Goal: Communication & Community: Answer question/provide support

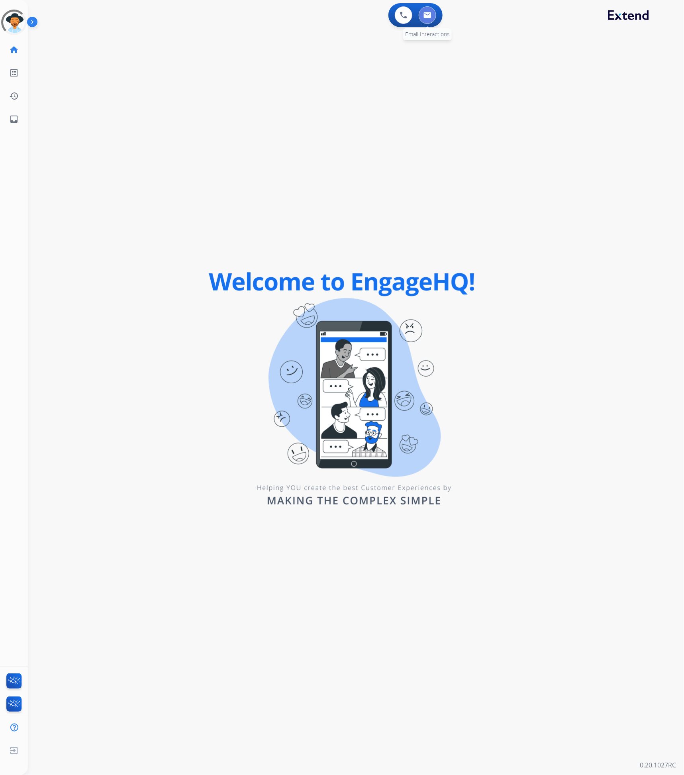
click at [428, 10] on button at bounding box center [428, 15] width 18 height 18
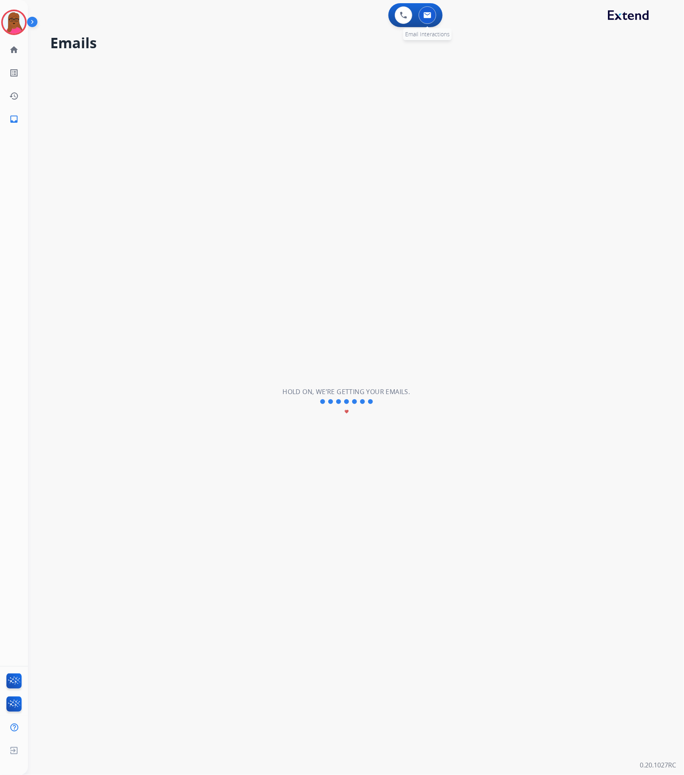
click at [433, 21] on button at bounding box center [428, 15] width 18 height 18
select select "**********"
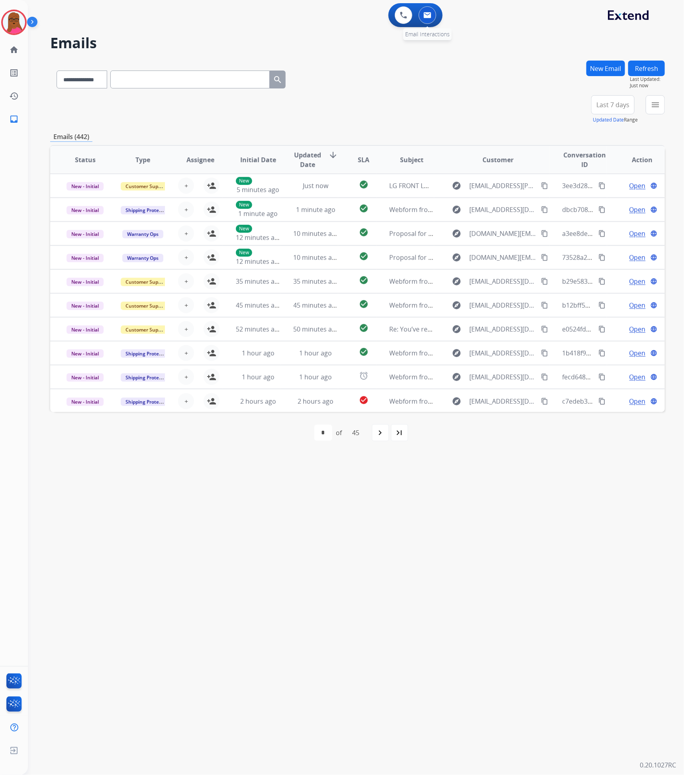
click at [435, 19] on button at bounding box center [428, 15] width 18 height 18
click at [430, 17] on img at bounding box center [428, 15] width 8 height 6
click at [431, 15] on img at bounding box center [428, 15] width 8 height 6
click at [657, 104] on mat-icon "menu" at bounding box center [656, 105] width 10 height 10
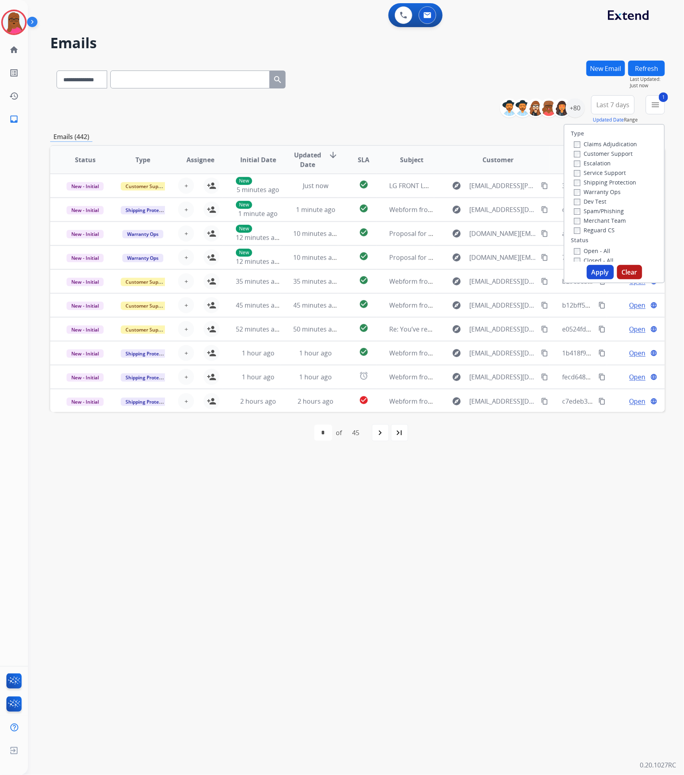
click at [576, 171] on label "Service Support" at bounding box center [600, 173] width 52 height 8
click at [599, 274] on button "Apply" at bounding box center [600, 272] width 27 height 14
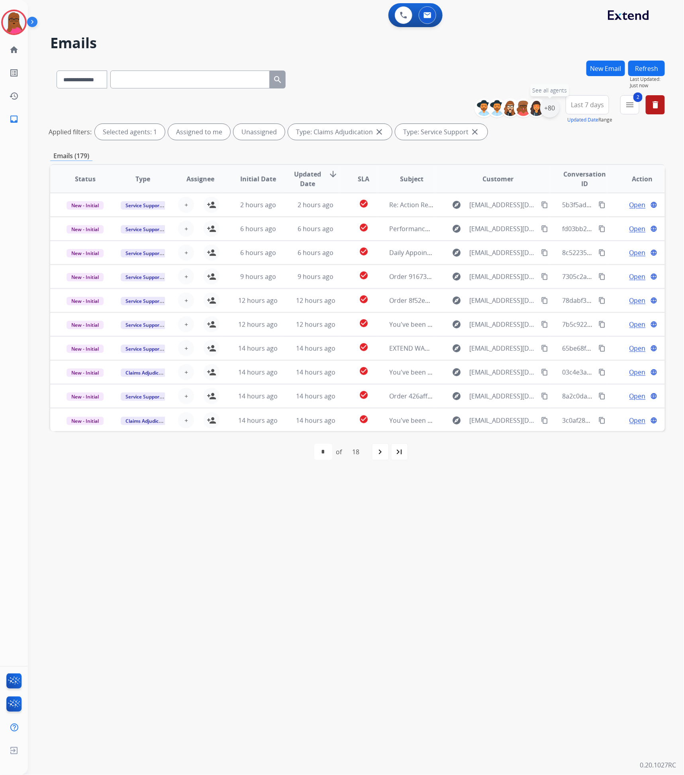
click at [547, 108] on div "+80" at bounding box center [549, 107] width 19 height 19
click at [445, 169] on div "**********" at bounding box center [500, 167] width 118 height 51
click at [508, 267] on button "Apply" at bounding box center [510, 269] width 27 height 14
click at [422, 585] on div "**********" at bounding box center [346, 402] width 637 height 746
click at [381, 459] on div "navigate_next" at bounding box center [381, 452] width 18 height 18
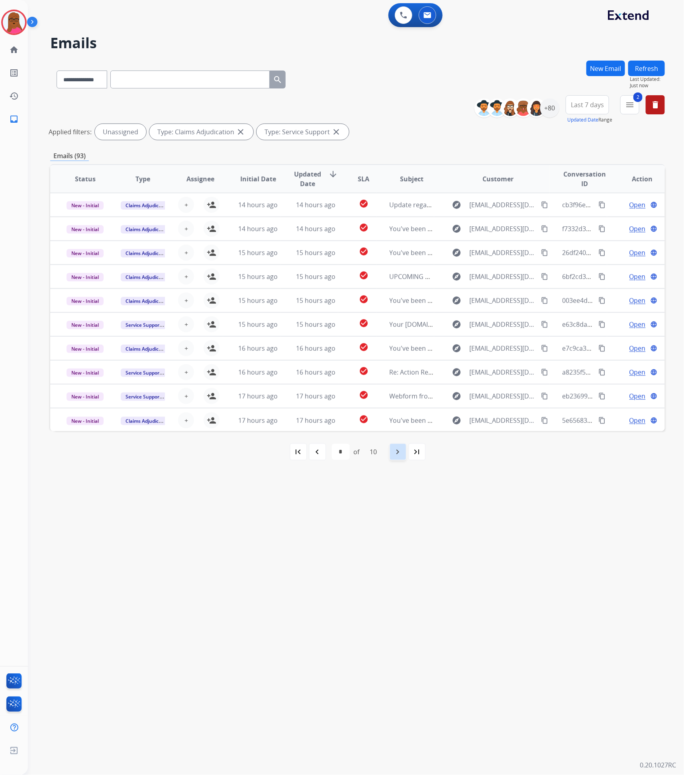
click at [396, 459] on div "navigate_next" at bounding box center [398, 452] width 18 height 18
click at [396, 455] on mat-icon "navigate_next" at bounding box center [398, 452] width 10 height 10
click at [396, 454] on mat-icon "navigate_next" at bounding box center [395, 452] width 10 height 10
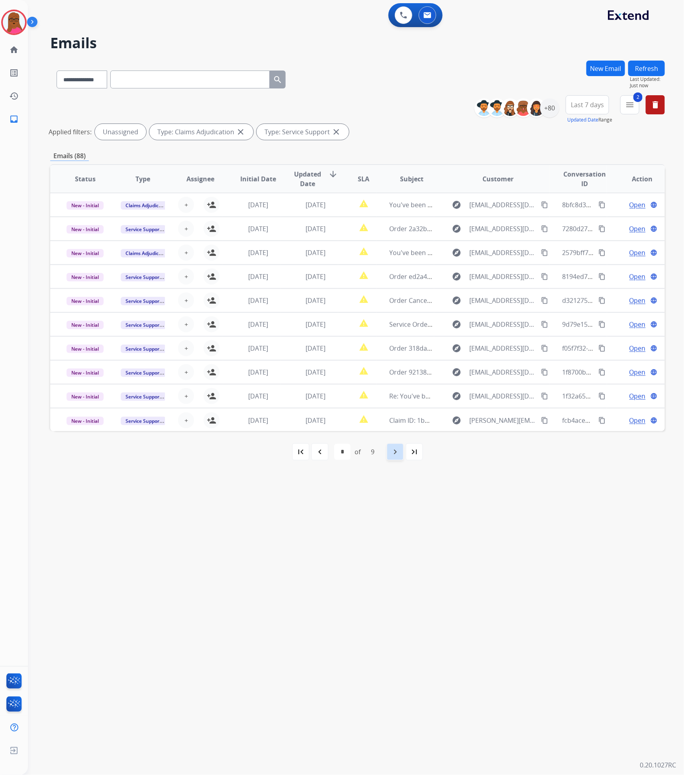
click at [396, 454] on mat-icon "navigate_next" at bounding box center [395, 452] width 10 height 10
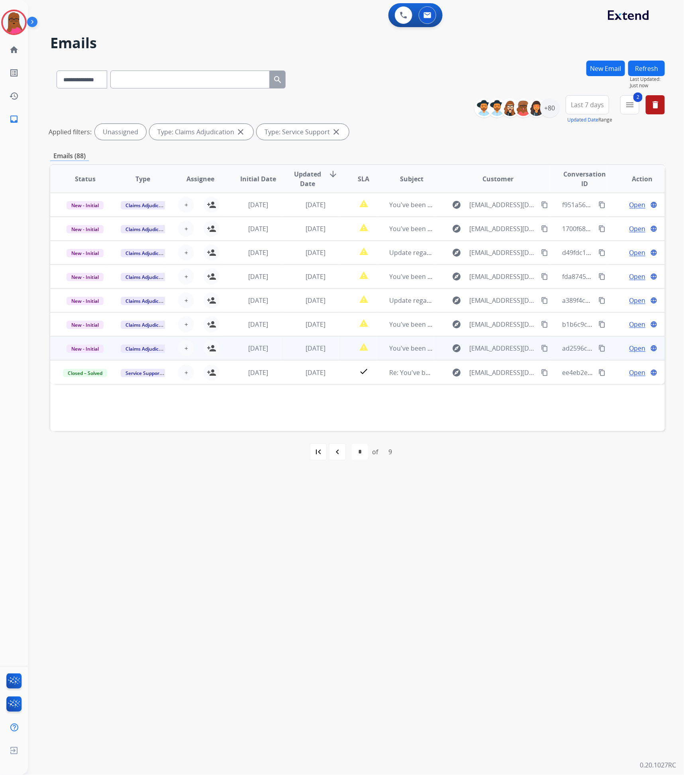
click at [385, 349] on td "You've been assigned a new service order: c5900c1a-1743-4635-844b-3caadaf897d0" at bounding box center [406, 348] width 58 height 24
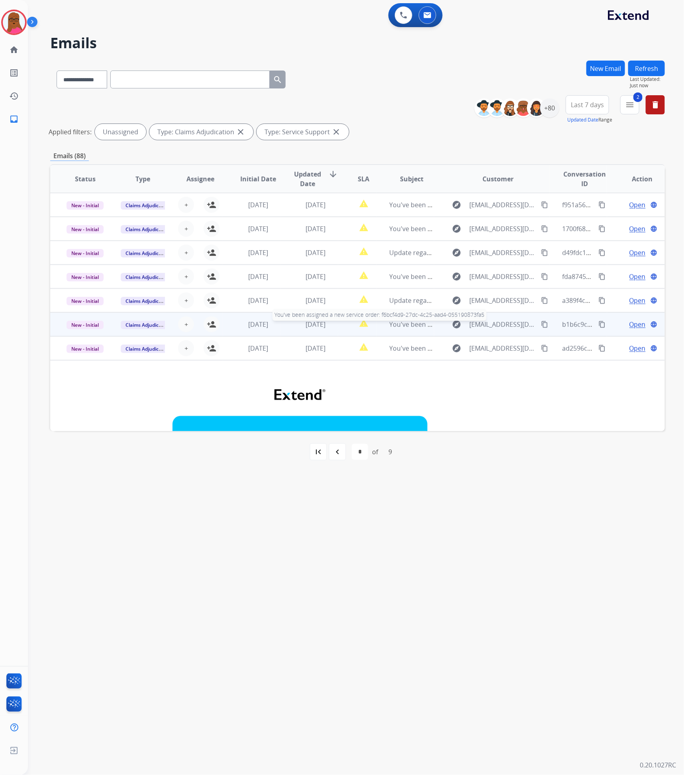
click at [414, 324] on span "You've been assigned a new service order: f6bcf4d9-27dc-4c25-aad4-055190873fa5" at bounding box center [513, 324] width 247 height 9
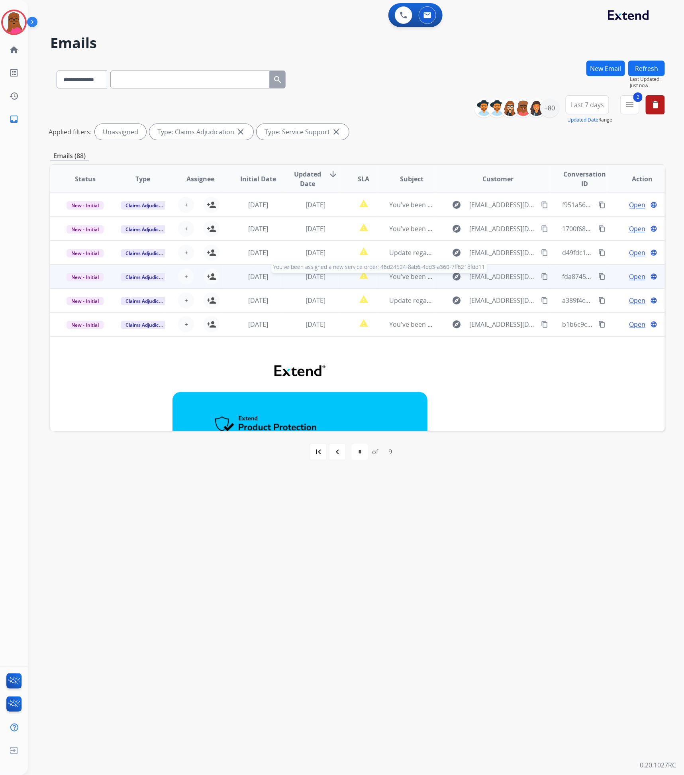
click at [404, 276] on span "You've been assigned a new service order: 46d24524-8ab6-4dd3-a360-7ff6218fdd11" at bounding box center [514, 276] width 249 height 9
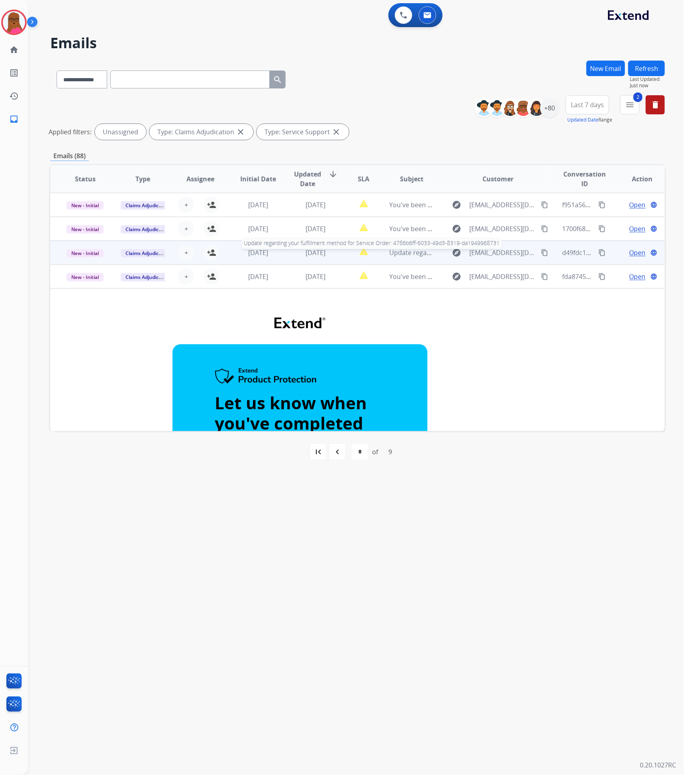
click at [400, 252] on span "Update regarding your fulfillment method for Service Order: 4786b6ff-6033-49d3-…" at bounding box center [542, 252] width 304 height 9
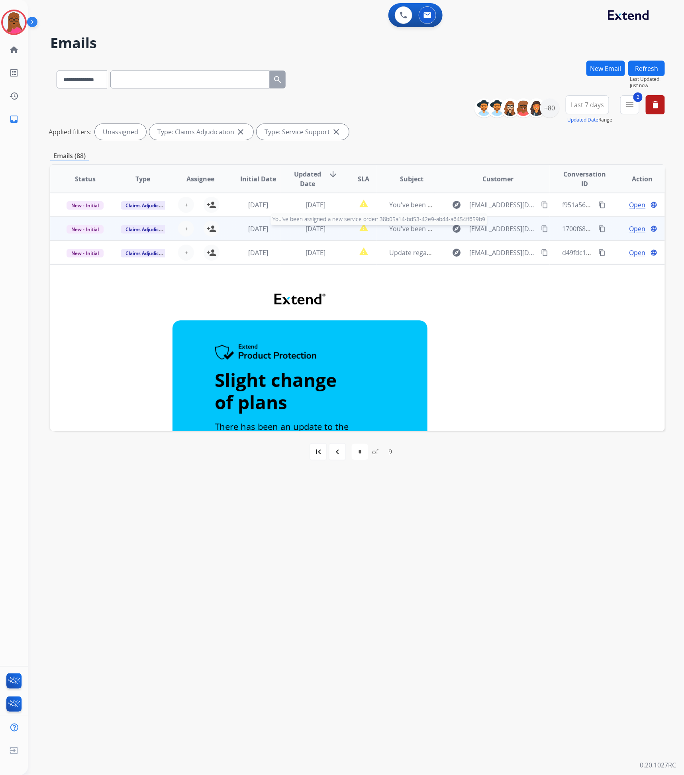
click at [404, 228] on span "You've been assigned a new service order: 38b05a14-bd53-42e9-ab44-a6454ff659b9" at bounding box center [515, 228] width 251 height 9
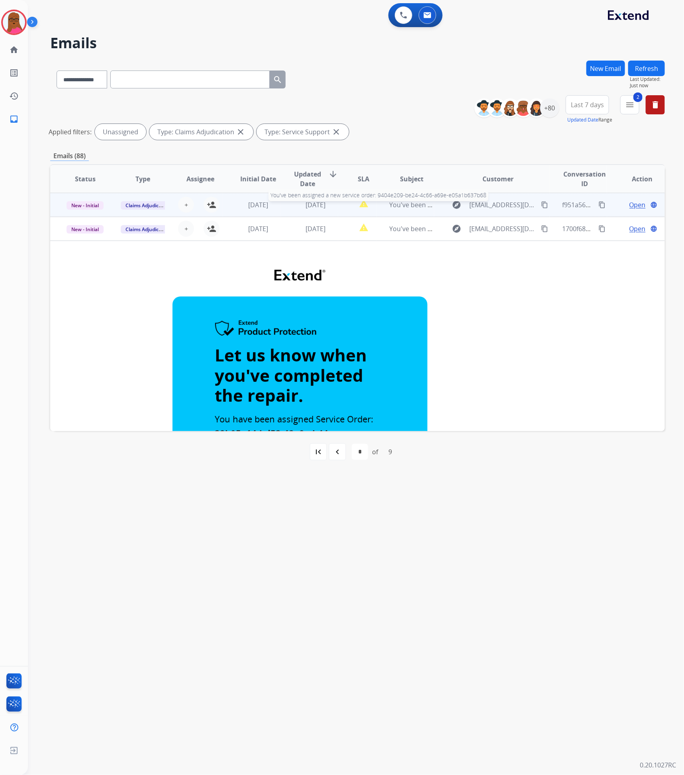
click at [422, 202] on span "You've been assigned a new service order: 9404e209-be24-4c66-a69e-e05a1b637b68" at bounding box center [516, 204] width 252 height 9
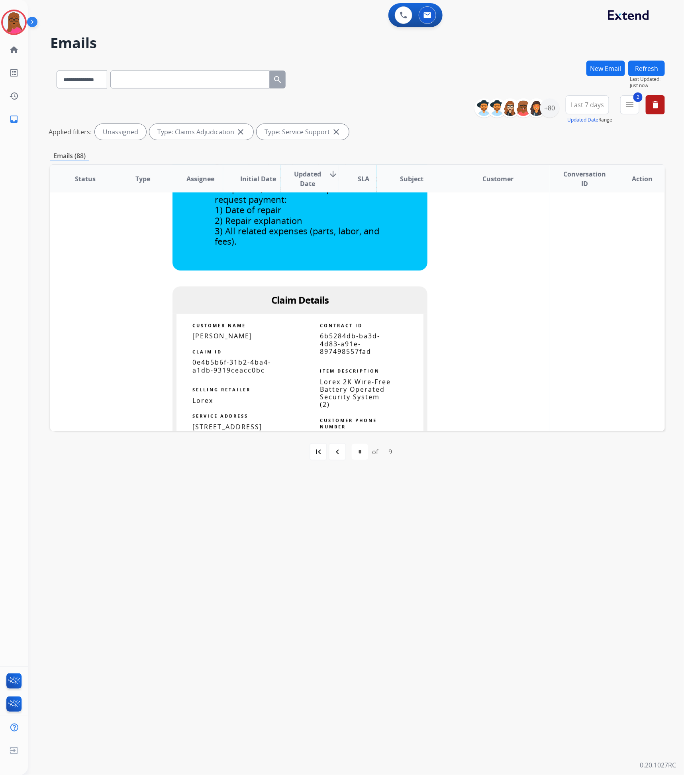
scroll to position [299, 0]
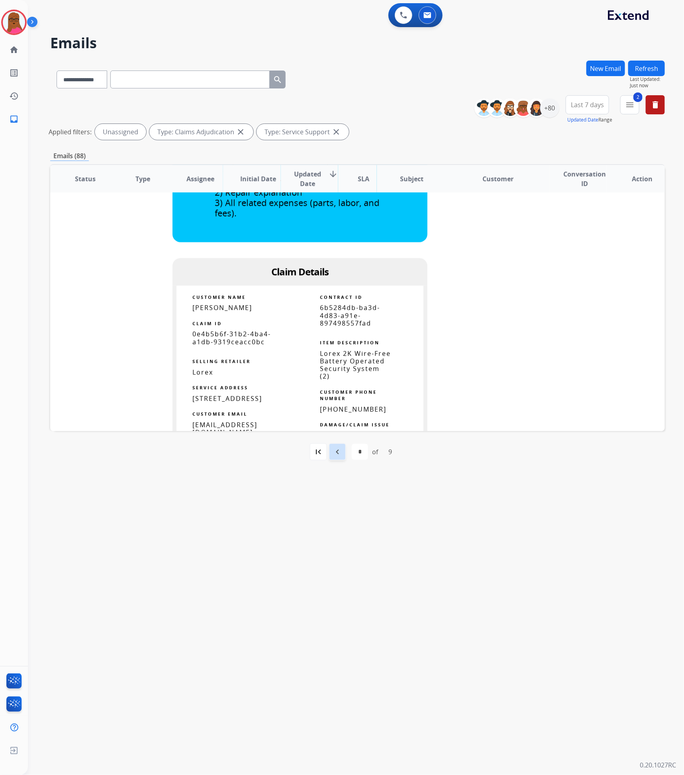
click at [334, 453] on mat-icon "navigate_before" at bounding box center [338, 452] width 10 height 10
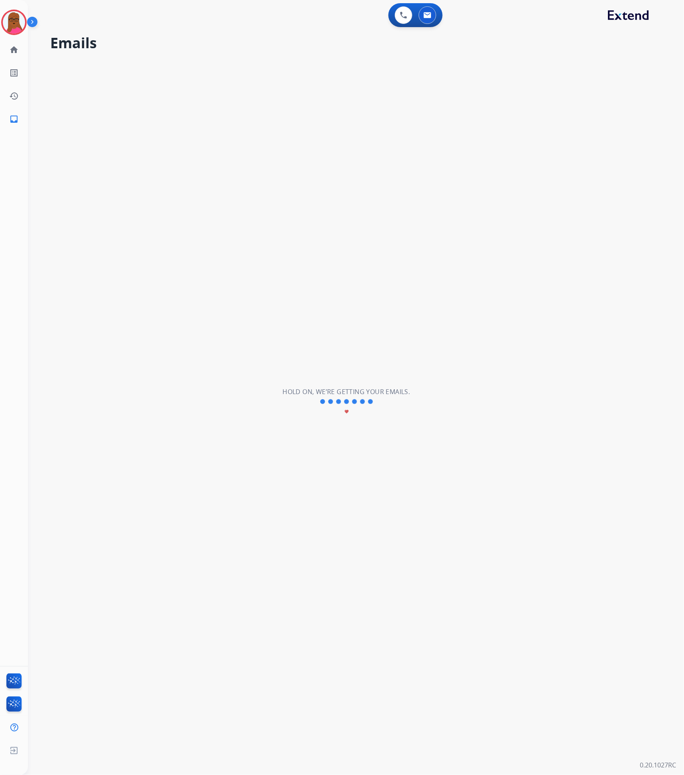
scroll to position [26, 0]
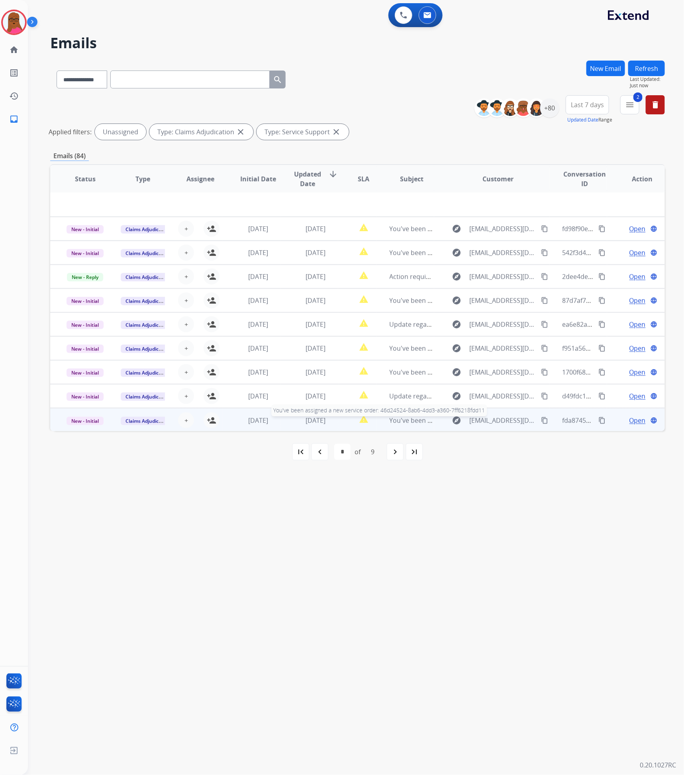
click at [411, 420] on span "You've been assigned a new service order: 46d24524-8ab6-4dd3-a360-7ff6218fdd11" at bounding box center [514, 420] width 249 height 9
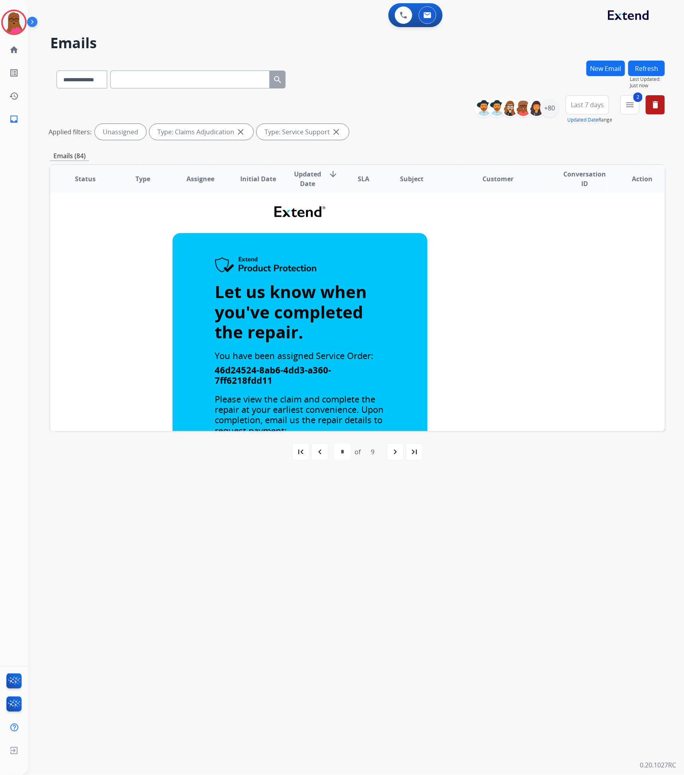
scroll to position [0, 0]
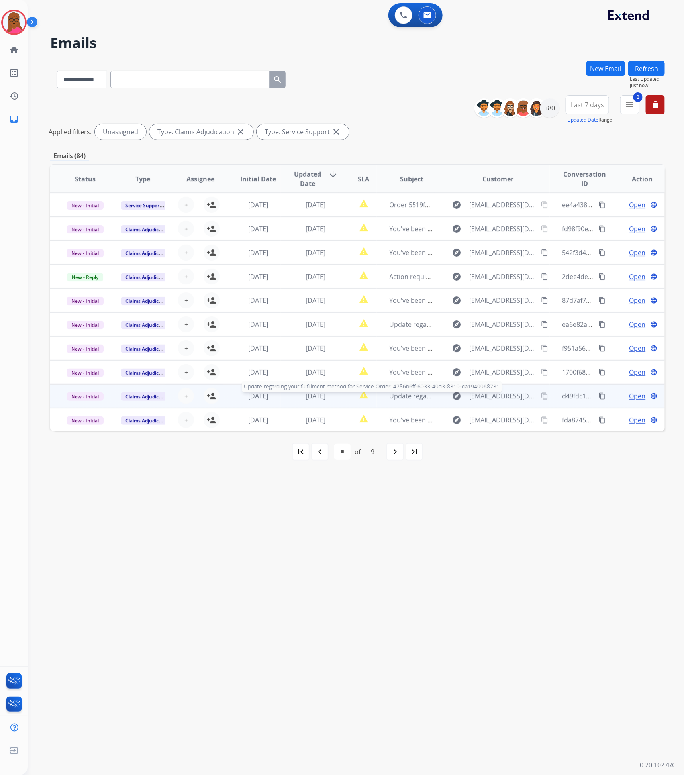
click at [415, 393] on span "Update regarding your fulfillment method for Service Order: 4786b6ff-6033-49d3-…" at bounding box center [542, 396] width 304 height 9
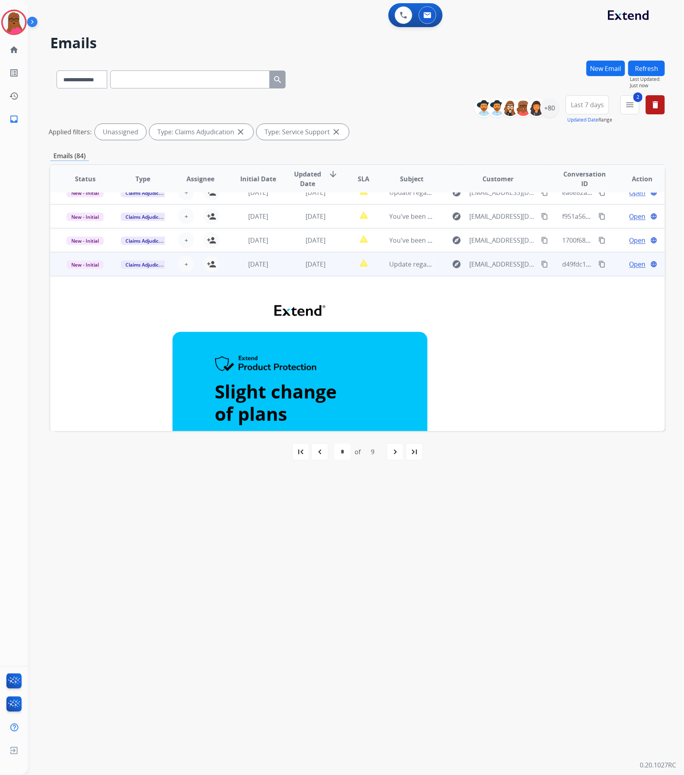
scroll to position [131, 0]
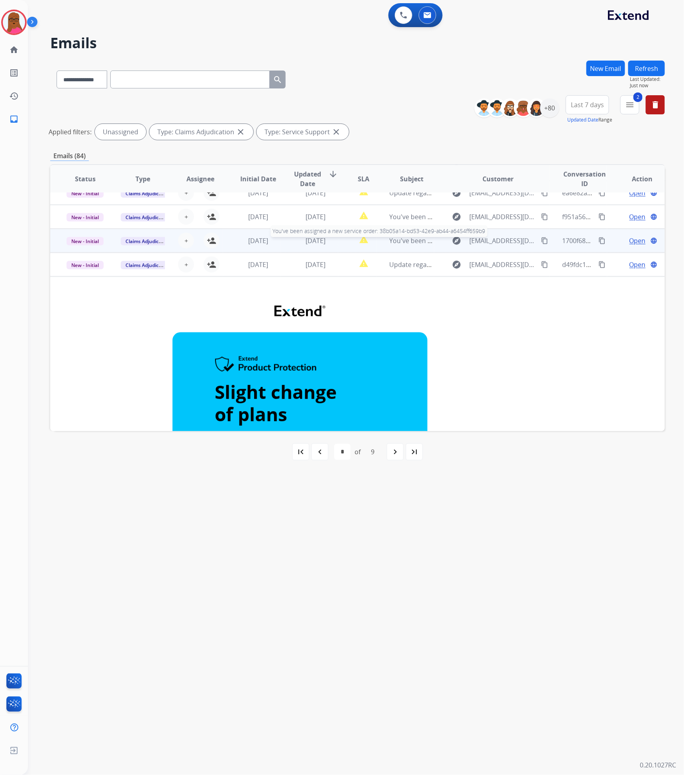
click at [403, 240] on span "You've been assigned a new service order: 38b05a14-bd53-42e9-ab44-a6454ff659b9" at bounding box center [515, 240] width 251 height 9
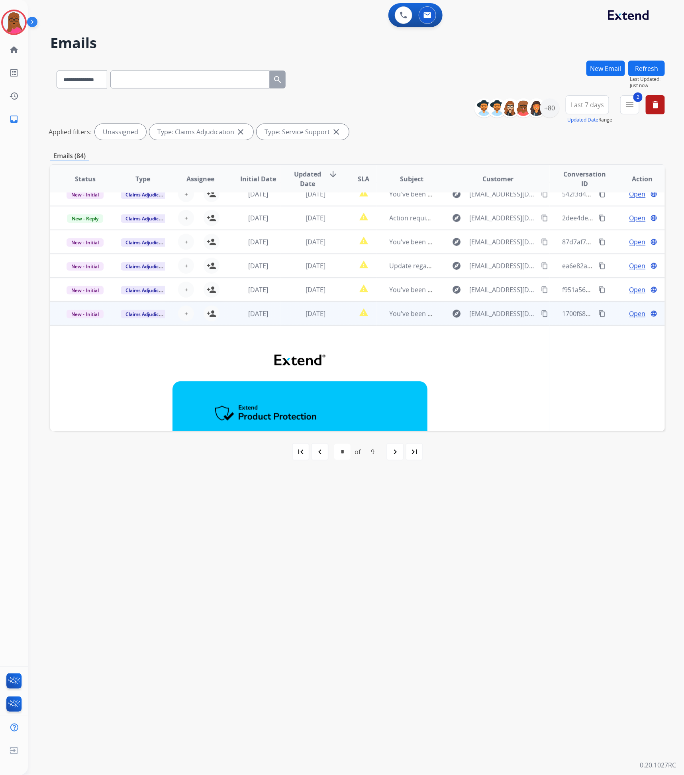
scroll to position [0, 0]
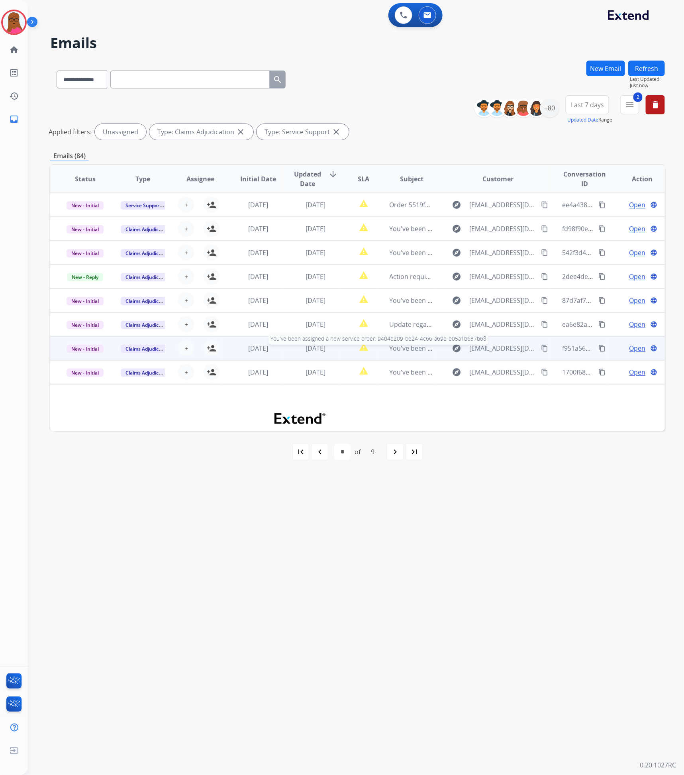
click at [402, 345] on span "You've been assigned a new service order: 9404e209-be24-4c66-a69e-e05a1b637b68" at bounding box center [516, 348] width 252 height 9
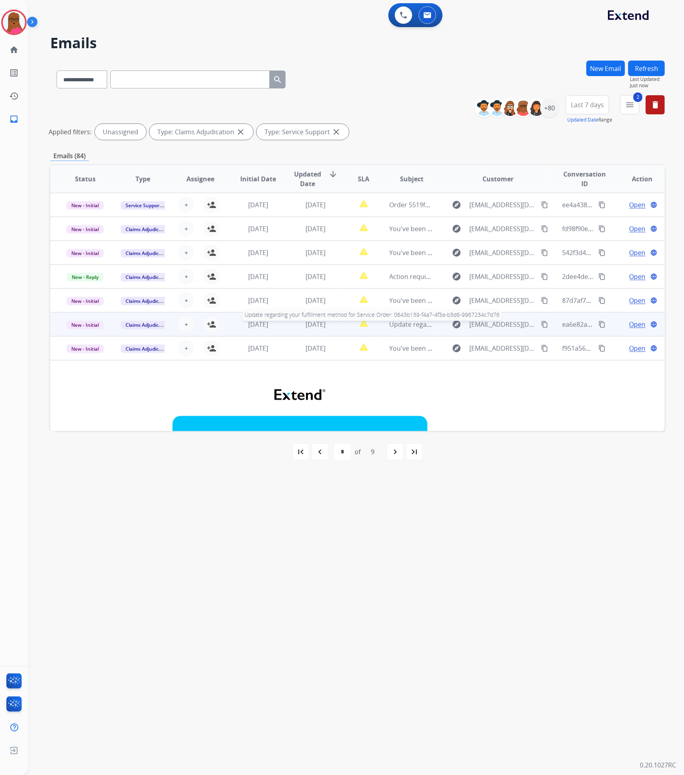
click at [414, 323] on span "Update regarding your fulfillment method for Service Order: 0643b139-f4a7-4f3a-…" at bounding box center [541, 324] width 303 height 9
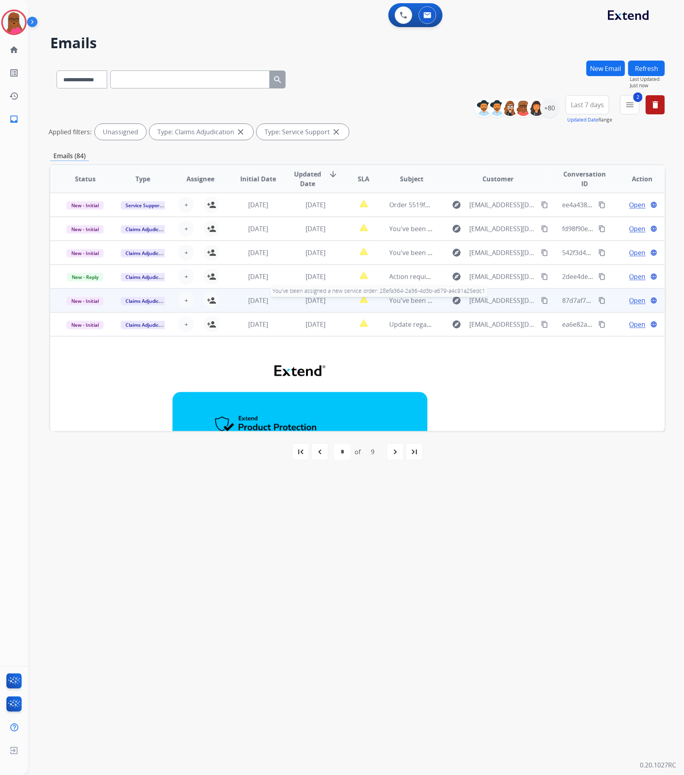
click at [395, 302] on span "You've been assigned a new service order: 28efa364-2a36-4d3b-a679-a4c91a25edc1" at bounding box center [515, 300] width 250 height 9
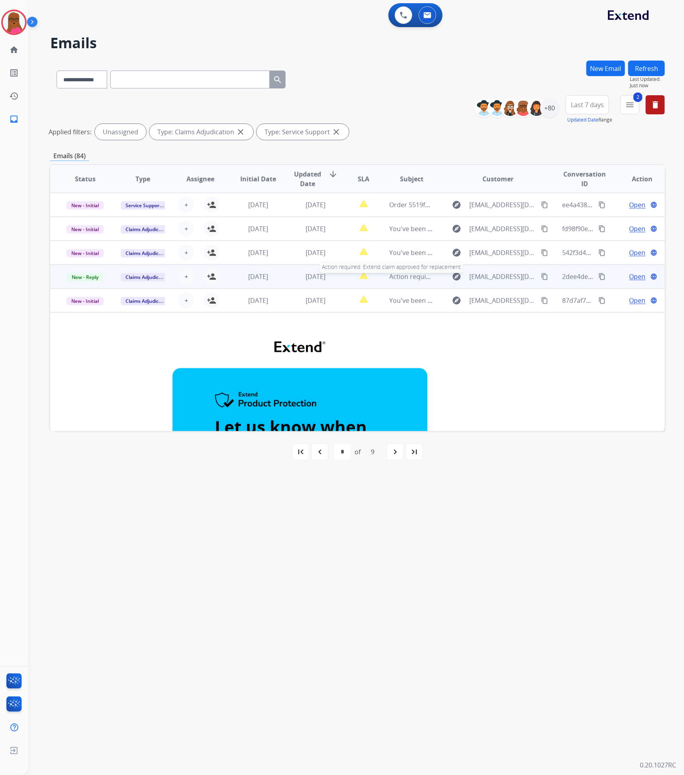
click at [409, 273] on span "Action required: Extend claim approved for replacement" at bounding box center [474, 276] width 169 height 9
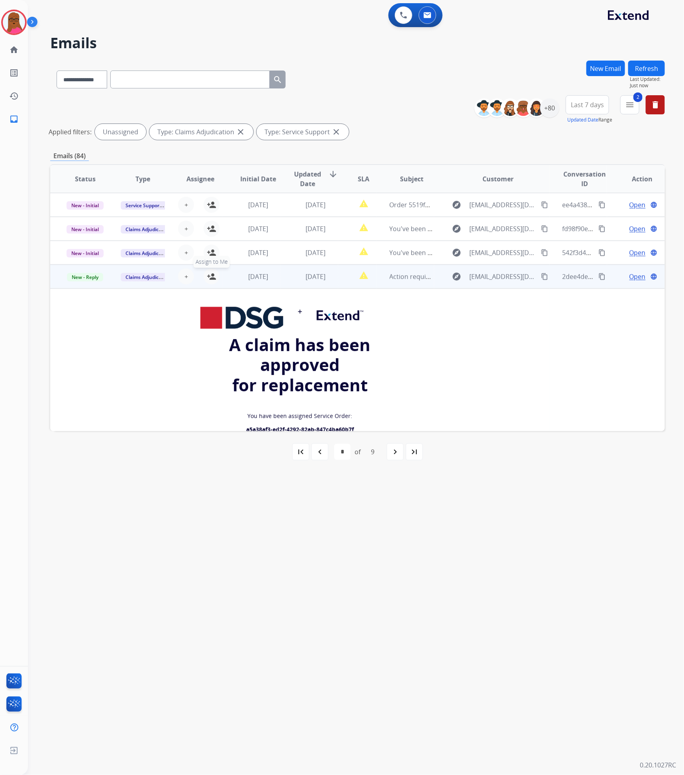
click at [212, 281] on button "person_add Assign to Me" at bounding box center [212, 277] width 16 height 16
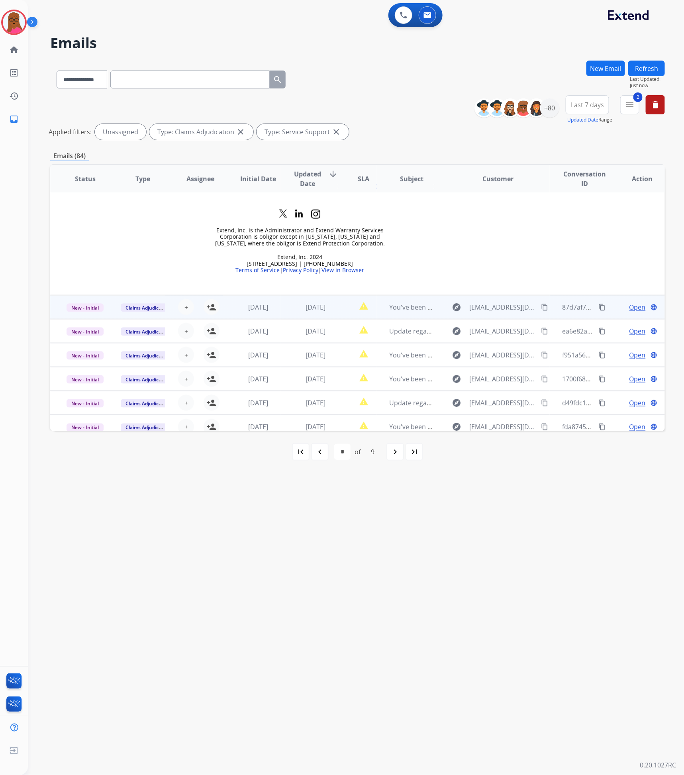
scroll to position [434, 0]
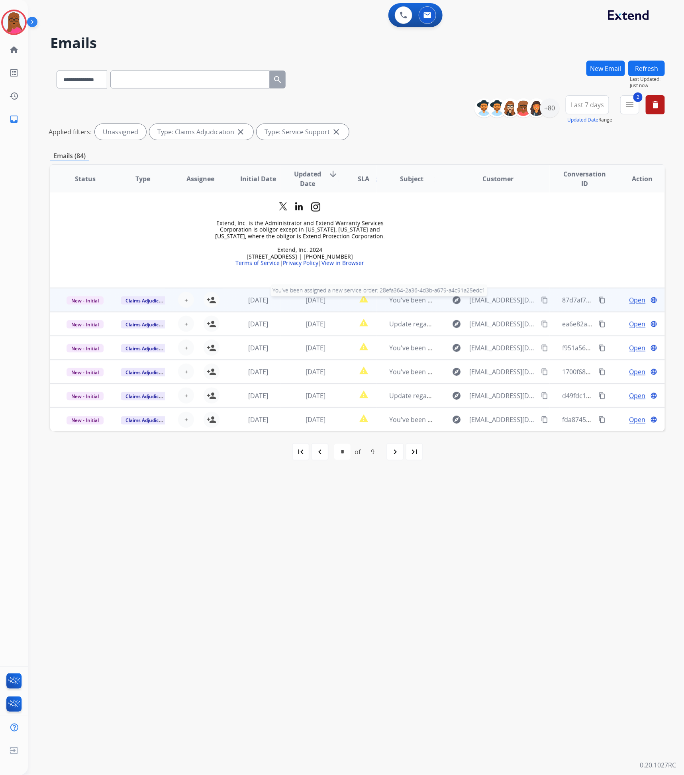
click at [406, 303] on span "You've been assigned a new service order: 28efa364-2a36-4d3b-a679-a4c91a25edc1" at bounding box center [515, 300] width 250 height 9
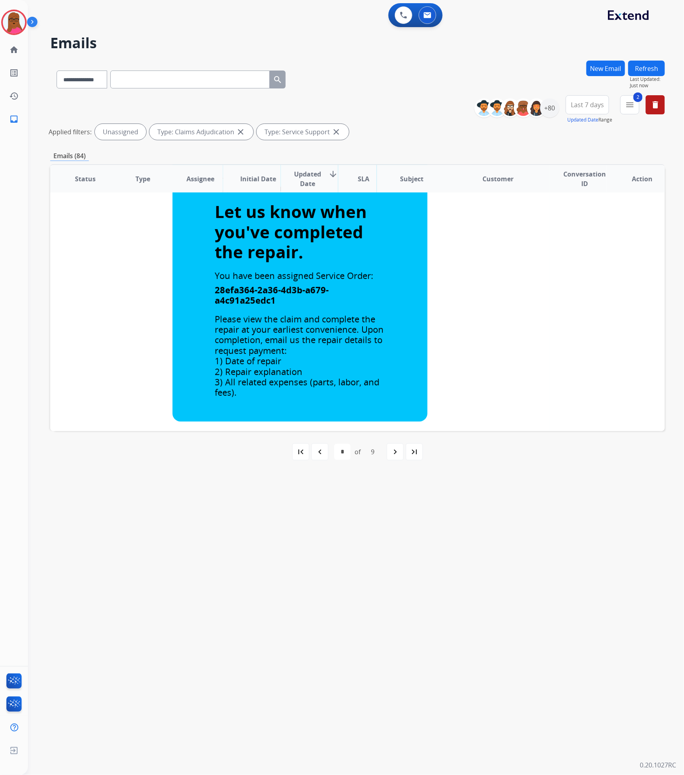
scroll to position [0, 0]
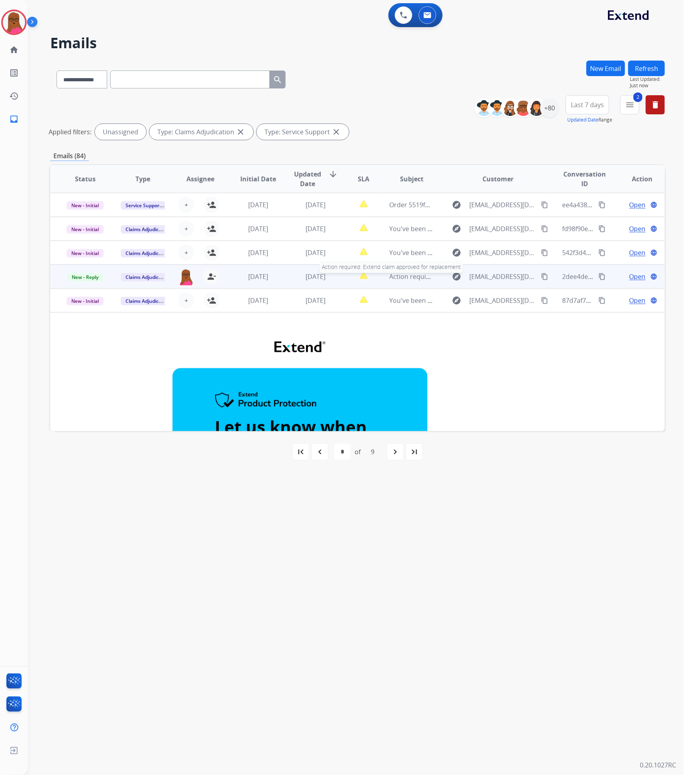
click at [400, 273] on span "Action required: Extend claim approved for replacement" at bounding box center [474, 276] width 169 height 9
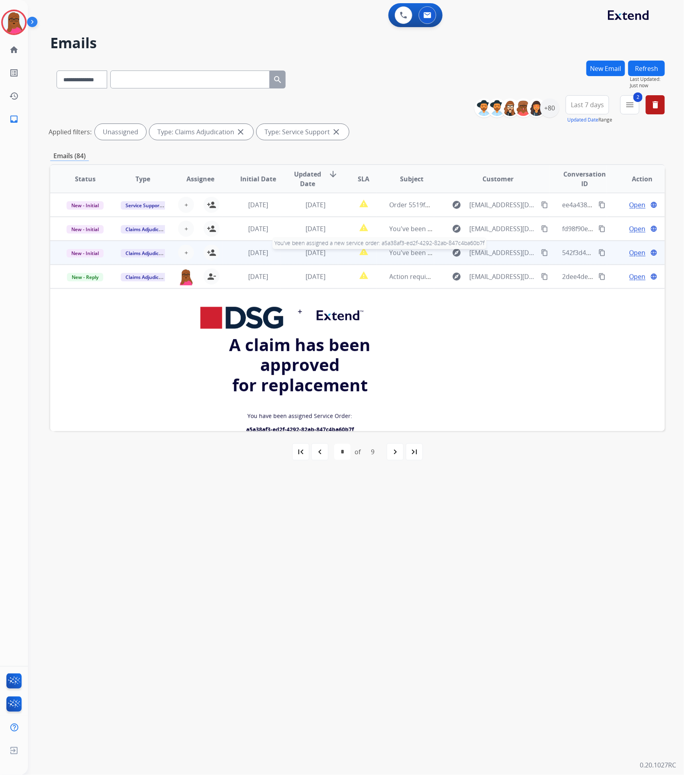
click at [402, 250] on span "You've been assigned a new service order: a5a38af3-ed2f-4292-82ab-847c4ba60b7f" at bounding box center [514, 252] width 248 height 9
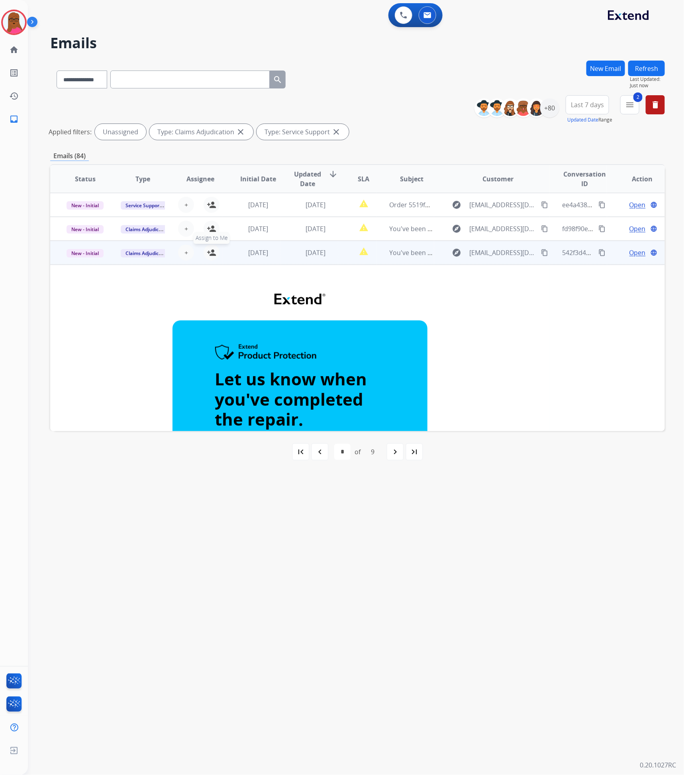
click at [207, 250] on mat-icon "person_add" at bounding box center [212, 253] width 10 height 10
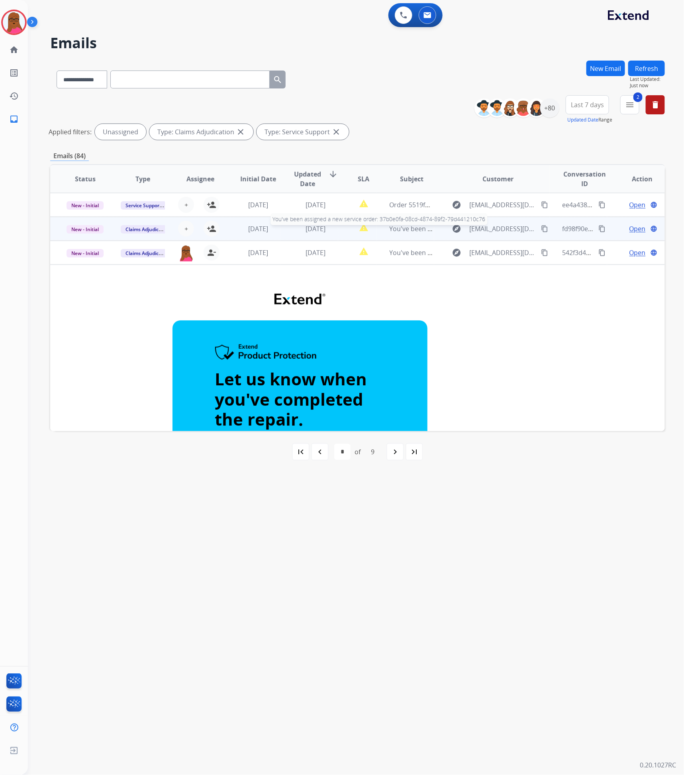
click at [393, 230] on span "You've been assigned a new service order: 37b0e0fa-08cd-4874-89f2-79d441210c76" at bounding box center [514, 228] width 249 height 9
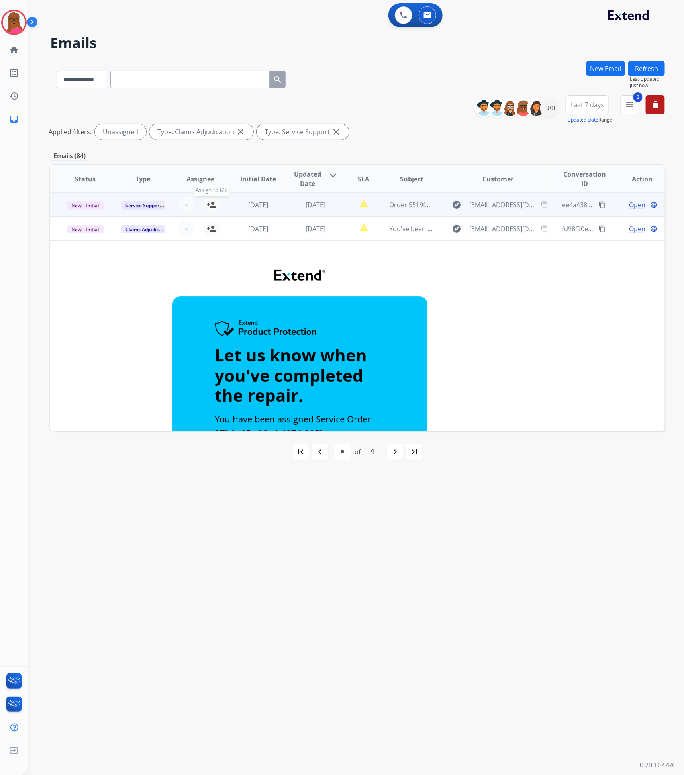
click at [207, 204] on mat-icon "person_add" at bounding box center [212, 205] width 10 height 10
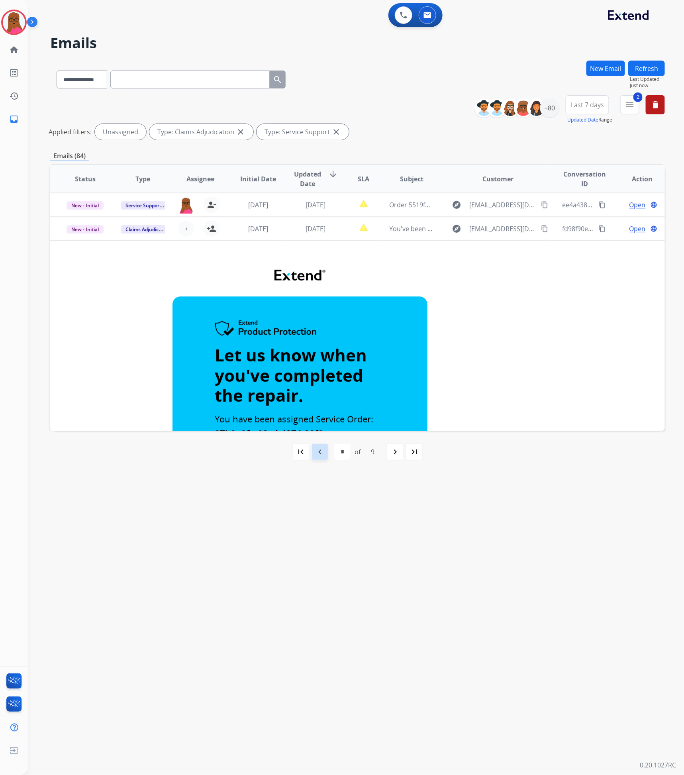
click at [318, 452] on mat-icon "navigate_before" at bounding box center [320, 452] width 10 height 10
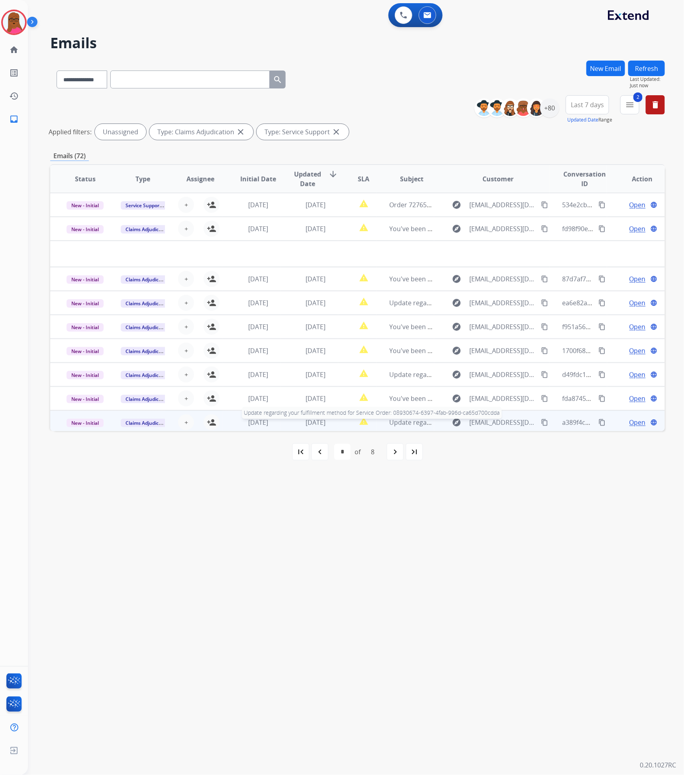
click at [400, 422] on span "Update regarding your fulfillment method for Service Order: 08930674-6397-4fab-…" at bounding box center [542, 422] width 305 height 9
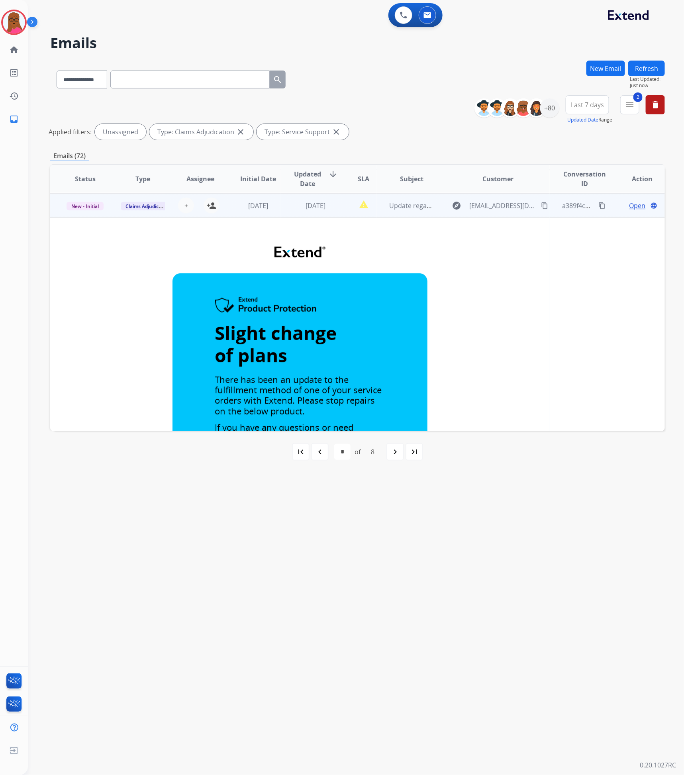
scroll to position [11, 0]
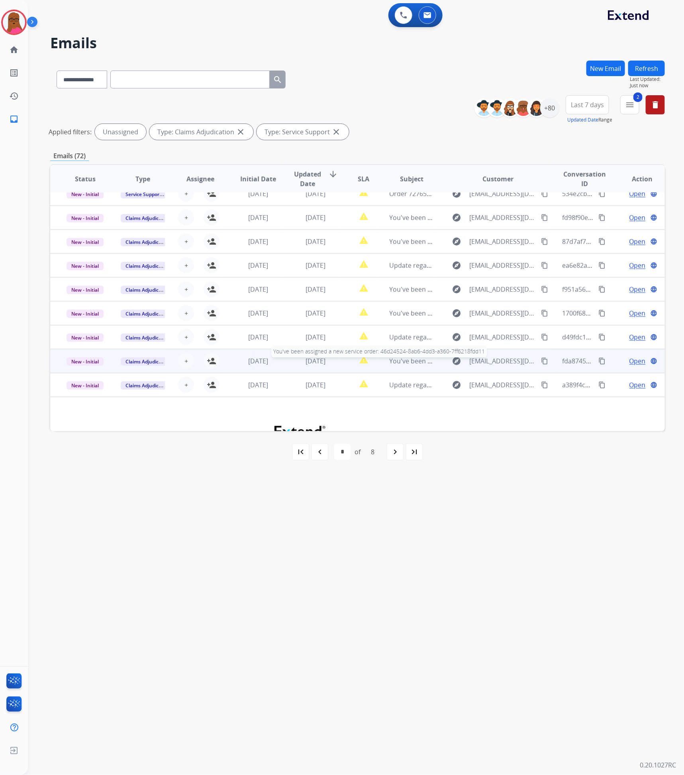
click at [419, 361] on span "You've been assigned a new service order: 46d24524-8ab6-4dd3-a360-7ff6218fdd11" at bounding box center [514, 361] width 249 height 9
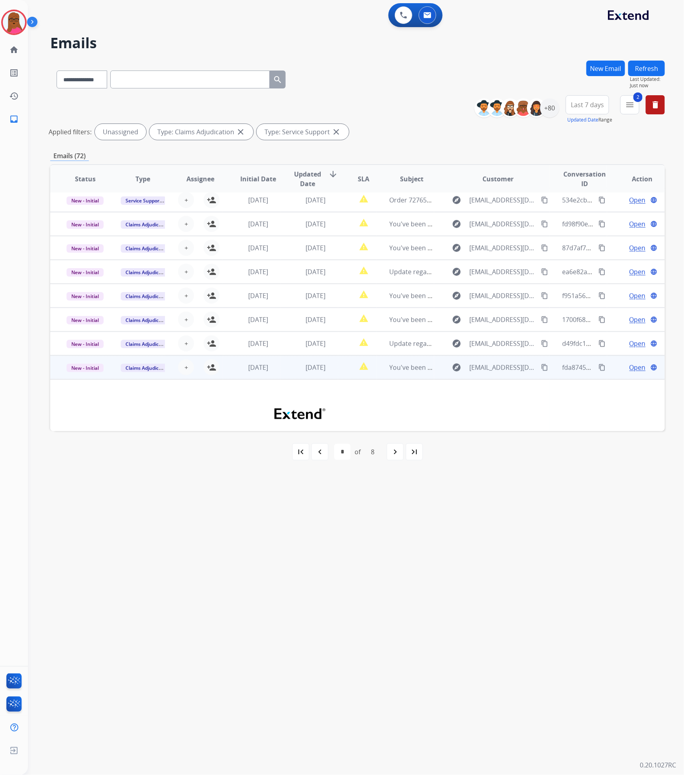
scroll to position [0, 0]
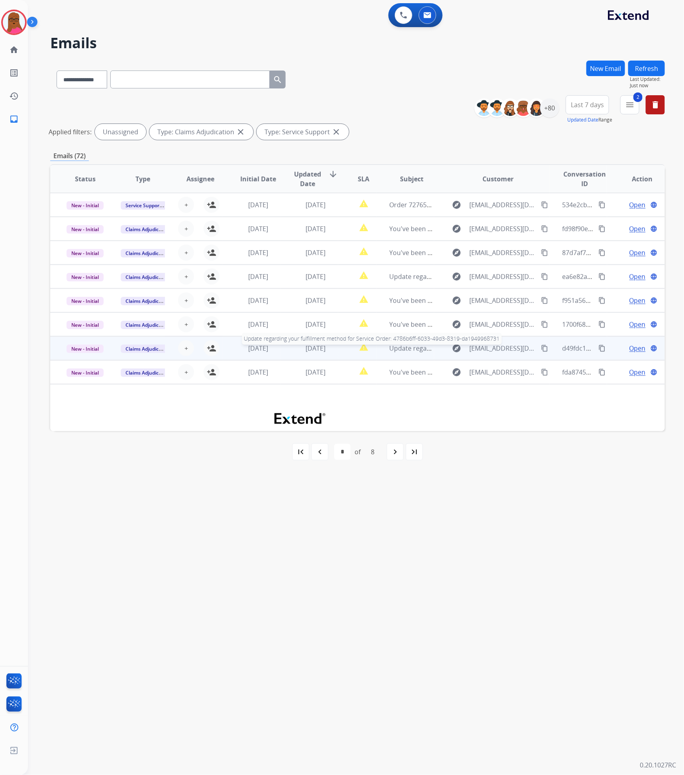
click at [396, 348] on span "Update regarding your fulfillment method for Service Order: 4786b6ff-6033-49d3-…" at bounding box center [542, 348] width 304 height 9
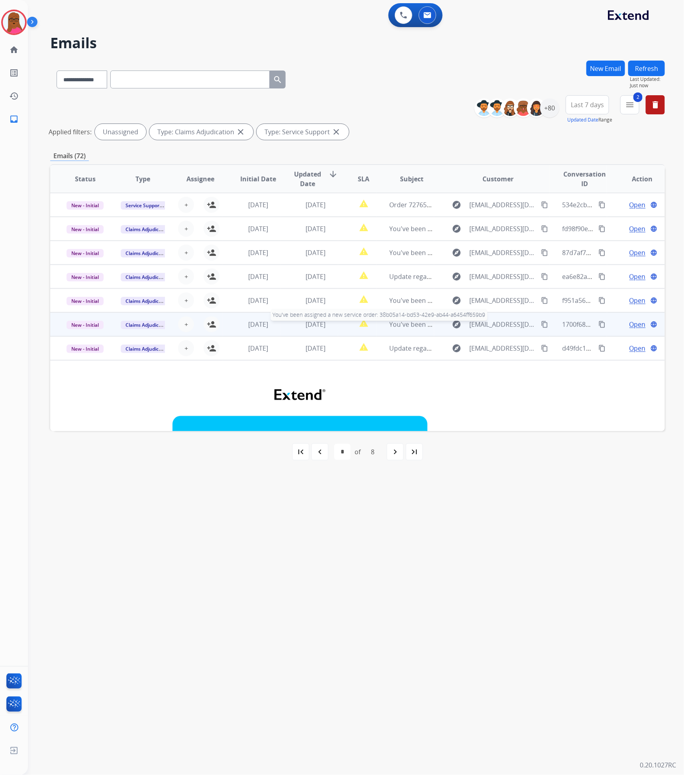
click at [405, 324] on span "You've been assigned a new service order: 38b05a14-bd53-42e9-ab44-a6454ff659b9" at bounding box center [515, 324] width 251 height 9
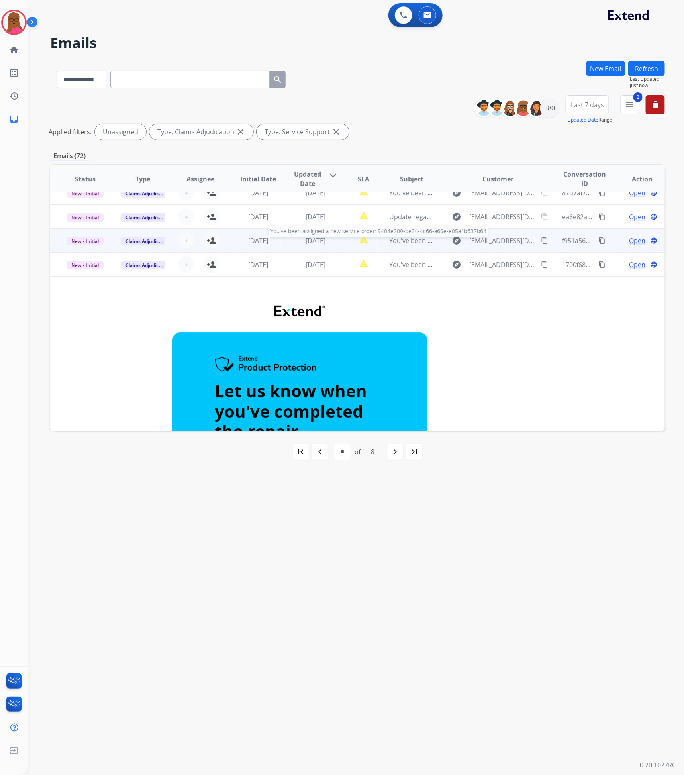
click at [402, 237] on span "You've been assigned a new service order: 9404e209-be24-4c66-a69e-e05a1b637b68" at bounding box center [516, 240] width 252 height 9
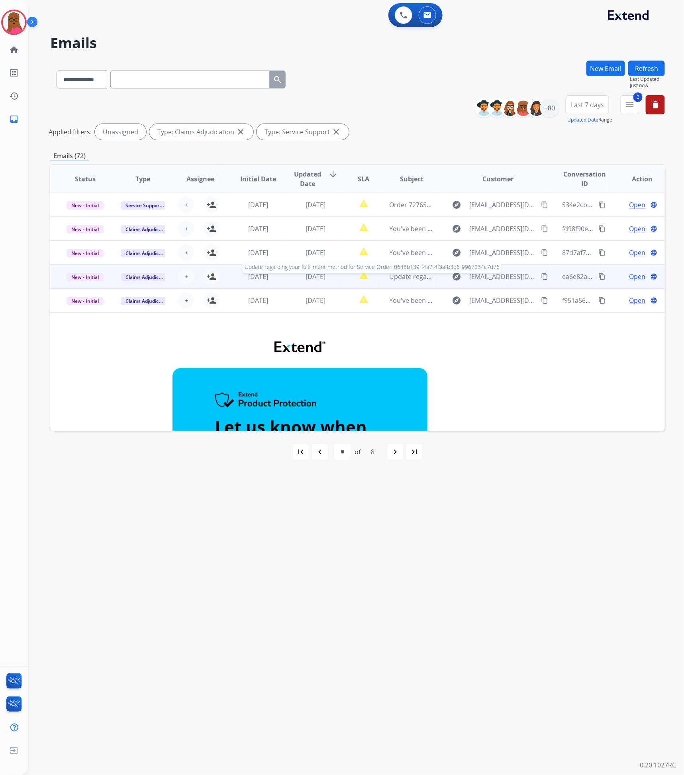
click at [424, 276] on span "Update regarding your fulfillment method for Service Order: 0643b139-f4a7-4f3a-…" at bounding box center [541, 276] width 303 height 9
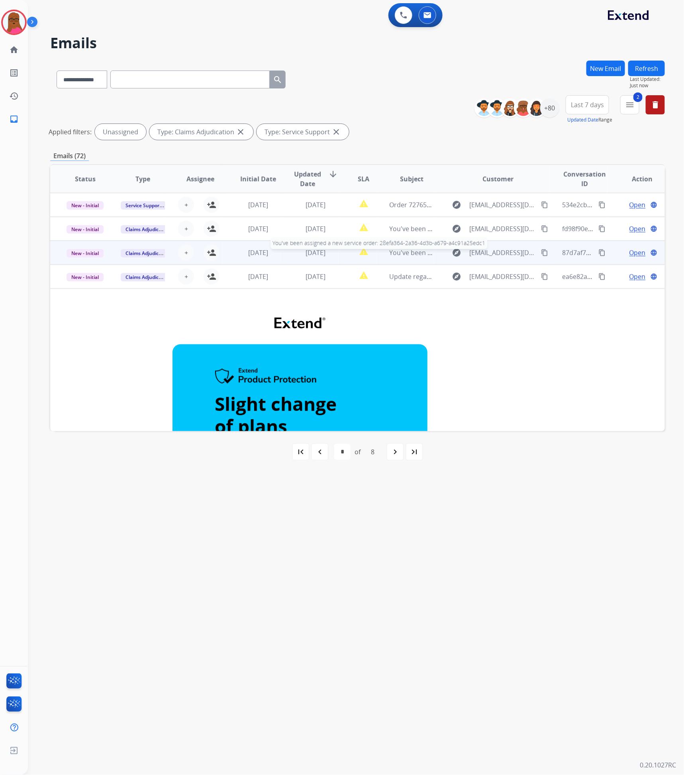
click at [397, 257] on td "You've been assigned a new service order: 28efa364-2a36-4d3b-a679-a4c91a25edc1 …" at bounding box center [406, 253] width 58 height 24
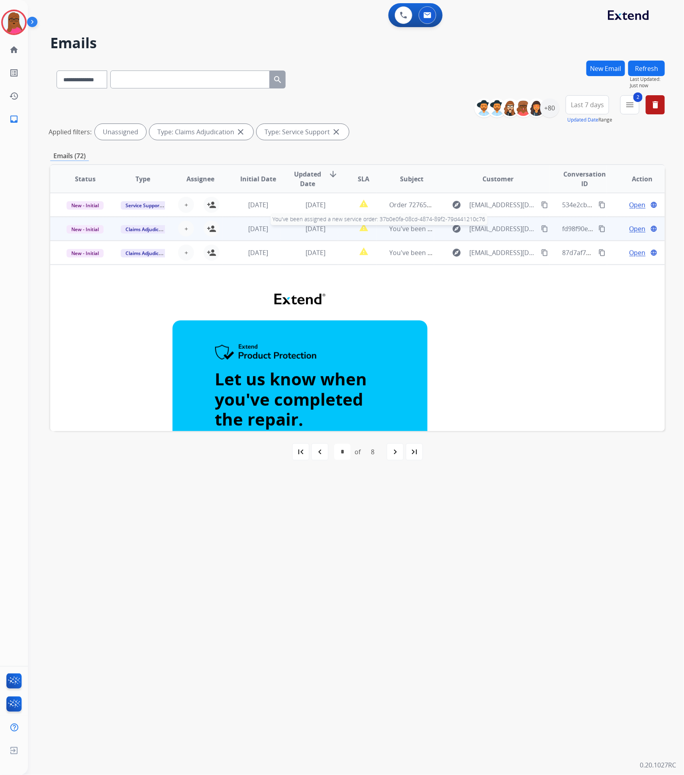
click at [392, 229] on span "You've been assigned a new service order: 37b0e0fa-08cd-4874-89f2-79d441210c76" at bounding box center [514, 228] width 249 height 9
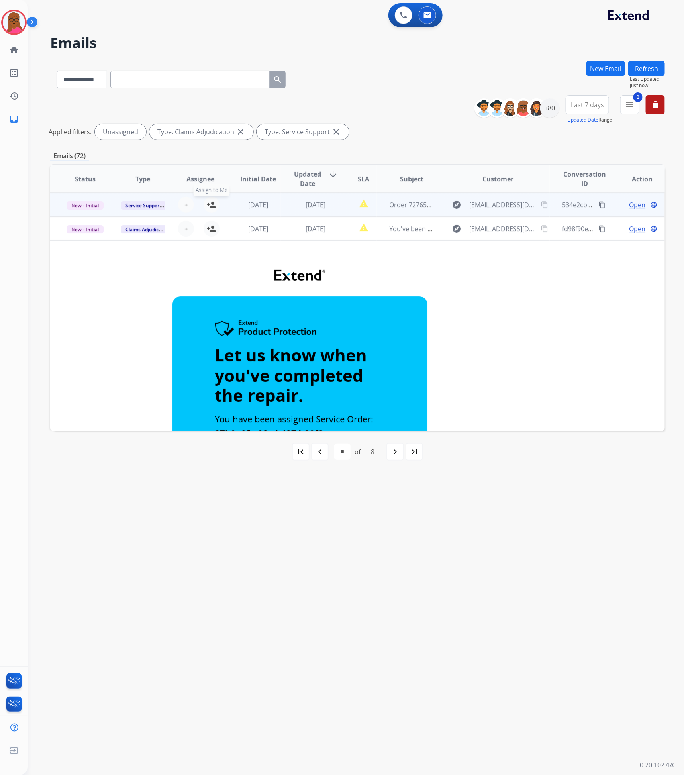
click at [211, 207] on mat-icon "person_add" at bounding box center [212, 205] width 10 height 10
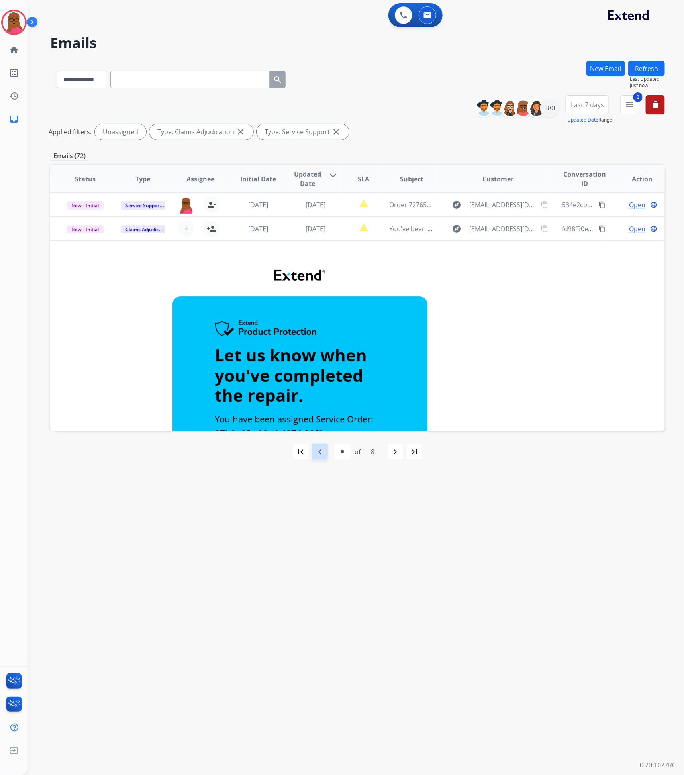
click at [317, 459] on div "navigate_before" at bounding box center [320, 452] width 18 height 18
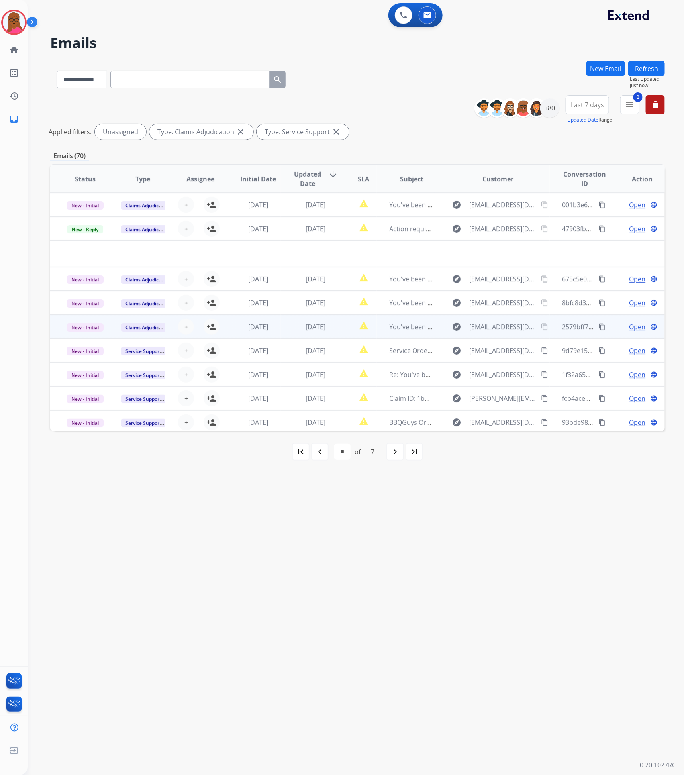
click at [382, 325] on td "You've been assigned a new service order: 3da0d65a-2bbc-4c35-91b6-8fdd7fd760c2" at bounding box center [406, 327] width 58 height 24
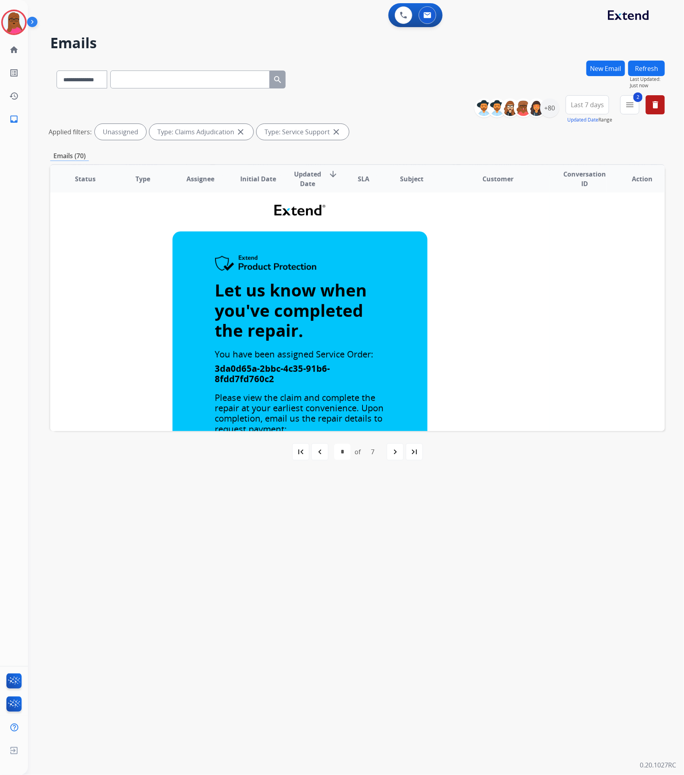
scroll to position [36, 0]
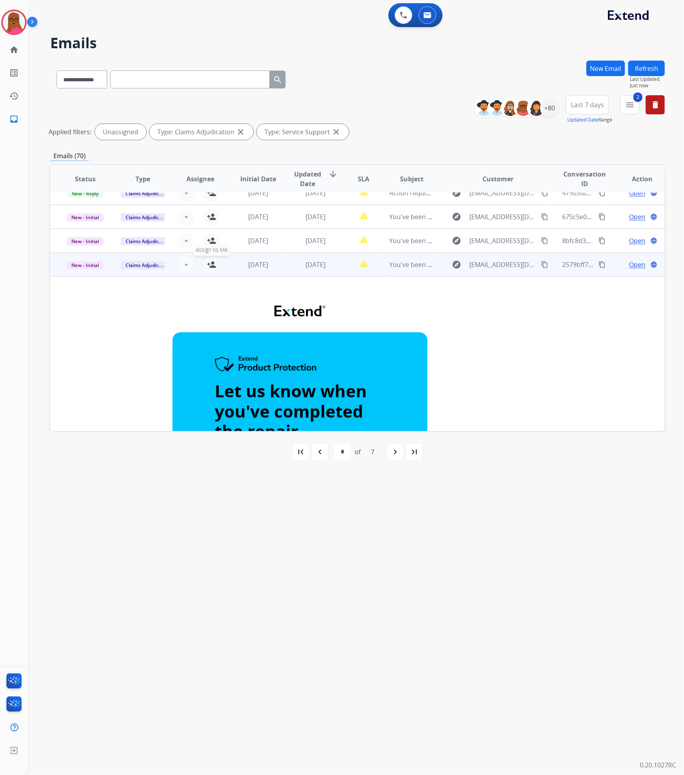
click at [208, 265] on mat-icon "person_add" at bounding box center [212, 265] width 10 height 10
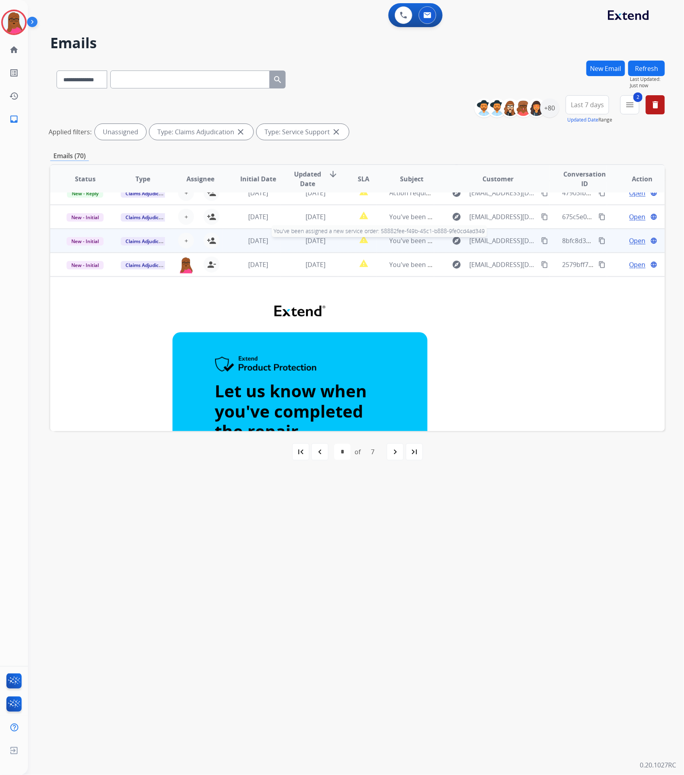
click at [407, 245] on div "You've been assigned a new service order: 58882fee-f49b-45c1-b888-9fe0cd4ad349" at bounding box center [412, 241] width 45 height 10
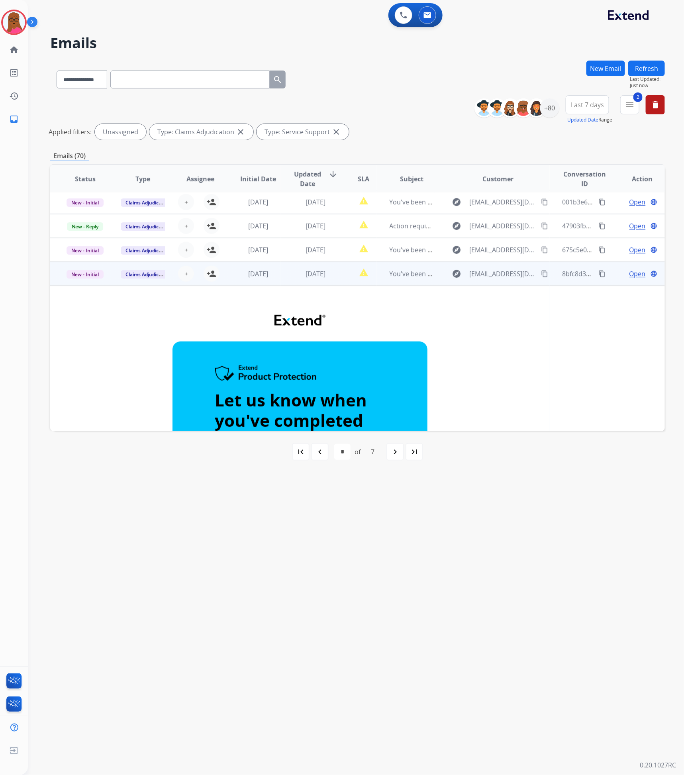
scroll to position [0, 0]
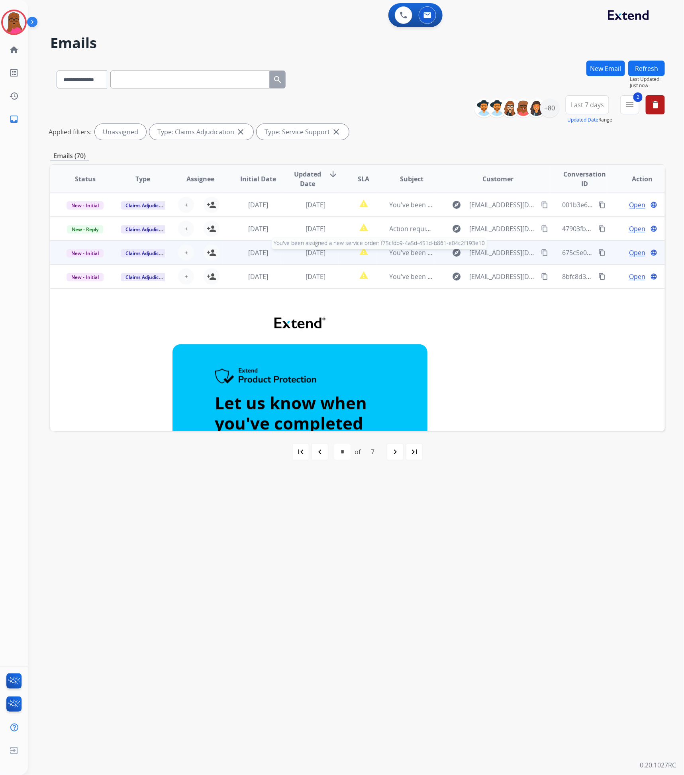
click at [402, 255] on span "You've been assigned a new service order: f75cfdb9-4a5d-451d-b861-e04c2f193e10" at bounding box center [514, 252] width 248 height 9
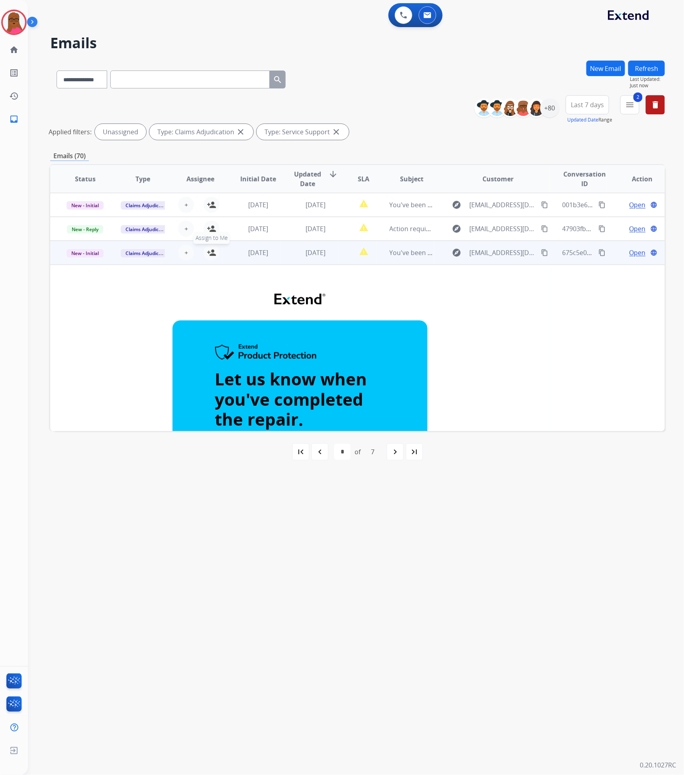
click at [207, 250] on mat-icon "person_add" at bounding box center [212, 253] width 10 height 10
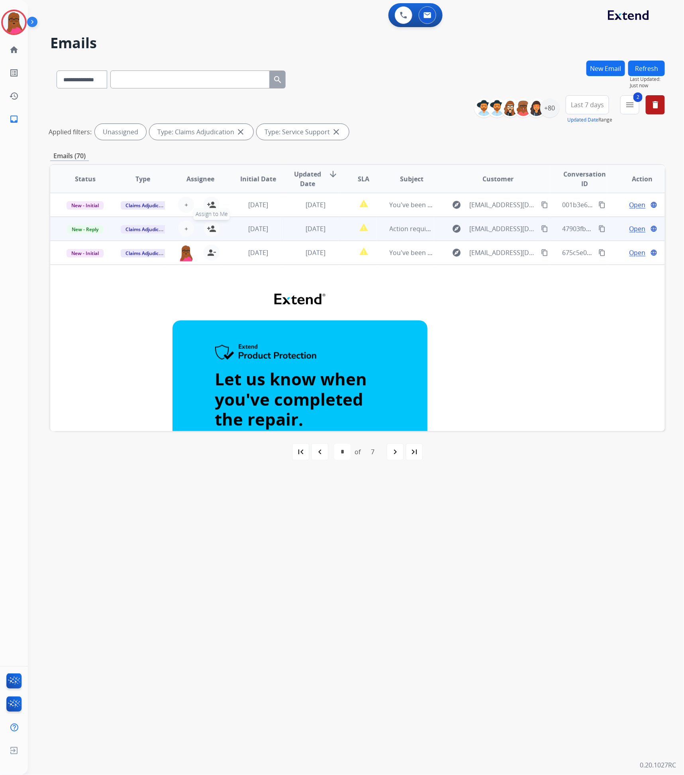
click at [214, 229] on button "person_add Assign to Me" at bounding box center [212, 229] width 16 height 16
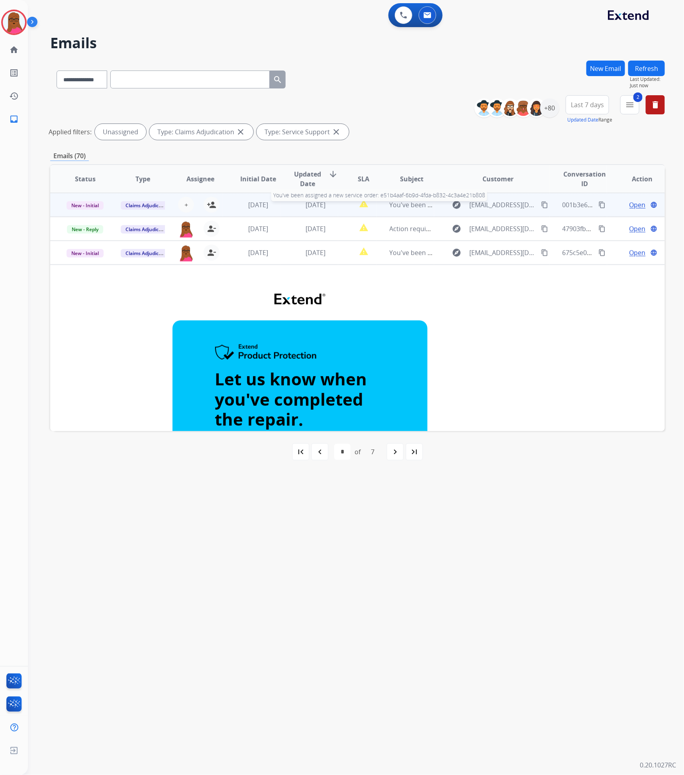
click at [398, 207] on span "You've been assigned a new service order: e51b4aaf-6b9d-4fda-b832-4c3a4e21b808" at bounding box center [515, 204] width 250 height 9
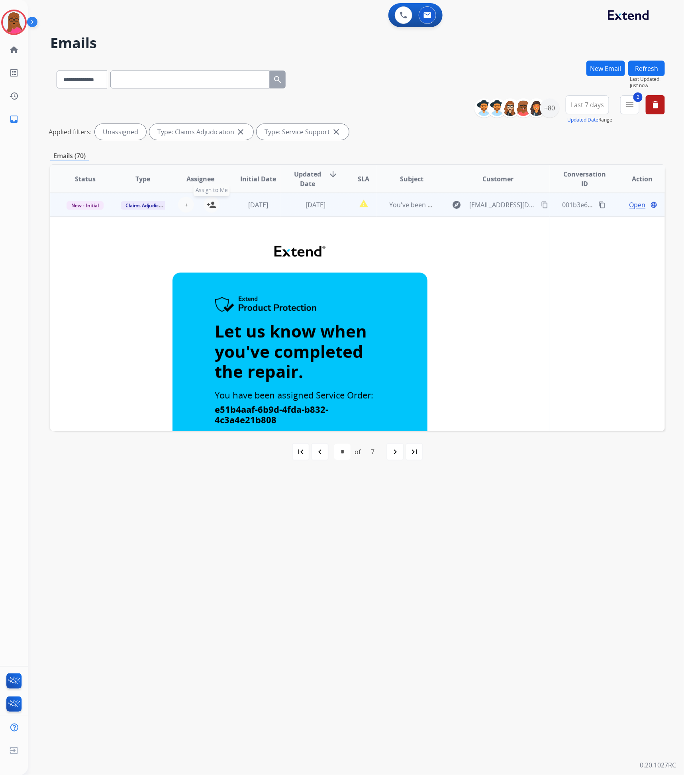
click at [208, 202] on mat-icon "person_add" at bounding box center [212, 205] width 10 height 10
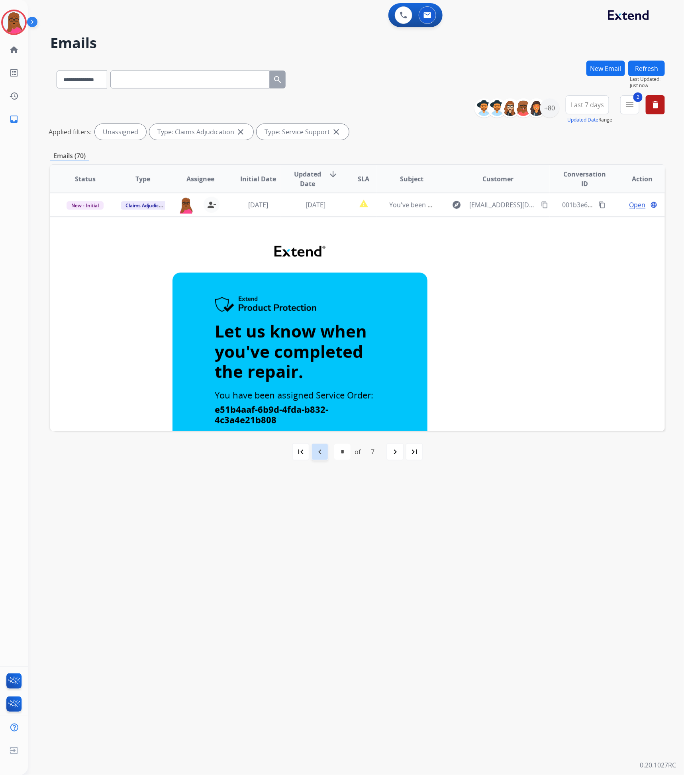
click at [320, 456] on mat-icon "navigate_before" at bounding box center [320, 452] width 10 height 10
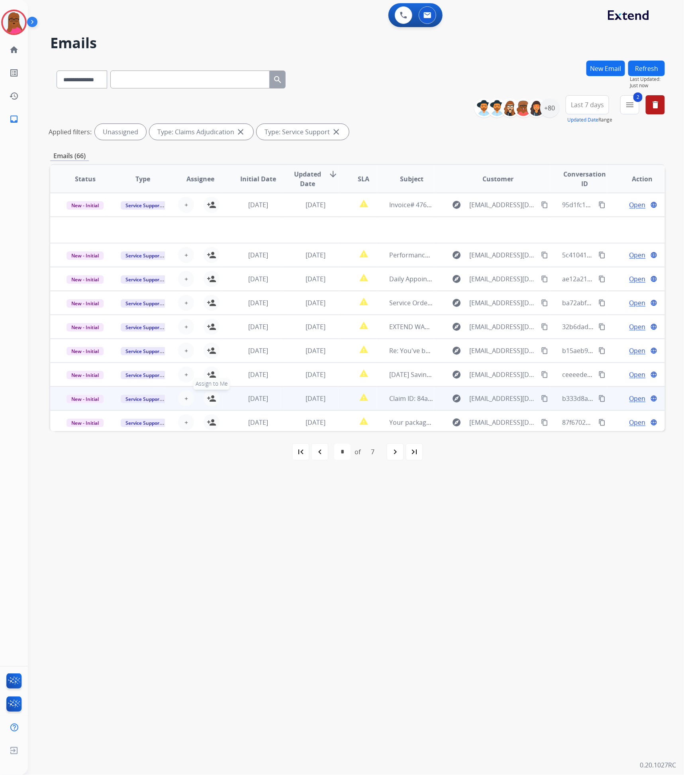
click at [214, 396] on mat-icon "person_add" at bounding box center [212, 399] width 10 height 10
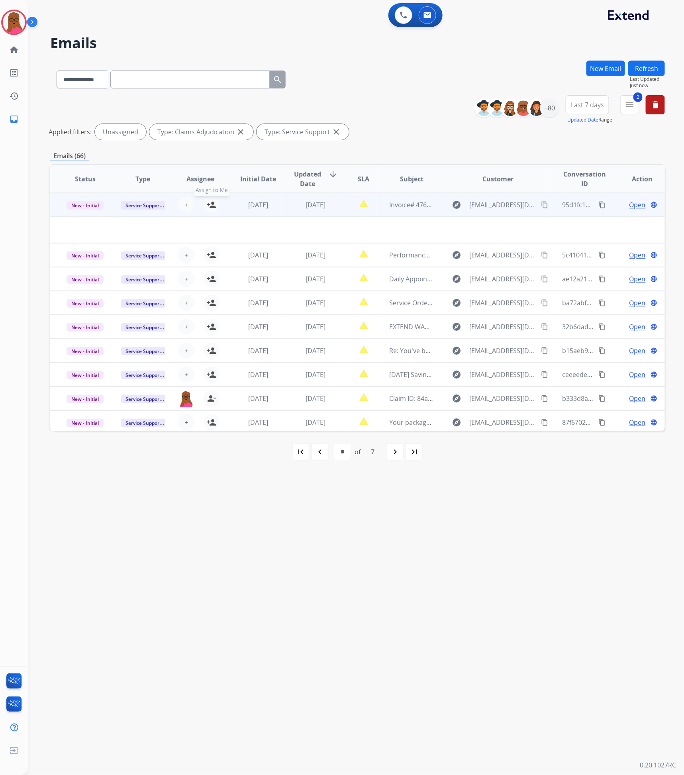
click at [210, 204] on mat-icon "person_add" at bounding box center [212, 205] width 10 height 10
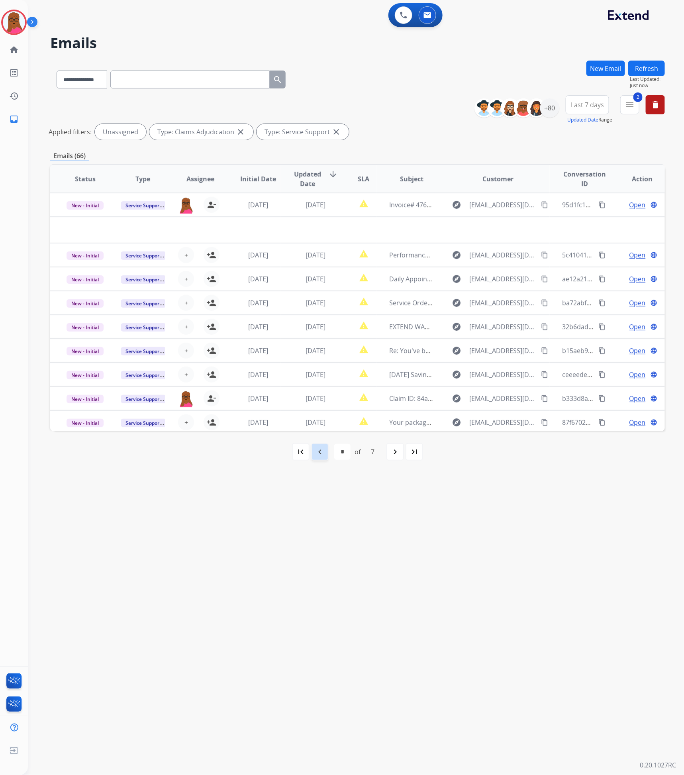
click at [326, 455] on div "navigate_before" at bounding box center [320, 452] width 18 height 18
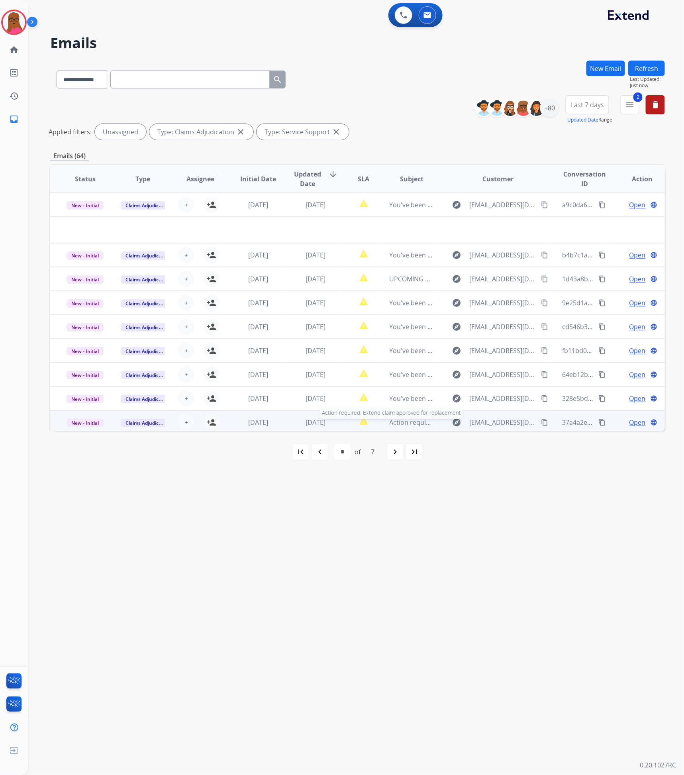
click at [405, 421] on span "Action required: Extend claim approved for replacement" at bounding box center [474, 422] width 169 height 9
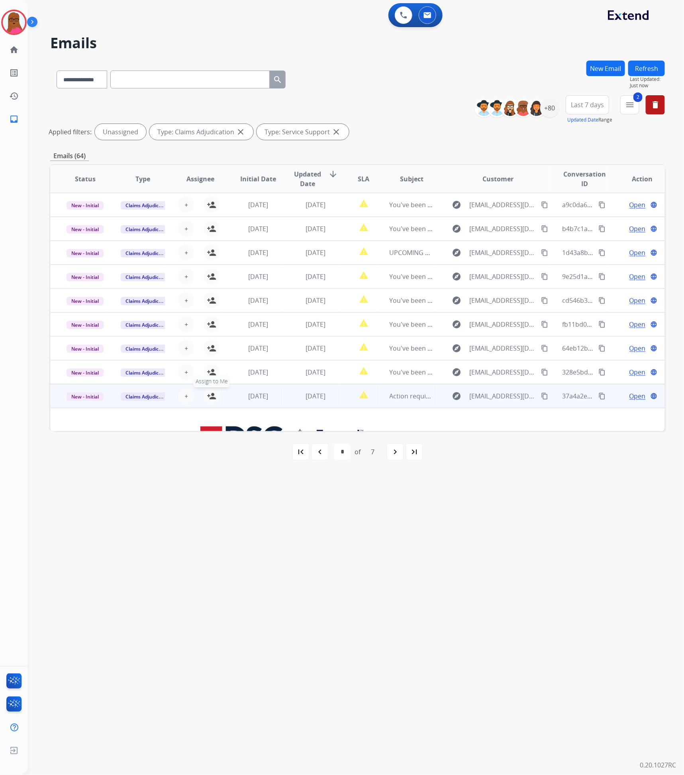
click at [210, 398] on mat-icon "person_add" at bounding box center [212, 396] width 10 height 10
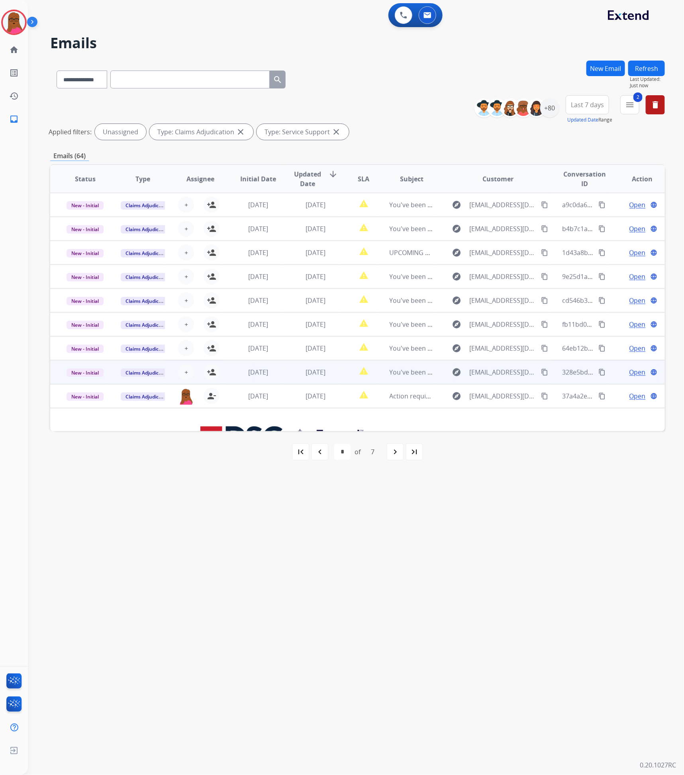
click at [383, 373] on td "You've been assigned a new service order: 488263dd-df0a-4e51-9a9c-8d7bf6f30bb4" at bounding box center [406, 372] width 58 height 24
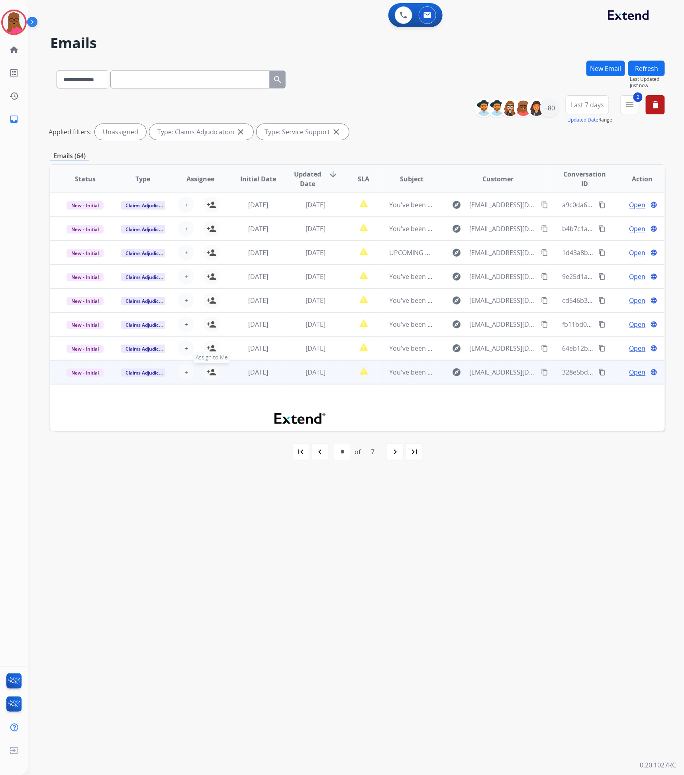
click at [212, 377] on button "person_add Assign to Me" at bounding box center [212, 372] width 16 height 16
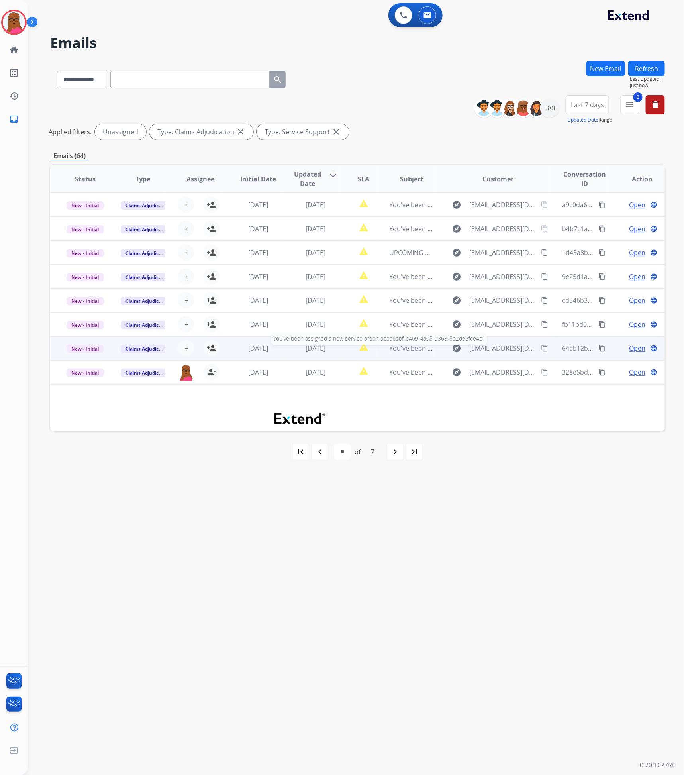
click at [401, 348] on span "You've been assigned a new service order: abea6ebf-b469-4a98-9363-8e2de6fce4c1" at bounding box center [514, 348] width 249 height 9
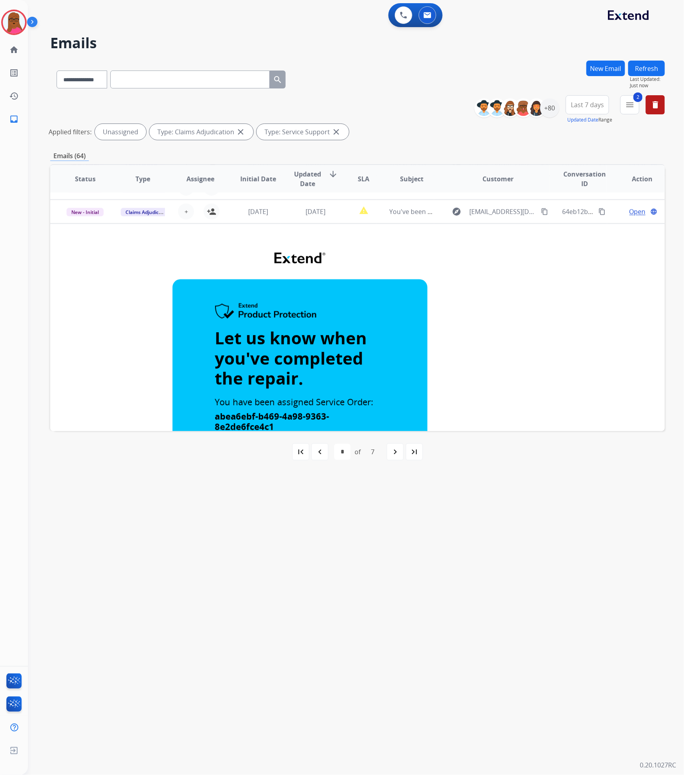
scroll to position [24, 0]
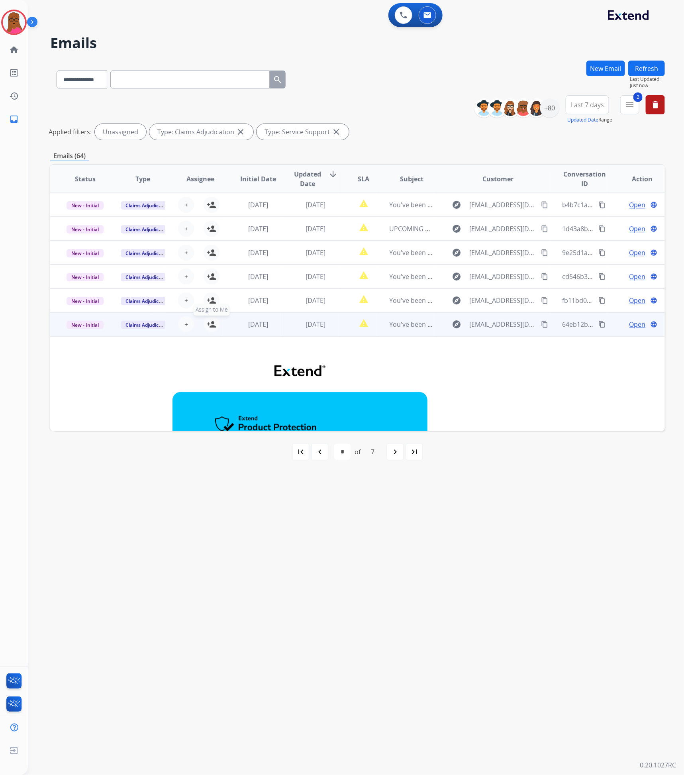
click at [210, 328] on mat-icon "person_add" at bounding box center [212, 325] width 10 height 10
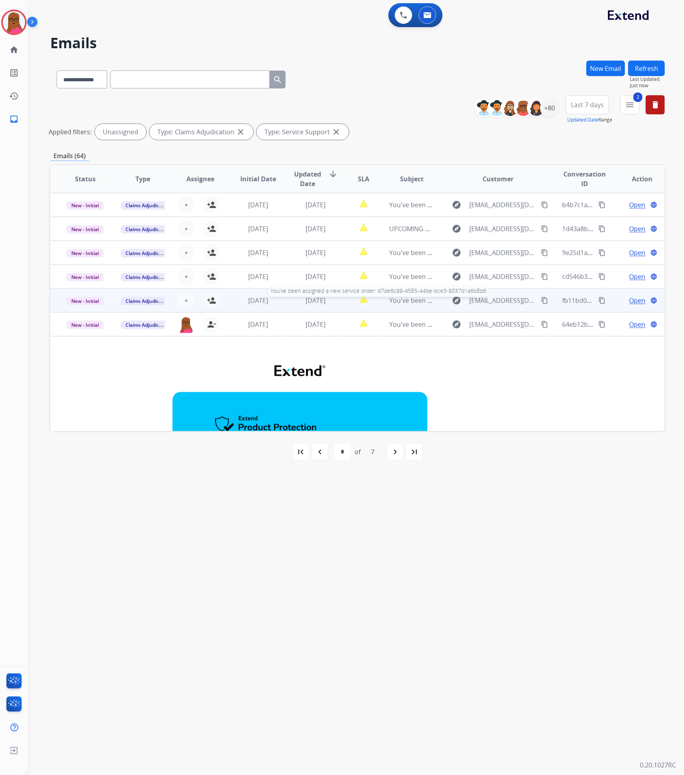
click at [408, 302] on span "You've been assigned a new service order: d7de6c99-4585-44be-bce3-9037d1a6b8b6" at bounding box center [516, 300] width 253 height 9
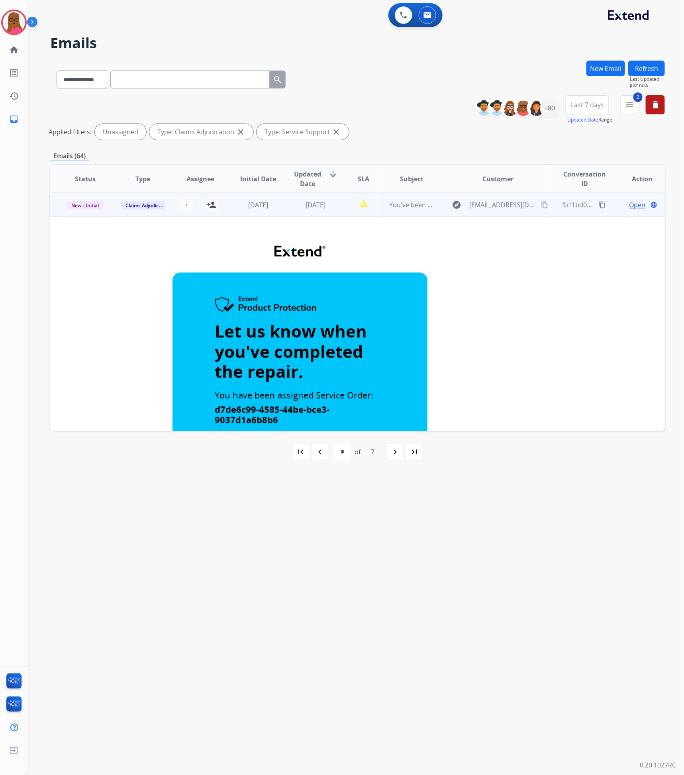
scroll to position [0, 0]
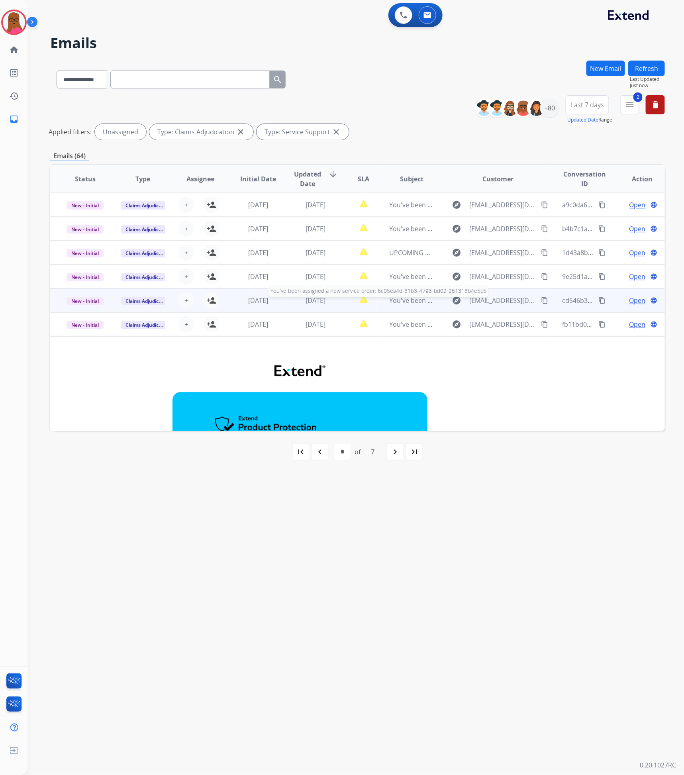
click at [403, 299] on span "You've been assigned a new service order: 6c05ea4d-31b3-4793-bd02-261313b4e5c5" at bounding box center [516, 300] width 253 height 9
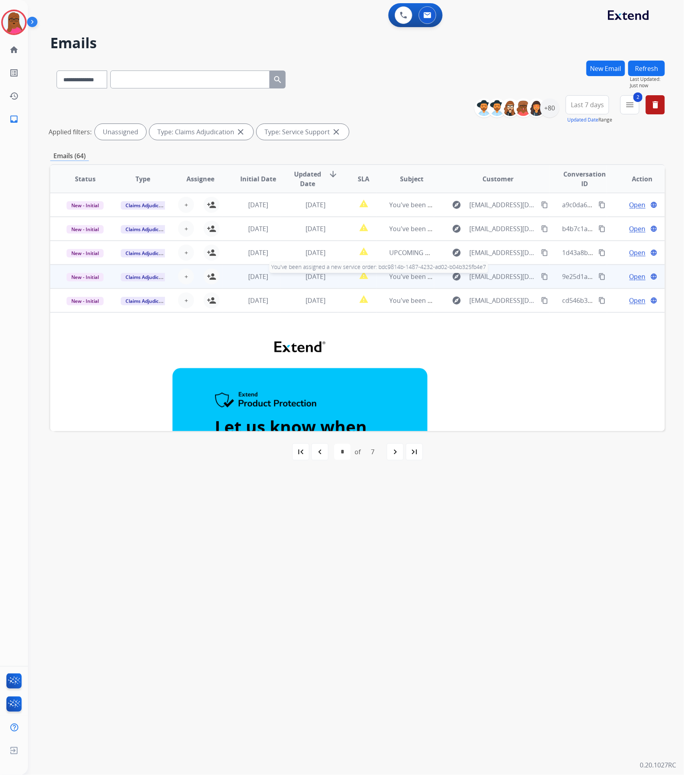
click at [400, 276] on span "You've been assigned a new service order: bdc9814b-1487-4232-ad02-b04b325fb4e7" at bounding box center [516, 276] width 252 height 9
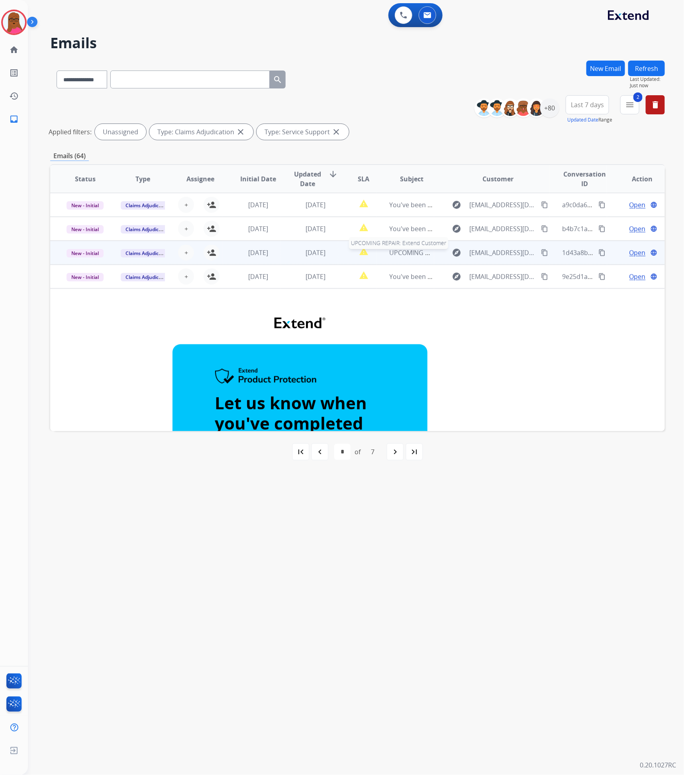
click at [403, 251] on span "UPCOMING REPAIR: Extend Customer" at bounding box center [446, 252] width 112 height 9
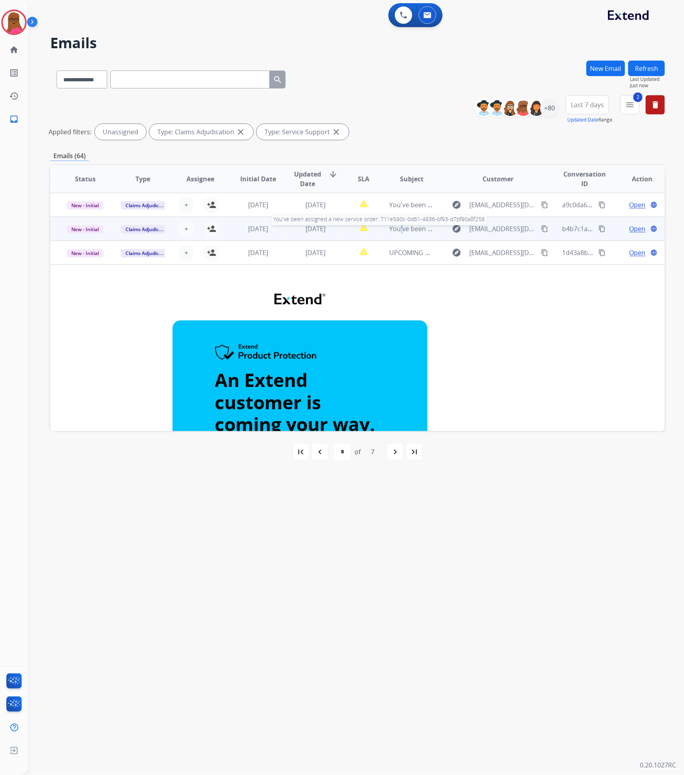
click at [396, 226] on span "You've been assigned a new service order: 711e590c-0d61-4936-bf93-d7bf90a8f256" at bounding box center [514, 228] width 248 height 9
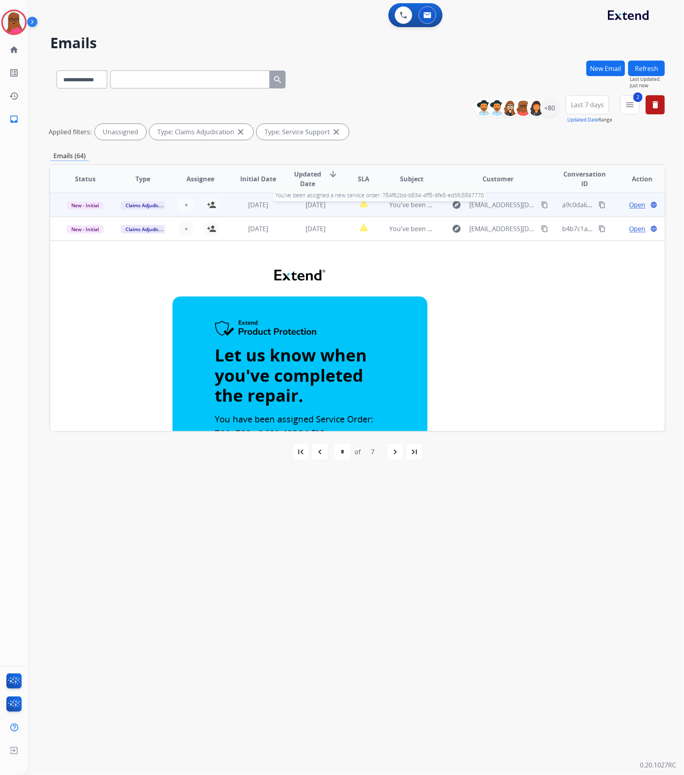
click at [394, 201] on span "You've been assigned a new service order: 784f62bd-b834-4ff8-9fe8-ed5fc8897770" at bounding box center [512, 204] width 245 height 9
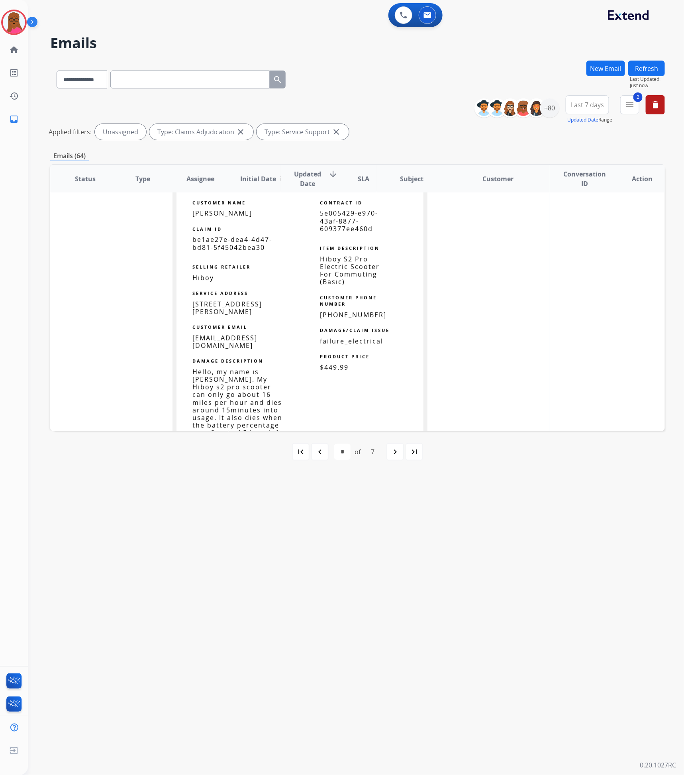
scroll to position [418, 0]
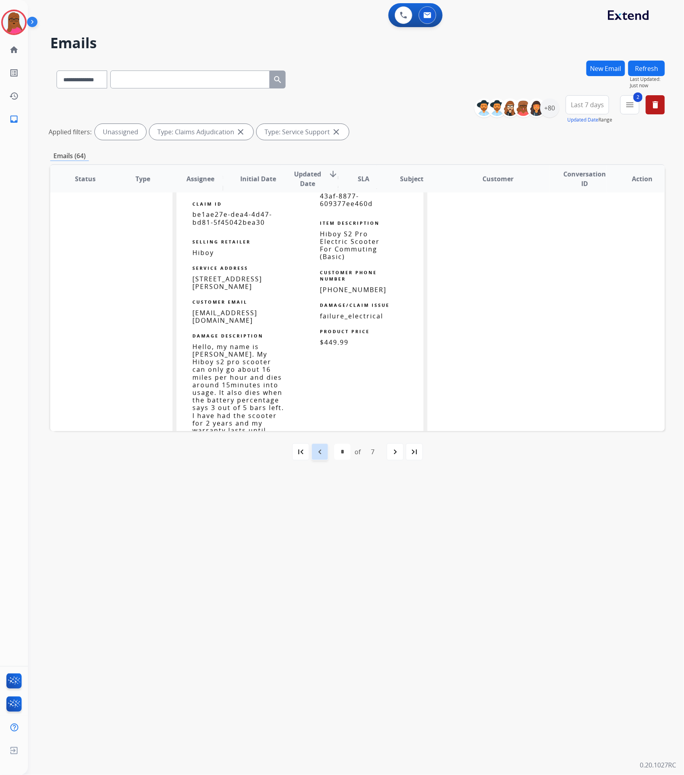
click at [317, 458] on div "navigate_before" at bounding box center [320, 452] width 18 height 18
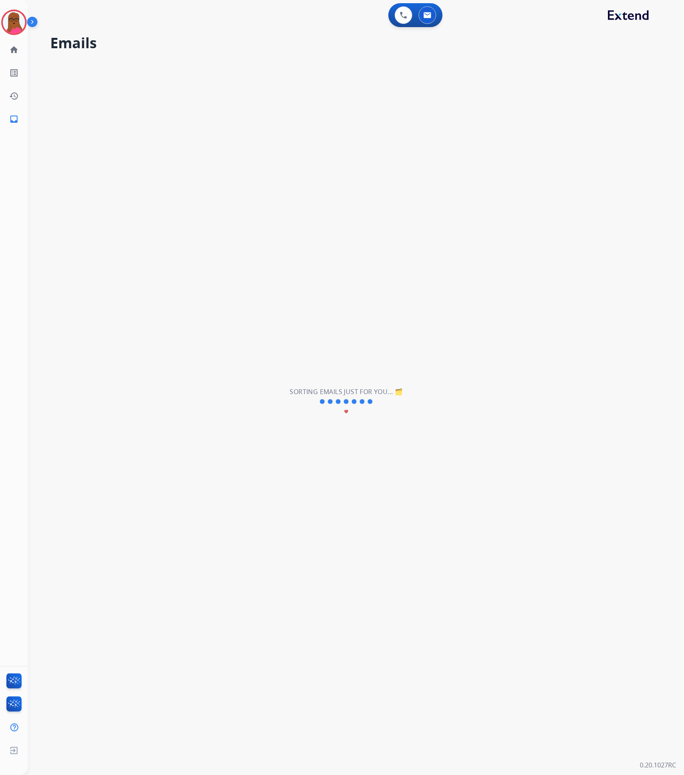
scroll to position [26, 0]
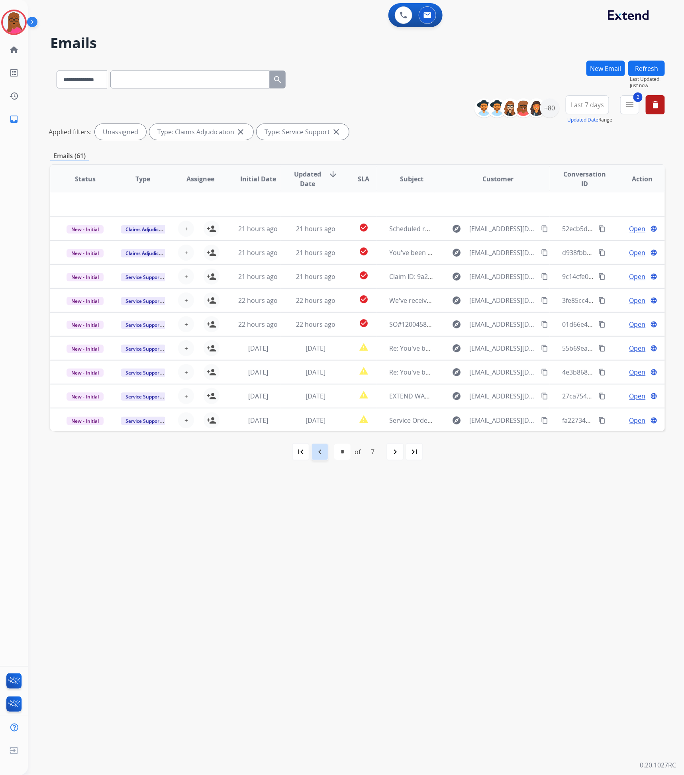
click at [314, 449] on div "navigate_before" at bounding box center [320, 452] width 18 height 18
click at [548, 112] on div "+80" at bounding box center [549, 107] width 19 height 19
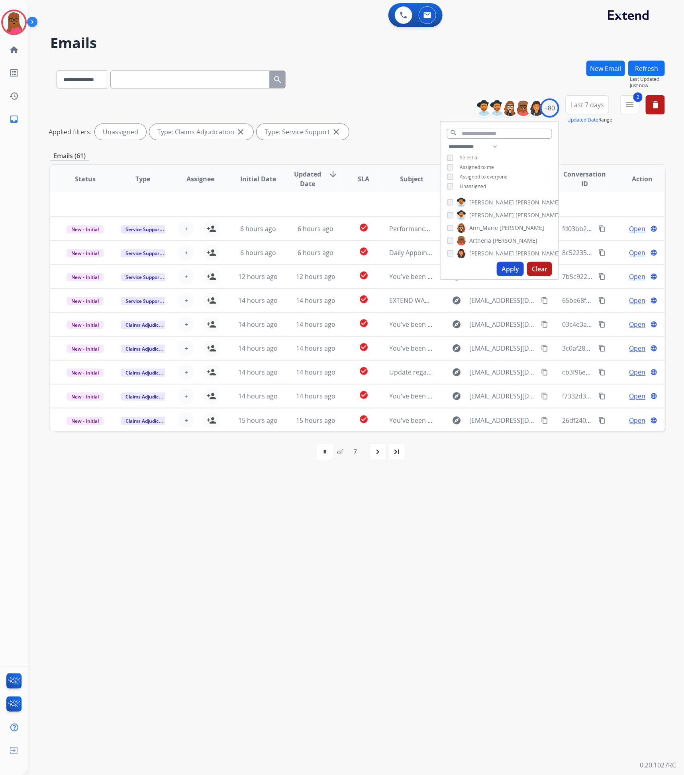
click at [453, 184] on div "Unassigned" at bounding box center [466, 186] width 39 height 6
click at [507, 267] on button "Apply" at bounding box center [510, 269] width 27 height 14
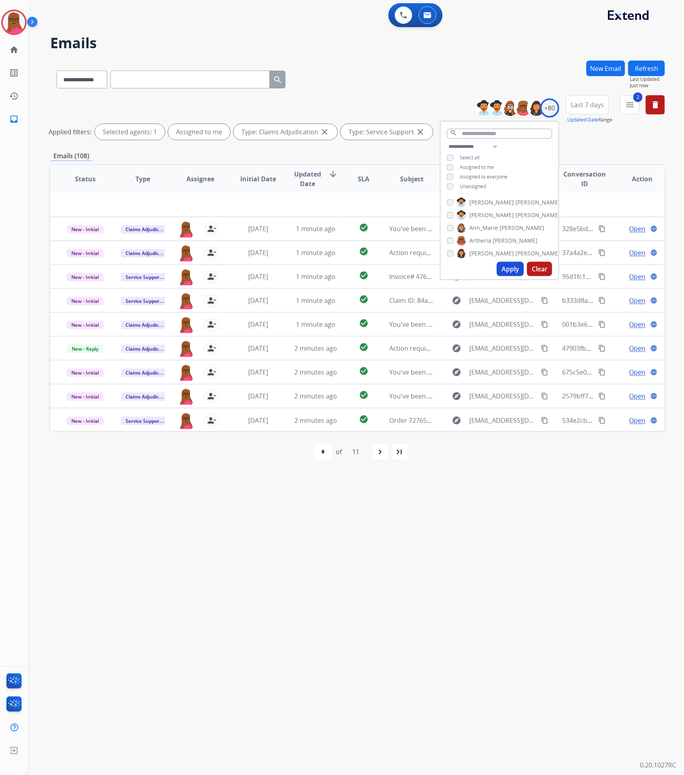
click at [397, 504] on div "**********" at bounding box center [346, 402] width 637 height 746
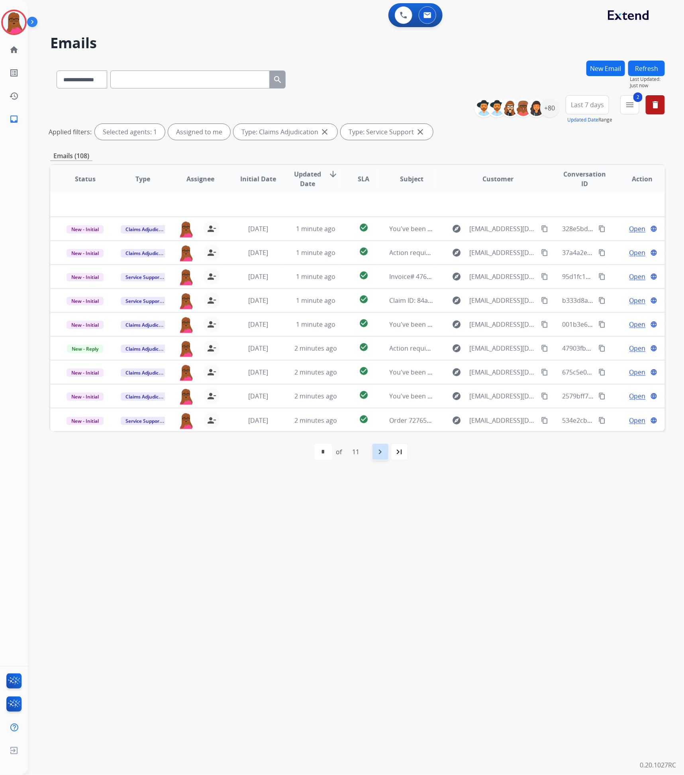
click at [387, 447] on div "navigate_next" at bounding box center [381, 452] width 18 height 18
click at [396, 452] on mat-icon "navigate_next" at bounding box center [398, 452] width 10 height 10
click at [397, 452] on mat-icon "navigate_next" at bounding box center [398, 452] width 10 height 10
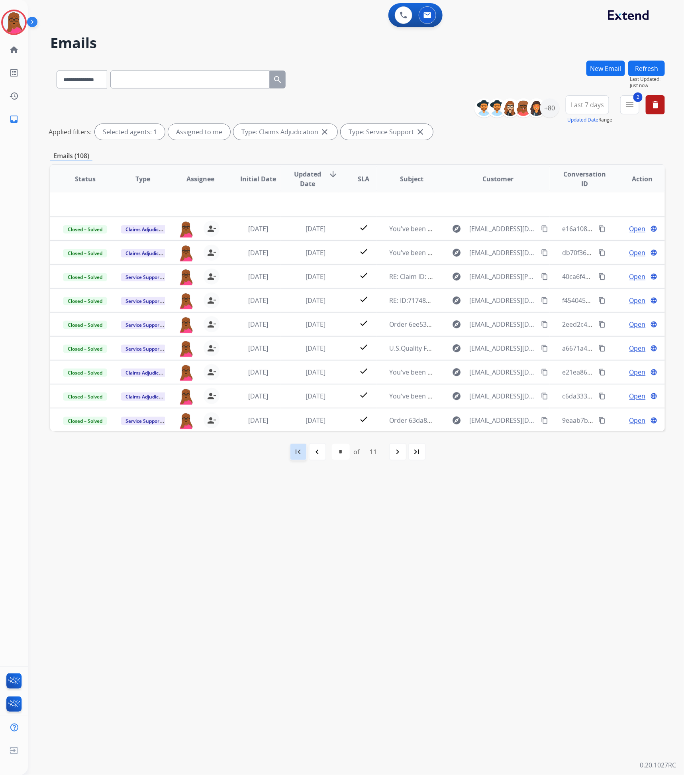
click at [293, 457] on div "first_page" at bounding box center [299, 452] width 18 height 18
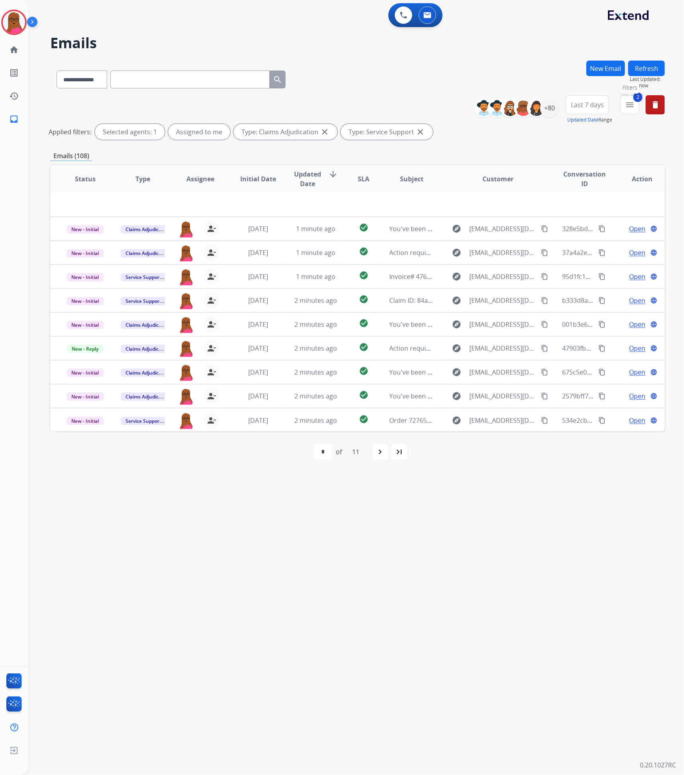
click at [628, 108] on mat-icon "menu" at bounding box center [630, 105] width 10 height 10
click at [545, 109] on div "+80" at bounding box center [549, 107] width 19 height 19
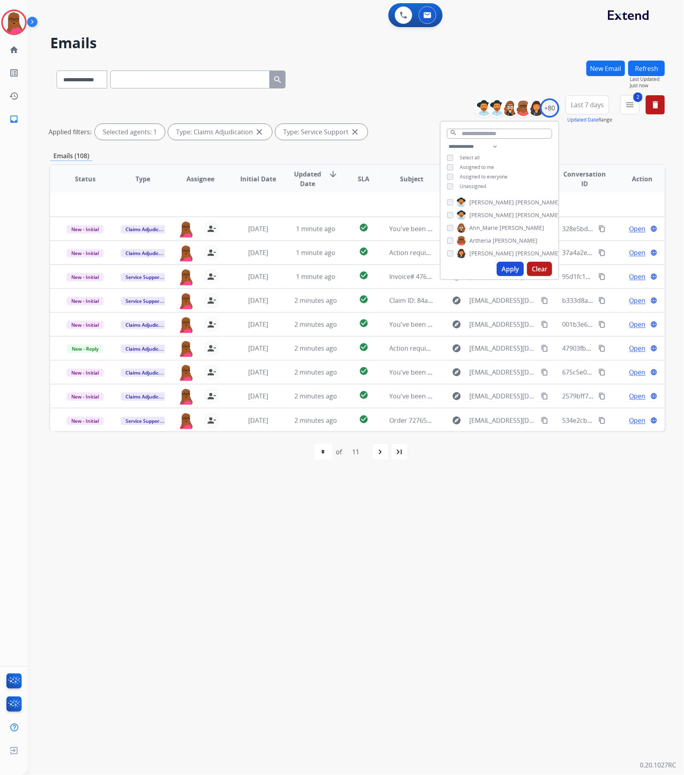
click at [452, 183] on div "Unassigned" at bounding box center [466, 186] width 39 height 6
click at [510, 267] on button "Apply" at bounding box center [510, 269] width 27 height 14
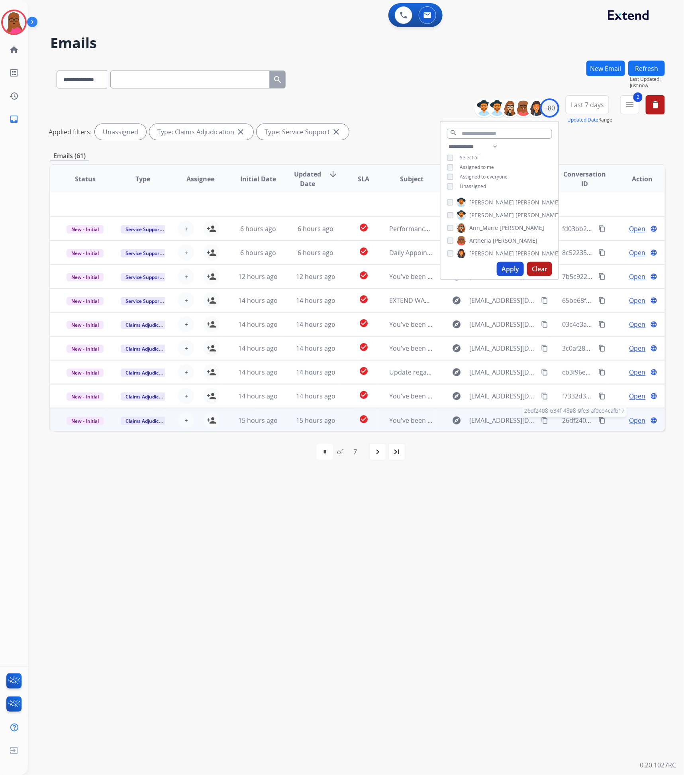
click at [563, 424] on span "26df2408-634f-4898-9fe3-af0ce4cafb17" at bounding box center [620, 420] width 115 height 9
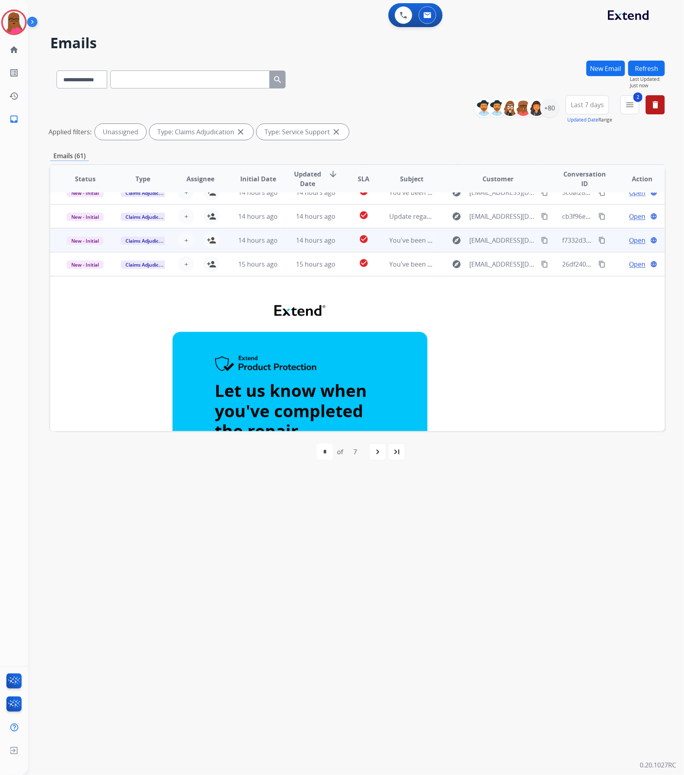
scroll to position [0, 0]
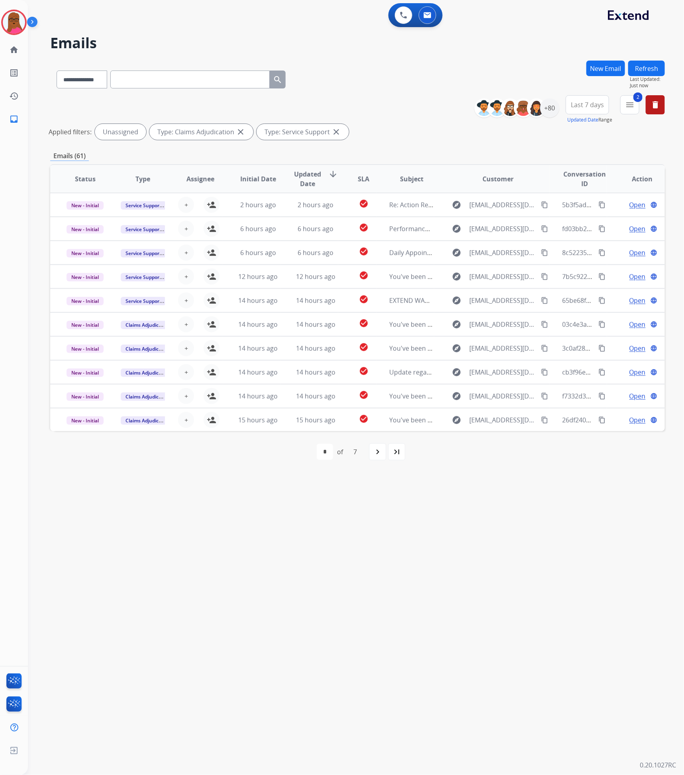
click at [368, 453] on div "first_page navigate_before * * * * * * * of 7 navigate_next last_page" at bounding box center [357, 452] width 615 height 16
click at [389, 456] on div "last_page" at bounding box center [397, 452] width 18 height 18
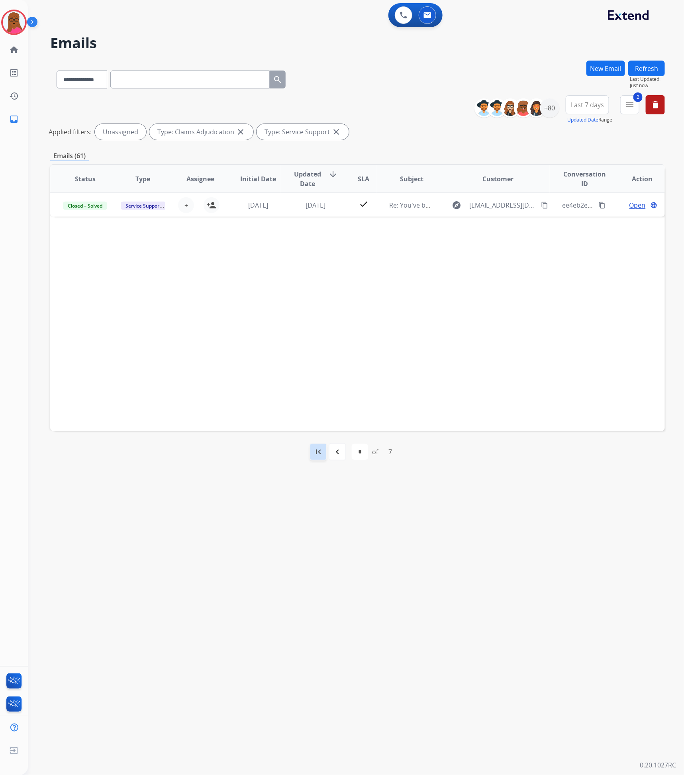
click at [323, 457] on mat-icon "first_page" at bounding box center [319, 452] width 10 height 10
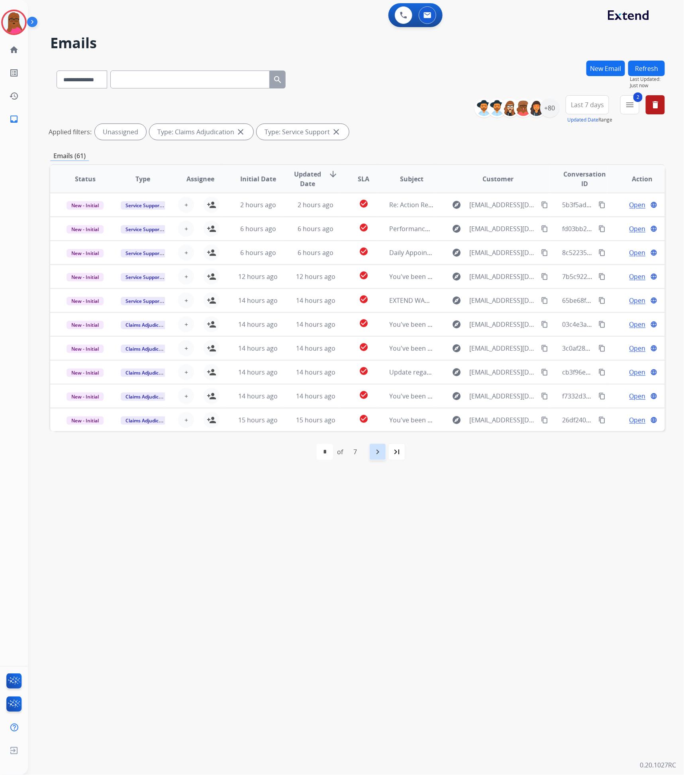
click at [377, 454] on mat-icon "navigate_next" at bounding box center [378, 452] width 10 height 10
click at [399, 459] on div "navigate_next" at bounding box center [395, 452] width 18 height 18
click at [543, 109] on div "+80" at bounding box center [549, 107] width 19 height 19
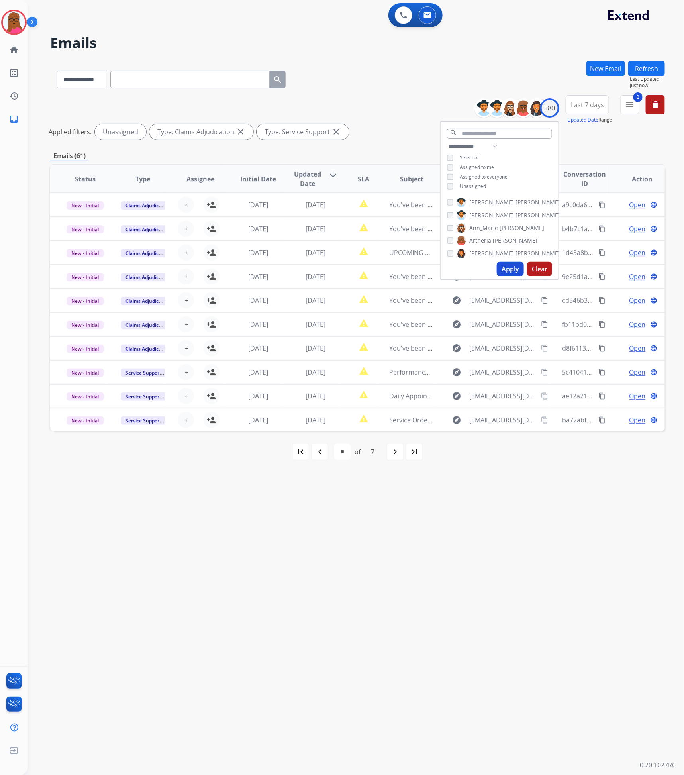
click at [445, 182] on div "**********" at bounding box center [500, 167] width 118 height 51
click at [452, 186] on div "Unassigned" at bounding box center [466, 186] width 39 height 6
click at [515, 273] on button "Apply" at bounding box center [510, 269] width 27 height 14
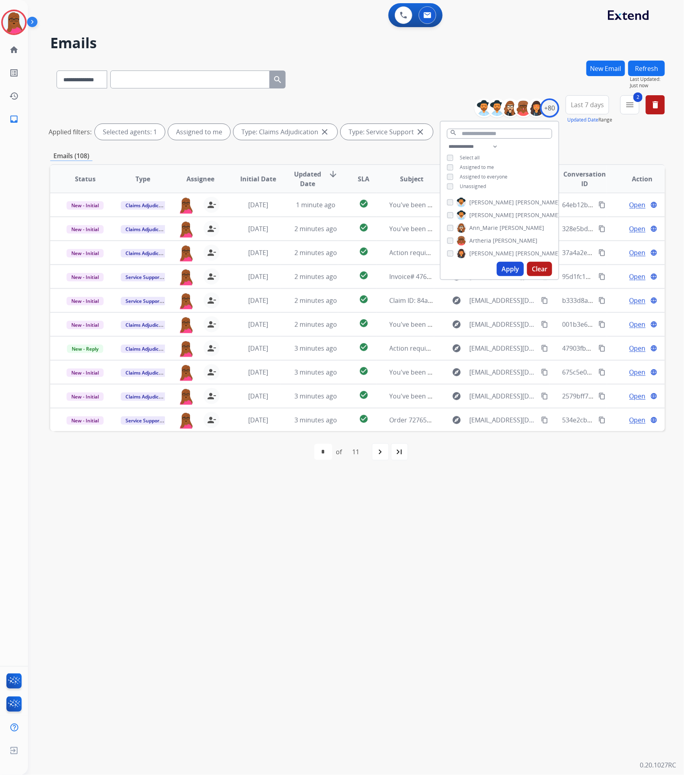
click at [581, 579] on div "**********" at bounding box center [346, 402] width 637 height 746
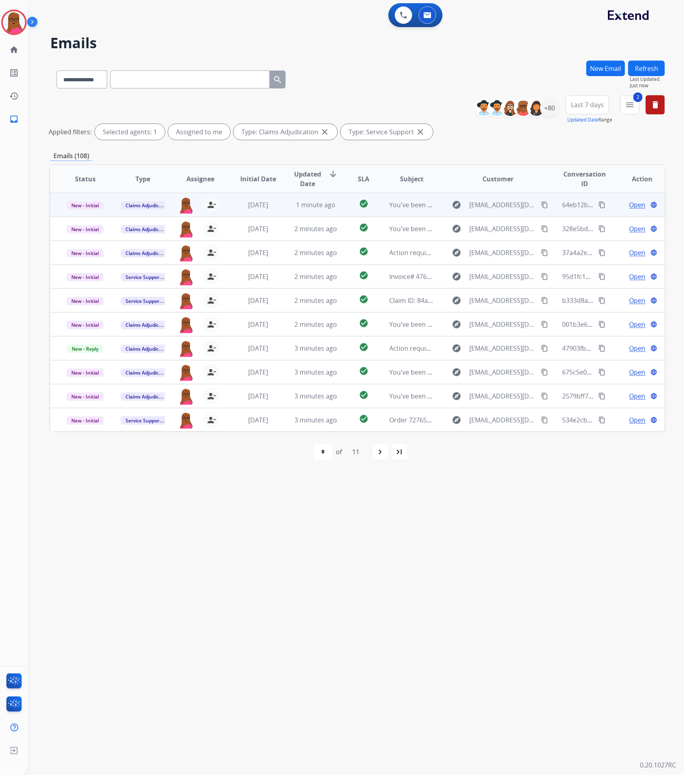
click at [633, 200] on span "Open" at bounding box center [638, 205] width 16 height 10
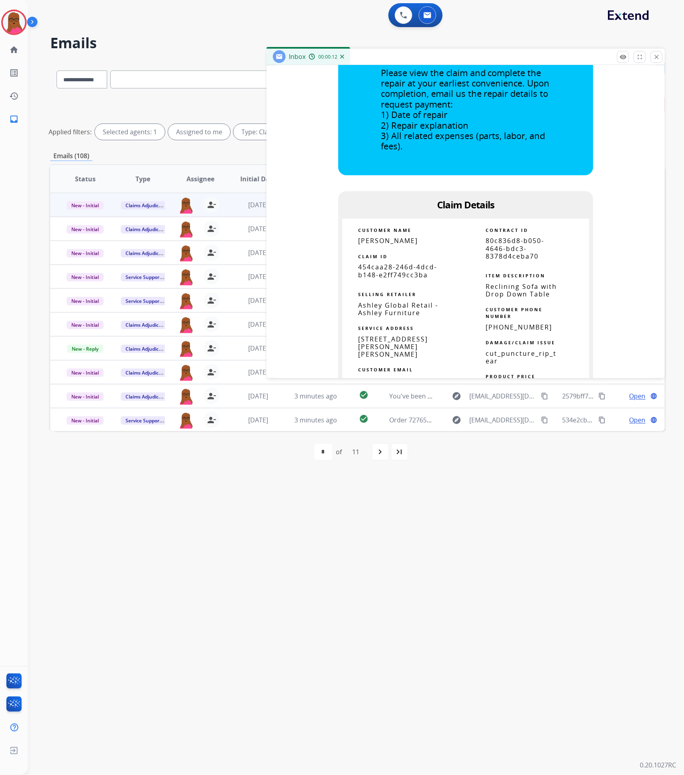
scroll to position [359, 0]
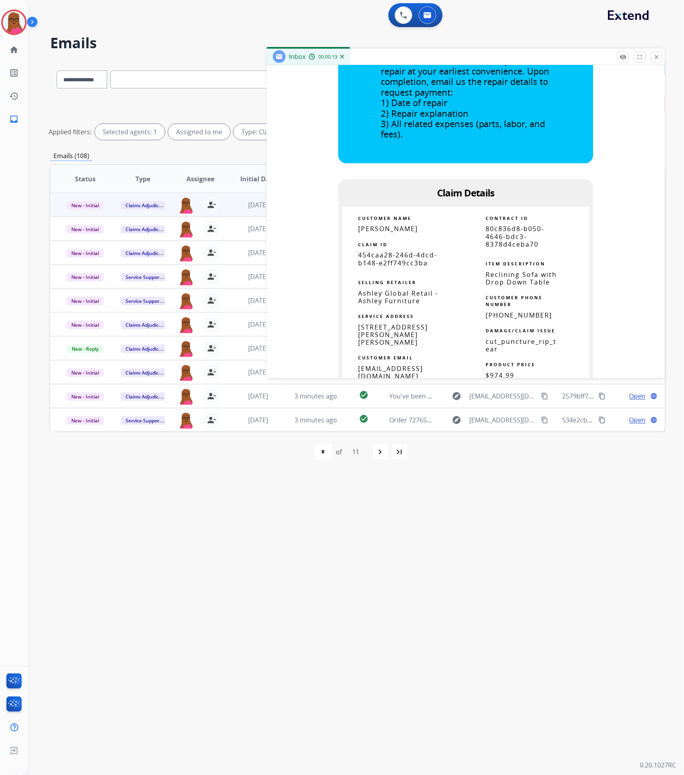
click at [406, 257] on span "454caa28-246d-4dcd-b148-e2ff749cc3ba" at bounding box center [397, 259] width 79 height 16
copy tbody
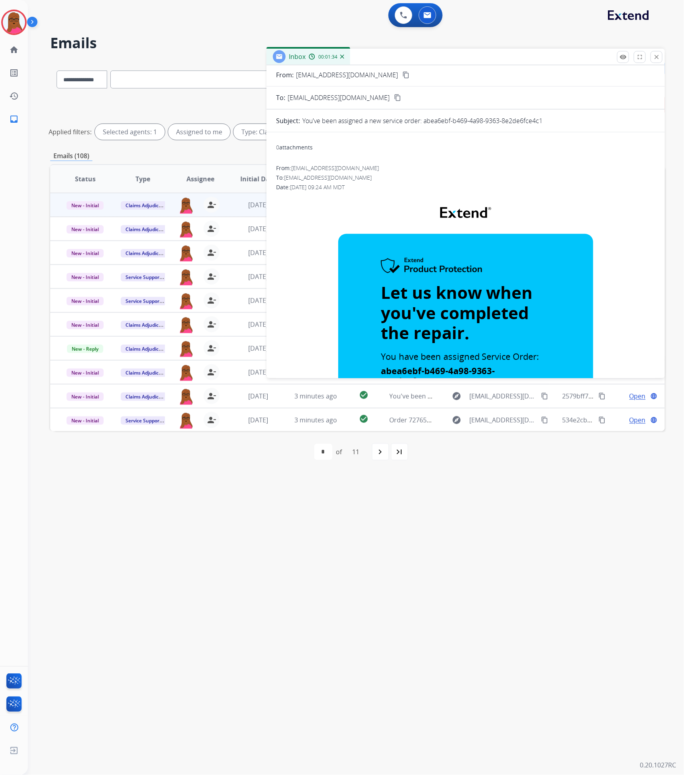
scroll to position [0, 0]
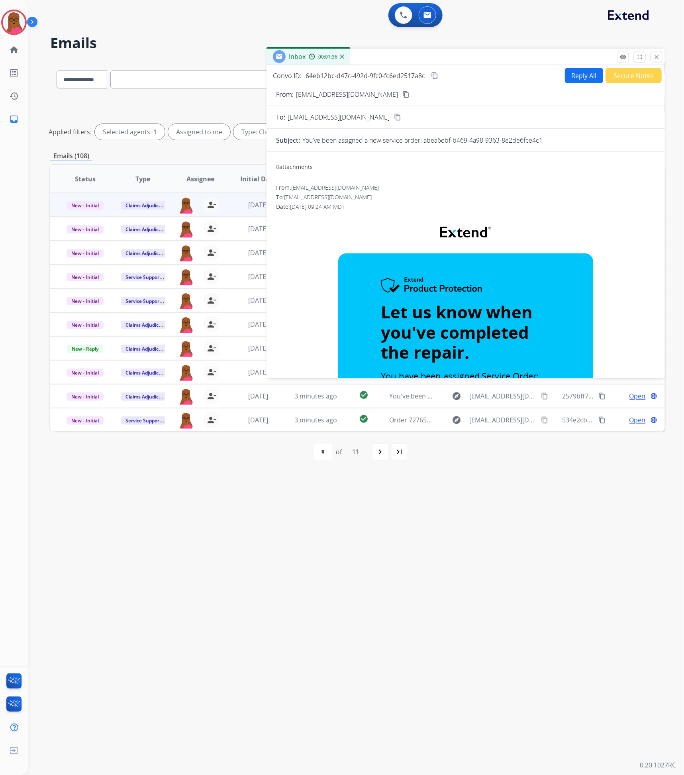
click at [655, 55] on mat-icon "close" at bounding box center [656, 56] width 7 height 7
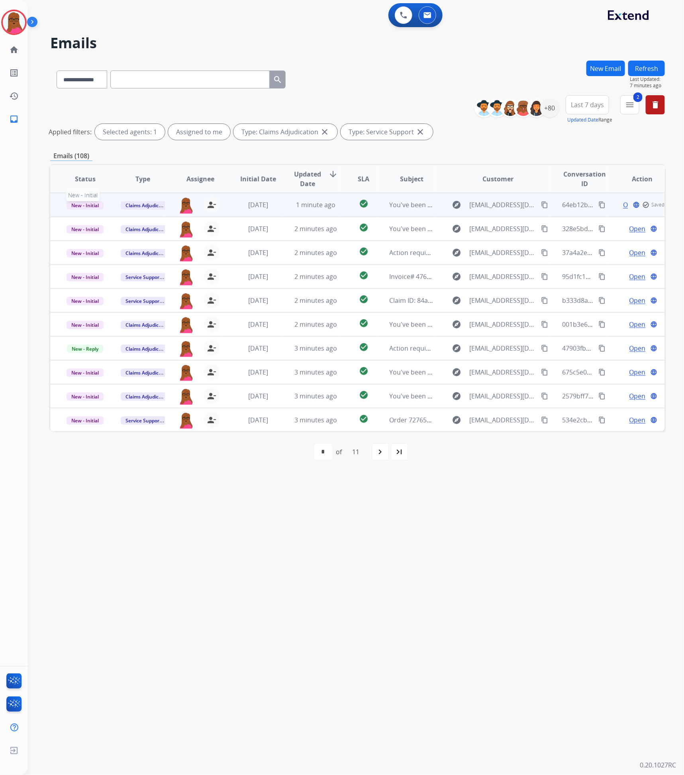
click at [91, 207] on span "New - Initial" at bounding box center [85, 205] width 37 height 8
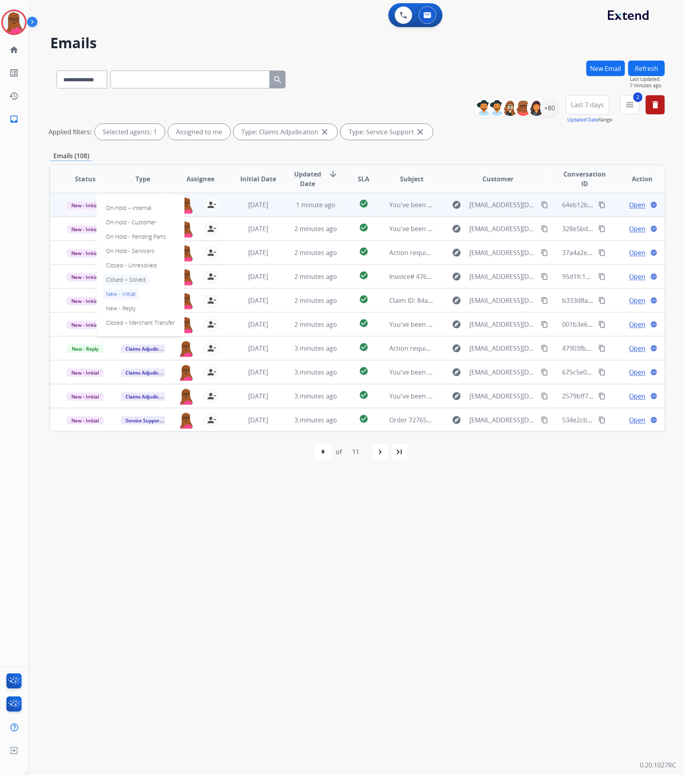
click at [132, 280] on p "Closed – Solved" at bounding box center [126, 279] width 46 height 11
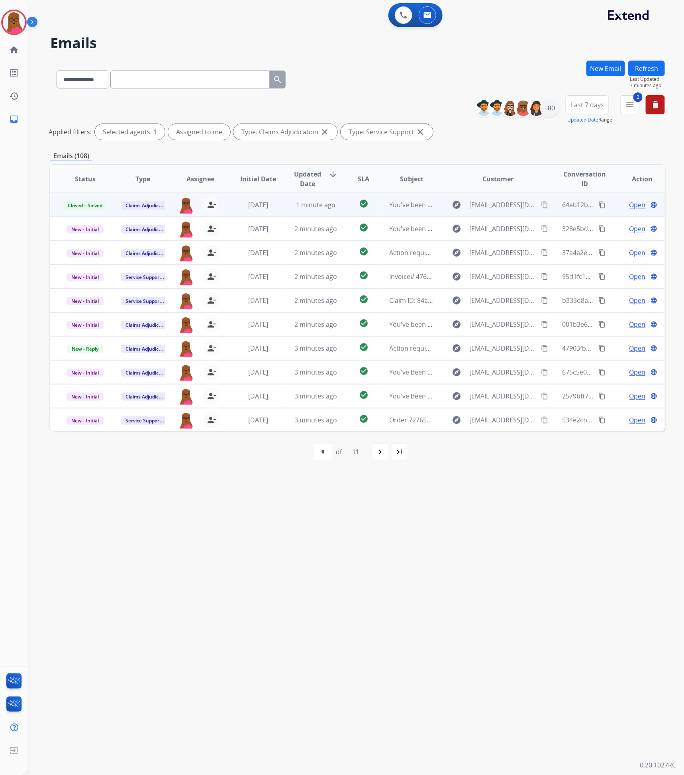
click at [376, 454] on div "navigate_next" at bounding box center [381, 452] width 18 height 18
click at [382, 456] on div "11" at bounding box center [374, 452] width 20 height 16
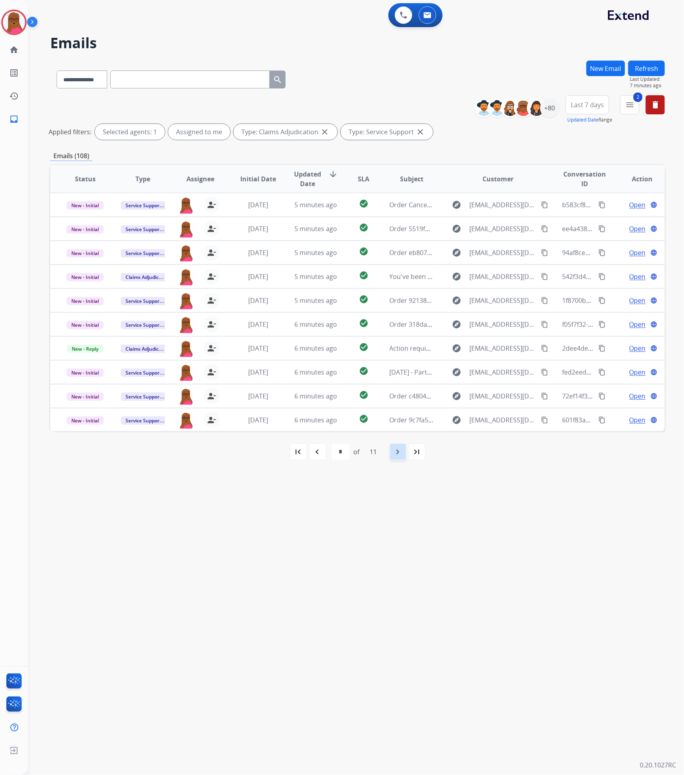
click at [397, 456] on mat-icon "navigate_next" at bounding box center [398, 452] width 10 height 10
select select "*"
click at [549, 109] on div "+80" at bounding box center [549, 107] width 19 height 19
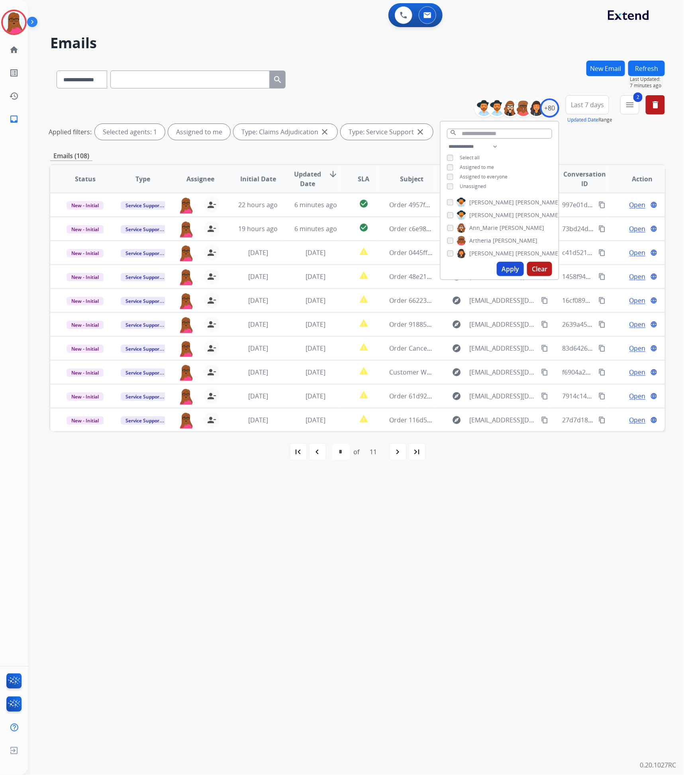
click at [452, 168] on div "Assigned to me" at bounding box center [470, 167] width 47 height 6
click at [488, 126] on div "search" at bounding box center [500, 132] width 118 height 20
click at [487, 129] on input "text" at bounding box center [499, 134] width 105 height 10
click at [514, 226] on button "Apply" at bounding box center [510, 224] width 27 height 14
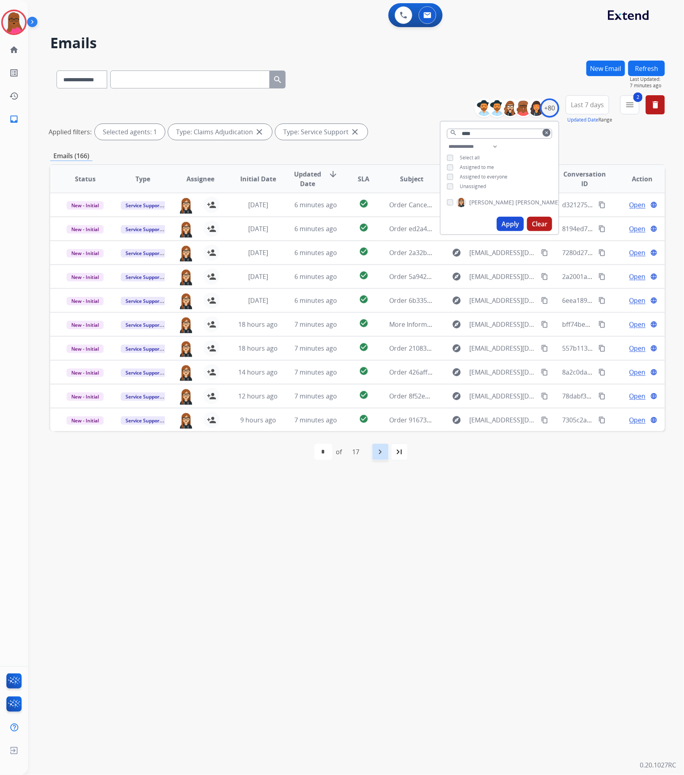
click at [378, 455] on mat-icon "navigate_next" at bounding box center [381, 452] width 10 height 10
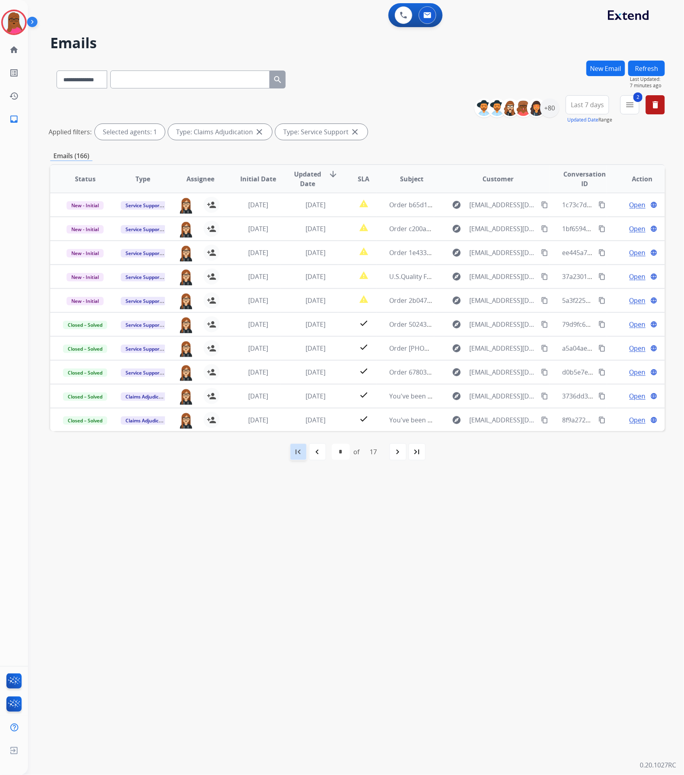
click at [294, 449] on mat-icon "first_page" at bounding box center [299, 452] width 10 height 10
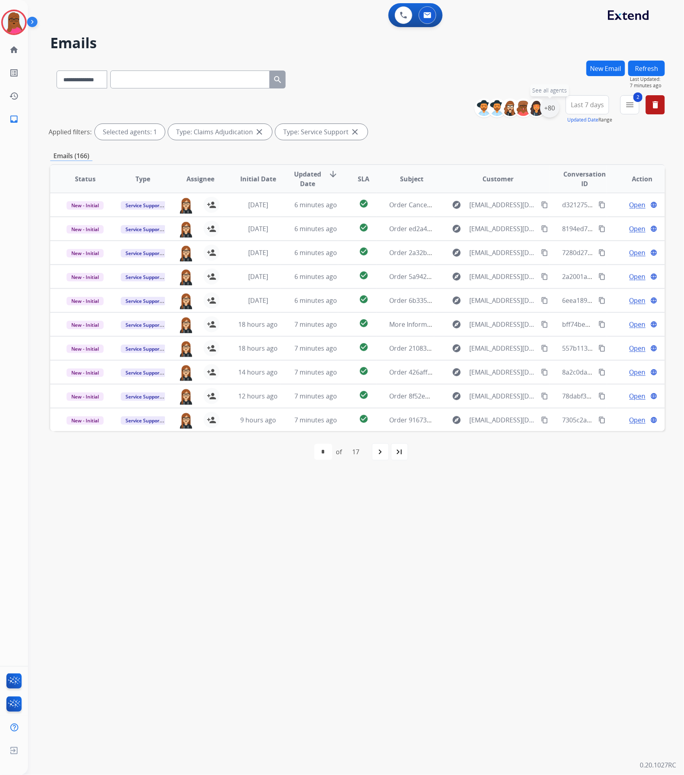
click at [547, 106] on div "+80" at bounding box center [549, 107] width 19 height 19
click at [473, 134] on input "text" at bounding box center [499, 134] width 105 height 10
type input "**"
click at [546, 129] on button "clear" at bounding box center [547, 133] width 8 height 8
click at [502, 267] on button "Apply" at bounding box center [510, 269] width 27 height 14
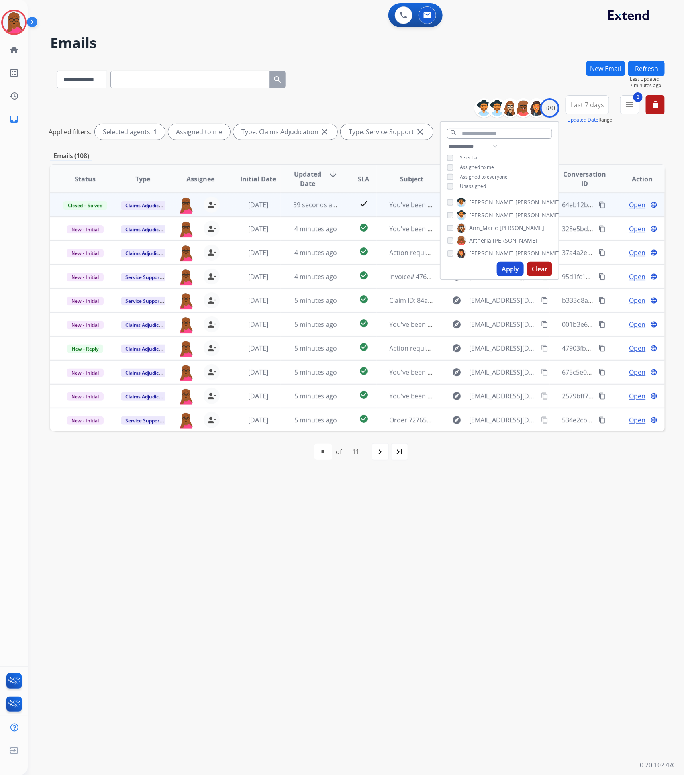
click at [608, 57] on div "**********" at bounding box center [346, 402] width 637 height 746
click at [600, 67] on button "New Email" at bounding box center [605, 69] width 39 height 16
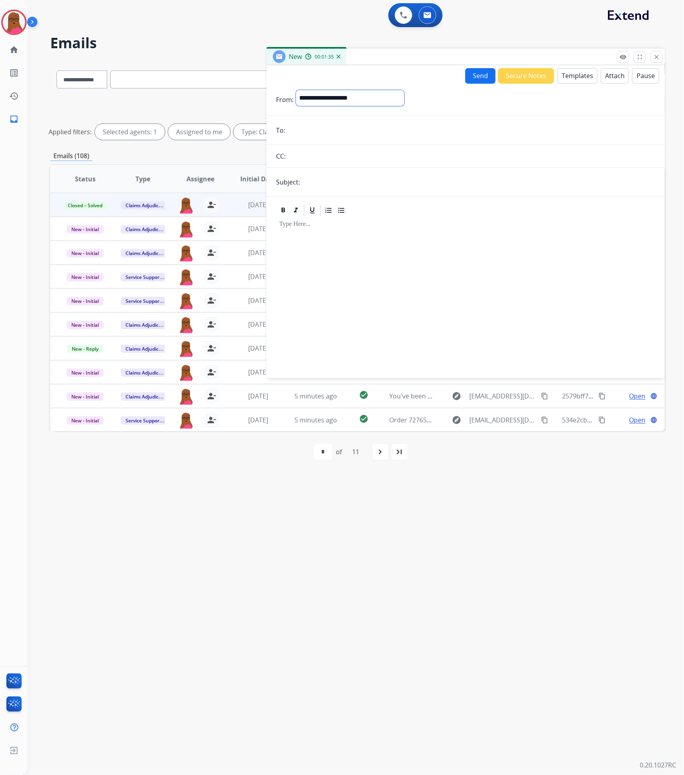
click at [385, 104] on select "**********" at bounding box center [350, 98] width 108 height 16
select select "**********"
click at [296, 90] on select "**********" at bounding box center [350, 98] width 108 height 16
click at [338, 134] on input "email" at bounding box center [472, 131] width 368 height 16
paste input "**********"
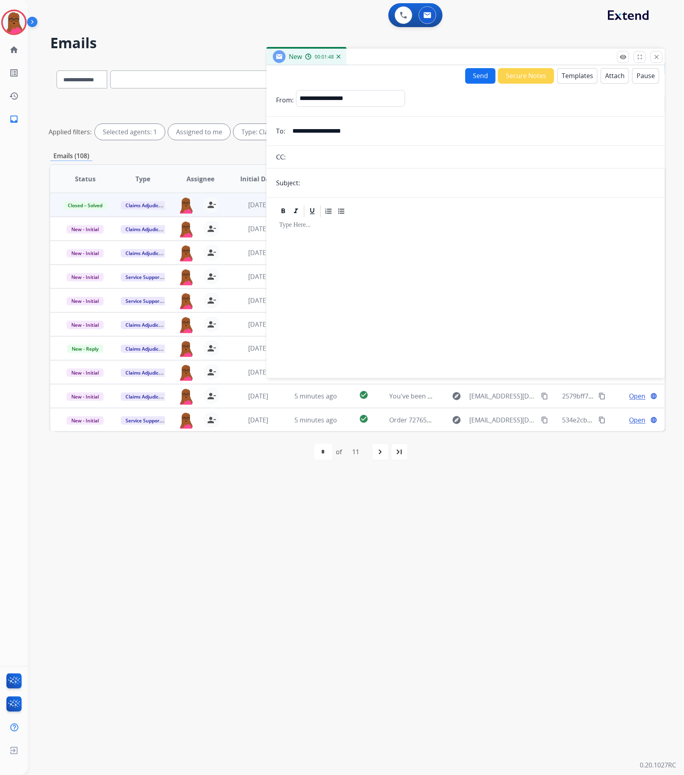
type input "**********"
click at [400, 189] on input "text" at bounding box center [478, 183] width 353 height 16
type input "**********"
click at [414, 255] on div at bounding box center [465, 294] width 379 height 152
click at [587, 69] on button "Templates" at bounding box center [577, 76] width 40 height 16
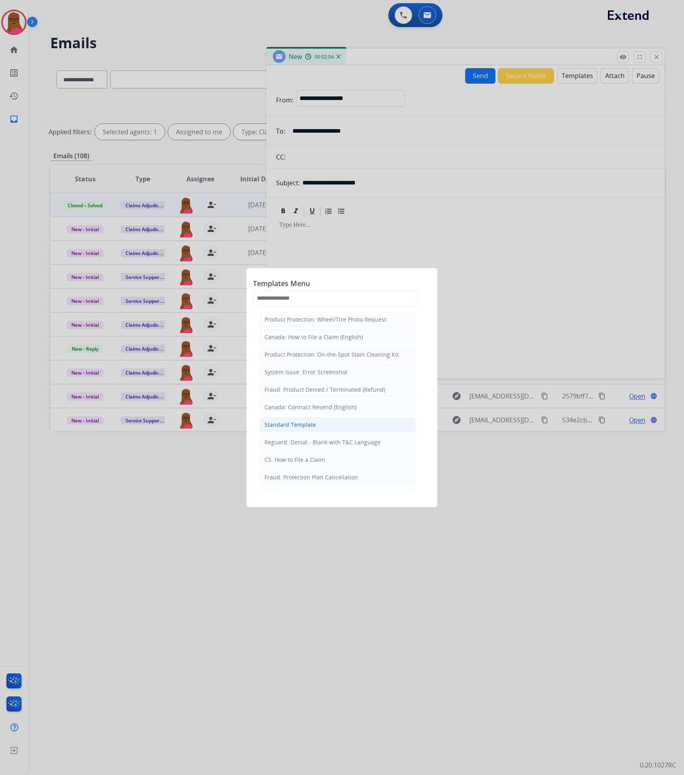
click at [292, 425] on div "Standard Template" at bounding box center [290, 425] width 51 height 8
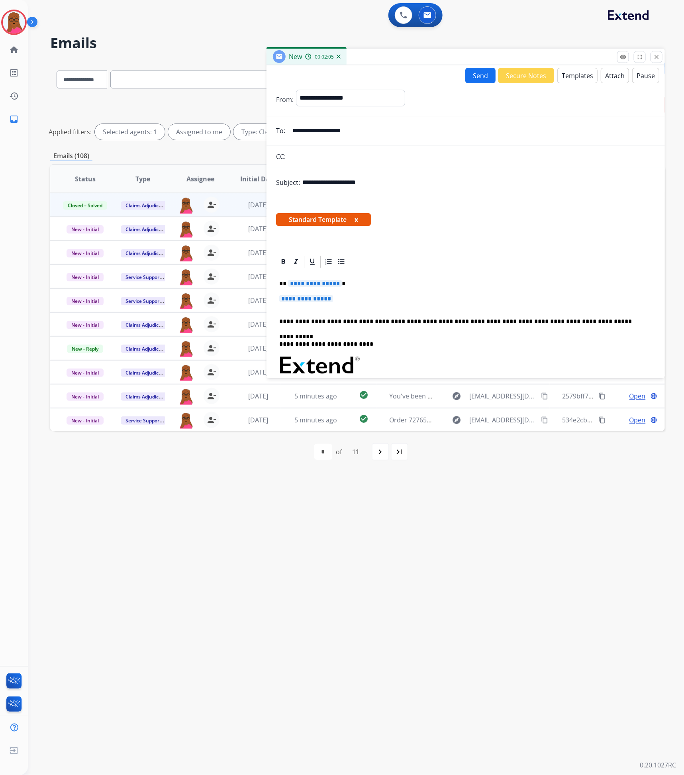
click at [299, 286] on span "**********" at bounding box center [315, 283] width 54 height 7
click at [316, 305] on p "**********" at bounding box center [465, 302] width 373 height 15
click at [316, 298] on span "**********" at bounding box center [306, 298] width 54 height 7
click at [317, 300] on span "**********" at bounding box center [306, 298] width 54 height 7
drag, startPoint x: 314, startPoint y: 299, endPoint x: 309, endPoint y: 299, distance: 5.6
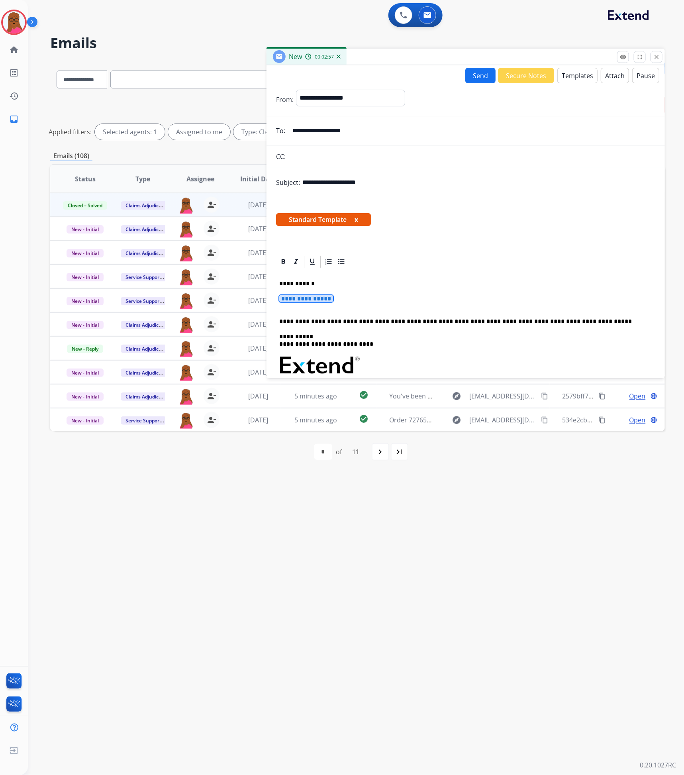
click at [309, 299] on span "**********" at bounding box center [306, 298] width 54 height 7
click at [319, 301] on span "**********" at bounding box center [306, 298] width 54 height 7
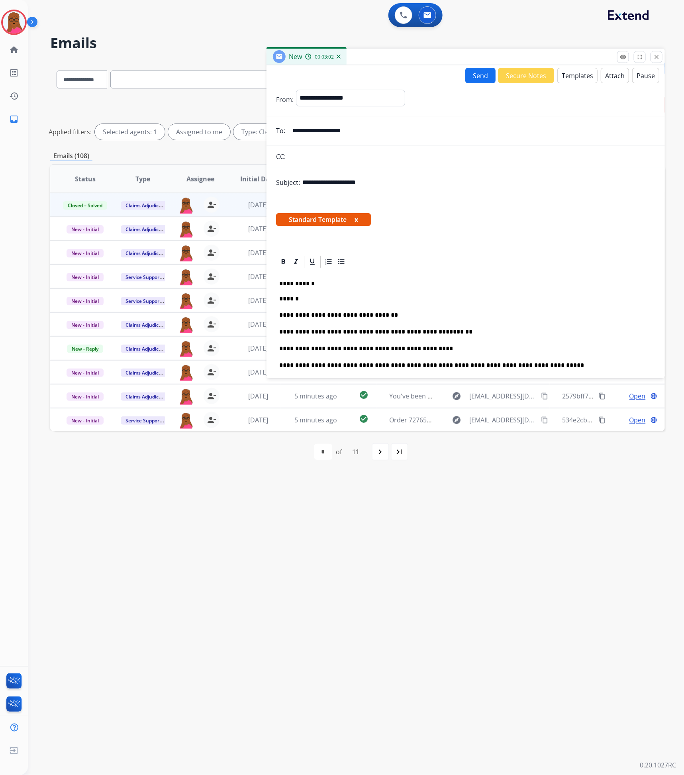
scroll to position [60, 0]
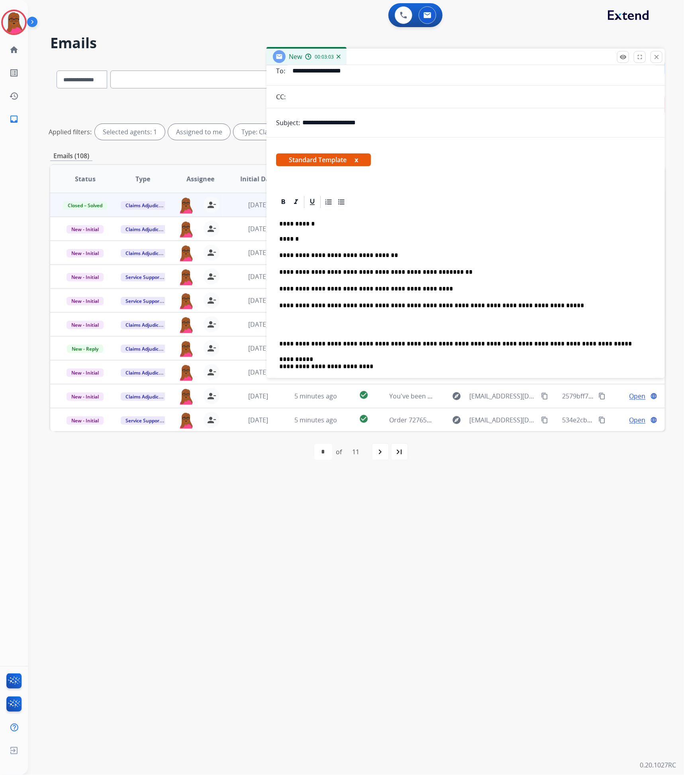
click at [293, 242] on p "******" at bounding box center [462, 238] width 367 height 7
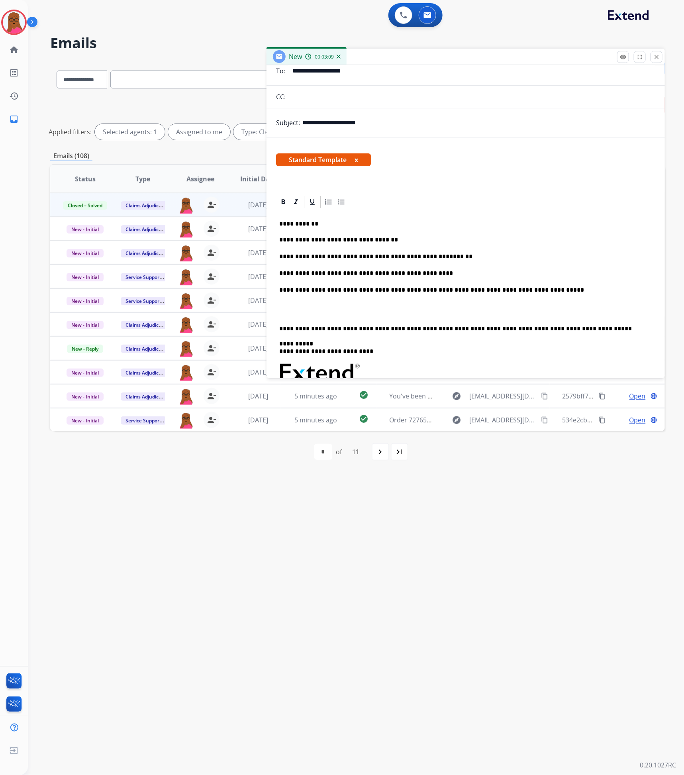
click at [336, 260] on p "**********" at bounding box center [462, 256] width 367 height 9
click at [335, 257] on p "**********" at bounding box center [462, 256] width 367 height 9
click at [337, 258] on p "**********" at bounding box center [462, 256] width 367 height 9
click at [458, 259] on link "*******" at bounding box center [469, 256] width 23 height 6
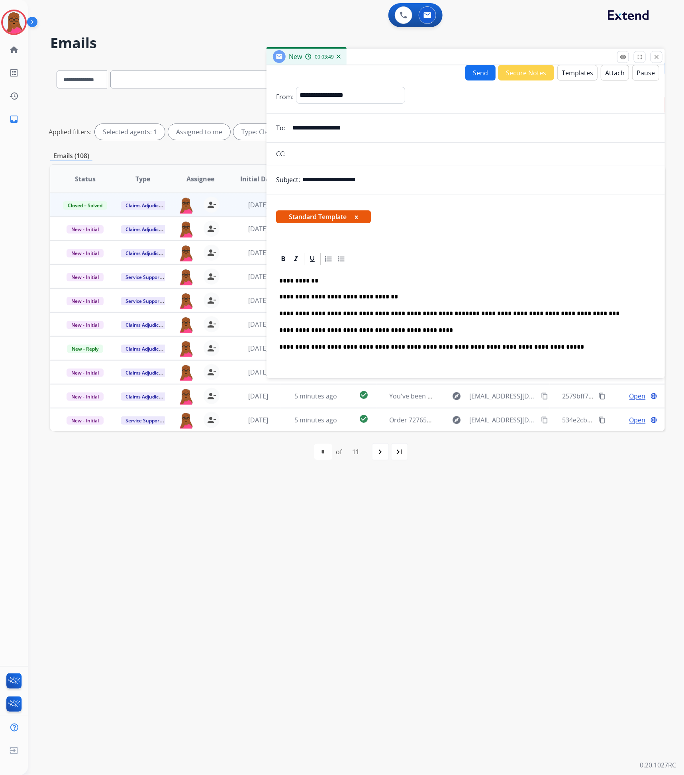
scroll to position [0, 0]
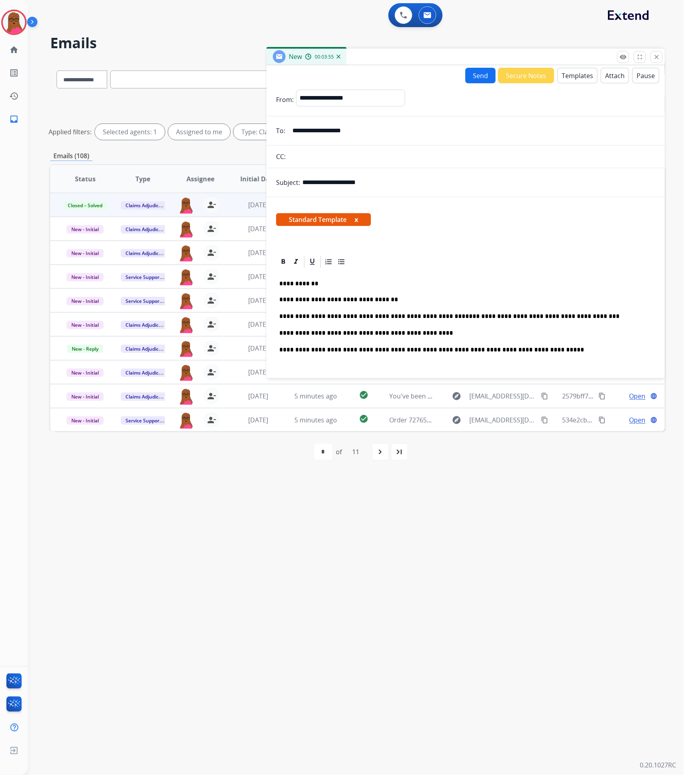
click at [468, 73] on button "Send" at bounding box center [480, 76] width 30 height 16
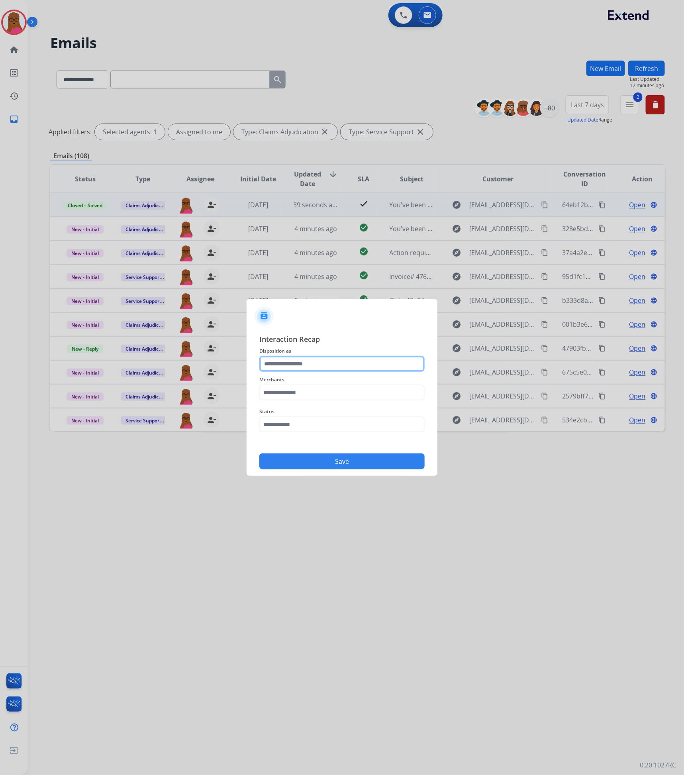
click at [290, 363] on input "text" at bounding box center [341, 364] width 165 height 16
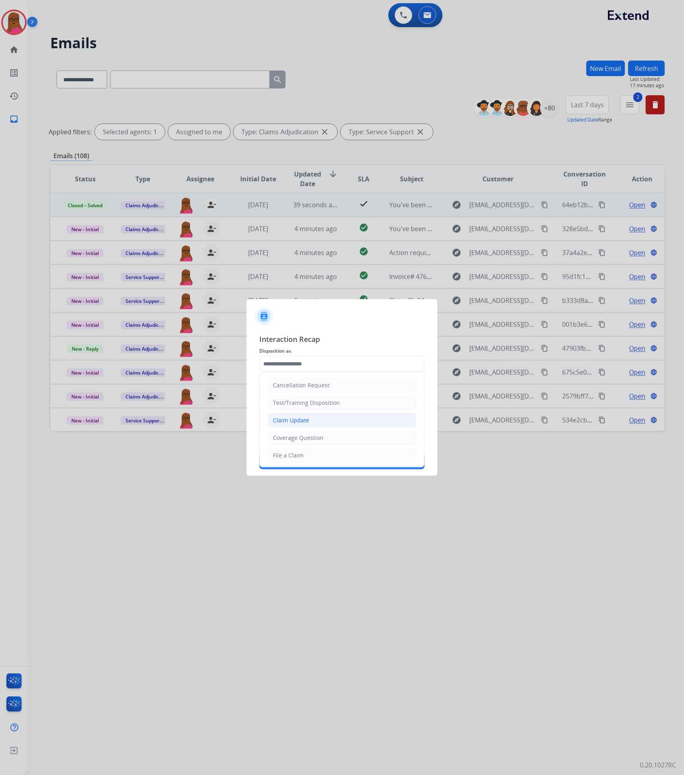
click at [285, 420] on div "Claim Update" at bounding box center [291, 420] width 36 height 8
type input "**********"
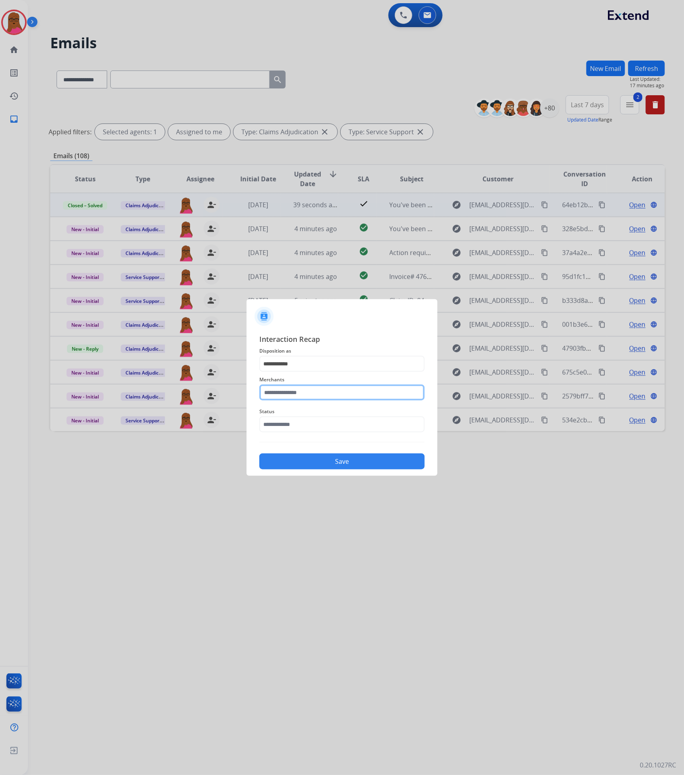
click at [302, 389] on input "text" at bounding box center [341, 392] width 165 height 16
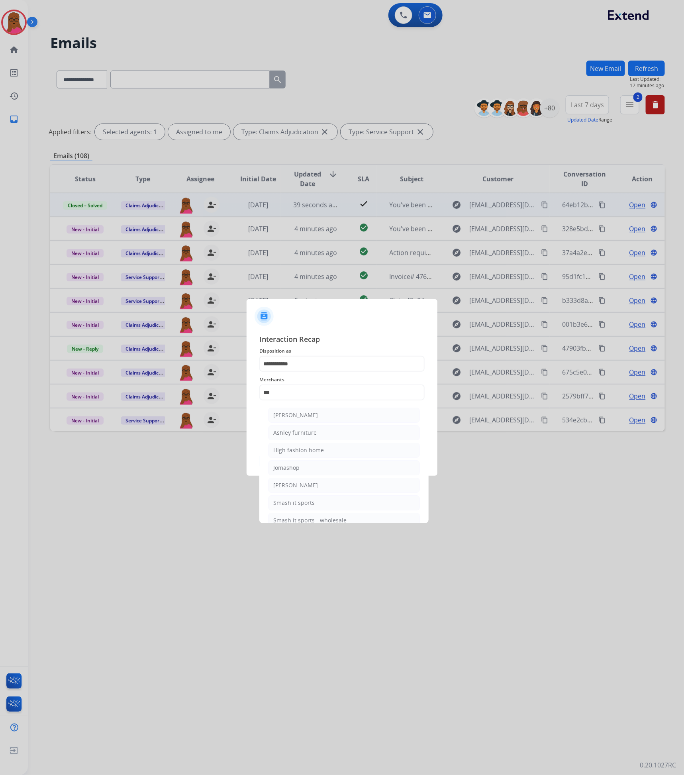
click at [331, 430] on li "Ashley furniture" at bounding box center [344, 432] width 152 height 15
type input "**********"
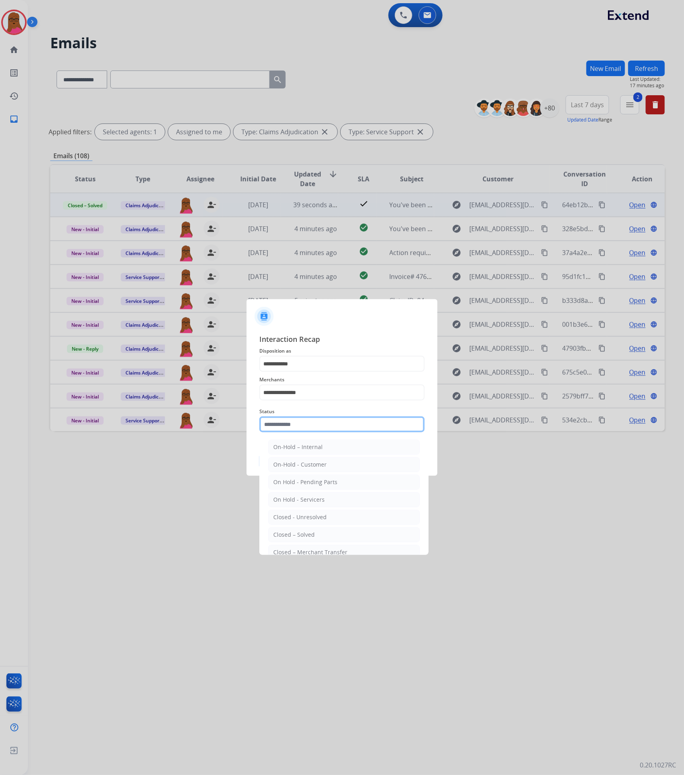
click at [329, 425] on input "text" at bounding box center [341, 424] width 165 height 16
click at [317, 535] on li "Closed – Solved" at bounding box center [344, 534] width 152 height 15
type input "**********"
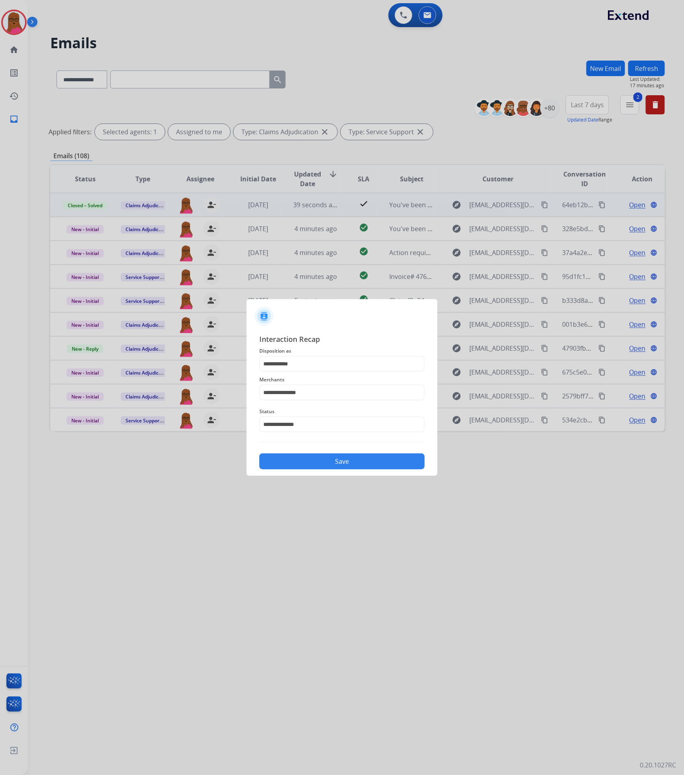
click at [355, 459] on button "Save" at bounding box center [341, 461] width 165 height 16
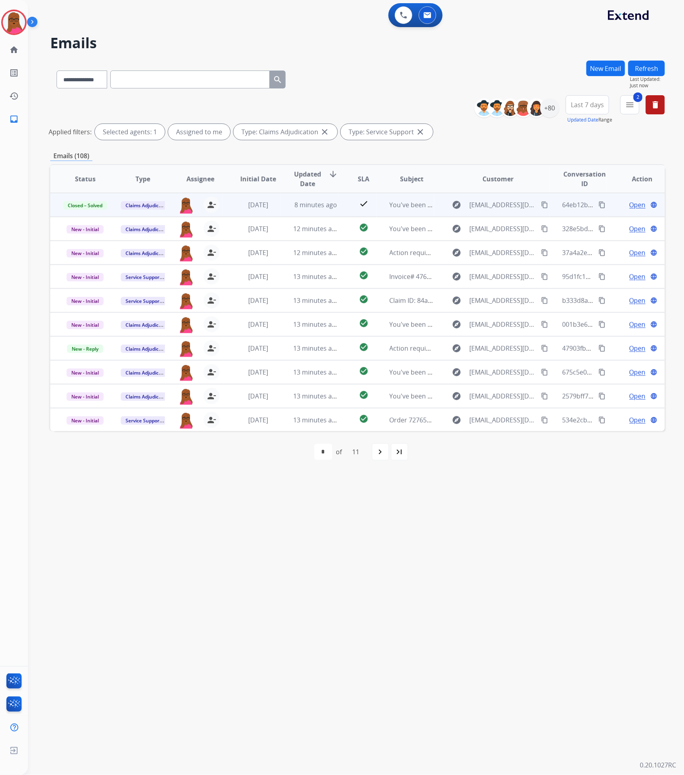
click at [326, 134] on mat-icon "close" at bounding box center [325, 132] width 10 height 10
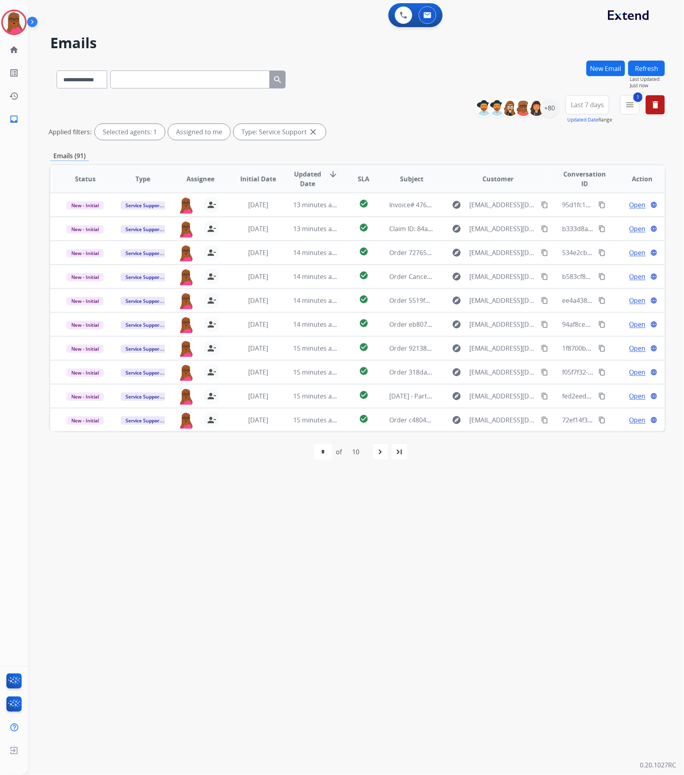
click at [308, 129] on mat-icon "close" at bounding box center [313, 132] width 10 height 10
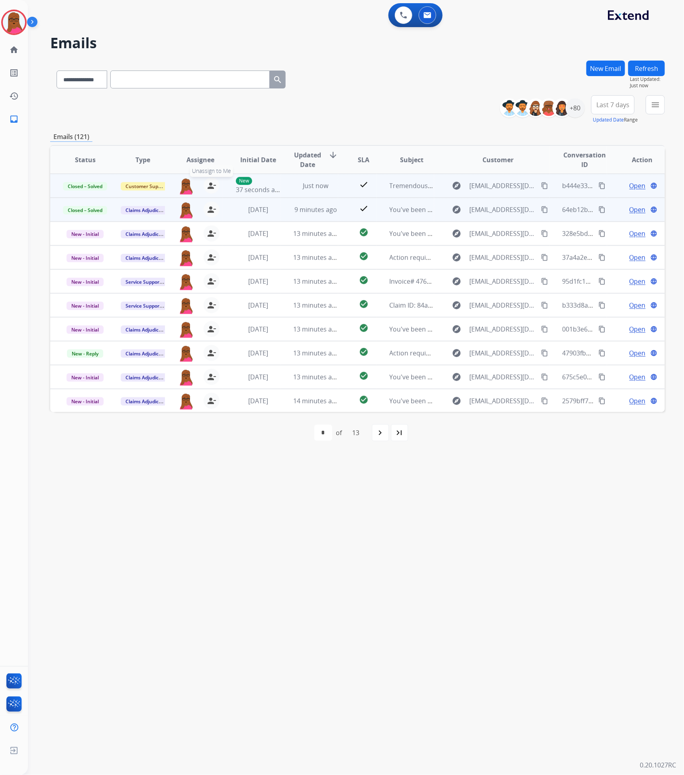
click at [207, 186] on mat-icon "person_remove" at bounding box center [212, 186] width 10 height 10
click at [184, 184] on span "+" at bounding box center [186, 186] width 4 height 10
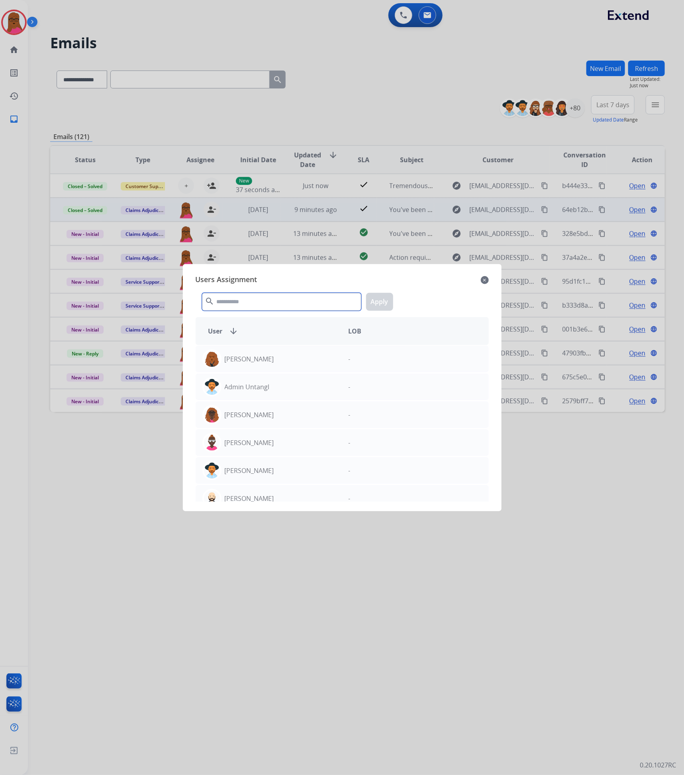
click at [257, 302] on input "text" at bounding box center [281, 302] width 159 height 18
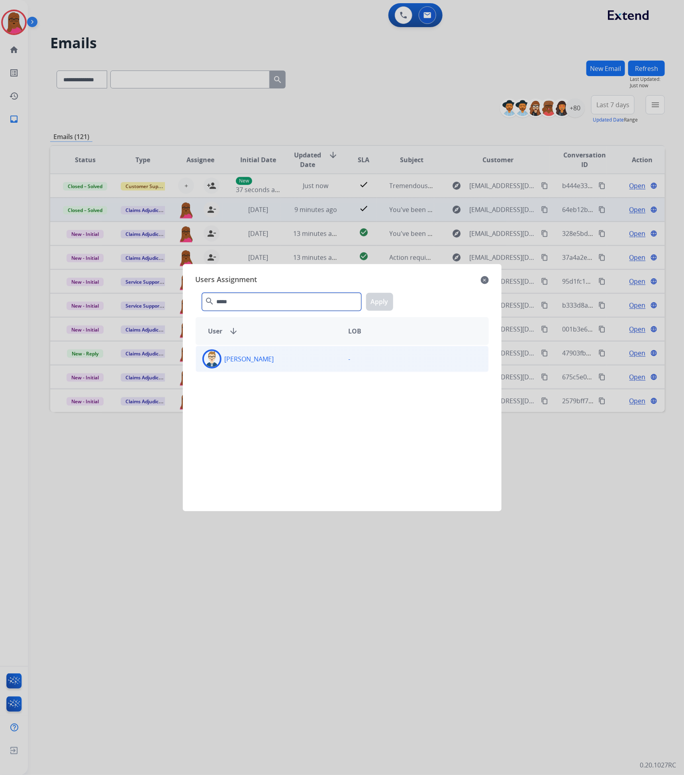
type input "*****"
click at [342, 362] on div "-" at bounding box center [415, 358] width 146 height 19
click at [390, 299] on button "Apply" at bounding box center [379, 302] width 27 height 18
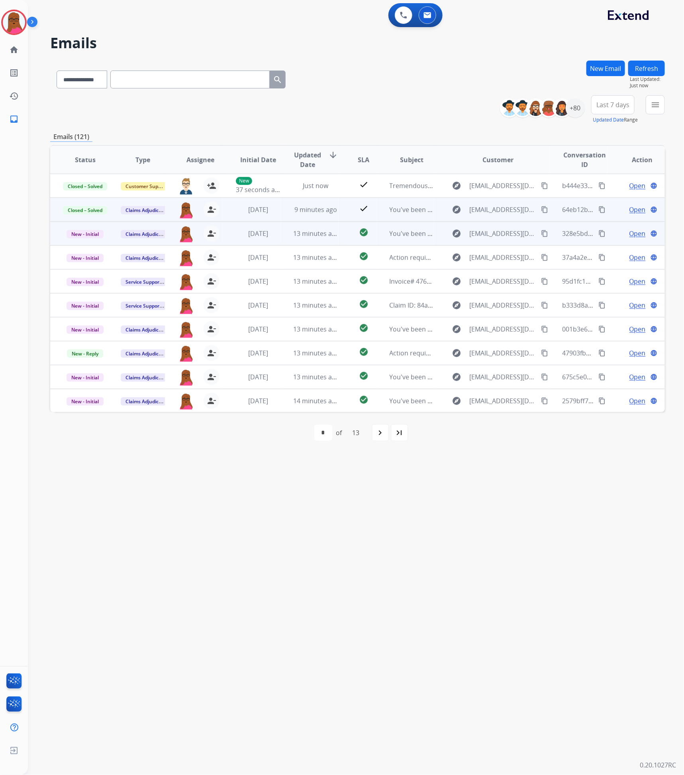
click at [640, 233] on span "Open" at bounding box center [638, 234] width 16 height 10
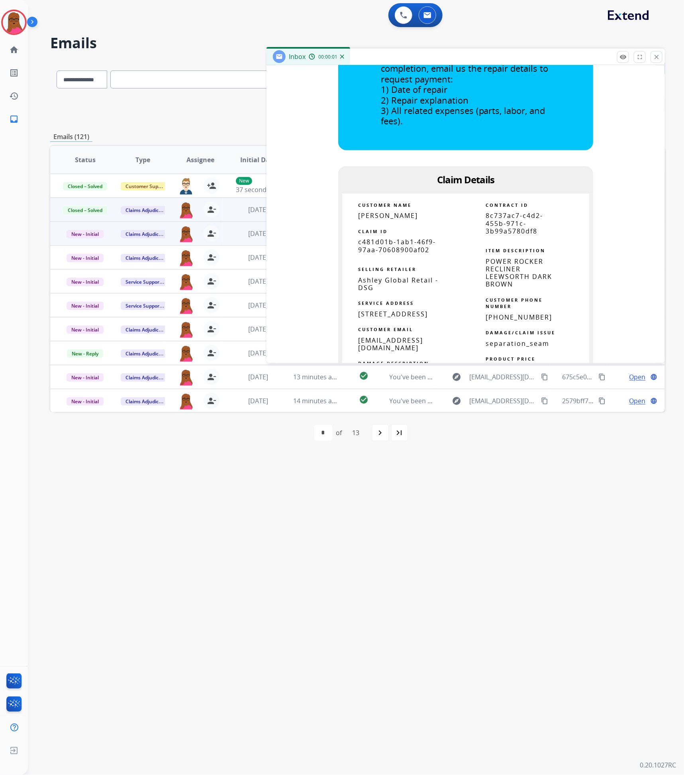
scroll to position [418, 0]
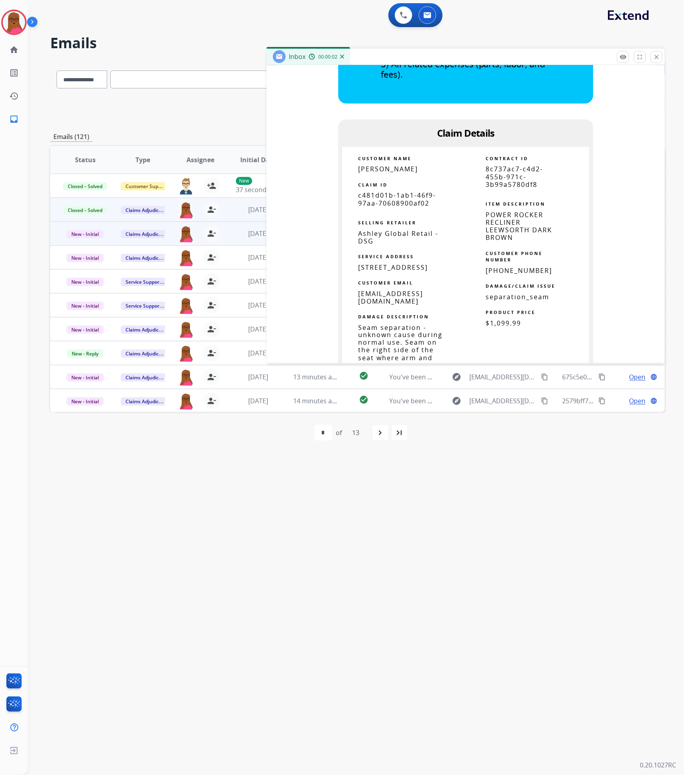
click at [392, 198] on span "c481d01b-1ab1-46f9-97aa-70608900af02" at bounding box center [397, 199] width 78 height 16
copy tbody
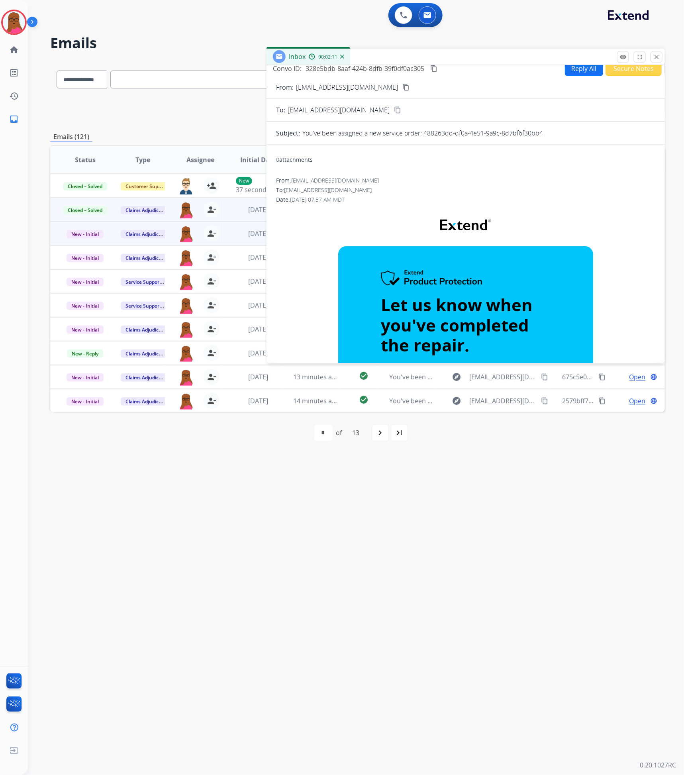
scroll to position [0, 0]
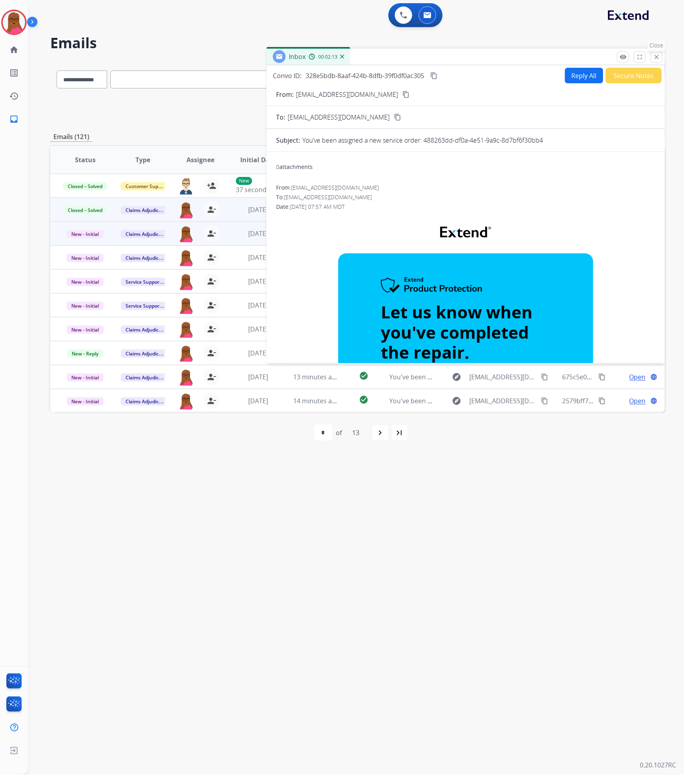
click at [654, 57] on mat-icon "close" at bounding box center [656, 56] width 7 height 7
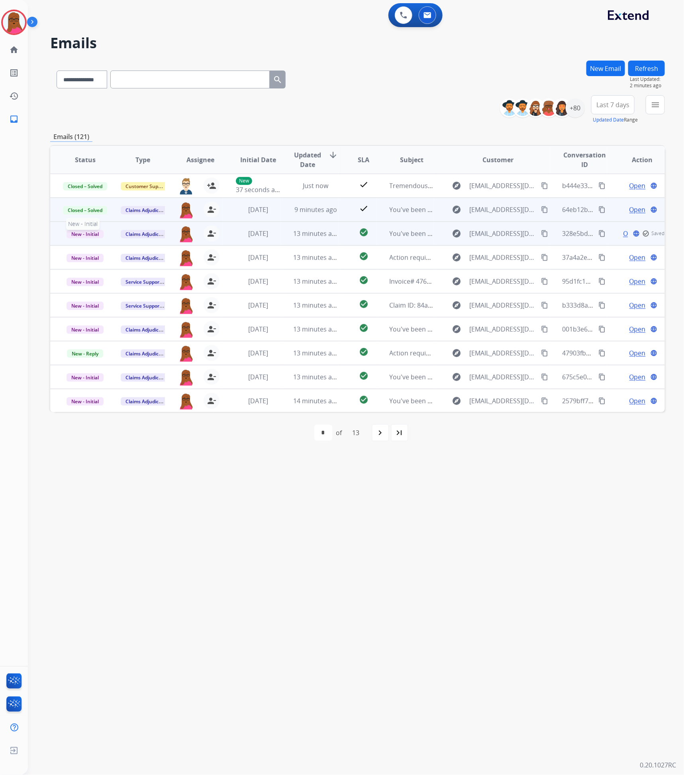
click at [72, 237] on span "New - Initial" at bounding box center [85, 234] width 37 height 8
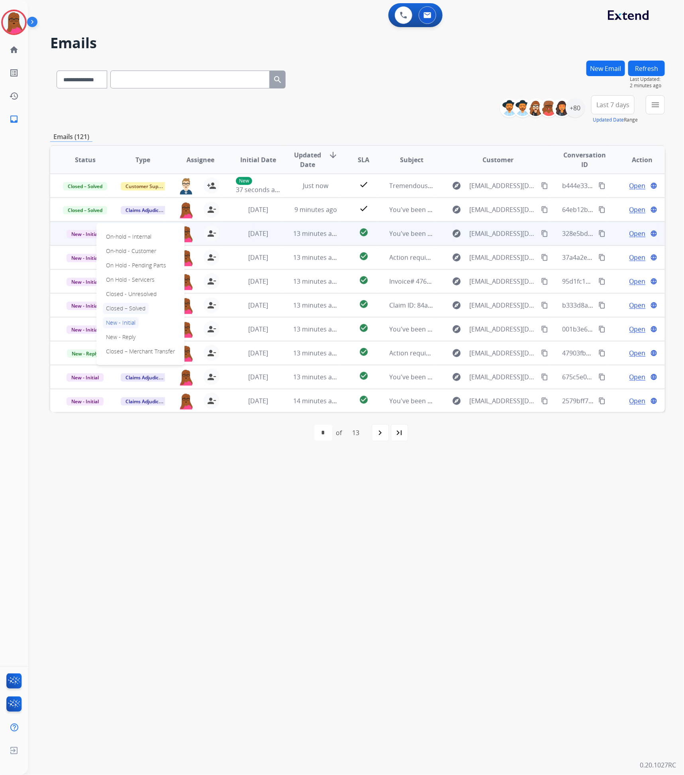
click at [120, 306] on p "Closed – Solved" at bounding box center [126, 308] width 46 height 11
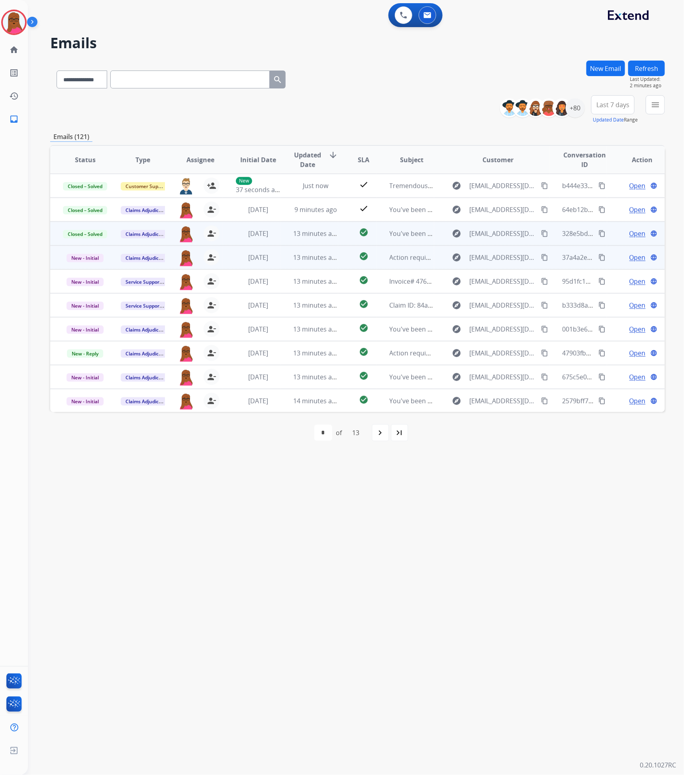
click at [631, 259] on span "Open" at bounding box center [638, 258] width 16 height 10
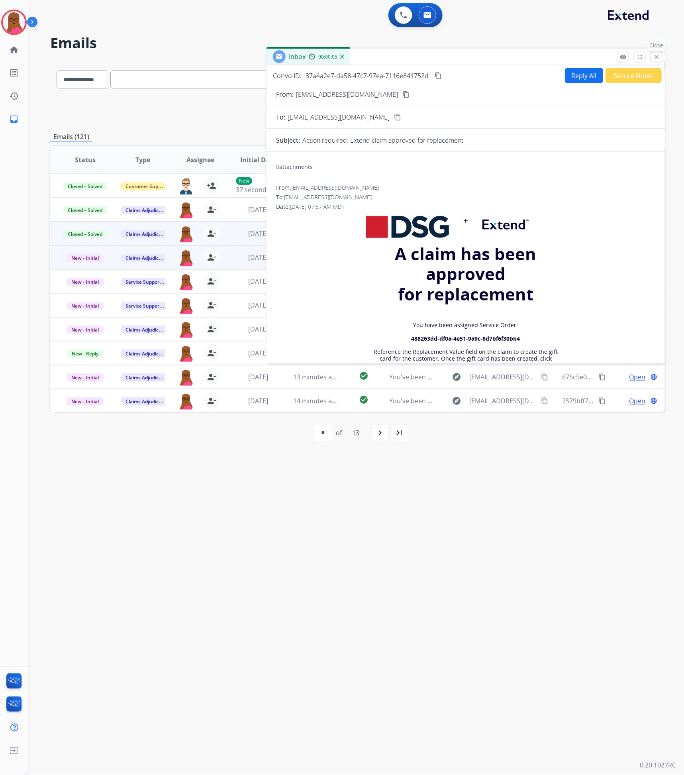
click at [659, 60] on mat-icon "close" at bounding box center [656, 56] width 7 height 7
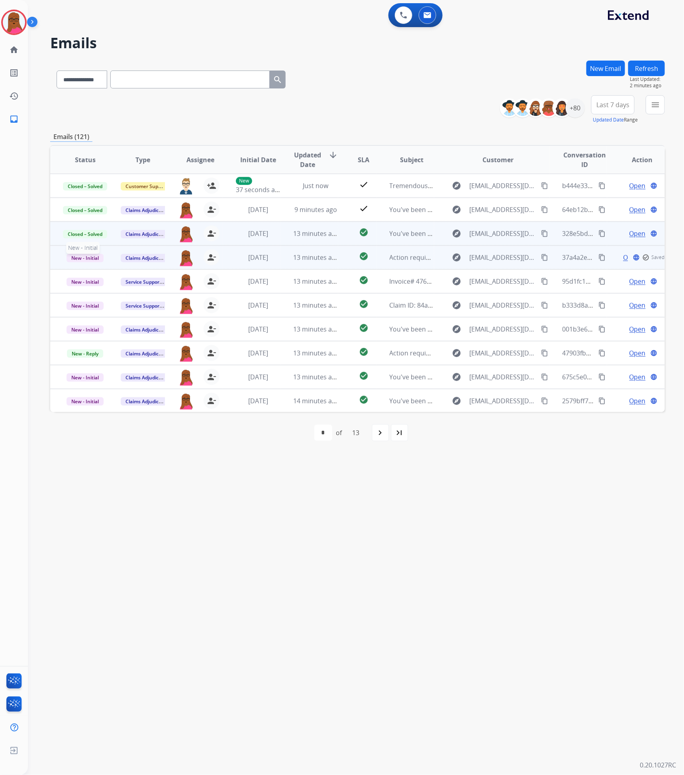
click at [92, 255] on span "New - Initial" at bounding box center [85, 258] width 37 height 8
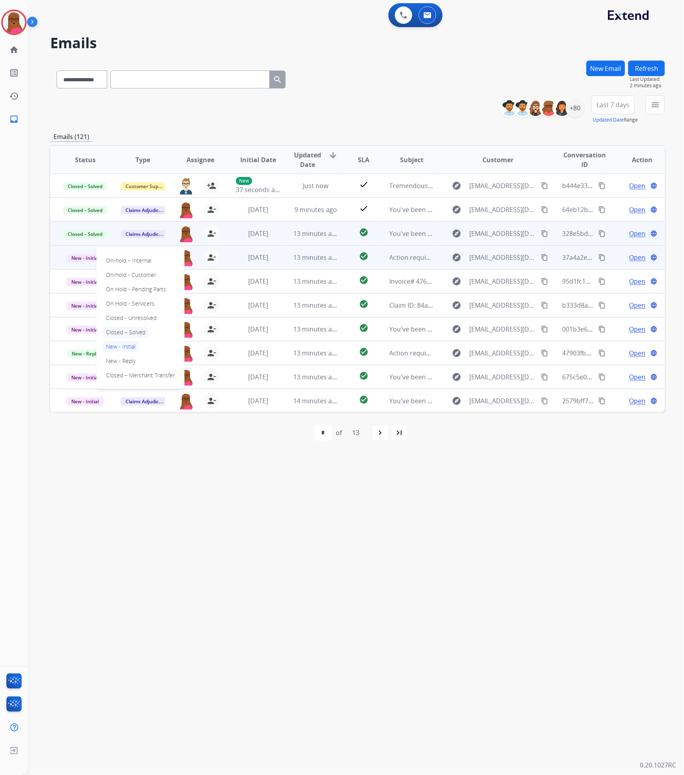
click at [134, 333] on p "Closed – Solved" at bounding box center [126, 332] width 46 height 11
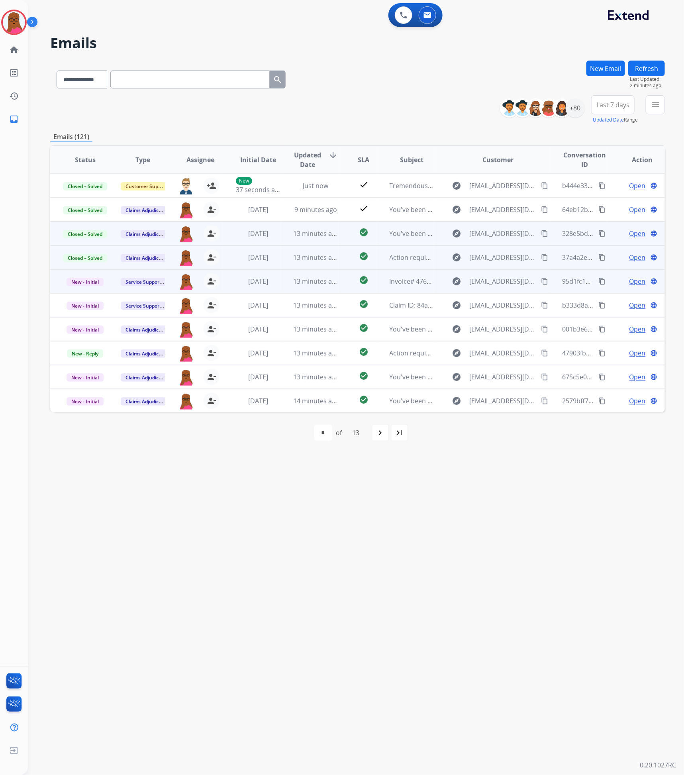
click at [635, 277] on span "Open" at bounding box center [638, 282] width 16 height 10
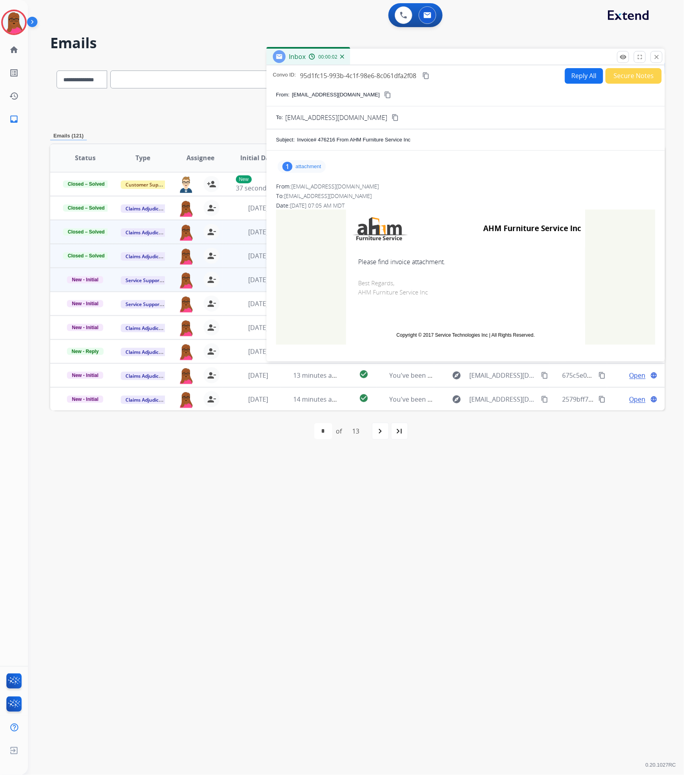
click at [311, 164] on p "attachment" at bounding box center [308, 166] width 25 height 6
click at [337, 188] on p "ClientorderInvoiceinvoice47621608312025010523.pdf" at bounding box center [360, 187] width 153 height 10
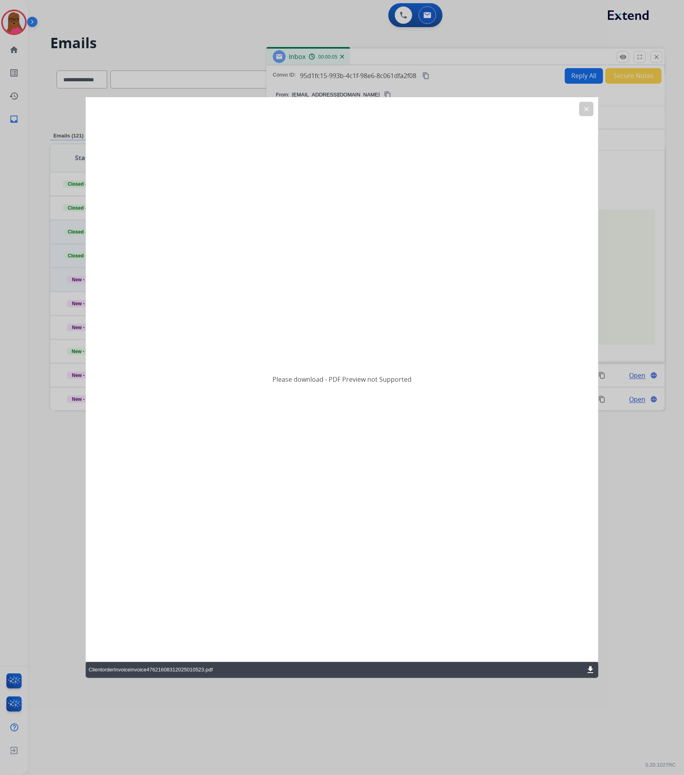
click at [593, 671] on mat-icon "download" at bounding box center [591, 670] width 10 height 10
click at [585, 670] on div "ClientorderInvoiceinvoice47621608312025010523.pdf download" at bounding box center [342, 670] width 513 height 16
click at [587, 670] on mat-icon "download" at bounding box center [591, 670] width 10 height 10
click at [589, 114] on button "clear" at bounding box center [586, 109] width 14 height 14
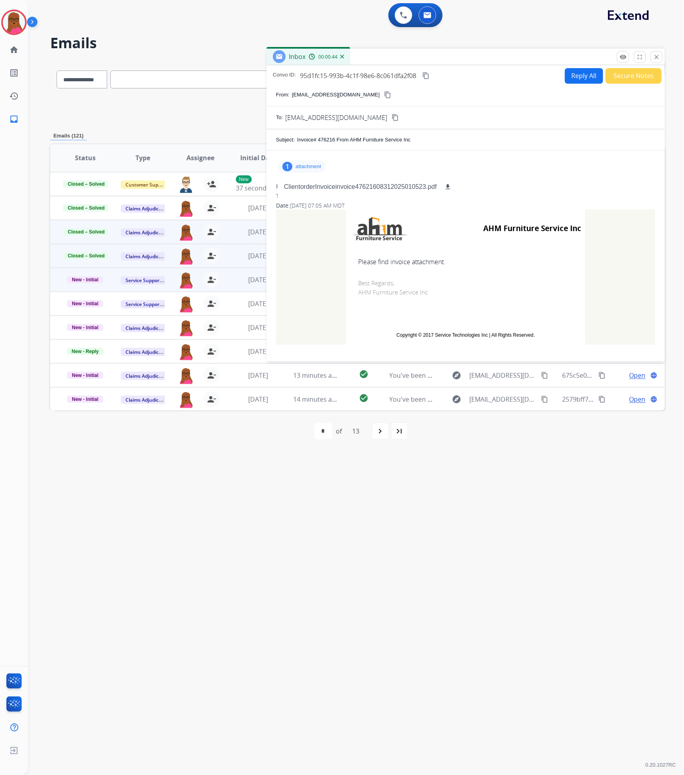
click at [425, 74] on mat-icon "content_copy" at bounding box center [425, 75] width 7 height 7
click at [656, 59] on mat-icon "close" at bounding box center [656, 56] width 7 height 7
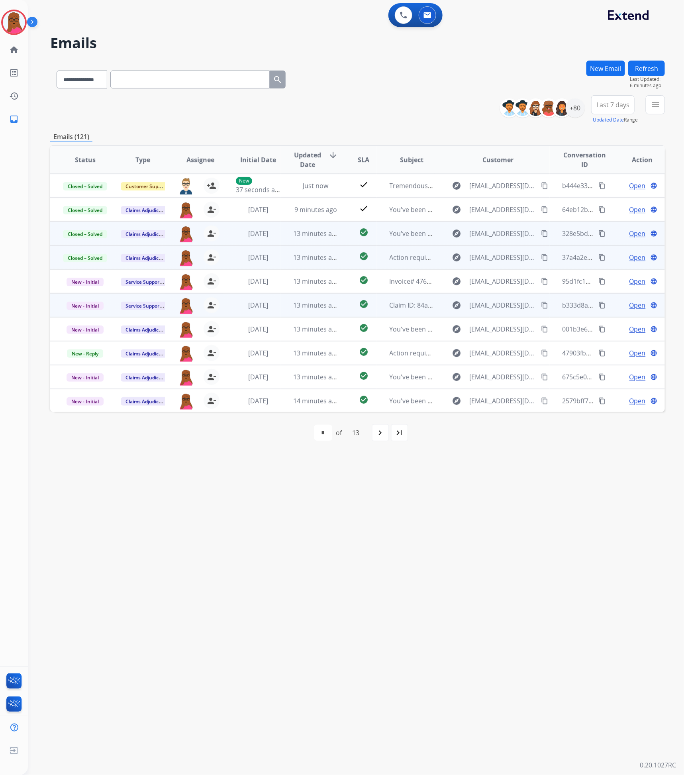
click at [637, 304] on span "Open" at bounding box center [638, 305] width 16 height 10
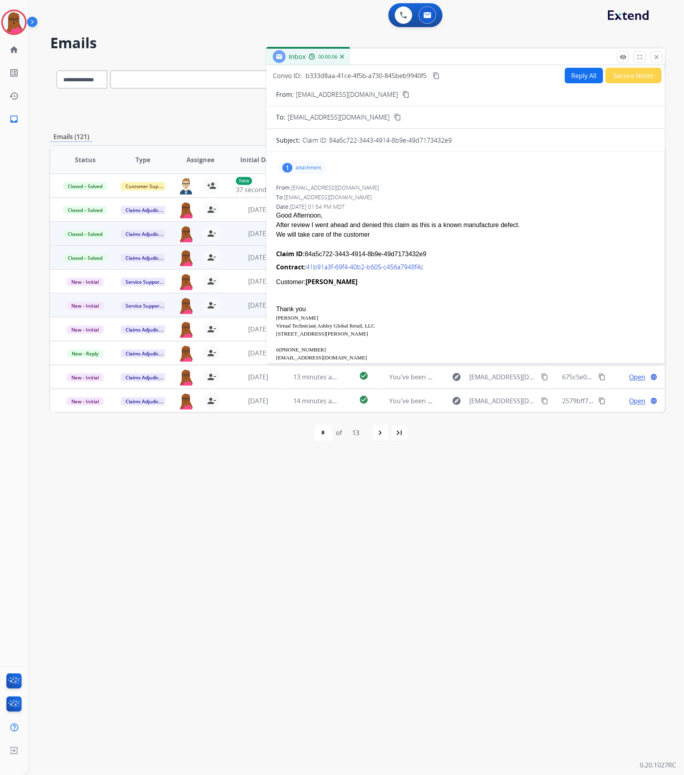
click at [397, 255] on div "Claim ID: 84a5c722-3443-4914-8b9e-49d7173432e9" at bounding box center [465, 254] width 379 height 10
click at [398, 255] on div "Claim ID: 84a5c722-3443-4914-8b9e-49d7173432e9" at bounding box center [465, 254] width 379 height 10
click at [427, 253] on div "Claim ID: 84a5c722-3443-4914-8b9e-49d7173432e9" at bounding box center [465, 254] width 379 height 10
drag, startPoint x: 417, startPoint y: 257, endPoint x: 320, endPoint y: 258, distance: 96.8
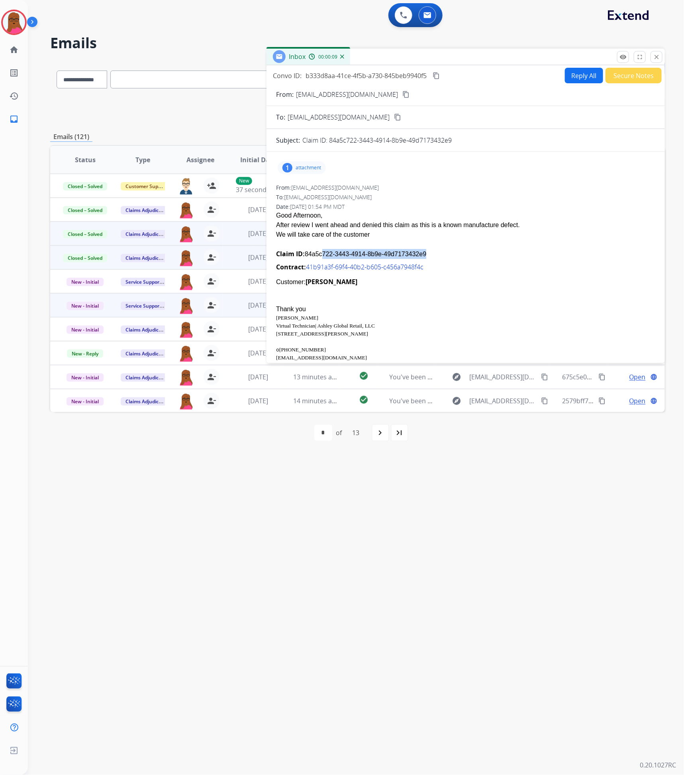
click at [320, 258] on div "Claim ID: 84a5c722-3443-4914-8b9e-49d7173432e9" at bounding box center [465, 254] width 379 height 10
click at [429, 251] on div "Claim ID: 84a5c722-3443-4914-8b9e-49d7173432e9" at bounding box center [465, 254] width 379 height 10
click at [419, 253] on div "Claim ID: 84a5c722-3443-4914-8b9e-49d7173432e9" at bounding box center [465, 254] width 379 height 10
drag, startPoint x: 422, startPoint y: 252, endPoint x: 305, endPoint y: 253, distance: 117.5
click at [305, 253] on div "Claim ID: 84a5c722-3443-4914-8b9e-49d7173432e9" at bounding box center [465, 254] width 379 height 10
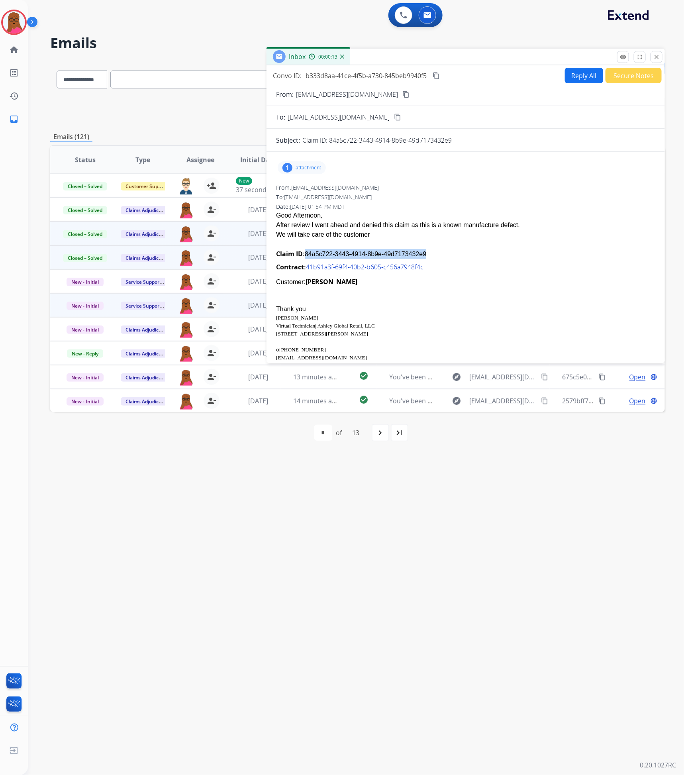
copy div "84a5c722-3443-4914-8b9e-49d7173432e9"
click at [439, 77] on mat-icon "content_copy" at bounding box center [436, 75] width 7 height 7
drag, startPoint x: 365, startPoint y: 237, endPoint x: 273, endPoint y: 215, distance: 94.5
click at [273, 215] on div "1 attachment From: [EMAIL_ADDRESS][DOMAIN_NAME] To: [EMAIL_ADDRESS][DOMAIN_NAME…" at bounding box center [466, 336] width 398 height 357
copy span "Good Afternoon, After review I went ahead and denied this claim as this is a kn…"
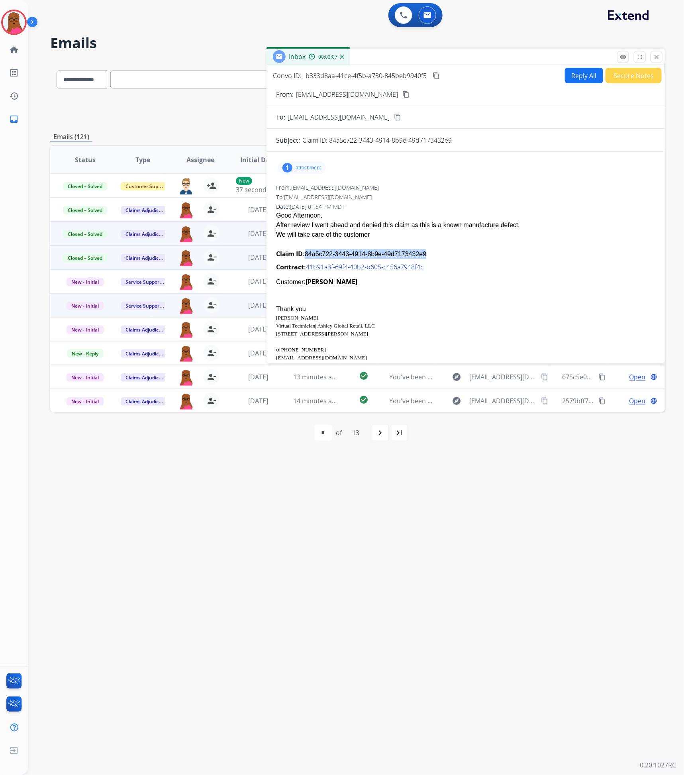
click at [579, 77] on button "Reply All" at bounding box center [584, 76] width 38 height 16
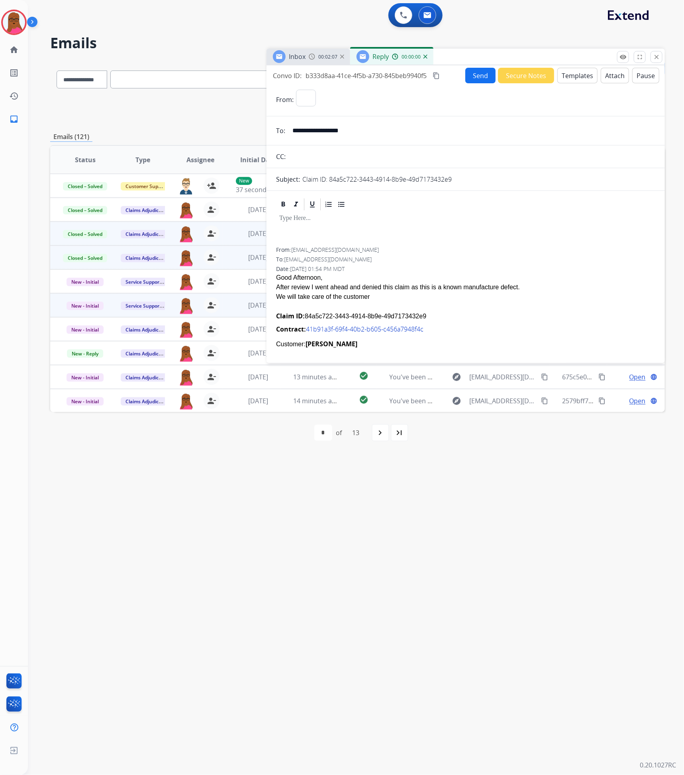
select select "**********"
click at [423, 225] on div at bounding box center [465, 230] width 379 height 36
click at [475, 73] on button "Send" at bounding box center [480, 76] width 30 height 16
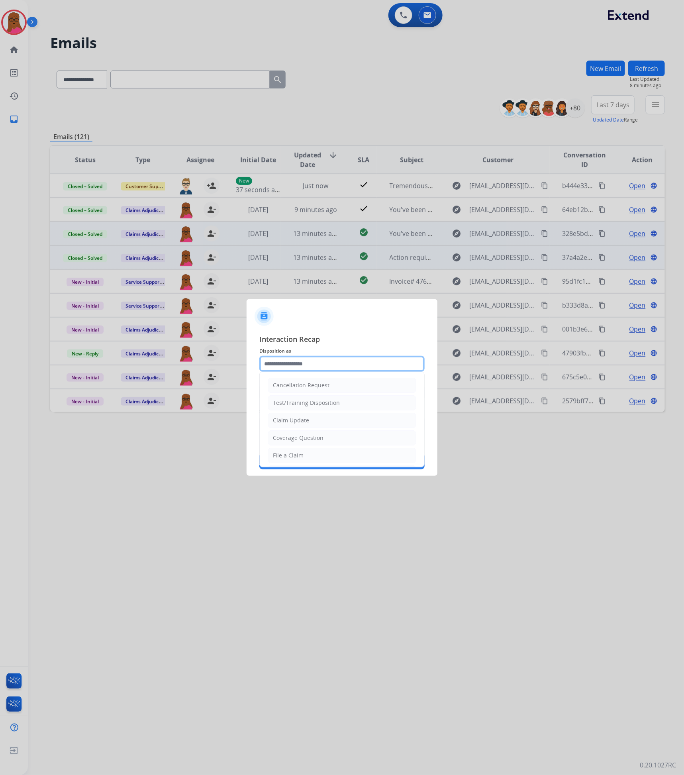
click at [413, 367] on input "text" at bounding box center [341, 364] width 165 height 16
click at [296, 424] on div "Claim Update" at bounding box center [291, 420] width 36 height 8
type input "**********"
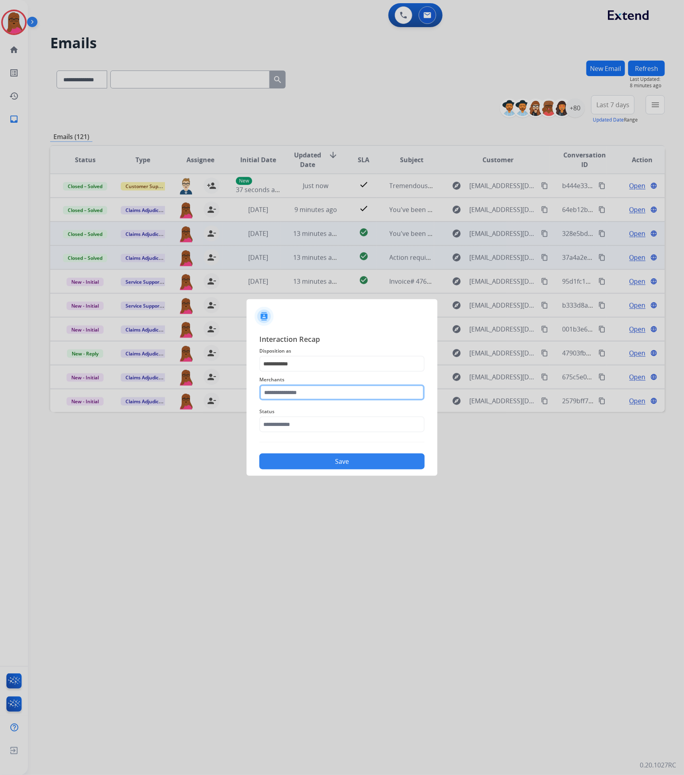
click at [326, 394] on input "text" at bounding box center [341, 392] width 165 height 16
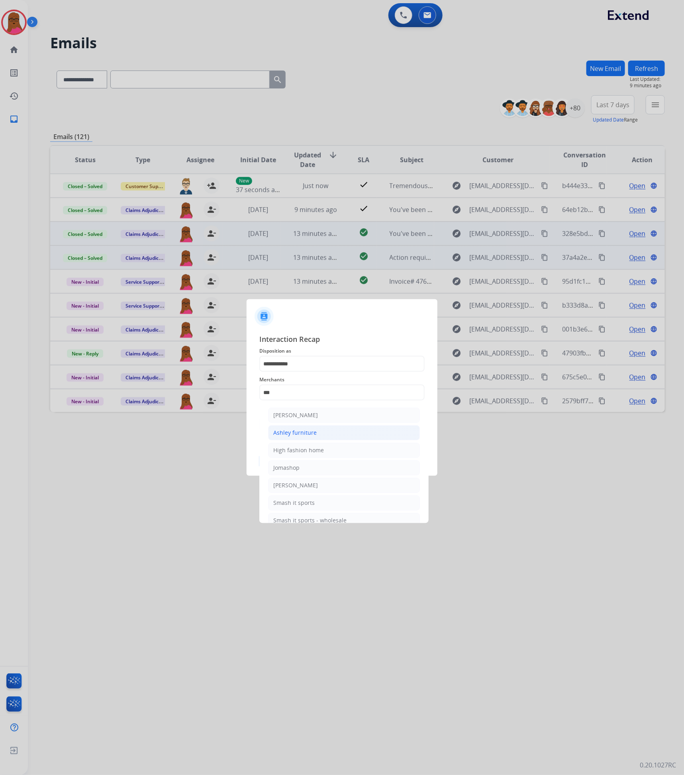
click at [322, 435] on li "Ashley furniture" at bounding box center [344, 432] width 152 height 15
type input "**********"
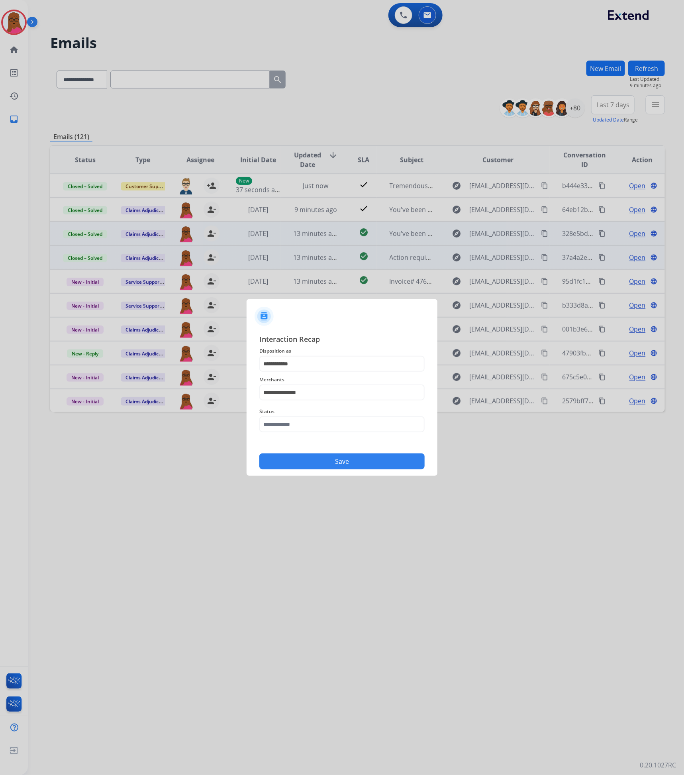
click at [324, 435] on div "Status" at bounding box center [341, 420] width 165 height 32
click at [328, 426] on input "text" at bounding box center [341, 424] width 165 height 16
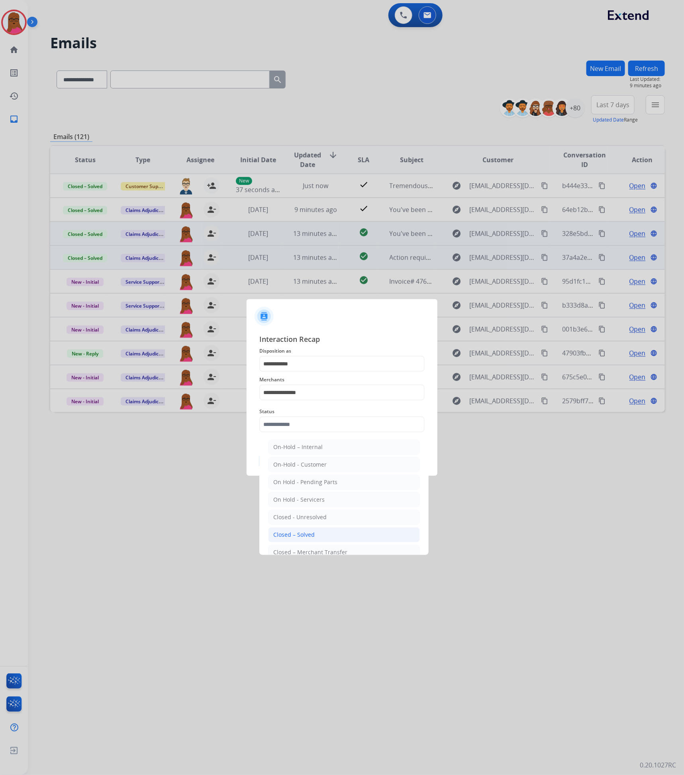
drag, startPoint x: 299, startPoint y: 534, endPoint x: 323, endPoint y: 490, distance: 49.7
click at [300, 535] on div "Closed – Solved" at bounding box center [293, 535] width 41 height 8
type input "**********"
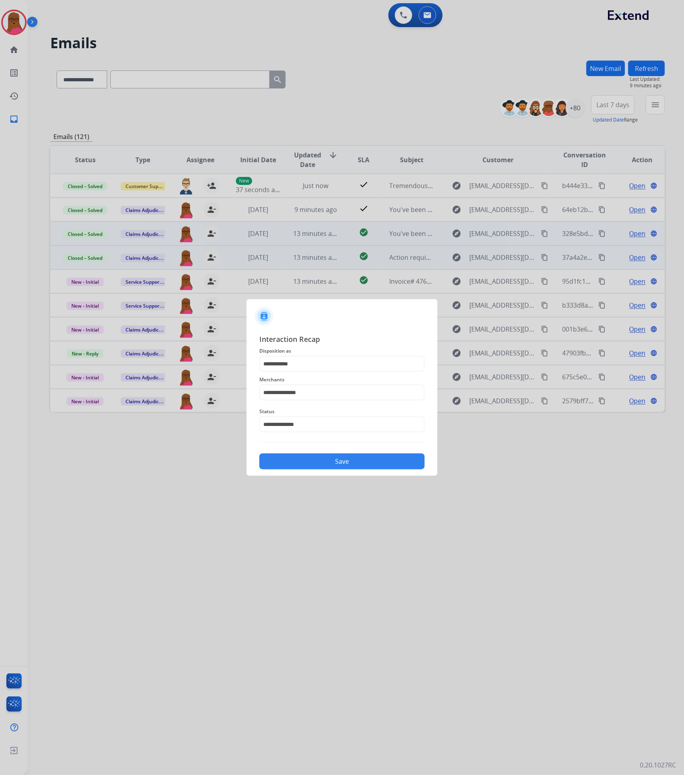
click at [341, 456] on button "Save" at bounding box center [341, 461] width 165 height 16
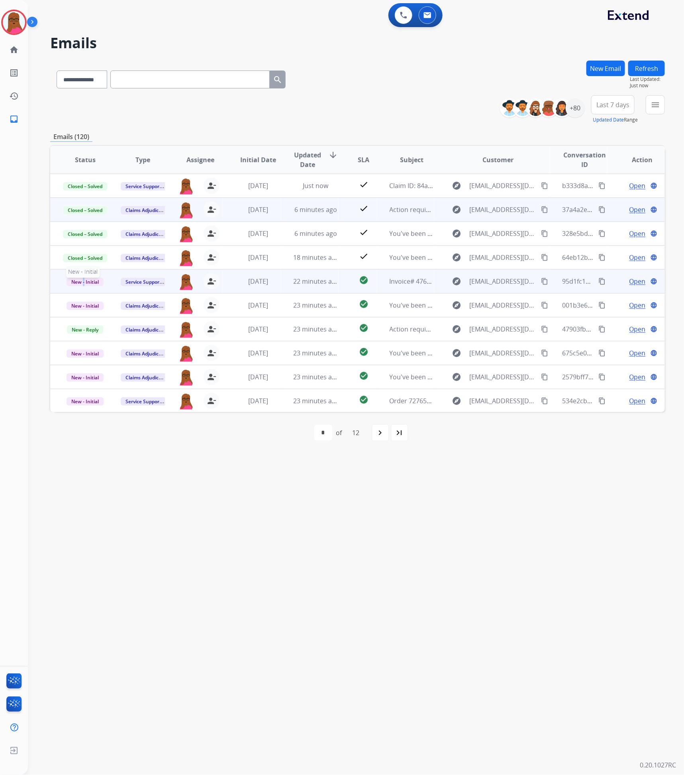
click at [83, 286] on p "New - Initial" at bounding box center [85, 282] width 45 height 10
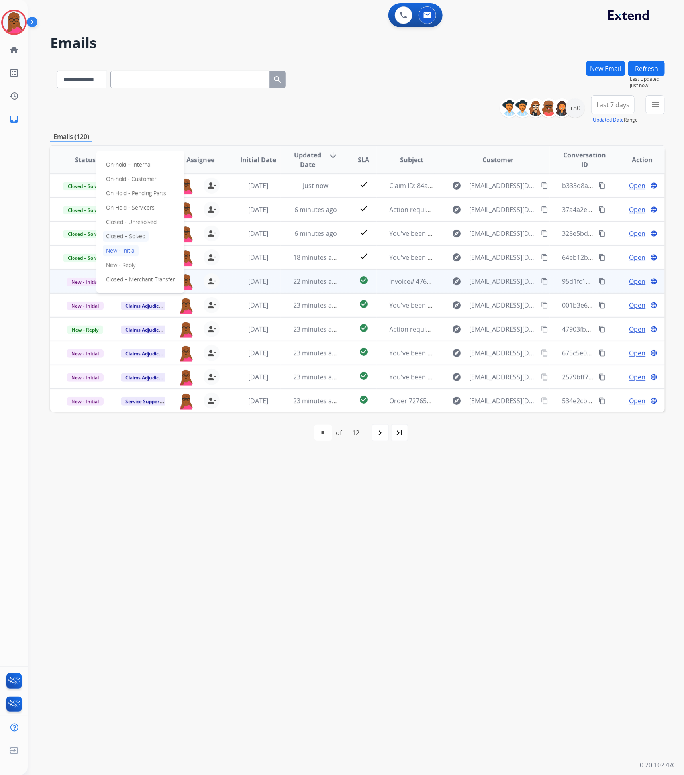
click at [128, 237] on p "Closed – Solved" at bounding box center [126, 236] width 46 height 11
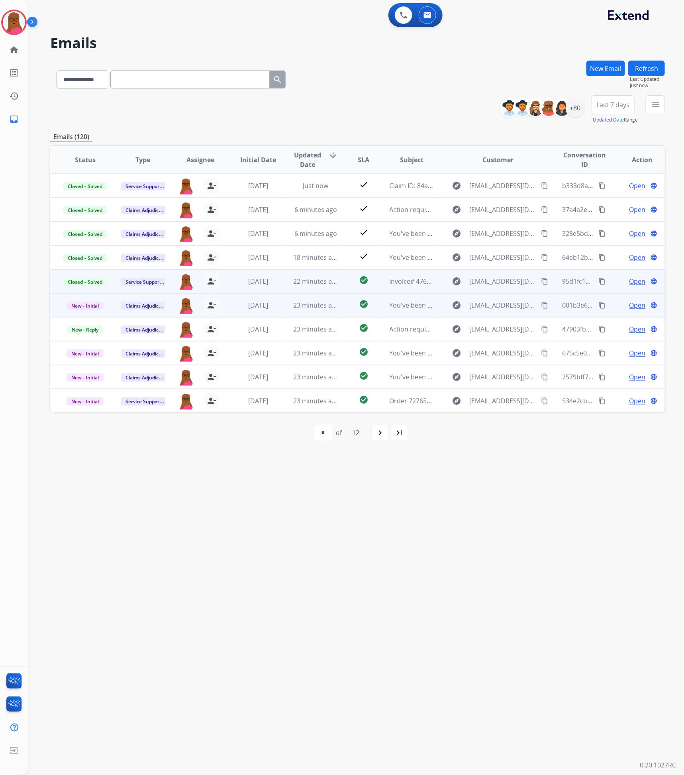
click at [630, 307] on span "Open" at bounding box center [638, 305] width 16 height 10
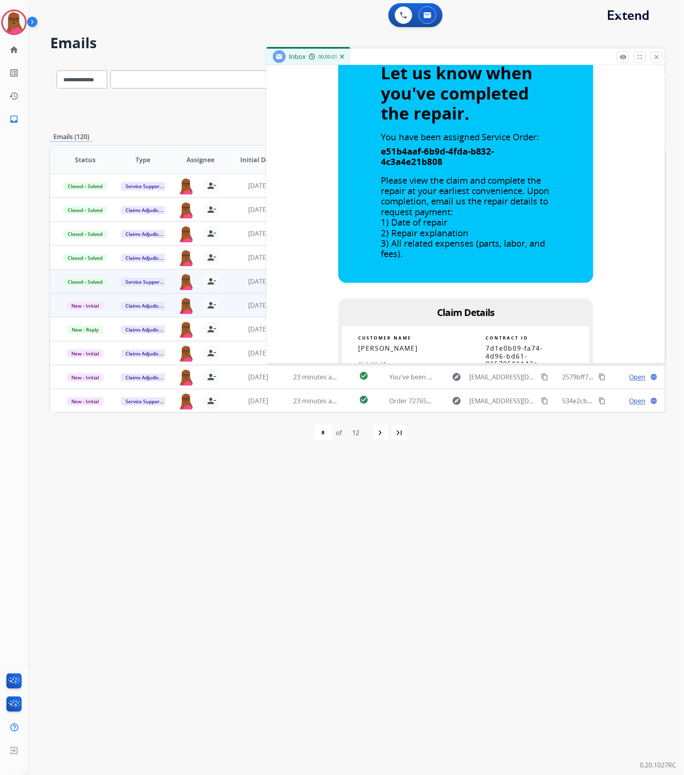
scroll to position [359, 0]
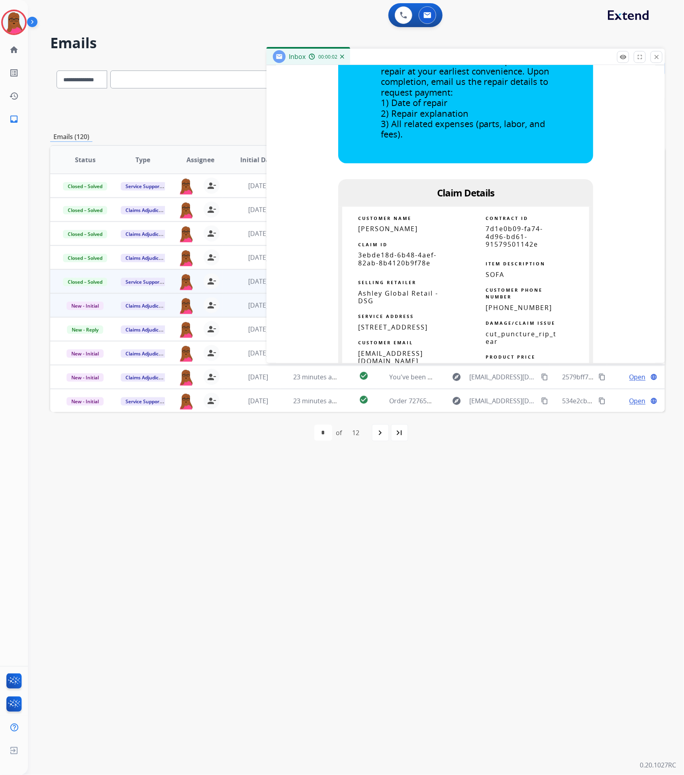
click at [397, 258] on span "3ebde18d-6b48-4aef-82ab-8b4120b9f78e" at bounding box center [397, 259] width 78 height 16
copy tbody
click at [14, 23] on img at bounding box center [14, 22] width 22 height 22
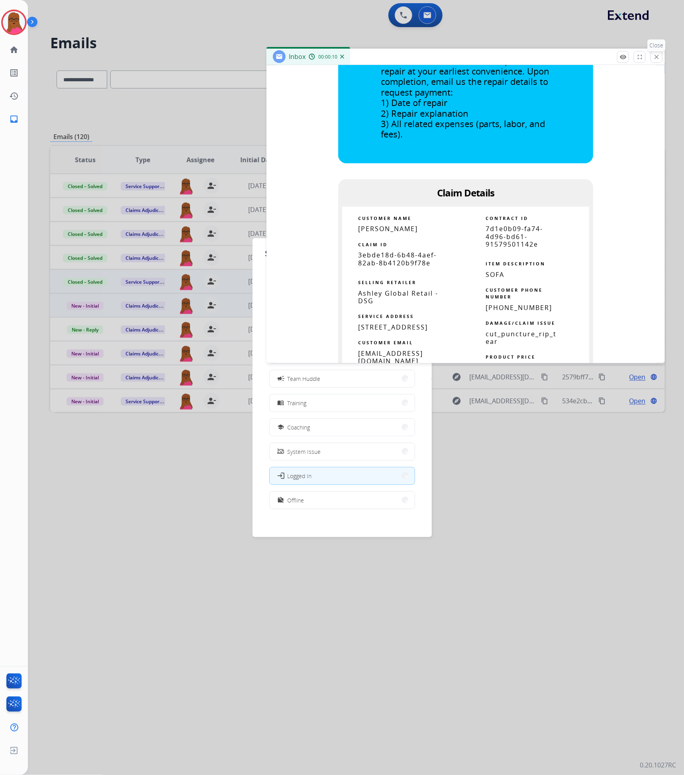
click at [659, 55] on mat-icon "close" at bounding box center [656, 56] width 7 height 7
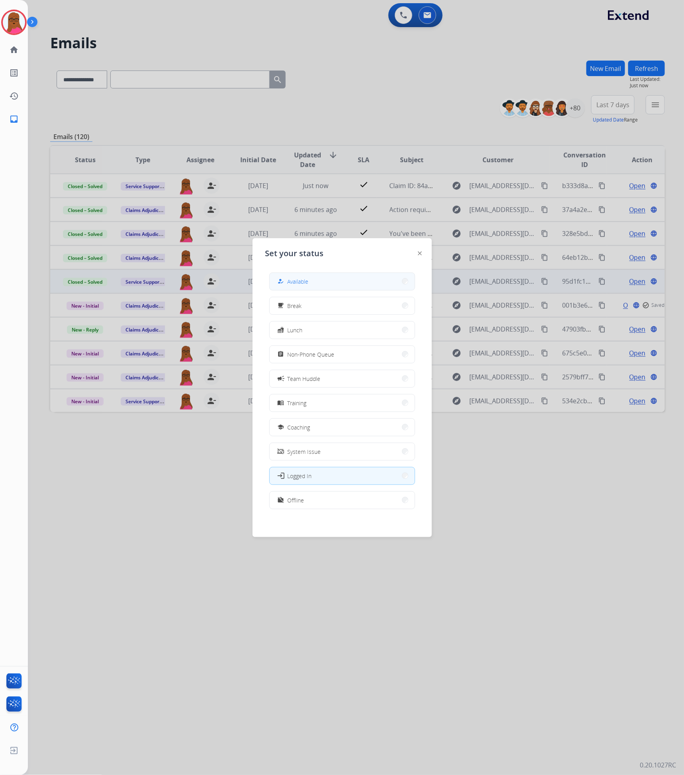
click at [308, 286] on div "how_to_reg Available" at bounding box center [292, 282] width 33 height 10
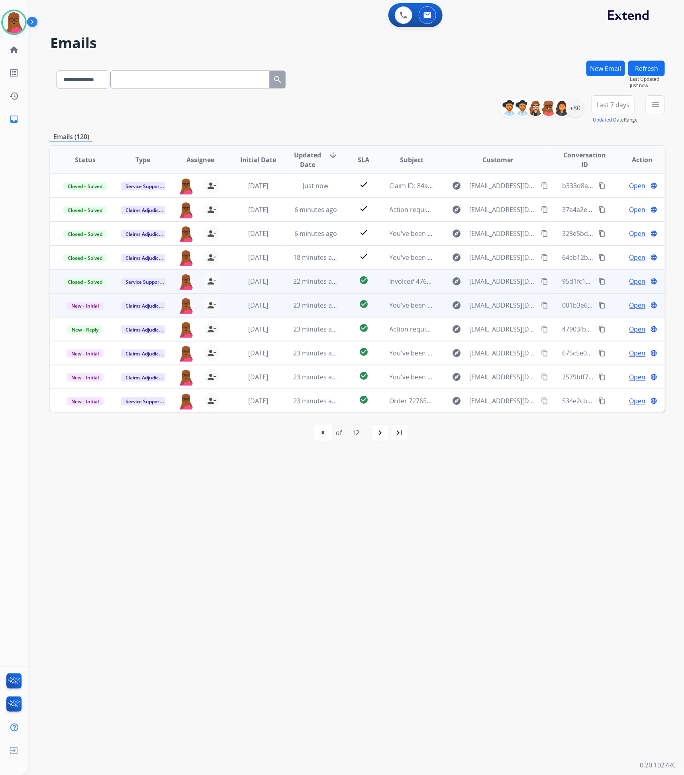
click at [634, 302] on span "Open" at bounding box center [638, 305] width 16 height 10
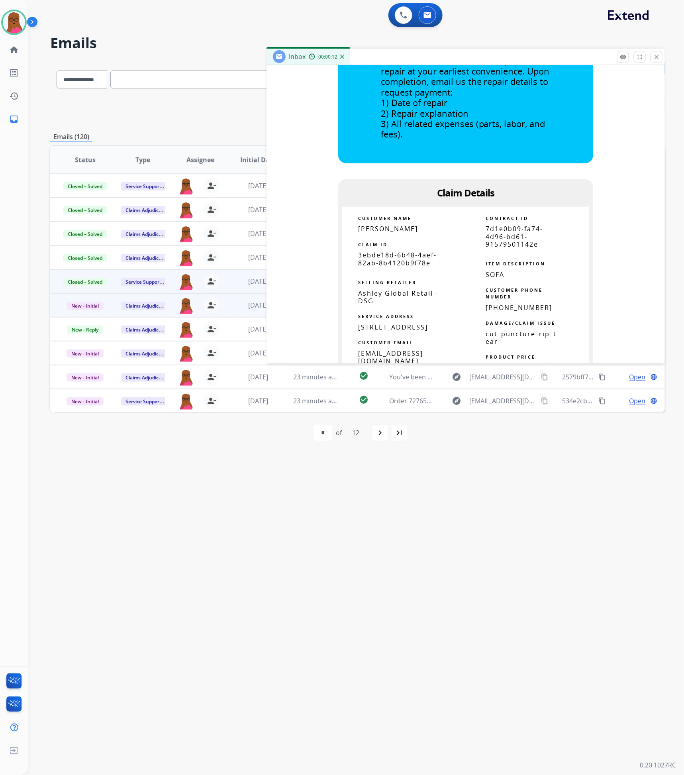
click at [411, 262] on span "3ebde18d-6b48-4aef-82ab-8b4120b9f78e" at bounding box center [397, 259] width 78 height 16
click at [410, 262] on span "3ebde18d-6b48-4aef-82ab-8b4120b9f78e" at bounding box center [397, 259] width 78 height 16
copy tbody
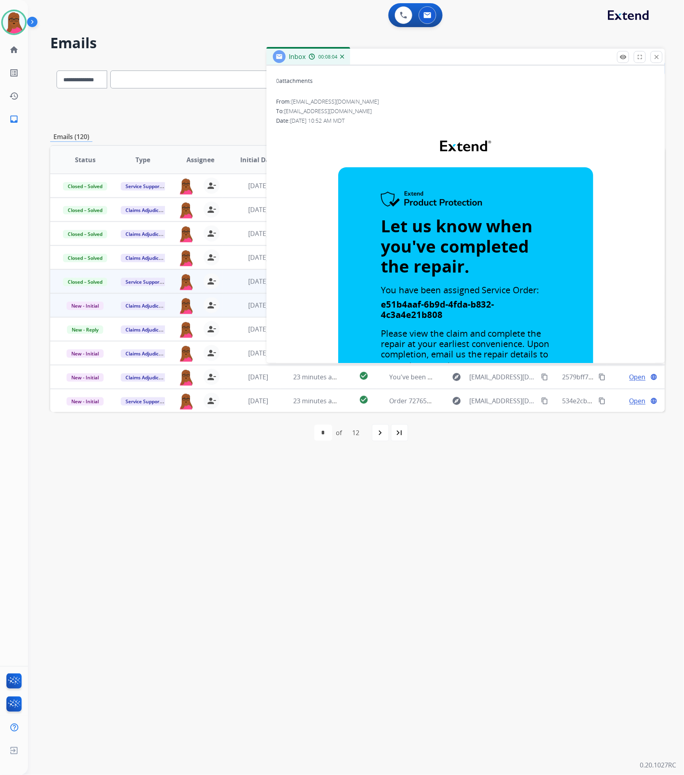
scroll to position [0, 0]
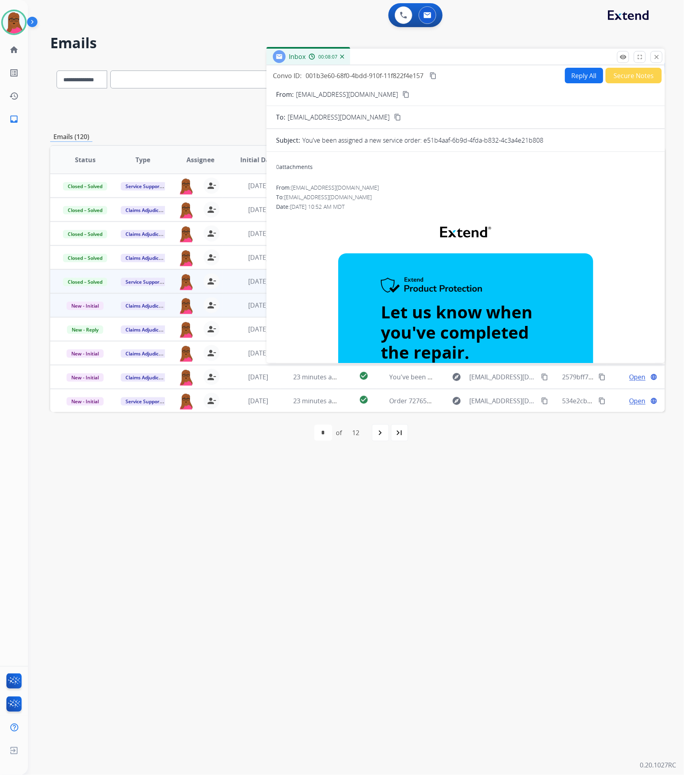
drag, startPoint x: 653, startPoint y: 57, endPoint x: 650, endPoint y: 61, distance: 4.3
click at [653, 57] on button "close Close" at bounding box center [657, 57] width 12 height 12
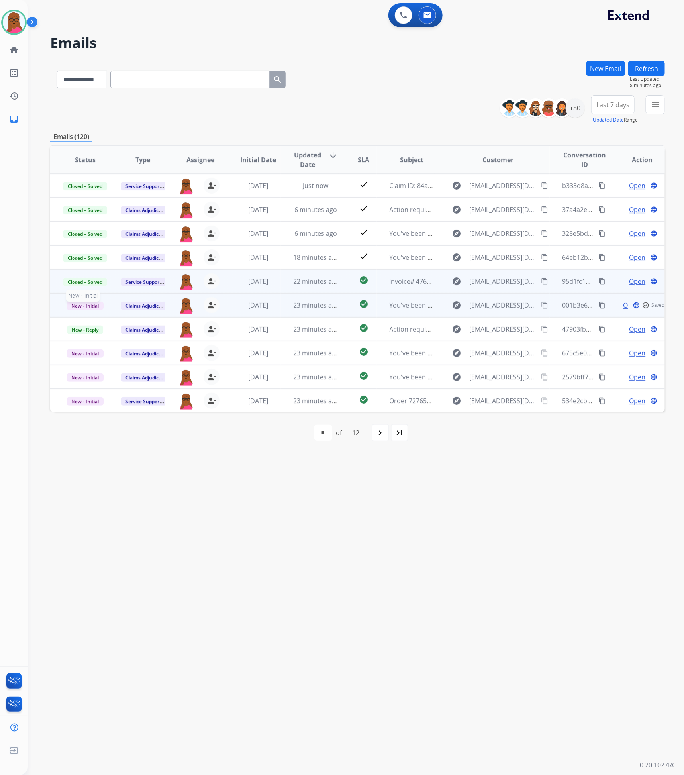
click at [67, 302] on span "New - Initial" at bounding box center [85, 306] width 37 height 8
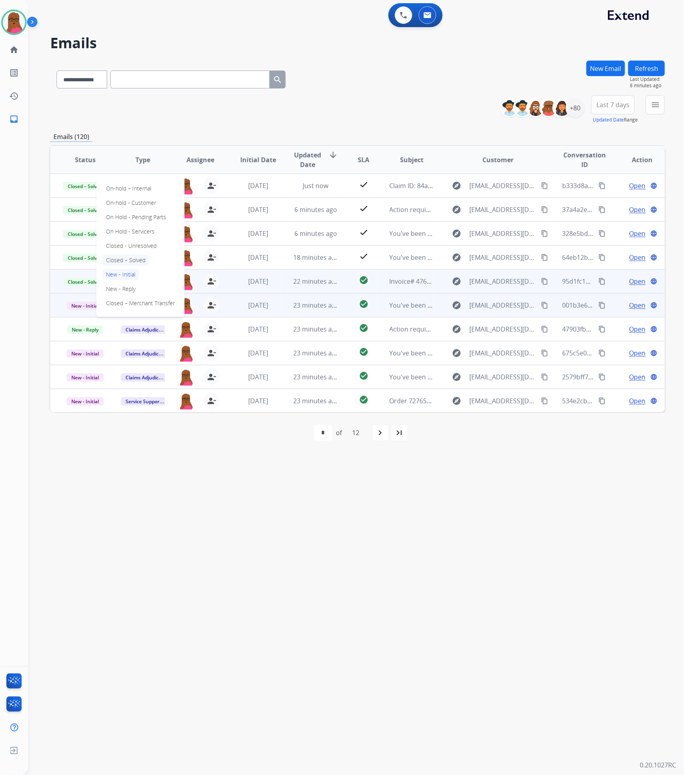
click at [133, 260] on p "Closed – Solved" at bounding box center [126, 260] width 46 height 11
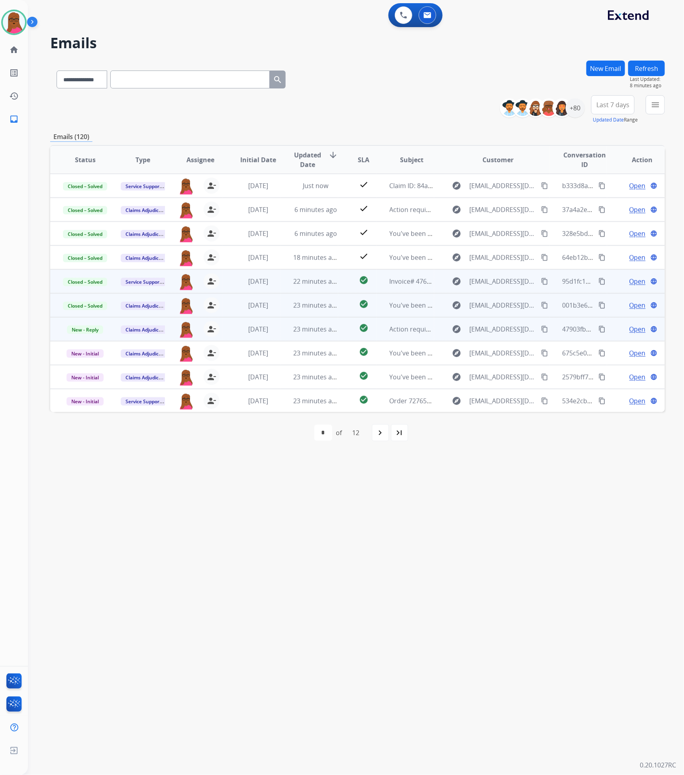
click at [637, 329] on span "Open" at bounding box center [638, 329] width 16 height 10
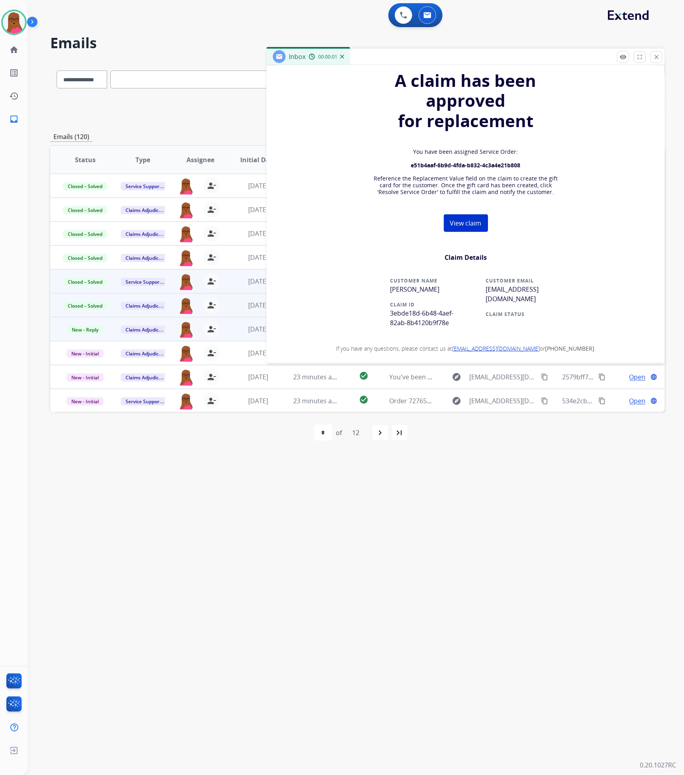
scroll to position [179, 0]
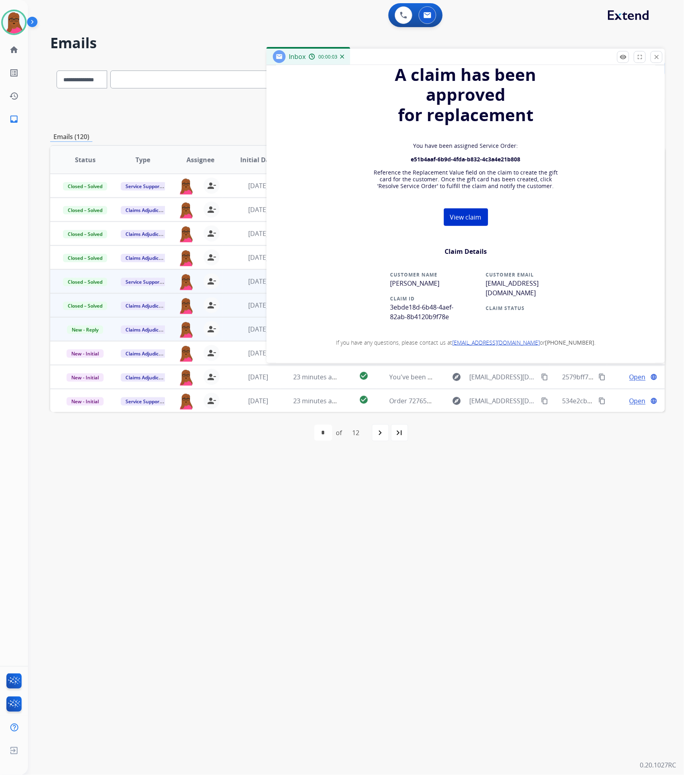
click at [427, 314] on span "3ebde18d-6b48-4aef-82ab-8b4120b9f78e" at bounding box center [421, 312] width 63 height 18
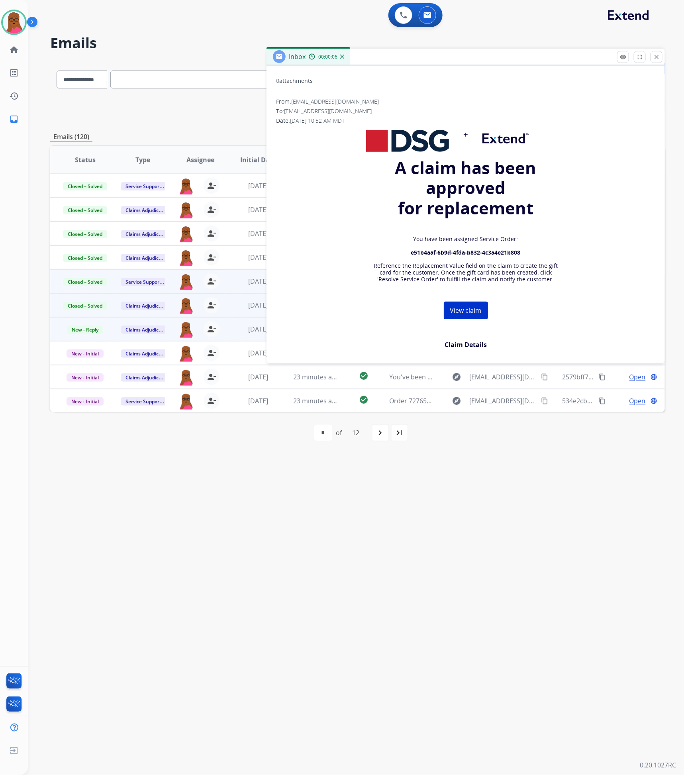
scroll to position [0, 0]
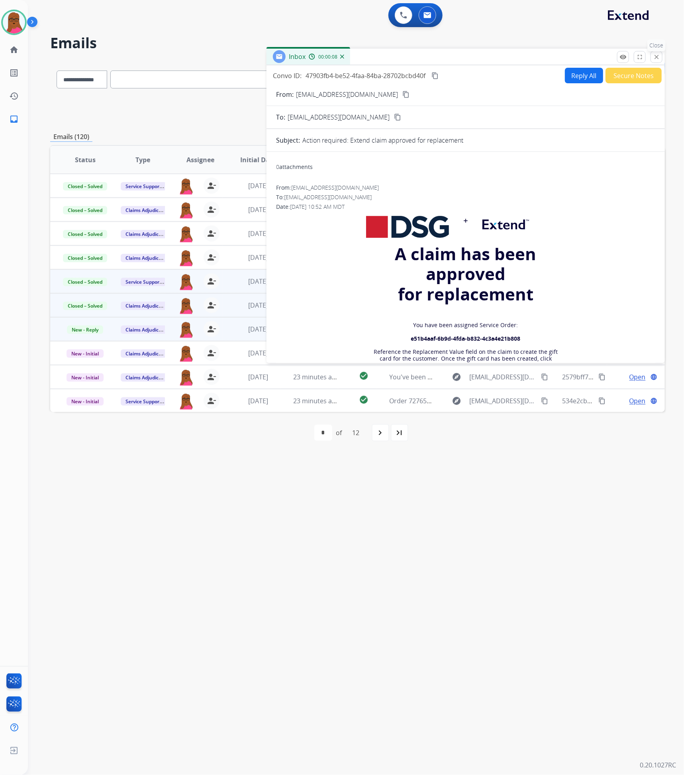
click at [657, 59] on mat-icon "close" at bounding box center [656, 56] width 7 height 7
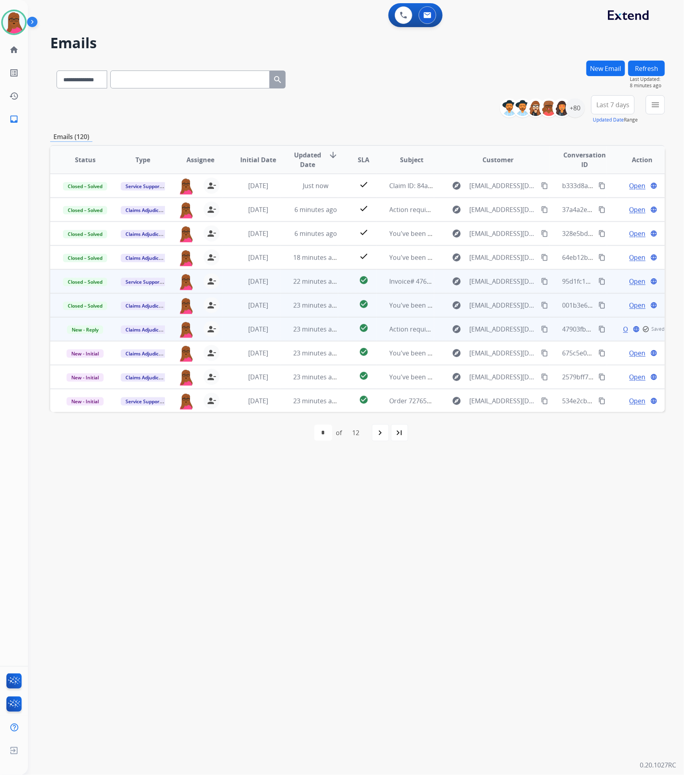
click at [91, 335] on td "New - Reply" at bounding box center [79, 329] width 58 height 24
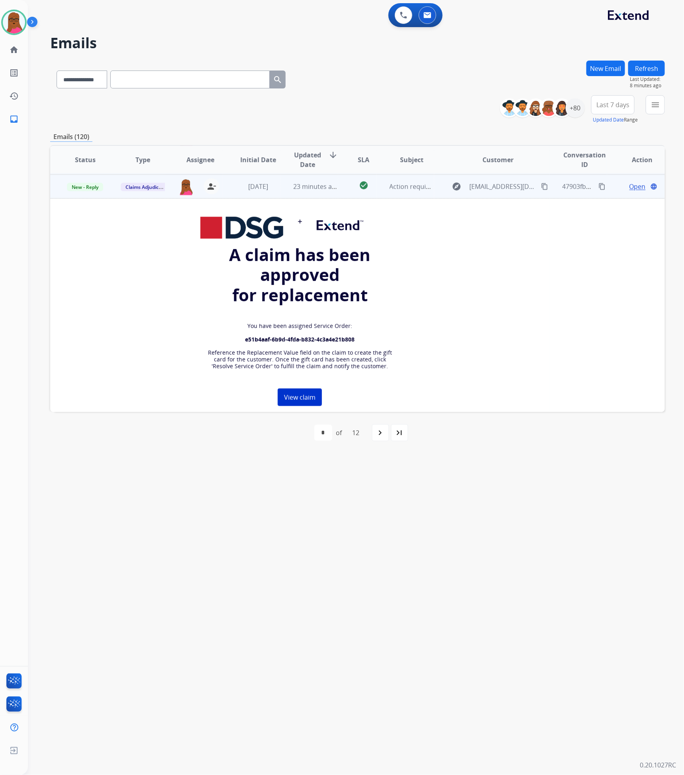
scroll to position [143, 0]
click at [90, 187] on span "New - Reply" at bounding box center [85, 186] width 36 height 8
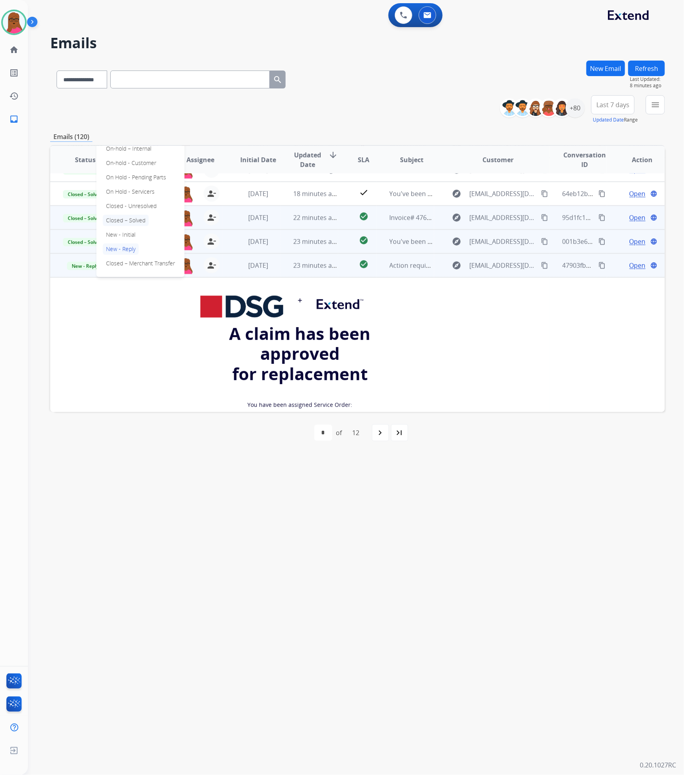
scroll to position [24, 0]
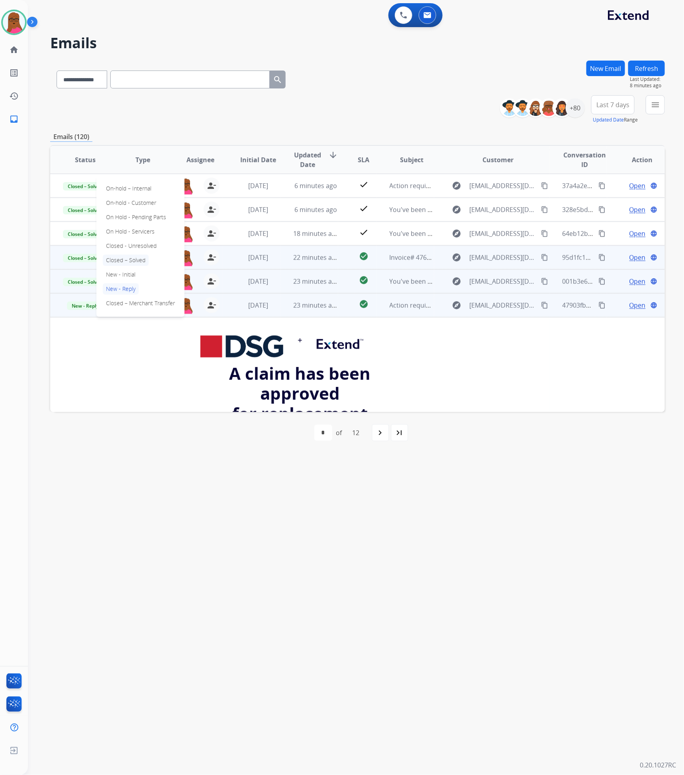
click at [146, 259] on p "Closed – Solved" at bounding box center [126, 260] width 46 height 11
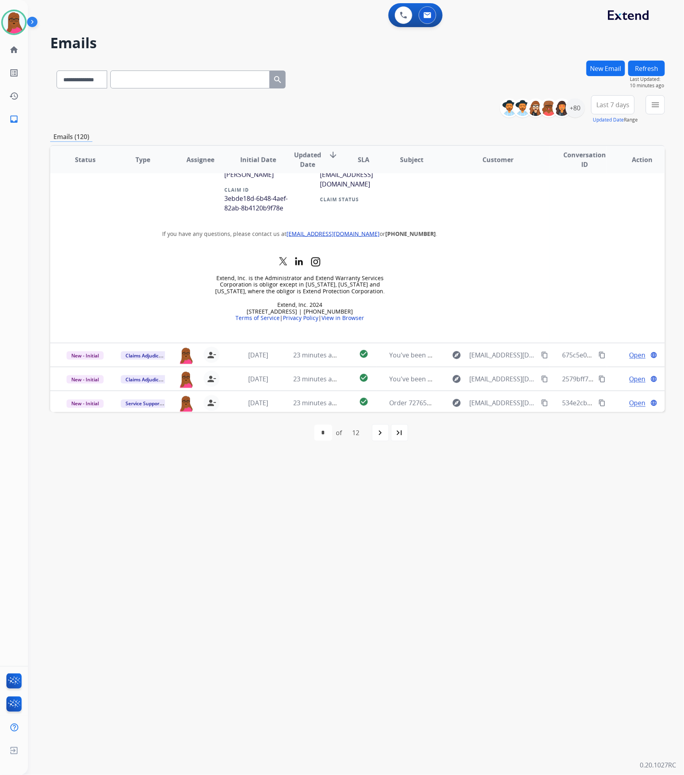
scroll to position [434, 0]
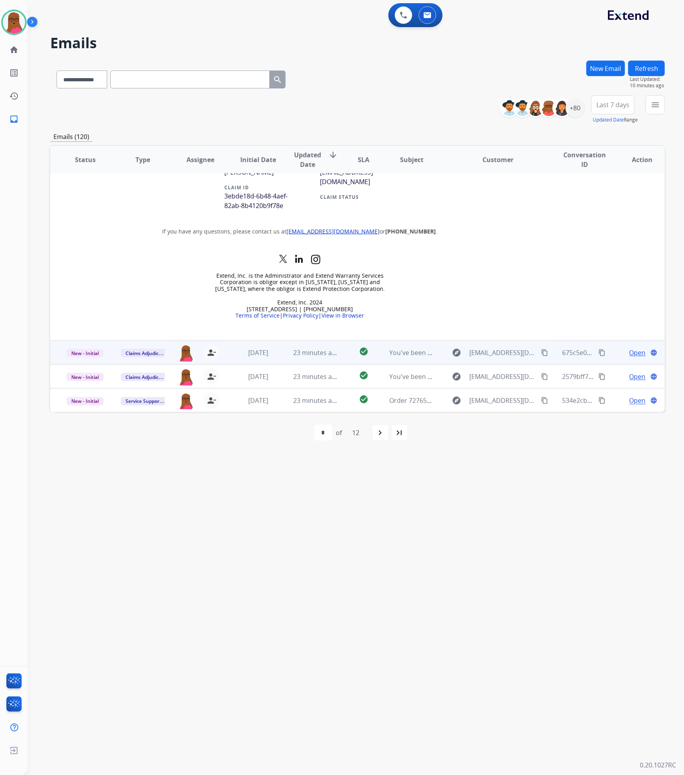
click at [631, 353] on span "Open" at bounding box center [638, 353] width 16 height 10
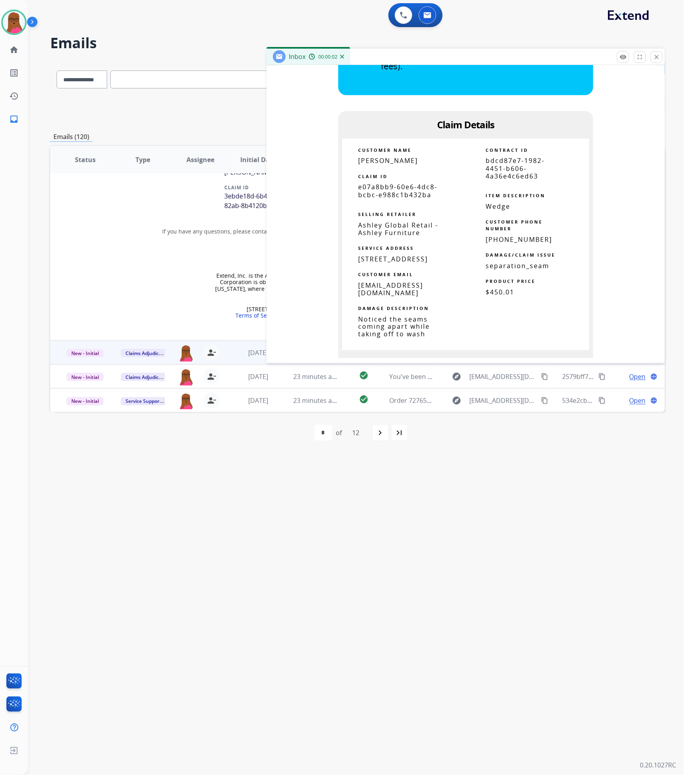
scroll to position [418, 0]
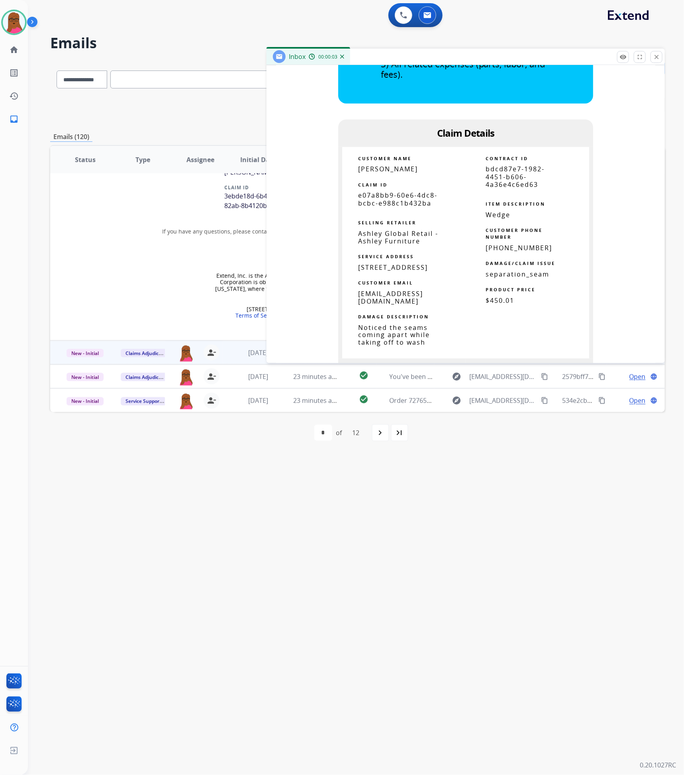
click at [385, 204] on span "e07a8bb9-60e6-4dc8-bcbc-e988c1b432ba" at bounding box center [397, 199] width 79 height 16
click at [385, 205] on span "e07a8bb9-60e6-4dc8-bcbc-e988c1b432ba" at bounding box center [397, 199] width 79 height 16
copy tbody
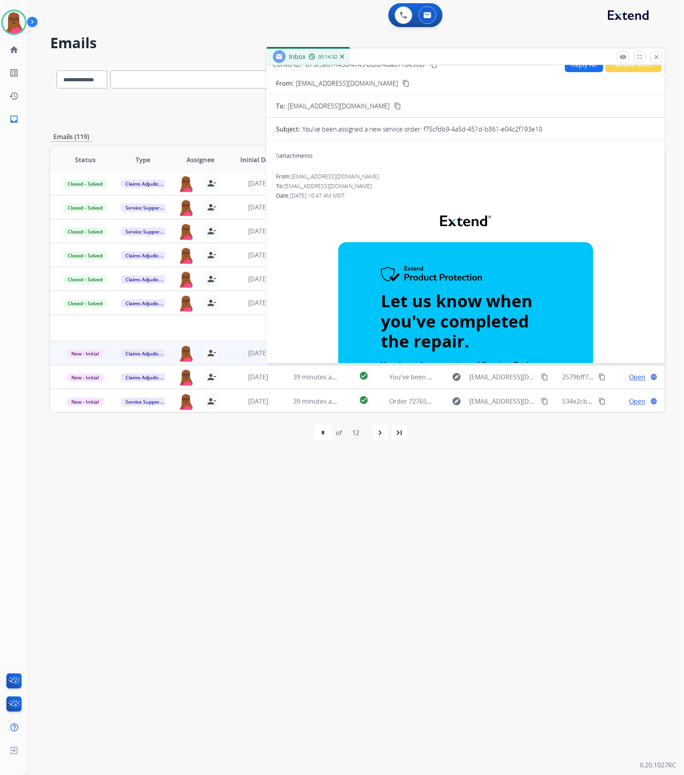
scroll to position [0, 0]
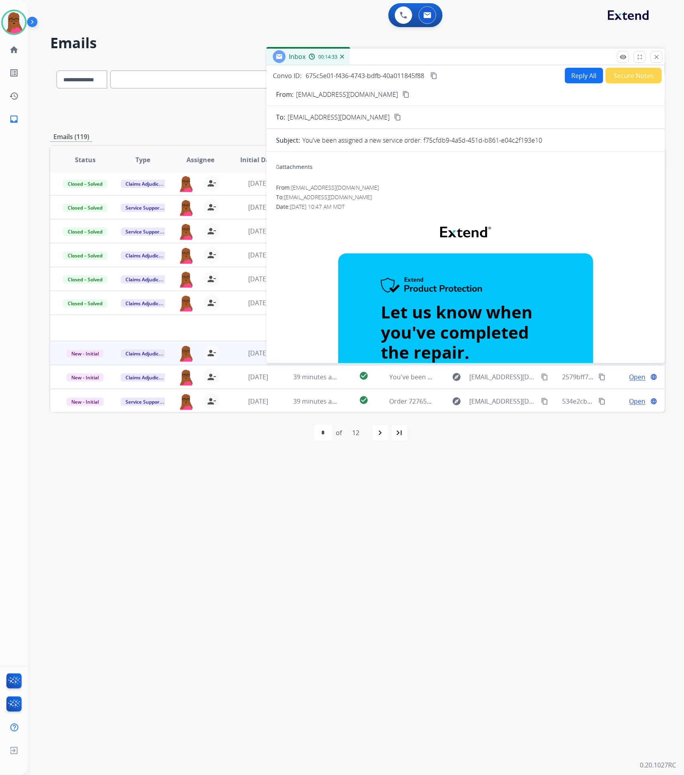
drag, startPoint x: 655, startPoint y: 57, endPoint x: 646, endPoint y: 60, distance: 9.7
click at [654, 57] on mat-icon "close" at bounding box center [656, 56] width 7 height 7
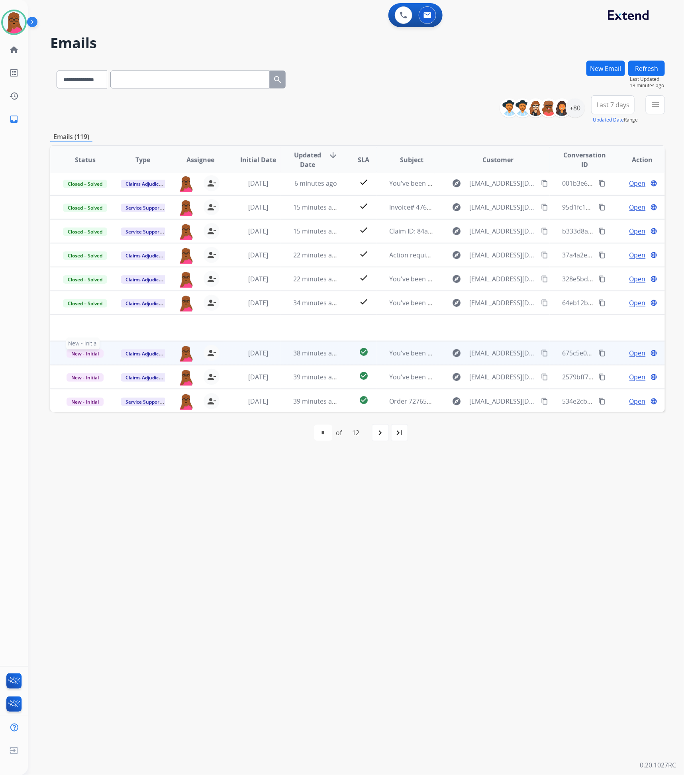
click at [72, 357] on span "New - Initial" at bounding box center [85, 353] width 37 height 8
click at [135, 312] on p "Closed – Solved" at bounding box center [126, 307] width 46 height 11
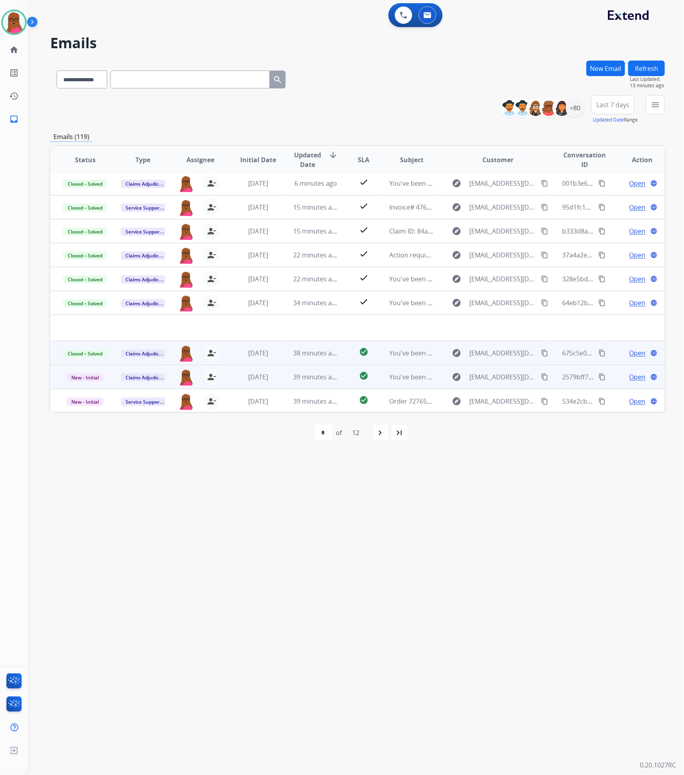
click at [634, 373] on span "Open" at bounding box center [638, 377] width 16 height 10
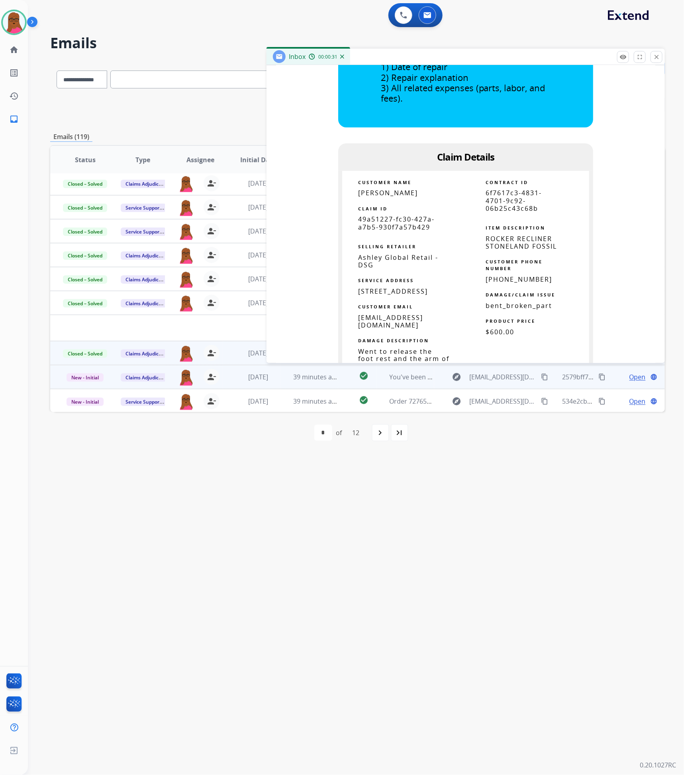
scroll to position [418, 0]
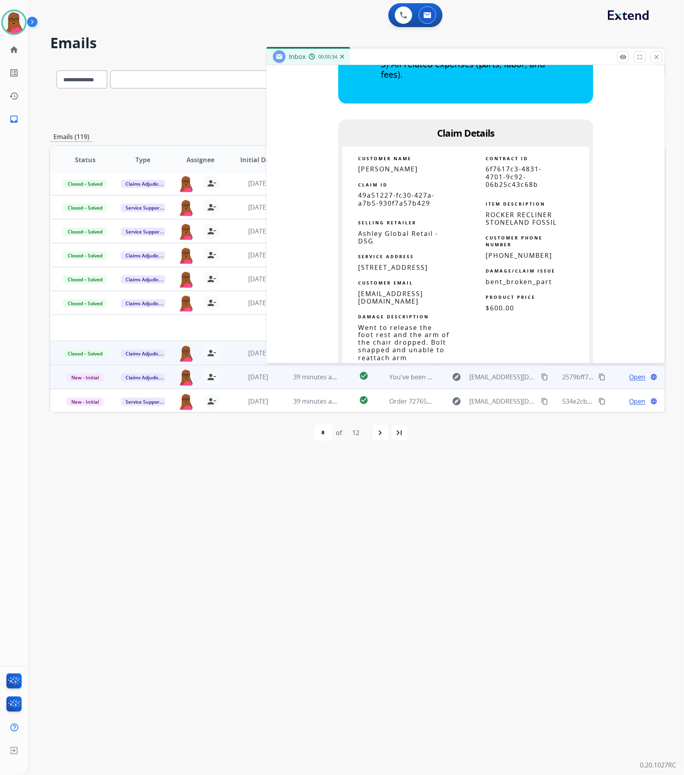
click at [400, 200] on span "49a51227-fc30-427a-a7b5-930f7a57b429" at bounding box center [396, 199] width 76 height 16
copy tbody
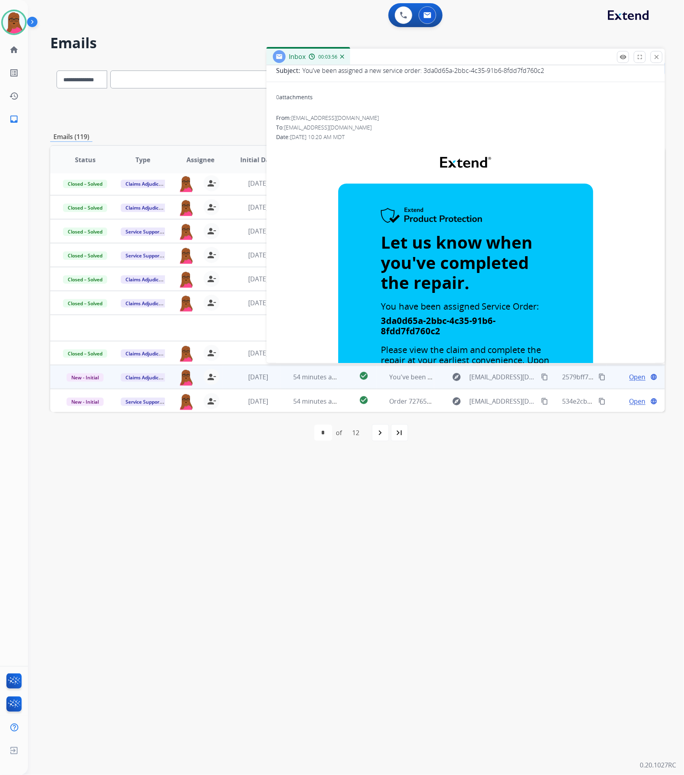
scroll to position [0, 0]
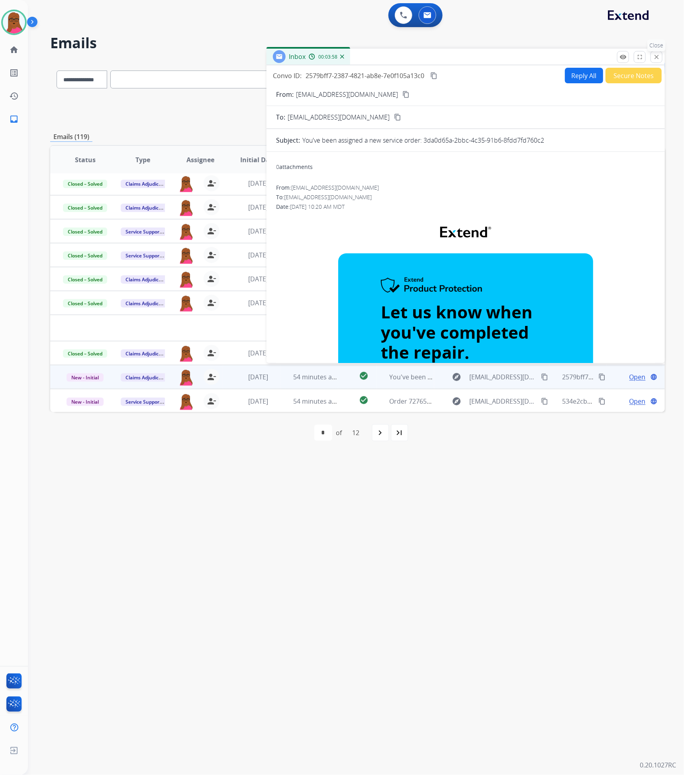
click at [653, 57] on mat-icon "close" at bounding box center [656, 56] width 7 height 7
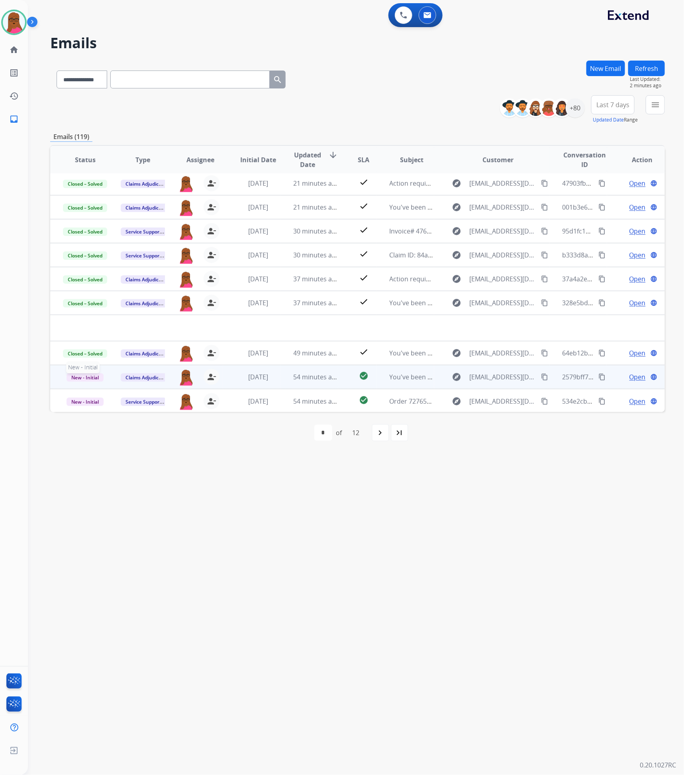
click at [96, 379] on span "New - Initial" at bounding box center [85, 377] width 37 height 8
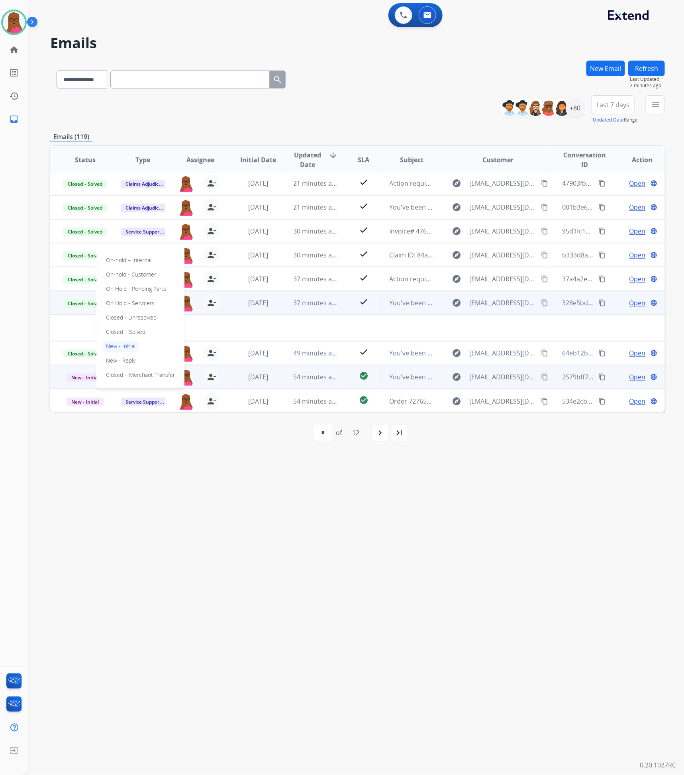
click at [134, 335] on p "Closed – Solved" at bounding box center [126, 331] width 46 height 11
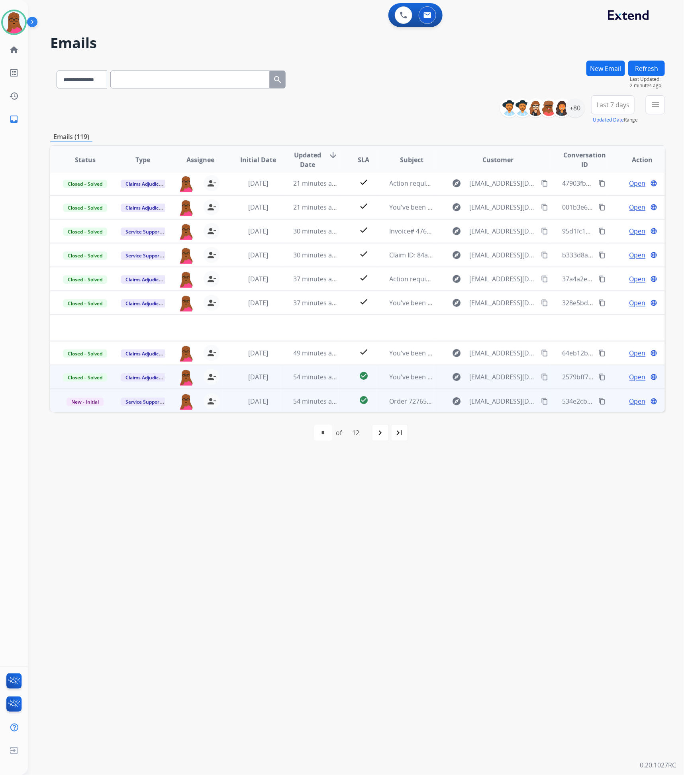
click at [630, 403] on span "Open" at bounding box center [638, 401] width 16 height 10
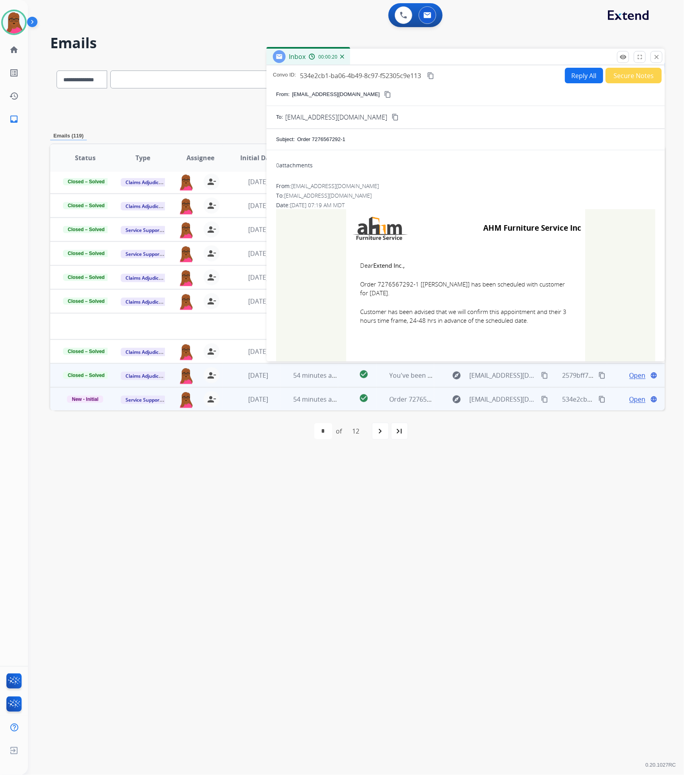
click at [392, 286] on span "Order 7276567292-1 [[PERSON_NAME]] has been scheduled with customer for [DATE]." at bounding box center [465, 289] width 211 height 18
copy span "7276567292"
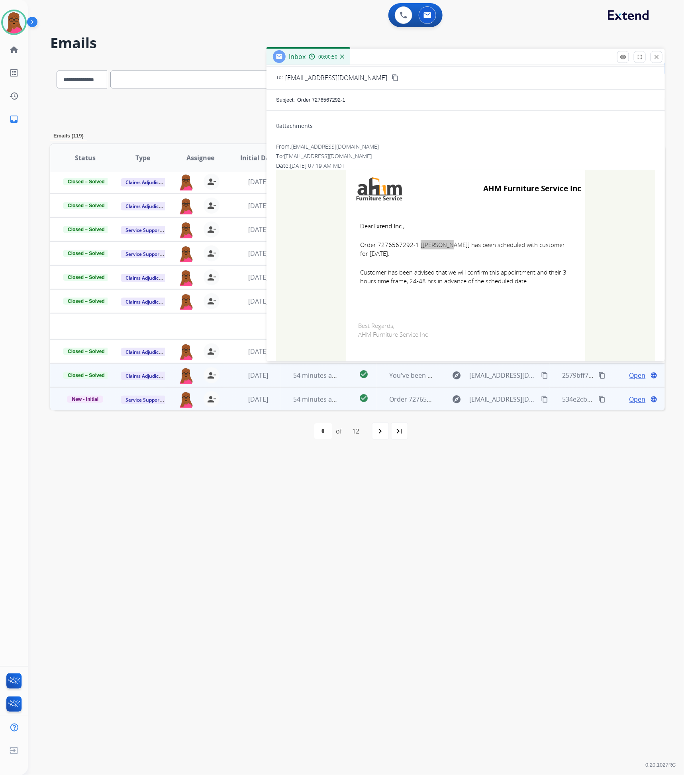
scroll to position [60, 0]
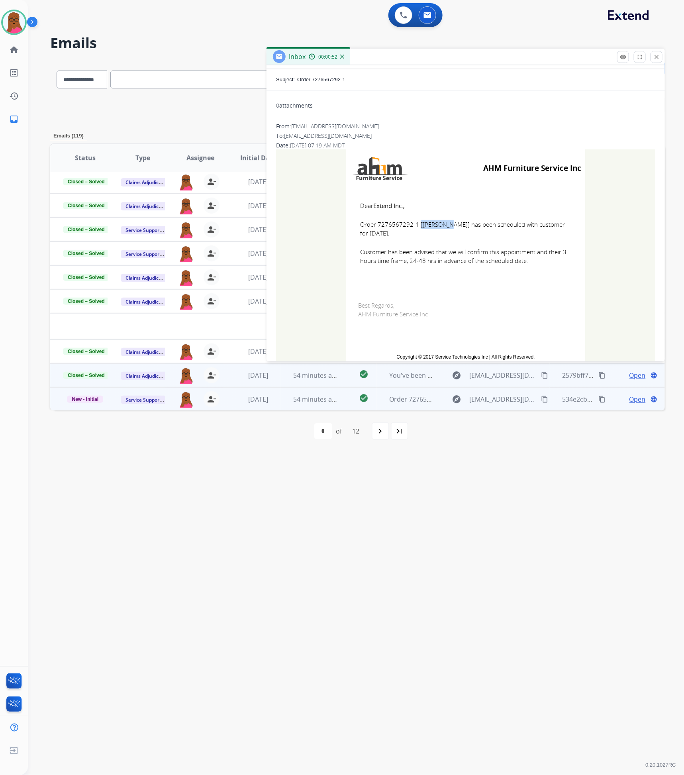
drag, startPoint x: 357, startPoint y: 204, endPoint x: 544, endPoint y: 263, distance: 195.8
click at [544, 263] on td "Dear Extend Inc., Order 7276567292-1 [[PERSON_NAME]] has been scheduled with cu…" at bounding box center [465, 238] width 239 height 102
copy td "Dear Extend Inc., Order 7276567292-1 [[PERSON_NAME]] has been scheduled with cu…"
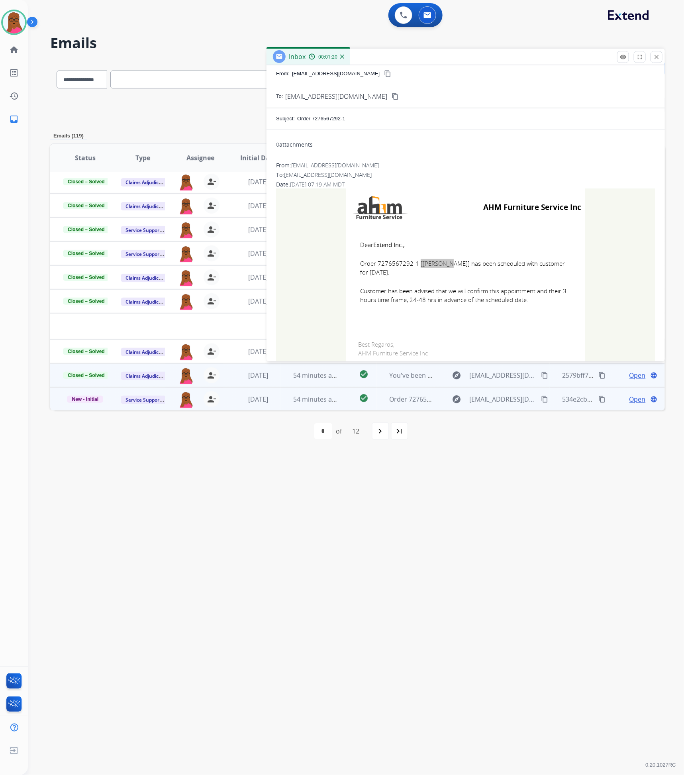
scroll to position [0, 0]
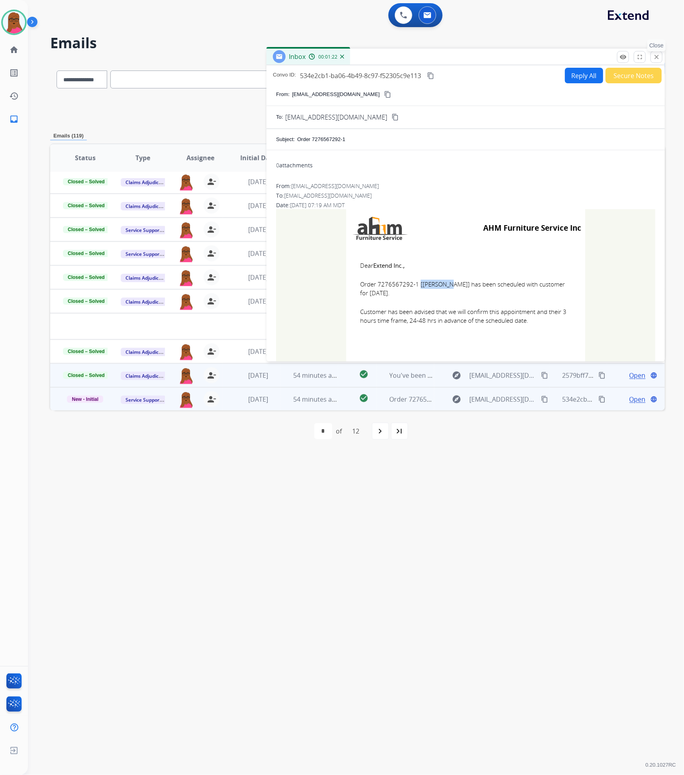
click at [658, 57] on mat-icon "close" at bounding box center [656, 56] width 7 height 7
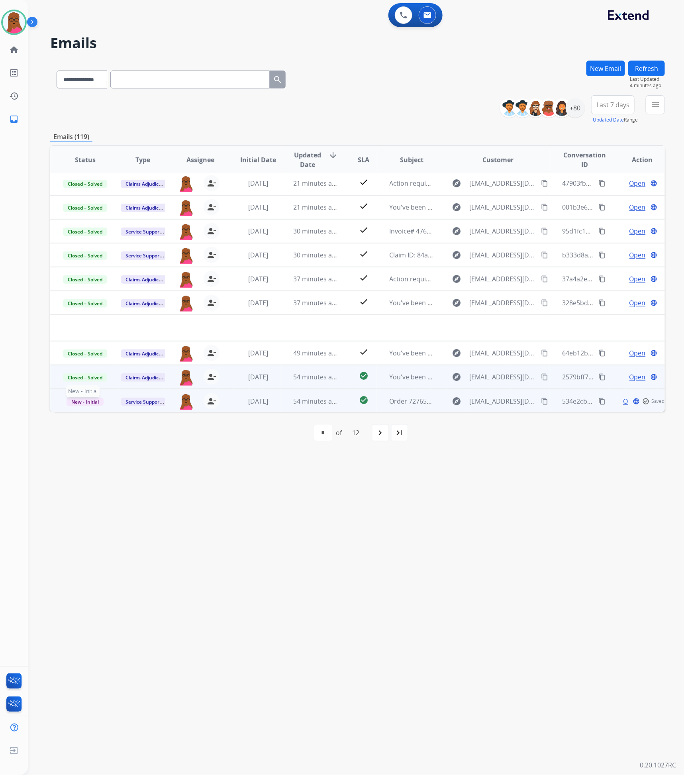
click at [91, 401] on span "New - Initial" at bounding box center [85, 402] width 37 height 8
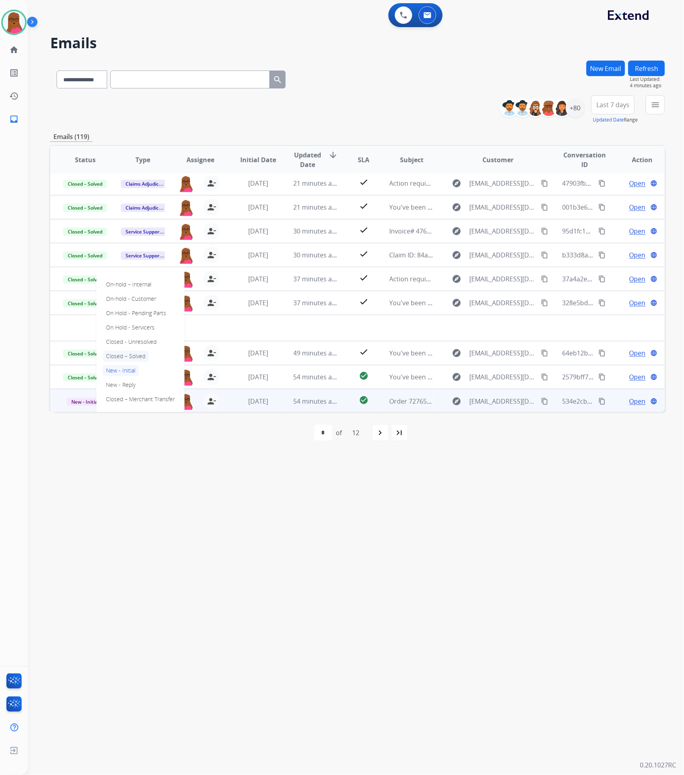
click at [130, 359] on p "Closed – Solved" at bounding box center [126, 356] width 46 height 11
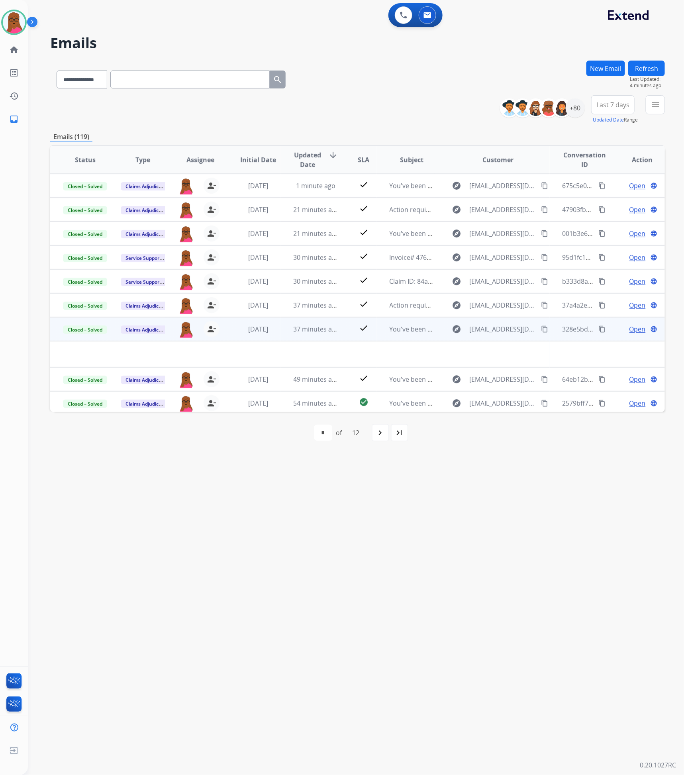
scroll to position [26, 0]
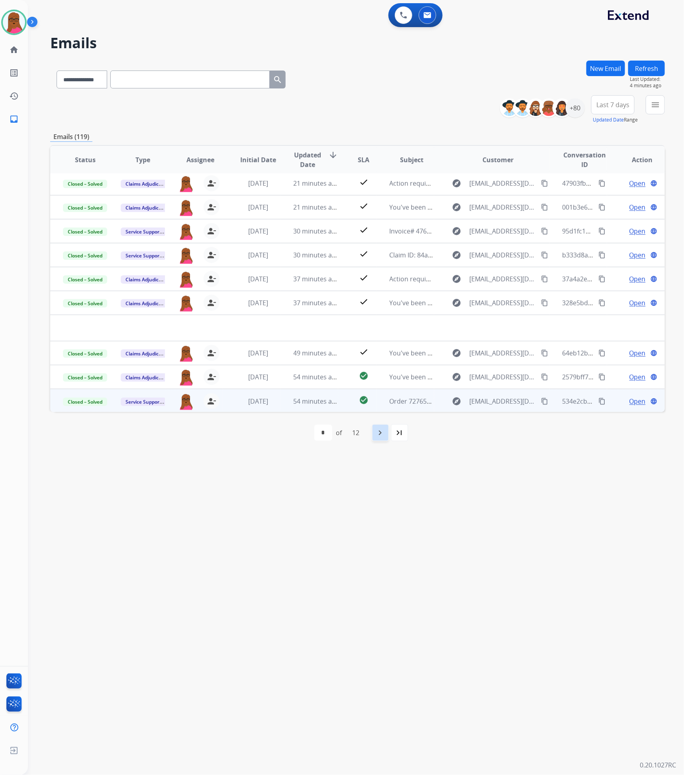
click at [381, 433] on mat-icon "navigate_next" at bounding box center [381, 433] width 10 height 10
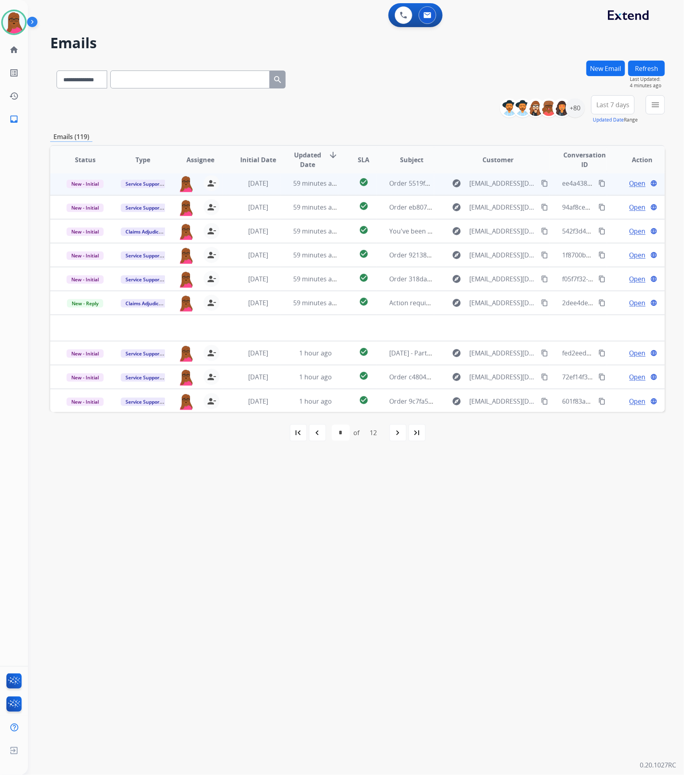
click at [632, 184] on span "Open" at bounding box center [638, 183] width 16 height 10
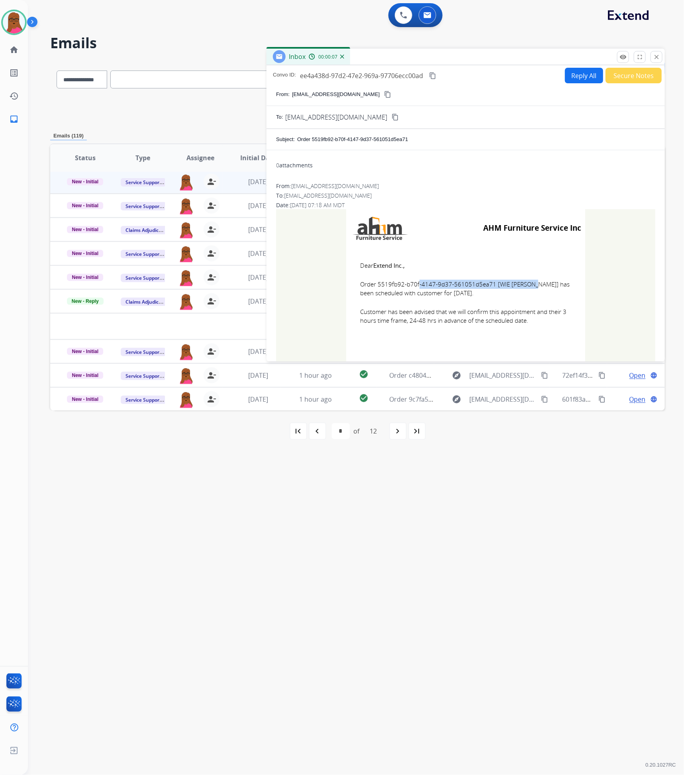
drag, startPoint x: 490, startPoint y: 284, endPoint x: 377, endPoint y: 286, distance: 113.6
click at [377, 286] on span "Order 5519fb92-b70f-4147-9d37-561051d5ea71 [WIE [PERSON_NAME]] has been schedul…" at bounding box center [465, 289] width 211 height 18
drag, startPoint x: 355, startPoint y: 267, endPoint x: 535, endPoint y: 323, distance: 188.7
click at [535, 323] on td "Dear Extend Inc., Order 5519fb92-b70f-4147-9d37-561051d5ea71 [WIE JONGBIN] has …" at bounding box center [465, 298] width 239 height 102
click at [655, 58] on mat-icon "close" at bounding box center [656, 56] width 7 height 7
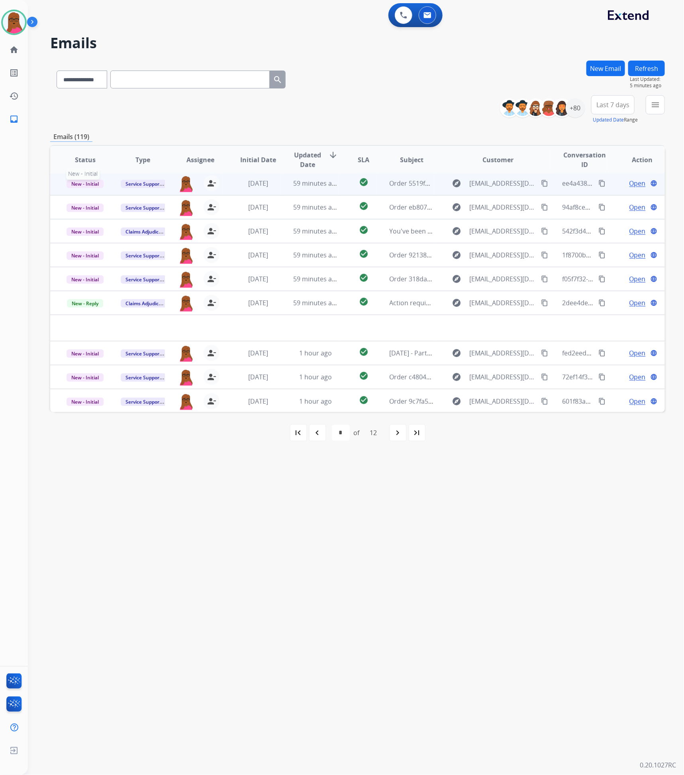
click at [80, 185] on span "New - Initial" at bounding box center [85, 184] width 37 height 8
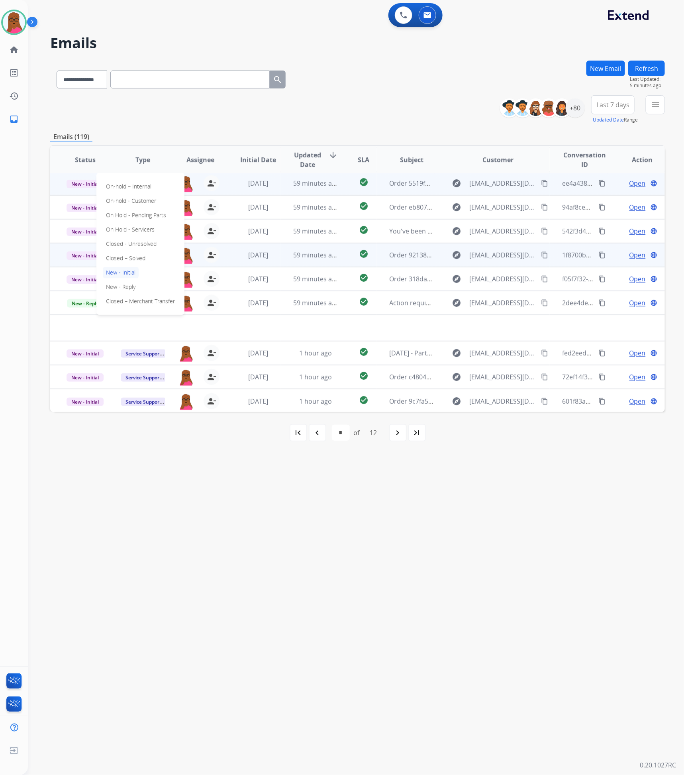
click at [136, 260] on p "Closed – Solved" at bounding box center [126, 258] width 46 height 11
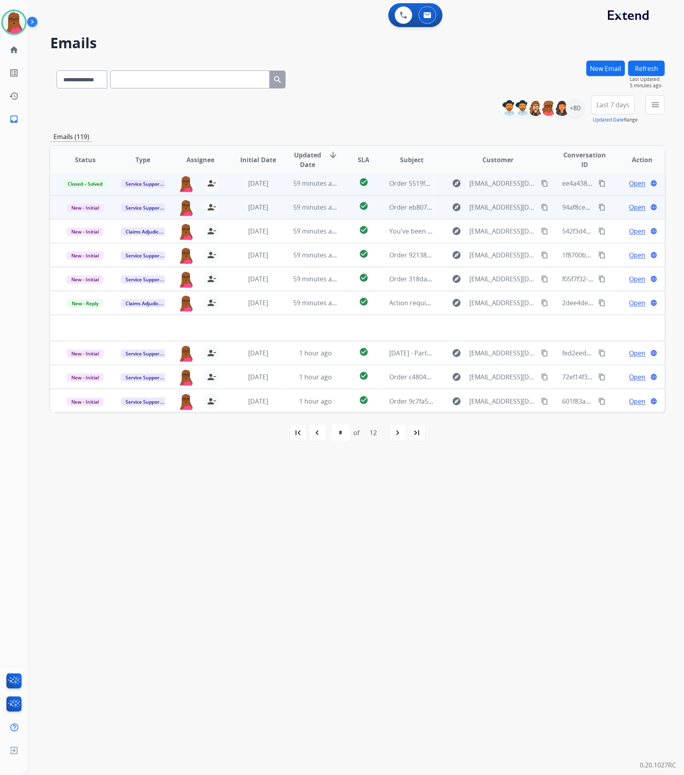
click at [630, 210] on span "Open" at bounding box center [638, 207] width 16 height 10
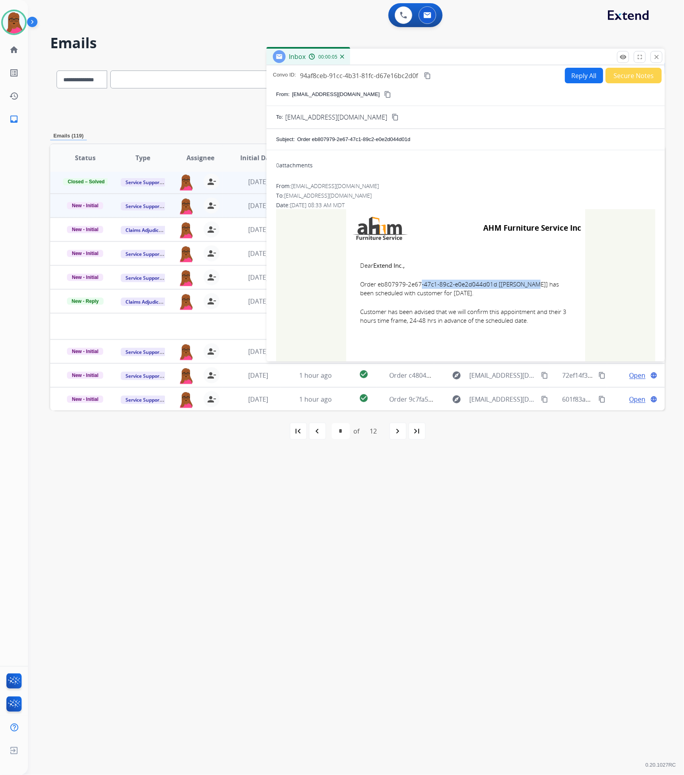
drag, startPoint x: 490, startPoint y: 285, endPoint x: 377, endPoint y: 286, distance: 113.6
click at [377, 286] on span "Order eb807979-2e67-47c1-89c2-e0e2d044d01d [[PERSON_NAME]] has been scheduled w…" at bounding box center [465, 289] width 211 height 18
click at [425, 330] on td "Dear Extend Inc., Order eb807979-2e67-47c1-89c2-e0e2d044d01d [[PERSON_NAME]] ha…" at bounding box center [465, 298] width 239 height 102
drag, startPoint x: 356, startPoint y: 267, endPoint x: 543, endPoint y: 330, distance: 197.3
click at [543, 330] on td "Dear Extend Inc., Order eb807979-2e67-47c1-89c2-e0e2d044d01d [[PERSON_NAME]] ha…" at bounding box center [465, 298] width 239 height 102
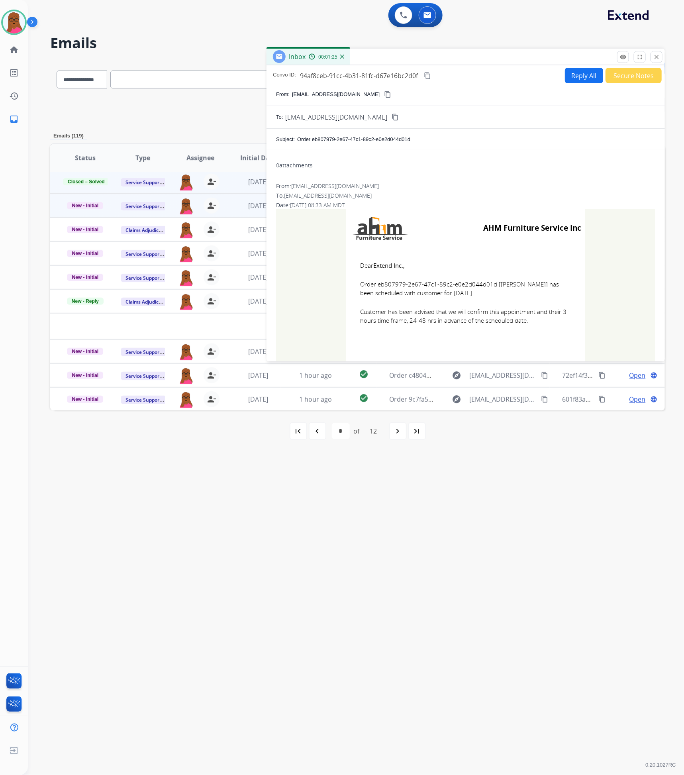
click at [660, 57] on button "close Close" at bounding box center [657, 57] width 12 height 12
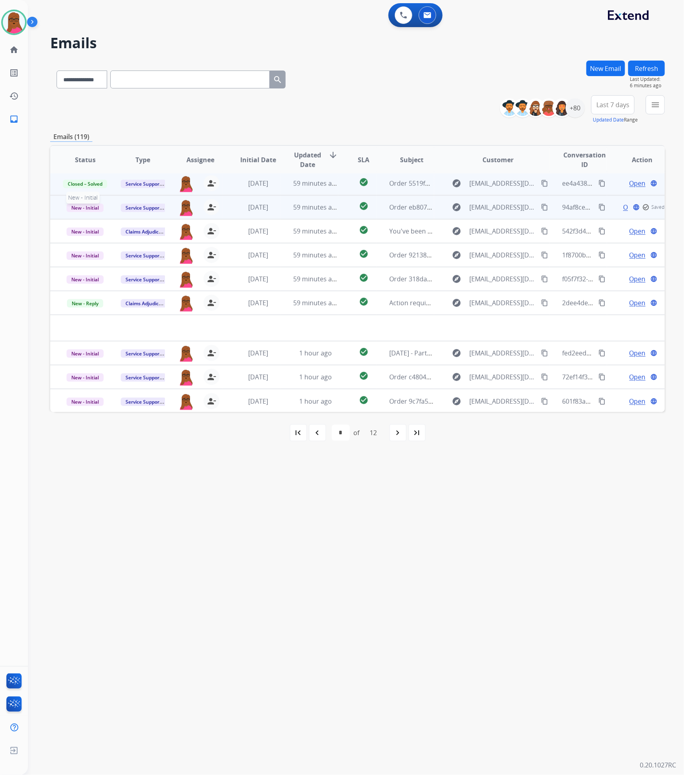
click at [90, 209] on span "New - Initial" at bounding box center [85, 208] width 37 height 8
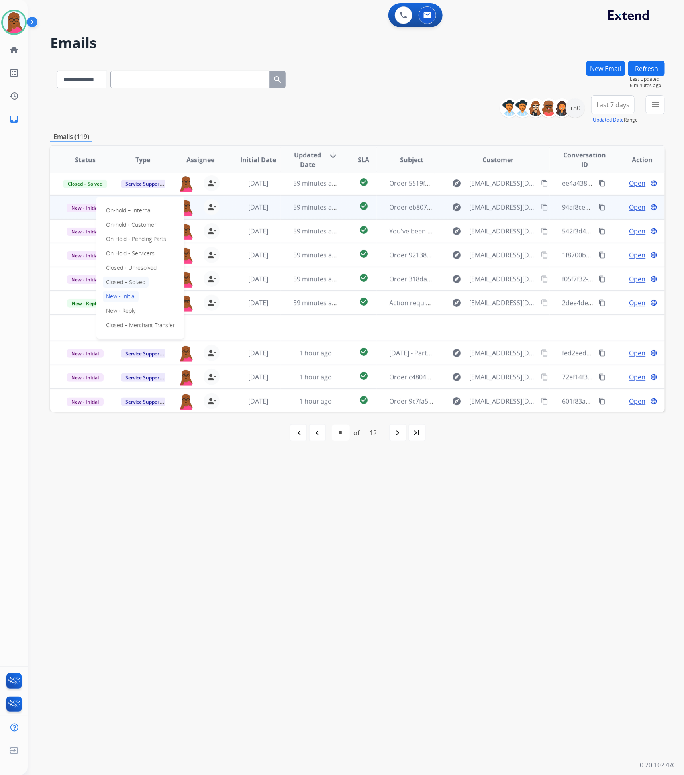
click at [132, 283] on p "Closed – Solved" at bounding box center [126, 282] width 46 height 11
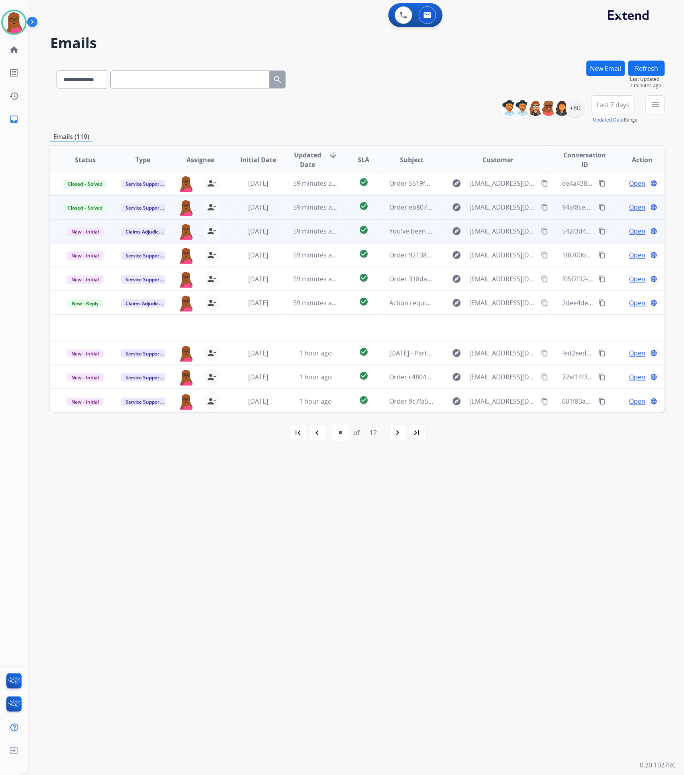
click at [632, 232] on span "Open" at bounding box center [638, 231] width 16 height 10
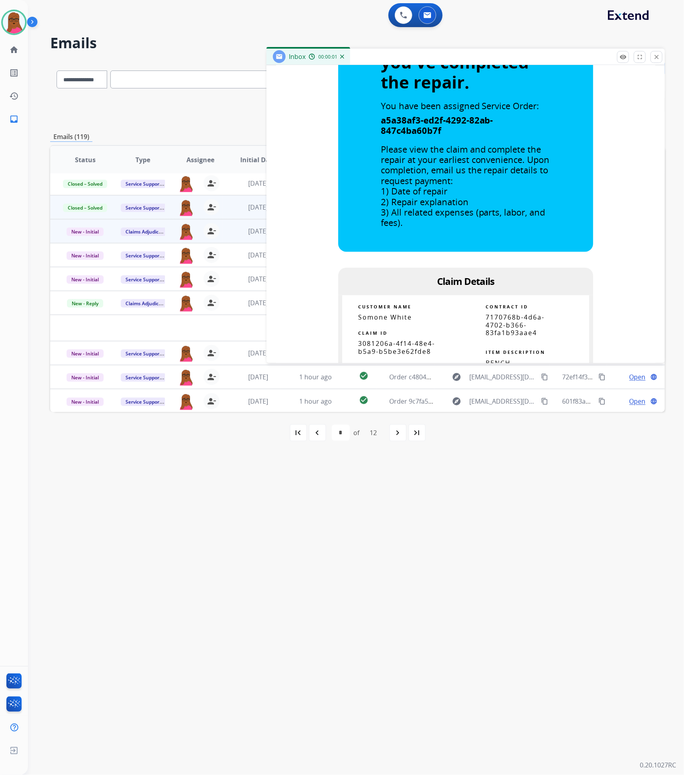
scroll to position [359, 0]
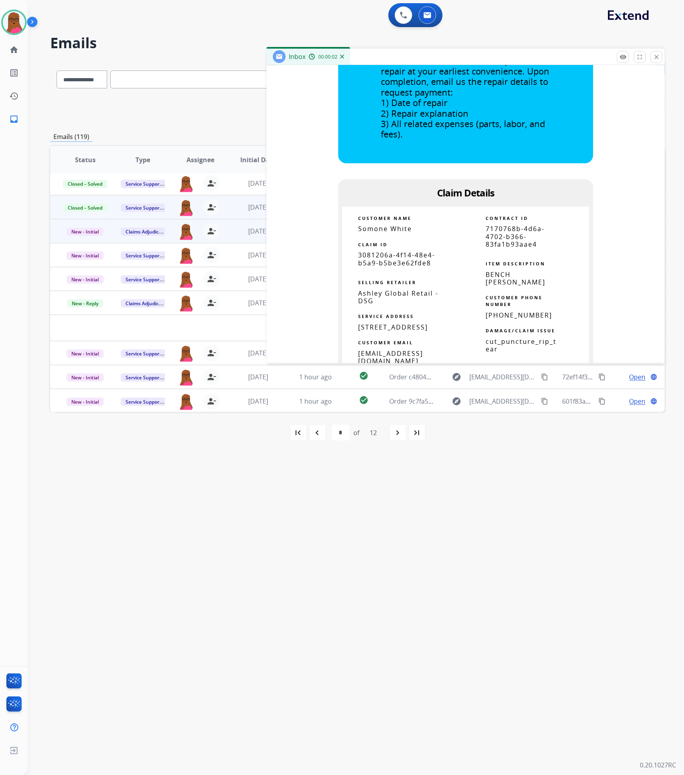
click at [396, 257] on span "3081206a-4f14-48e4-b5a9-b5be3e62fde8" at bounding box center [396, 259] width 77 height 16
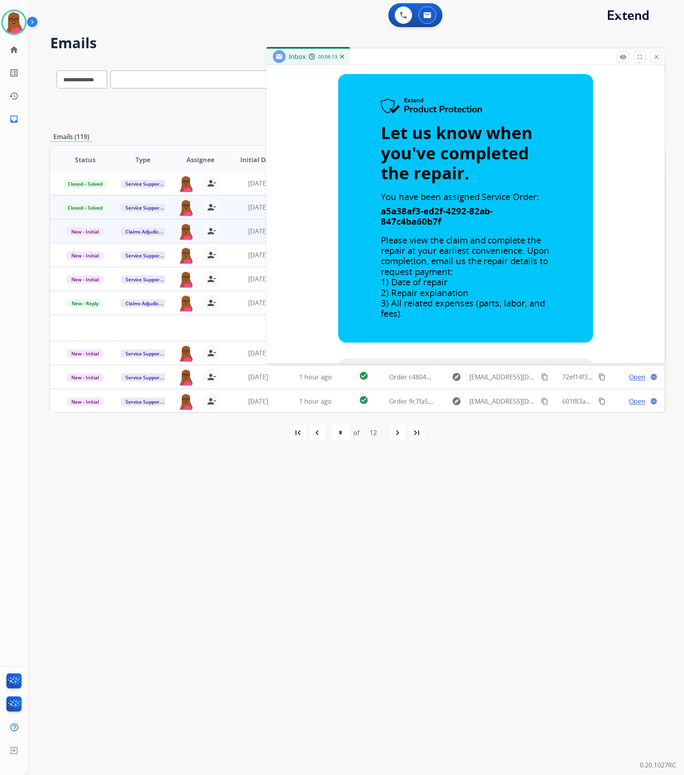
scroll to position [0, 0]
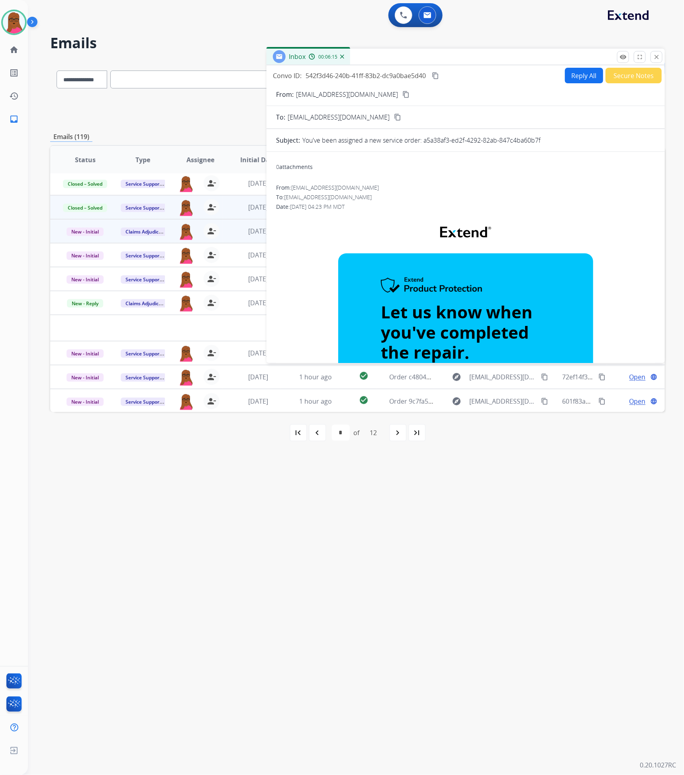
click at [654, 54] on mat-icon "close" at bounding box center [656, 56] width 7 height 7
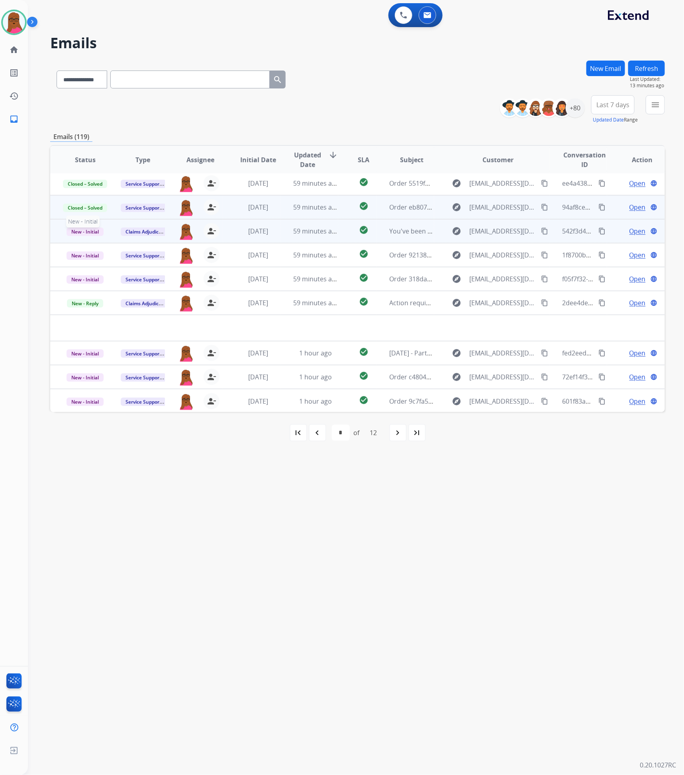
click at [90, 231] on span "New - Initial" at bounding box center [85, 232] width 37 height 8
click at [134, 303] on p "Closed – Solved" at bounding box center [126, 305] width 46 height 11
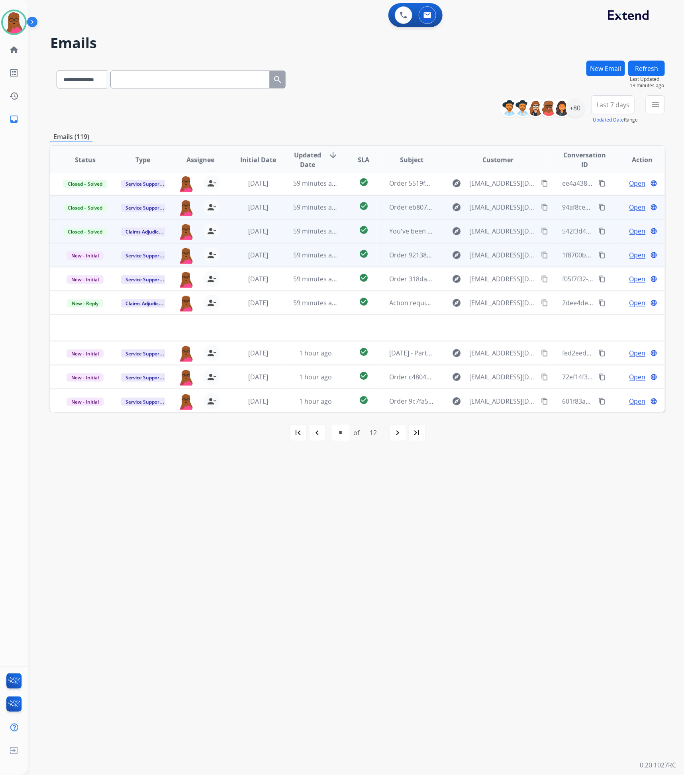
click at [632, 251] on span "Open" at bounding box center [638, 255] width 16 height 10
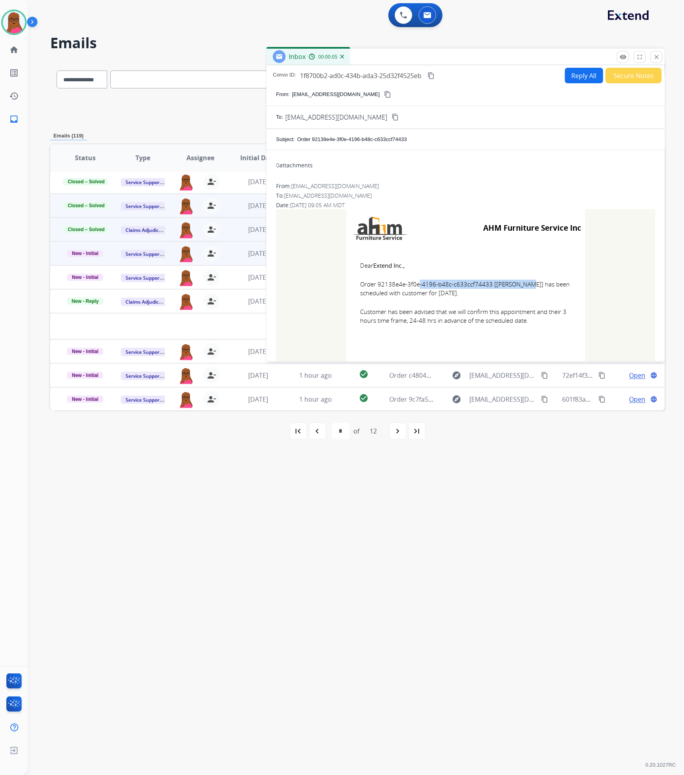
drag, startPoint x: 486, startPoint y: 282, endPoint x: 375, endPoint y: 284, distance: 111.2
click at [375, 284] on span "Order 92138e4e-3f0e-4196-b48c-c633ccf74433 [[PERSON_NAME]] has been scheduled w…" at bounding box center [465, 289] width 211 height 18
drag, startPoint x: 355, startPoint y: 262, endPoint x: 530, endPoint y: 322, distance: 184.5
click at [530, 322] on td "Dear Extend Inc., Order 92138e4e-3f0e-4196-b48c-c633ccf74433 [[PERSON_NAME]] ha…" at bounding box center [465, 298] width 239 height 102
click at [655, 55] on mat-icon "close" at bounding box center [656, 56] width 7 height 7
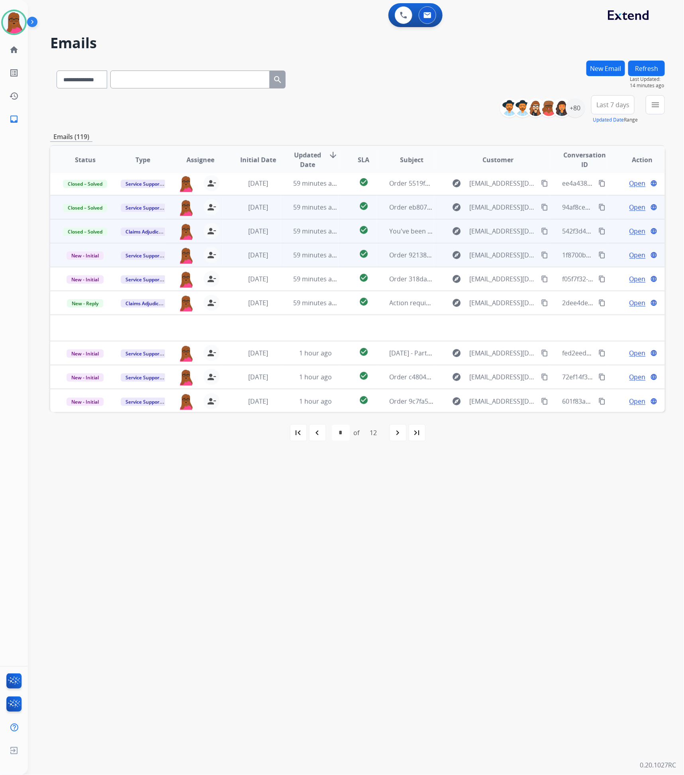
click at [80, 261] on td "New - Initial" at bounding box center [79, 255] width 58 height 24
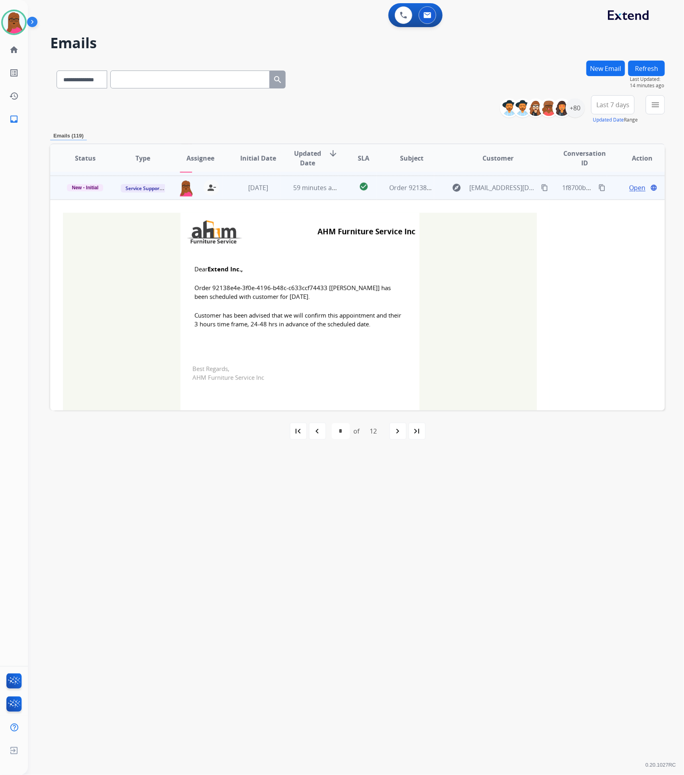
scroll to position [96, 0]
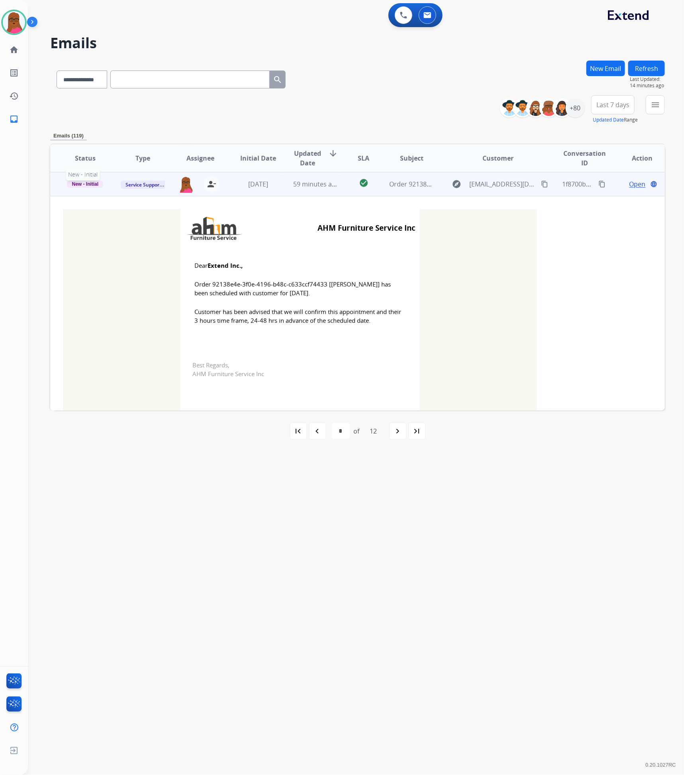
click at [89, 185] on span "New - Initial" at bounding box center [85, 183] width 36 height 7
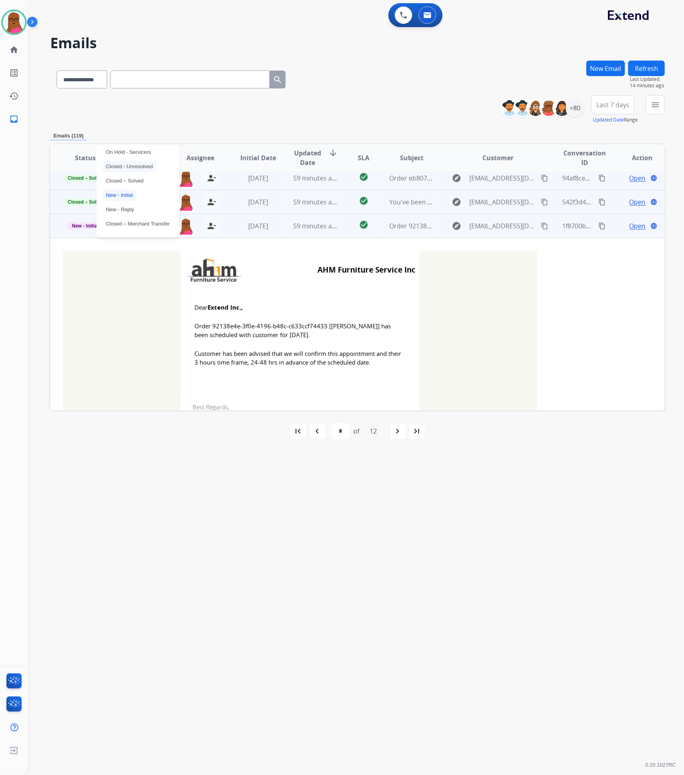
scroll to position [36, 0]
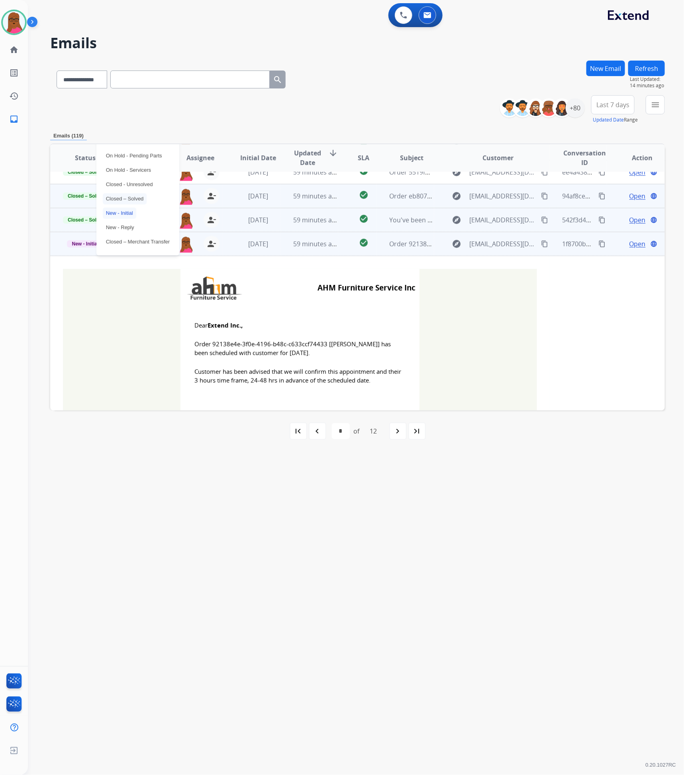
click at [130, 198] on p "Closed – Solved" at bounding box center [125, 198] width 44 height 11
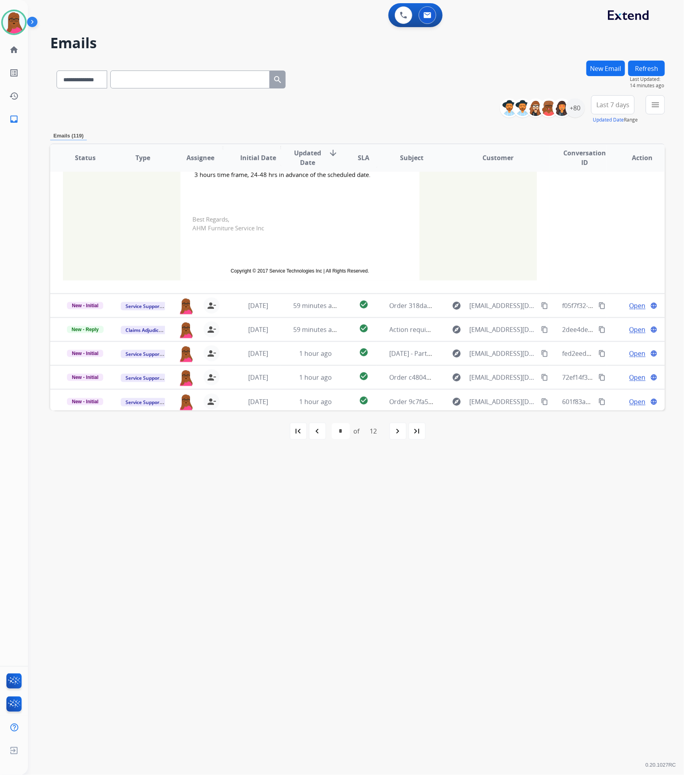
scroll to position [244, 0]
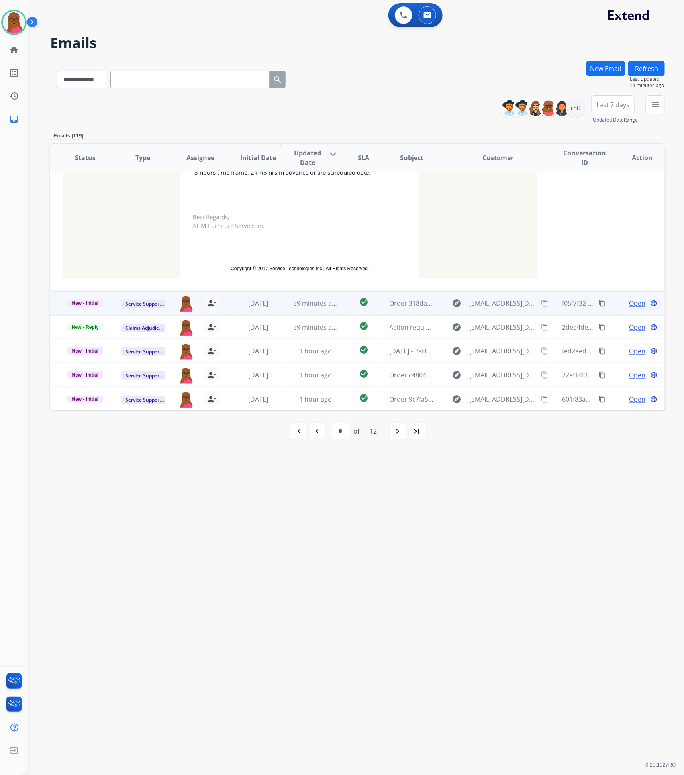
click at [633, 304] on span "Open" at bounding box center [638, 303] width 16 height 10
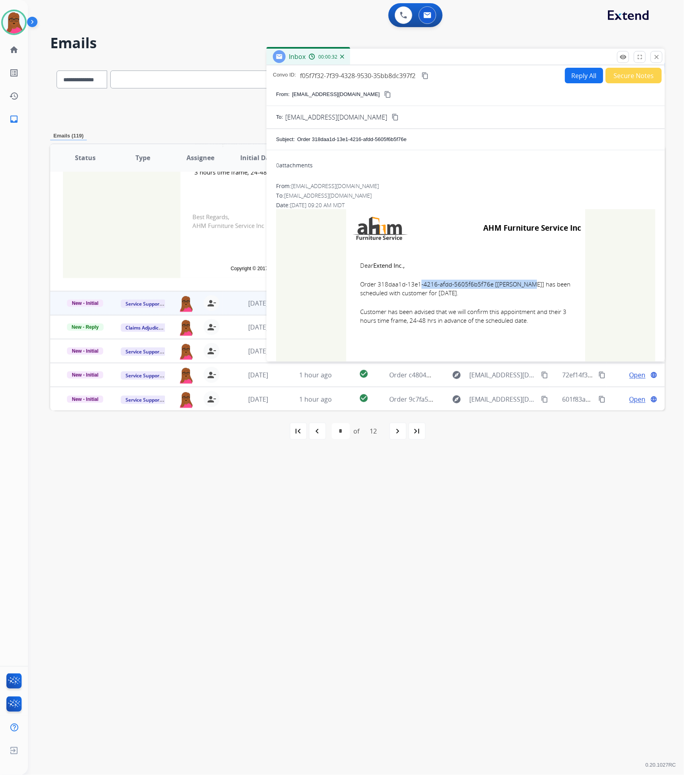
drag, startPoint x: 487, startPoint y: 287, endPoint x: 377, endPoint y: 286, distance: 110.4
click at [377, 286] on span "Order 318daa1d-13e1-4216-afdd-5605f6b5f76e [[PERSON_NAME]] has been scheduled w…" at bounding box center [465, 289] width 211 height 18
drag, startPoint x: 357, startPoint y: 265, endPoint x: 484, endPoint y: 305, distance: 133.4
click at [520, 323] on td "Dear Extend Inc., Order 318daa1d-13e1-4216-afdd-5605f6b5f76e [[PERSON_NAME]] ha…" at bounding box center [465, 298] width 239 height 102
drag, startPoint x: 482, startPoint y: 305, endPoint x: 448, endPoint y: 342, distance: 49.9
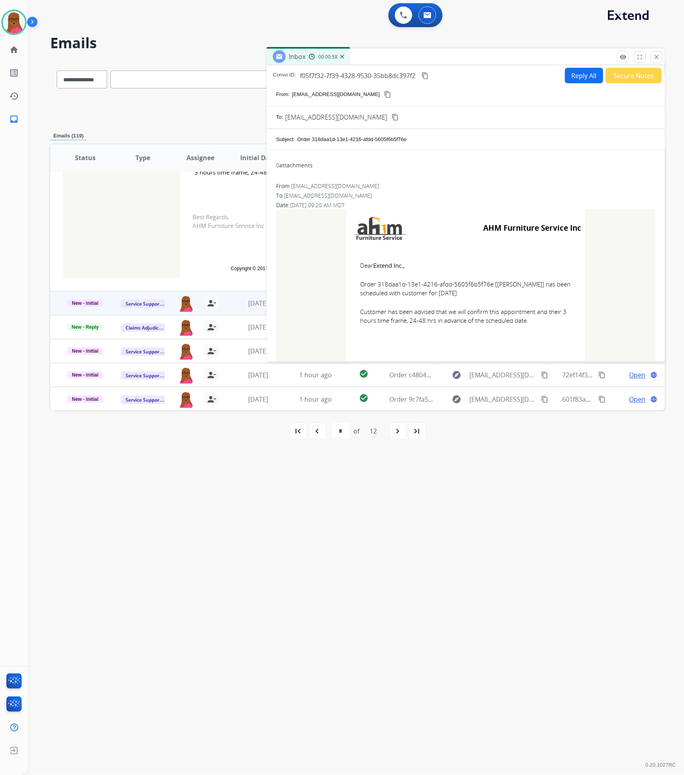
click at [448, 342] on td "Dear Extend Inc., Order 318daa1d-13e1-4216-afdd-5605f6b5f76e [[PERSON_NAME]] ha…" at bounding box center [465, 298] width 239 height 102
drag, startPoint x: 529, startPoint y: 323, endPoint x: 351, endPoint y: 267, distance: 186.0
click at [351, 267] on td "Dear Extend Inc., Order 318daa1d-13e1-4216-afdd-5605f6b5f76e [[PERSON_NAME]] ha…" at bounding box center [465, 298] width 239 height 102
click at [654, 58] on mat-icon "close" at bounding box center [656, 56] width 7 height 7
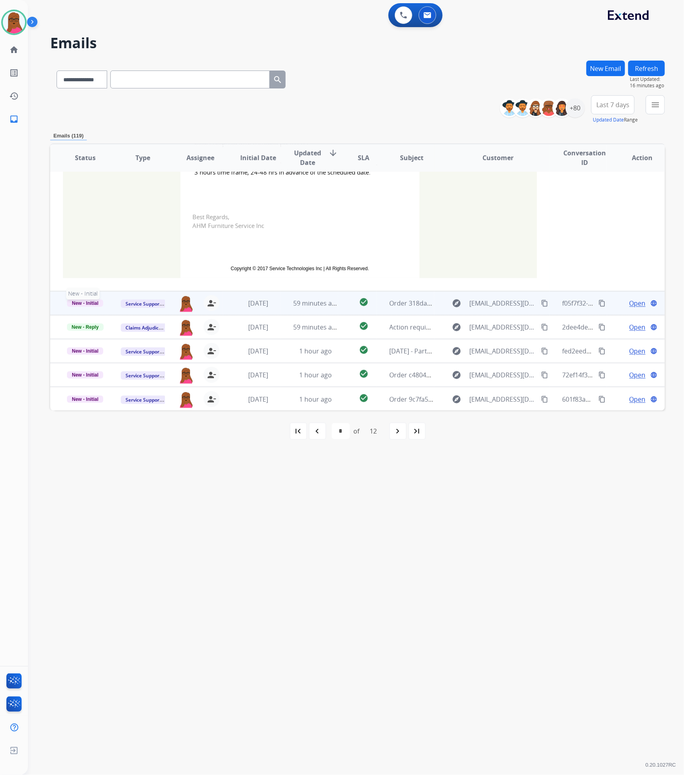
click at [88, 300] on span "New - Initial" at bounding box center [85, 303] width 36 height 7
click at [125, 255] on p "Closed – Solved" at bounding box center [125, 258] width 44 height 11
click at [630, 331] on td "Open language" at bounding box center [636, 327] width 58 height 24
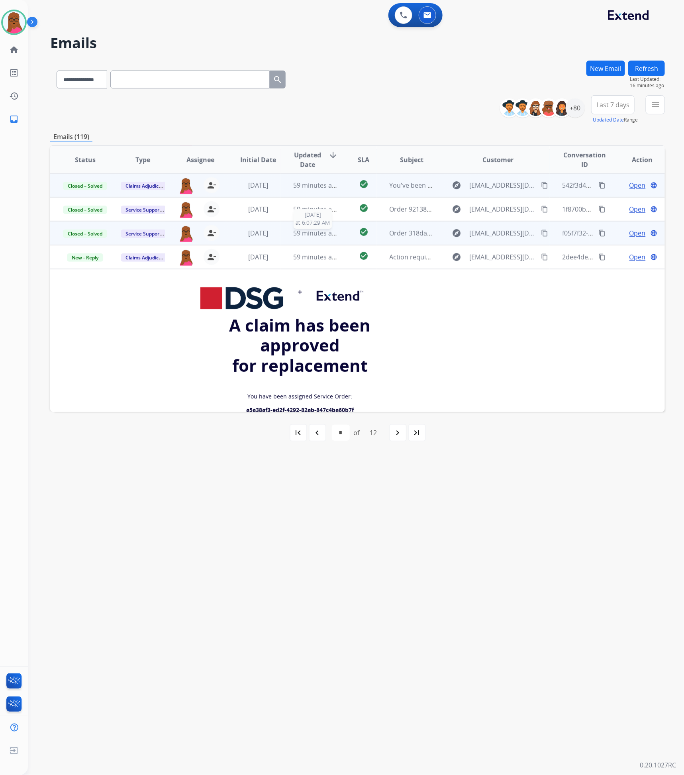
scroll to position [24, 0]
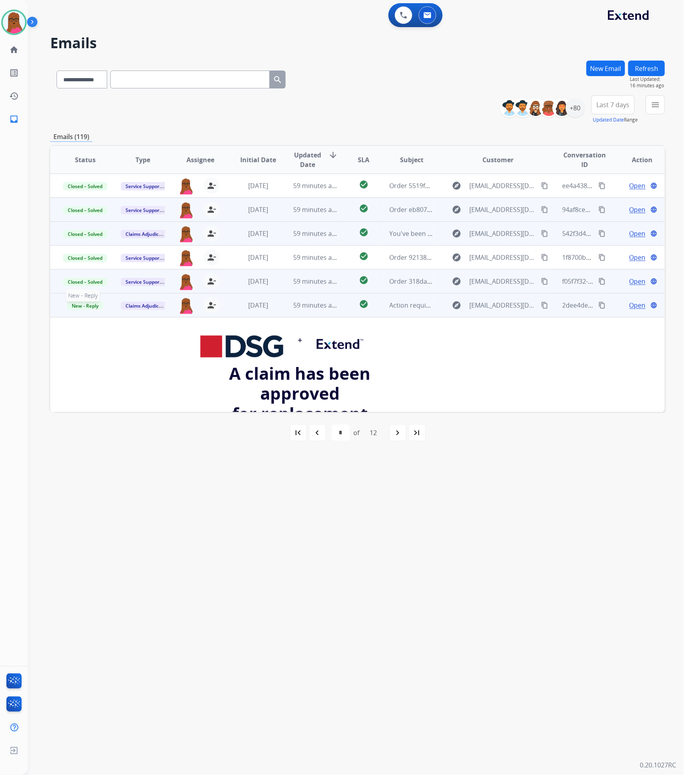
click at [80, 305] on span "New - Reply" at bounding box center [85, 306] width 36 height 8
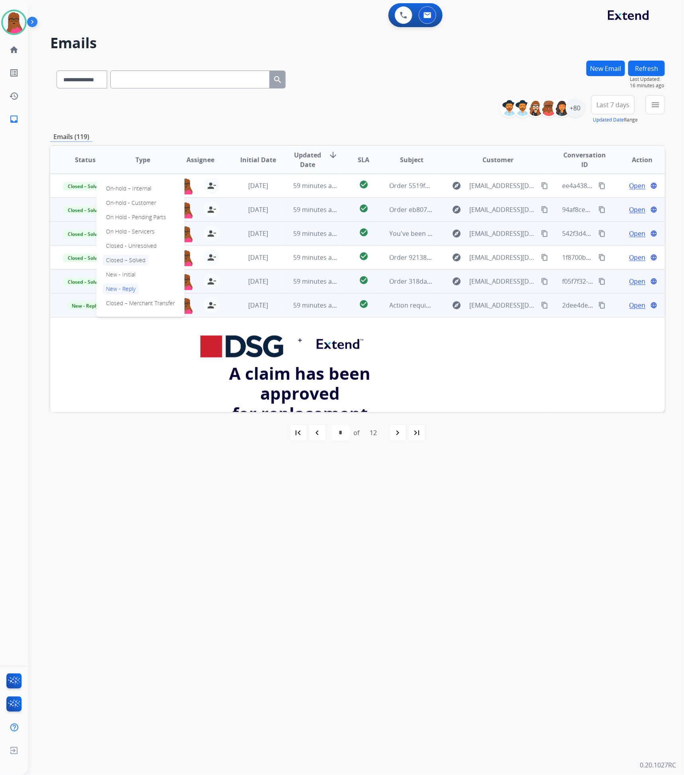
click at [134, 261] on p "Closed – Solved" at bounding box center [126, 260] width 46 height 11
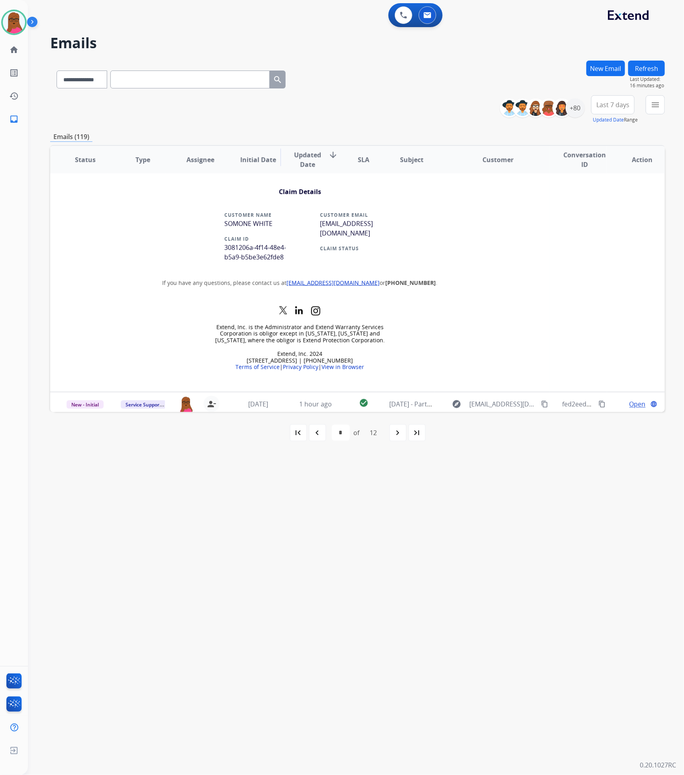
scroll to position [434, 0]
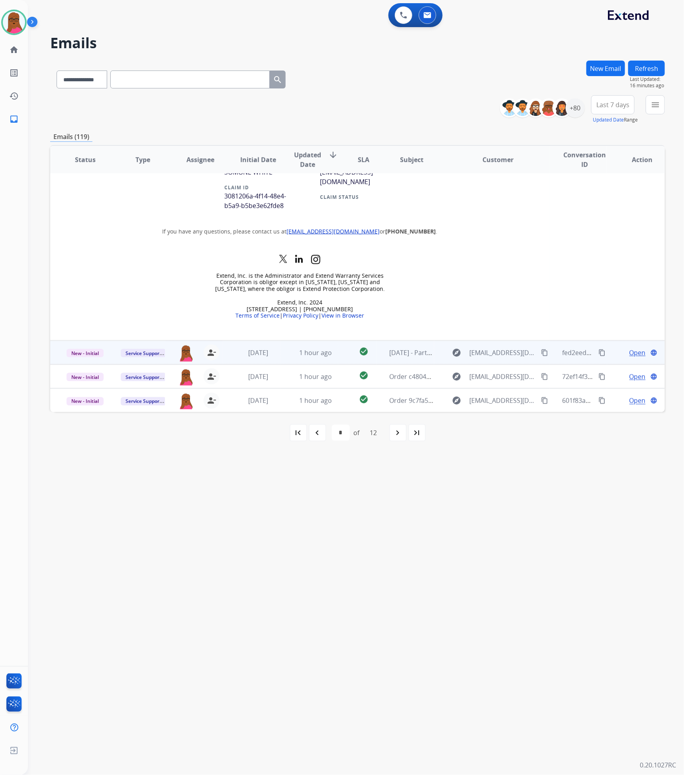
click at [625, 357] on td "Open language" at bounding box center [636, 353] width 58 height 24
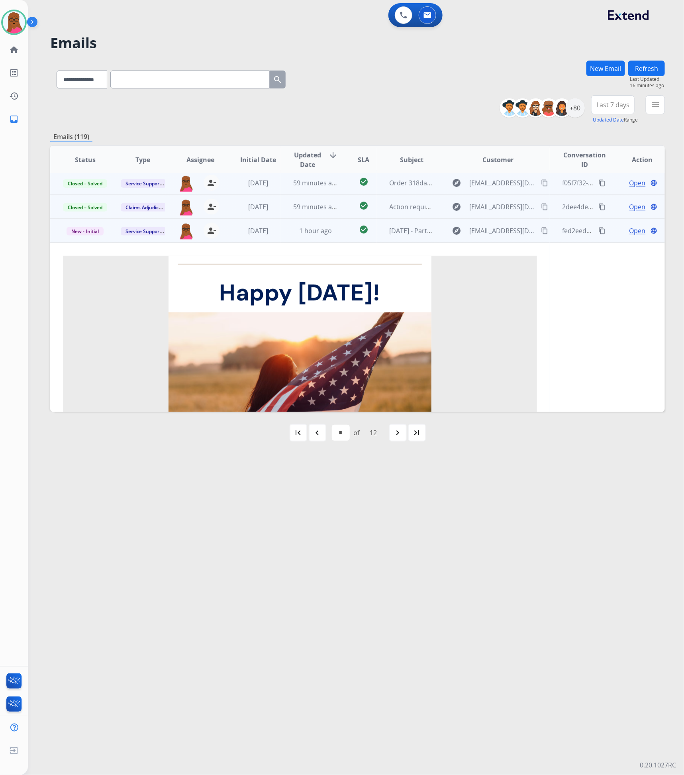
scroll to position [61, 0]
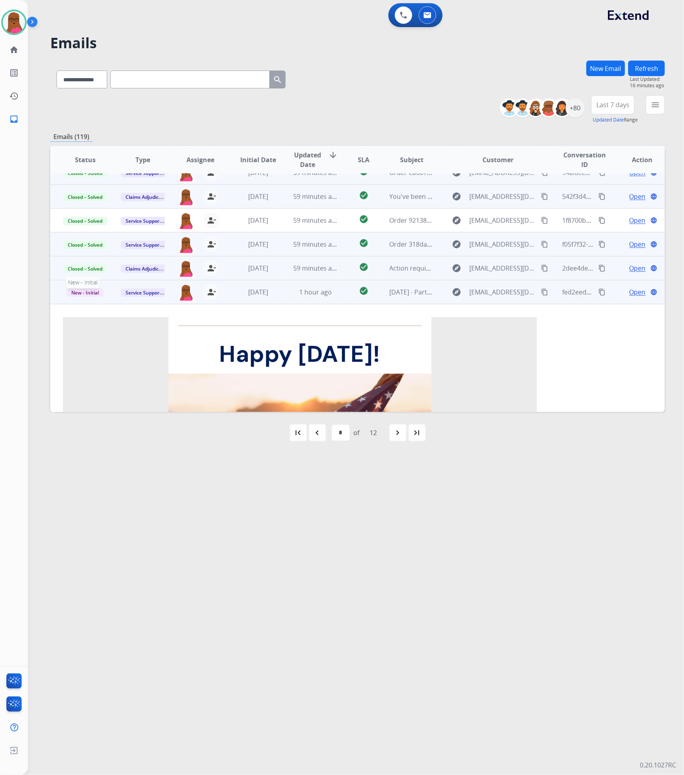
click at [100, 292] on span "New - Initial" at bounding box center [85, 292] width 37 height 8
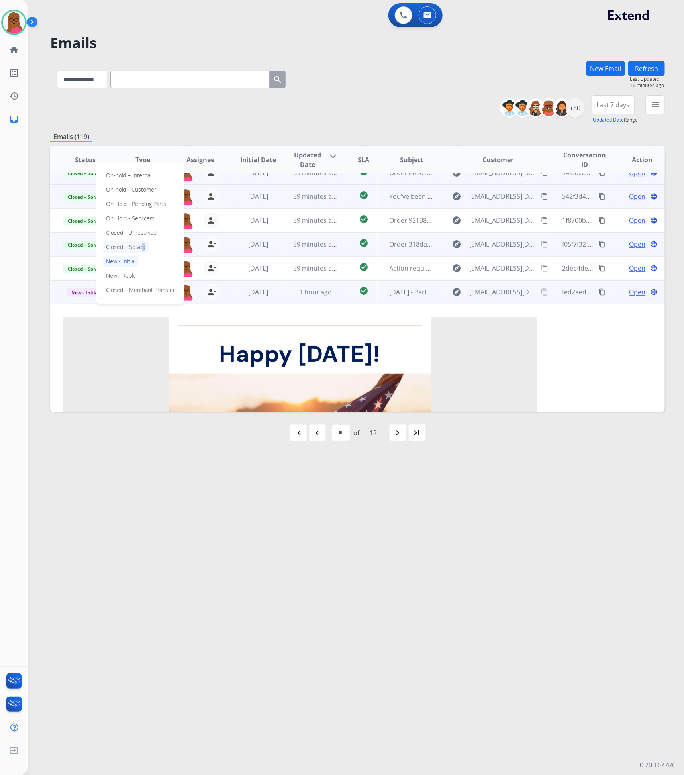
click at [139, 250] on p "Closed – Solved" at bounding box center [126, 246] width 46 height 11
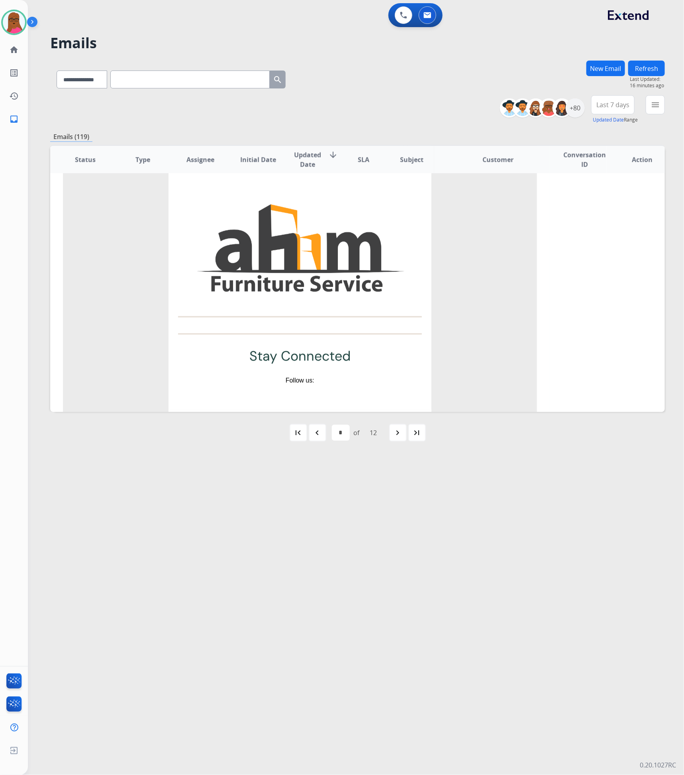
scroll to position [718, 0]
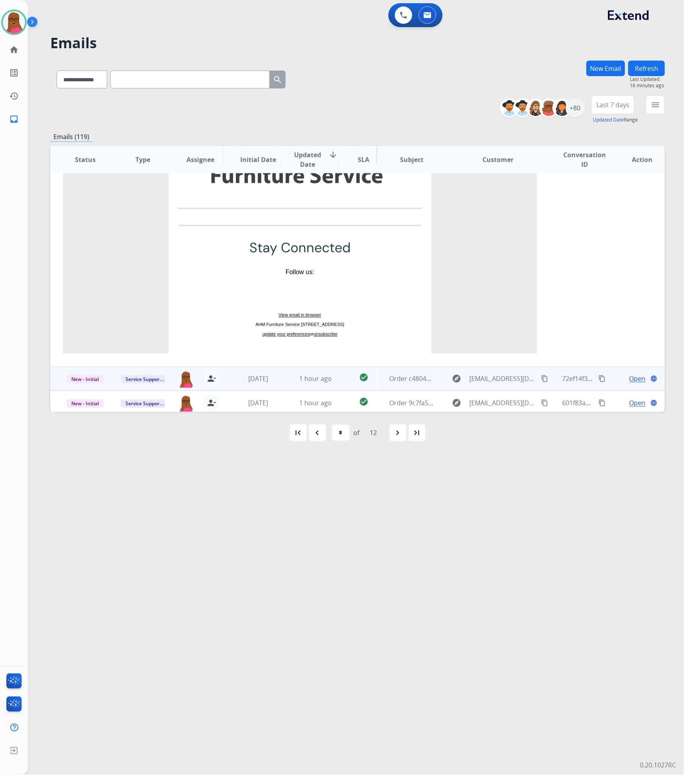
click at [630, 379] on span "Open" at bounding box center [638, 379] width 16 height 10
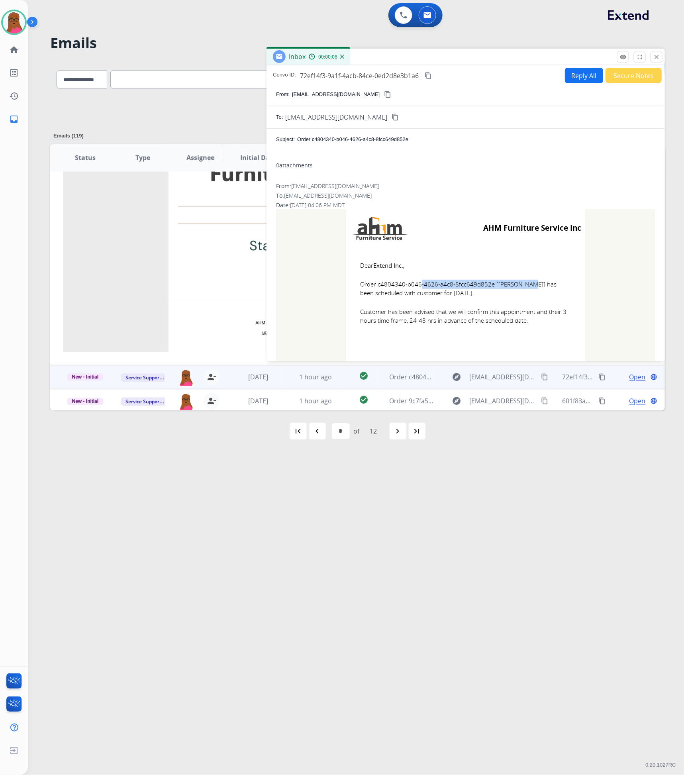
drag, startPoint x: 486, startPoint y: 286, endPoint x: 376, endPoint y: 284, distance: 110.8
click at [376, 284] on span "Order c4804340-b046-4626-a4c8-8fcc649d852e [[PERSON_NAME]] has been scheduled w…" at bounding box center [465, 289] width 211 height 18
drag, startPoint x: 525, startPoint y: 318, endPoint x: 358, endPoint y: 268, distance: 174.4
click at [358, 268] on td "Dear Extend Inc., Order c4804340-b046-4626-a4c8-8fcc649d852e [[PERSON_NAME]] ha…" at bounding box center [465, 298] width 239 height 102
click at [659, 58] on mat-icon "close" at bounding box center [656, 56] width 7 height 7
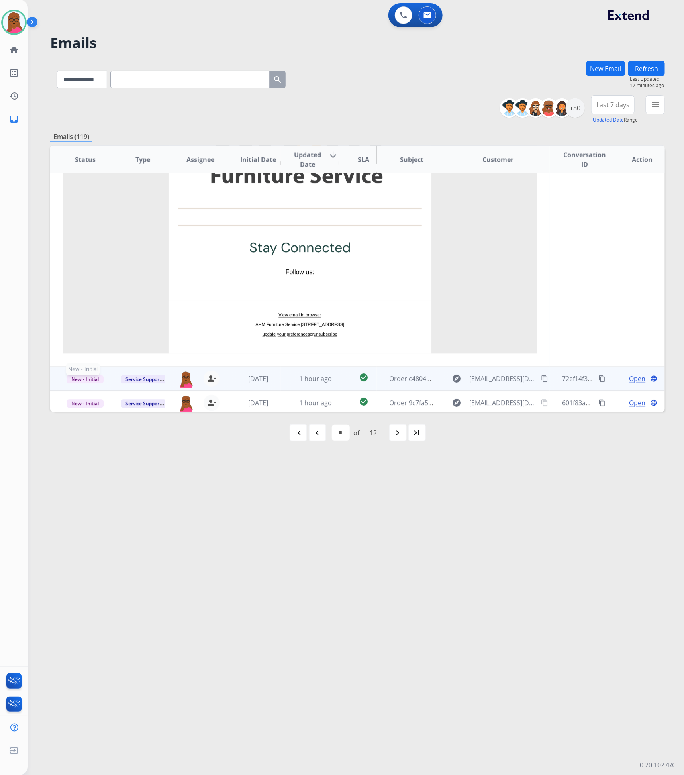
click at [96, 378] on span "New - Initial" at bounding box center [85, 379] width 37 height 8
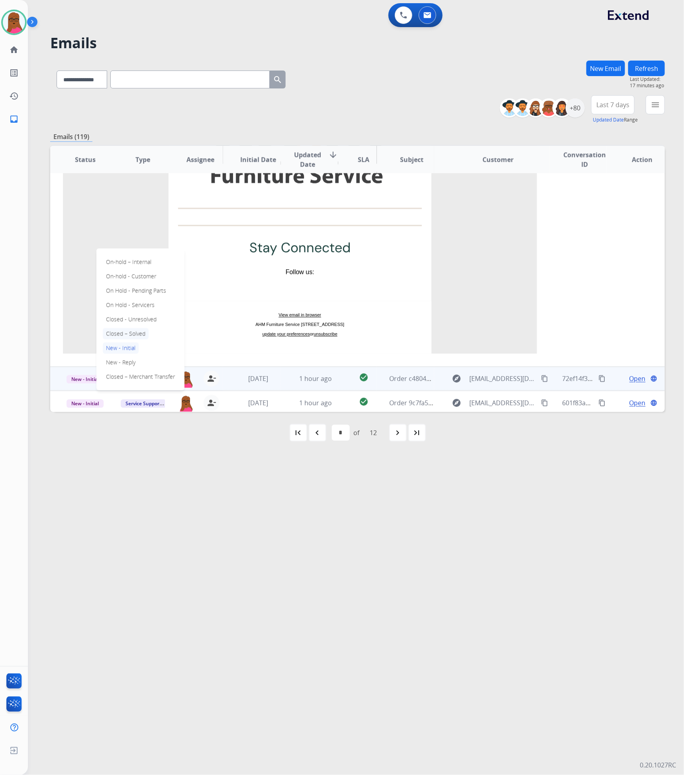
click at [130, 331] on p "Closed – Solved" at bounding box center [126, 333] width 46 height 11
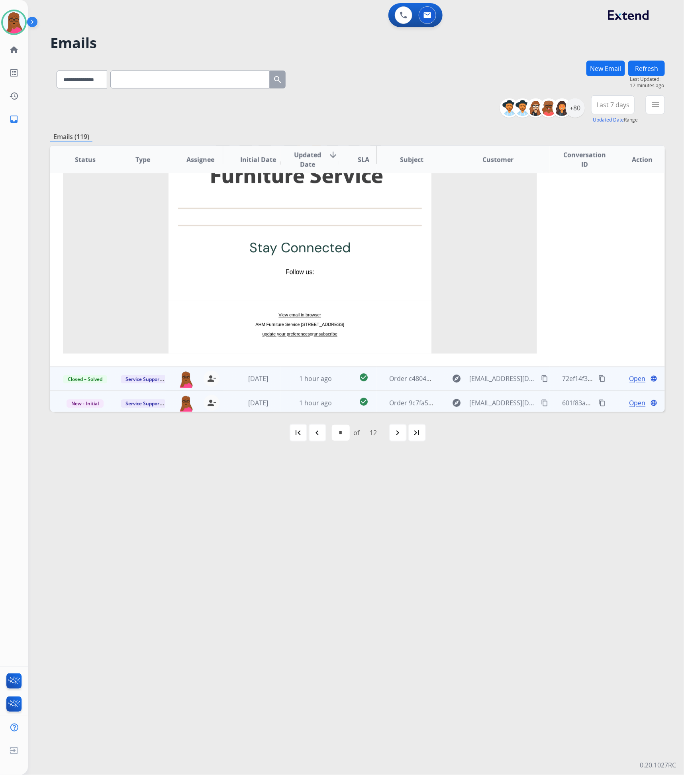
click at [632, 400] on span "Open" at bounding box center [638, 403] width 16 height 10
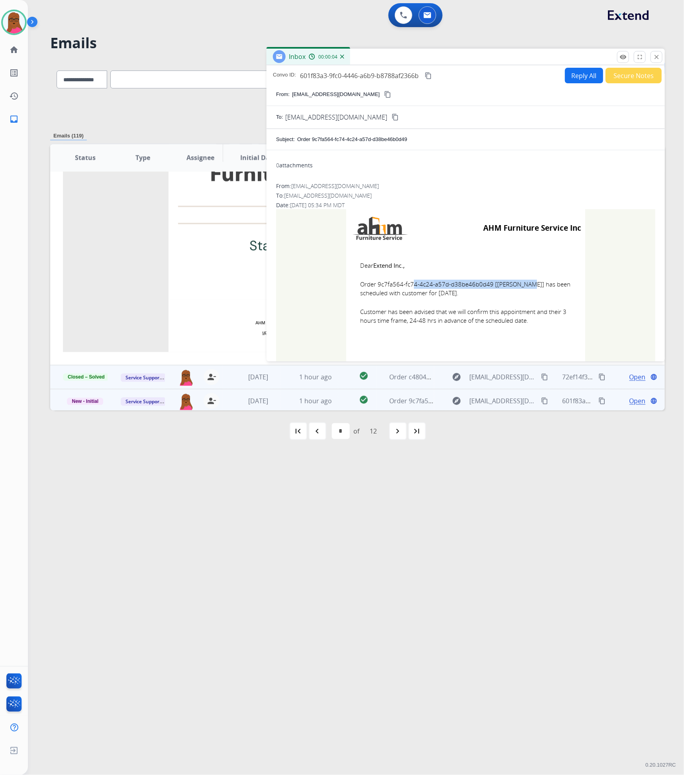
drag, startPoint x: 486, startPoint y: 286, endPoint x: 373, endPoint y: 283, distance: 112.4
click at [373, 283] on span "Order 9c7fa564-fc74-4c24-a57d-d38be46b0d49 [[PERSON_NAME]] has been scheduled w…" at bounding box center [465, 289] width 211 height 18
drag, startPoint x: 354, startPoint y: 267, endPoint x: 548, endPoint y: 326, distance: 202.4
click at [548, 326] on td "Dear Extend Inc., Order 9c7fa564-fc74-4c24-a57d-d38be46b0d49 [[PERSON_NAME]] ha…" at bounding box center [465, 298] width 239 height 102
click at [662, 58] on button "close Close" at bounding box center [657, 57] width 12 height 12
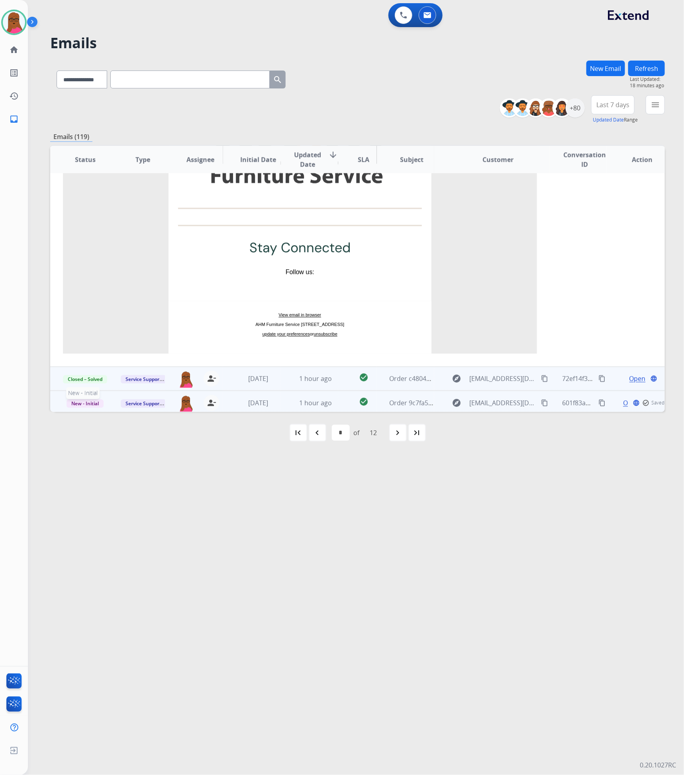
click at [73, 402] on span "New - Initial" at bounding box center [85, 404] width 37 height 8
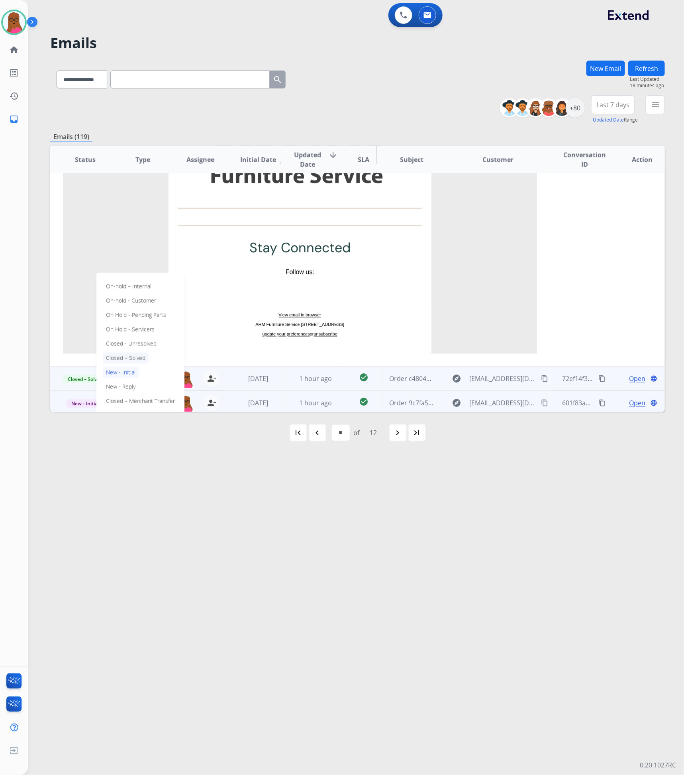
click at [135, 357] on p "Closed – Solved" at bounding box center [126, 358] width 46 height 11
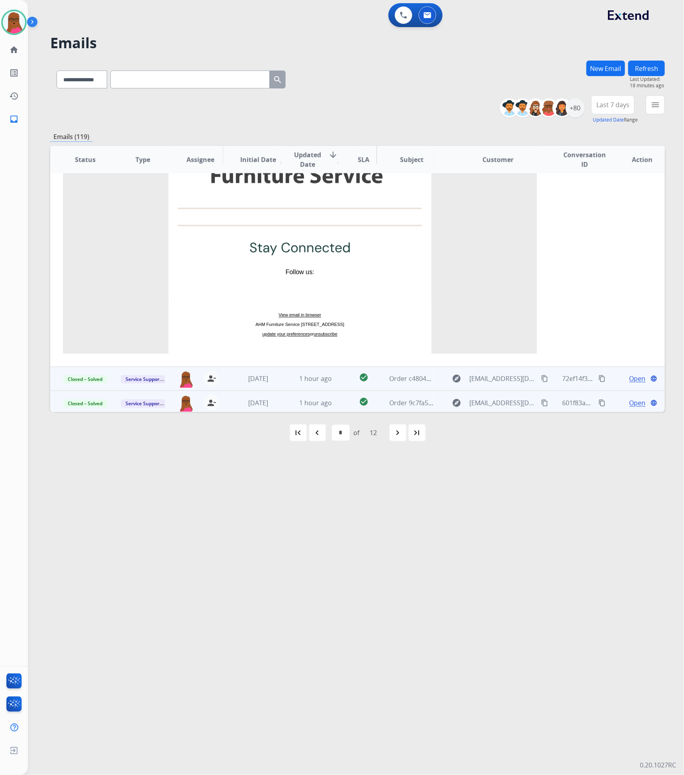
click at [394, 435] on mat-icon "navigate_next" at bounding box center [398, 433] width 10 height 10
select select "*"
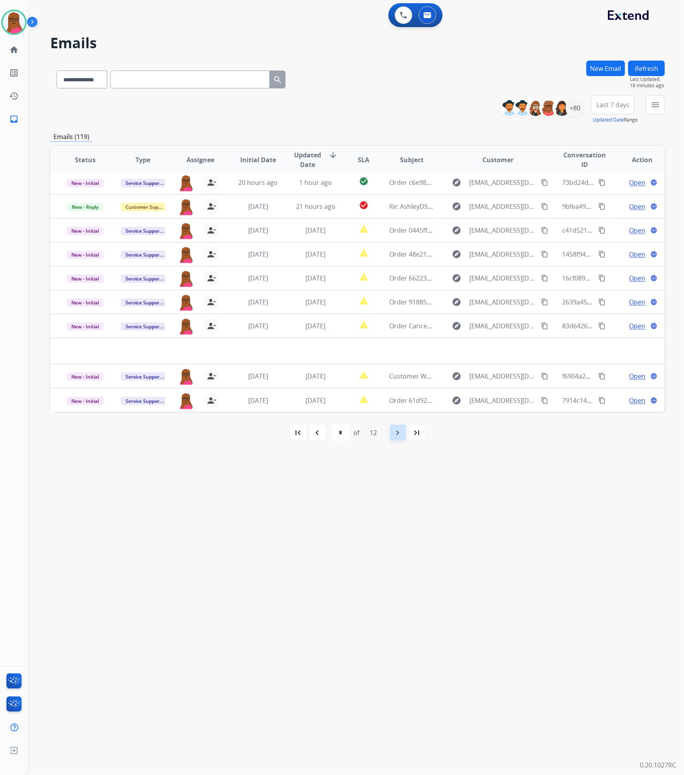
scroll to position [26, 0]
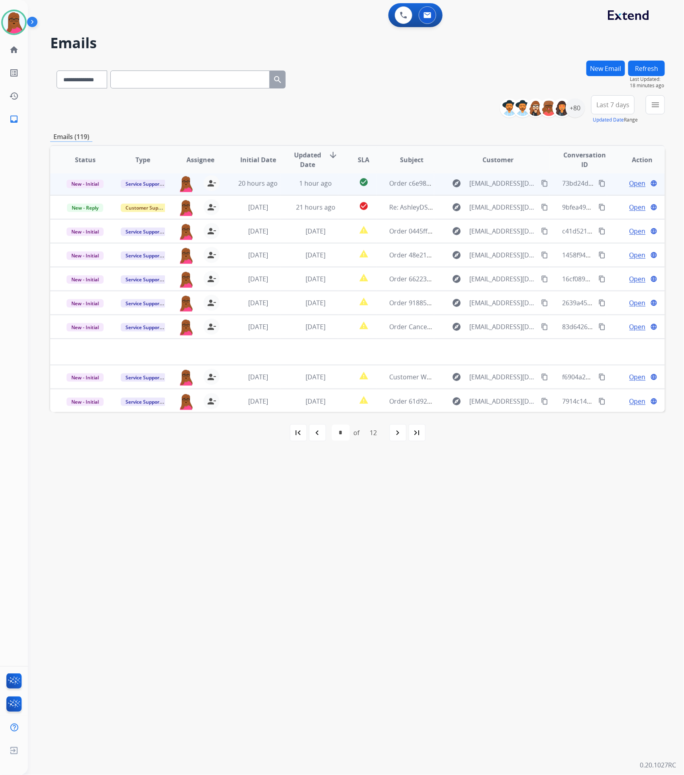
click at [630, 184] on span "Open" at bounding box center [638, 183] width 16 height 10
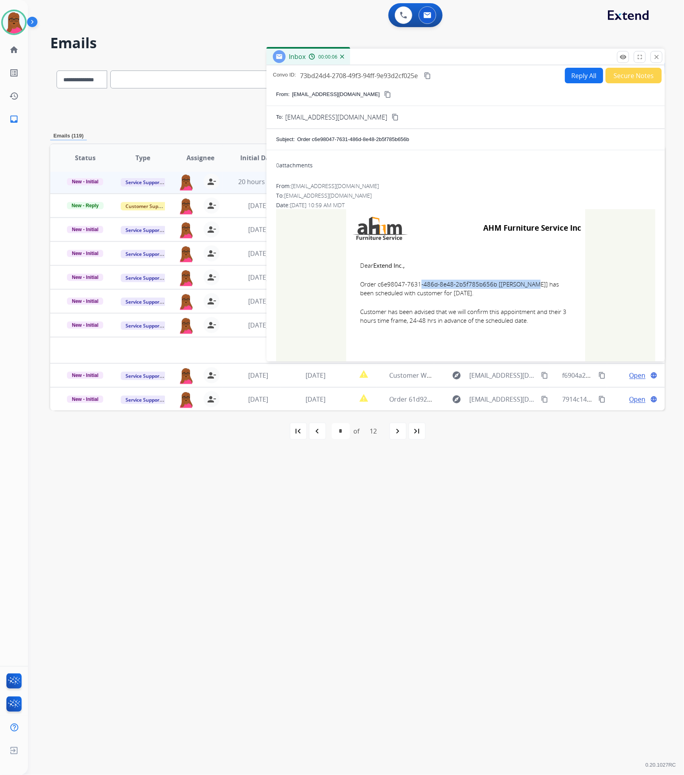
drag, startPoint x: 489, startPoint y: 287, endPoint x: 376, endPoint y: 286, distance: 113.2
click at [376, 286] on span "Order c6e98047-7631-486d-8e48-2b5f785b656b [[PERSON_NAME]] has been scheduled w…" at bounding box center [465, 289] width 211 height 18
drag, startPoint x: 359, startPoint y: 259, endPoint x: 544, endPoint y: 322, distance: 195.4
click at [544, 322] on td "Dear Extend Inc., Order c6e98047-7631-486d-8e48-2b5f785b656b [[PERSON_NAME]] ha…" at bounding box center [465, 298] width 239 height 102
click at [663, 60] on div "Inbox 00:00:48" at bounding box center [466, 57] width 398 height 17
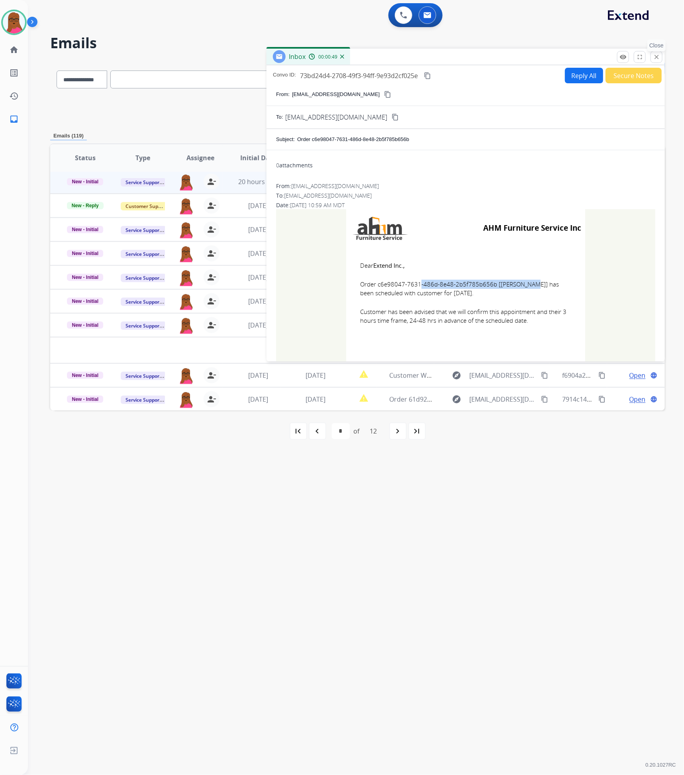
click at [657, 58] on mat-icon "close" at bounding box center [656, 56] width 7 height 7
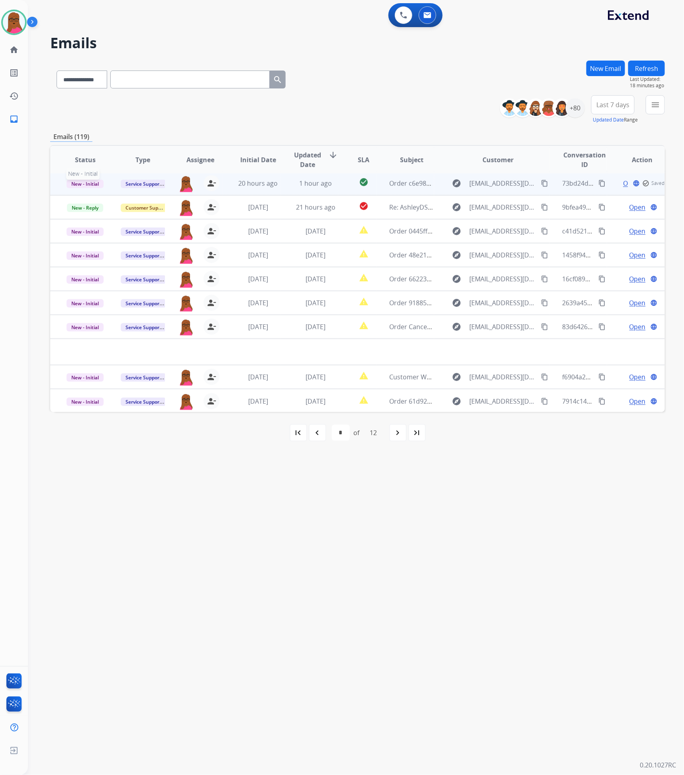
click at [94, 186] on span "New - Initial" at bounding box center [85, 184] width 37 height 8
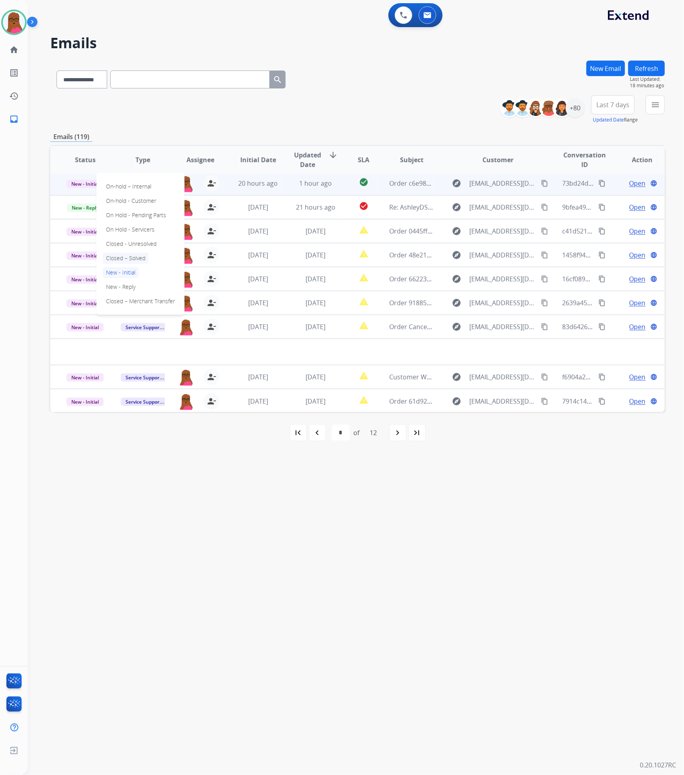
click at [141, 256] on p "Closed – Solved" at bounding box center [126, 258] width 46 height 11
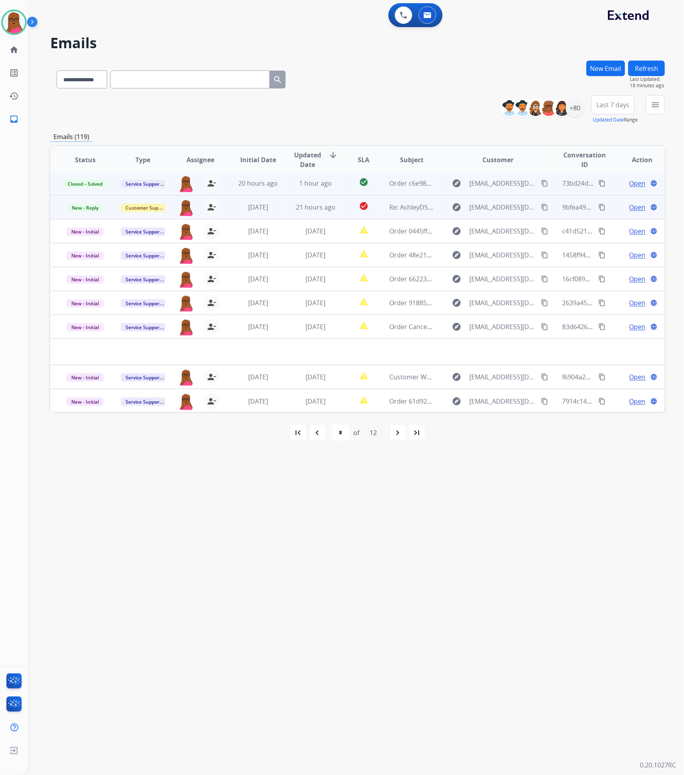
click at [634, 207] on span "Open" at bounding box center [638, 207] width 16 height 10
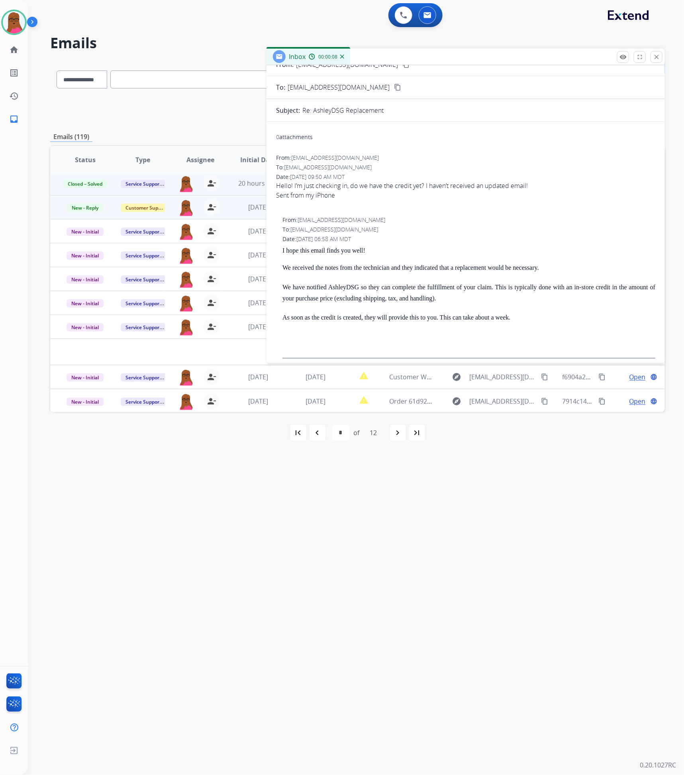
scroll to position [0, 0]
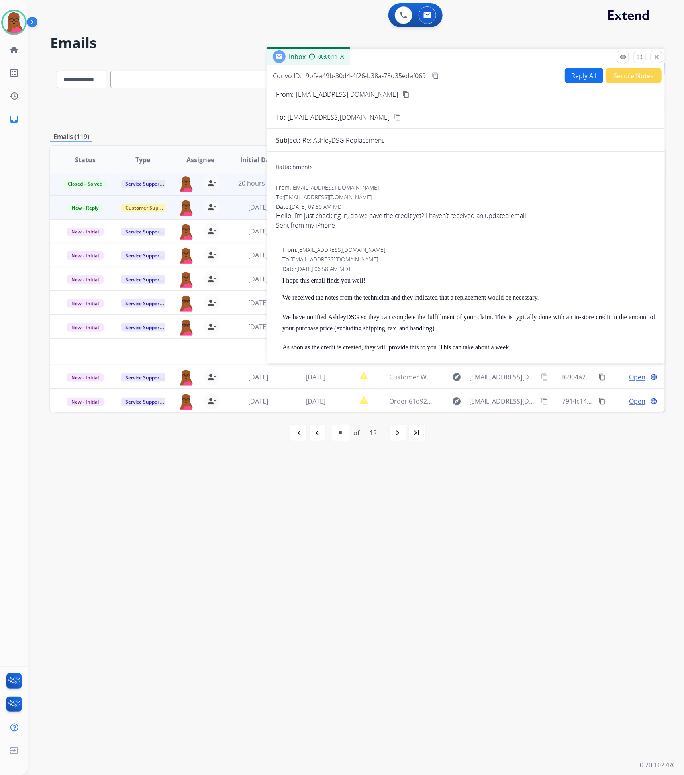
click at [569, 79] on button "Reply All" at bounding box center [584, 76] width 38 height 16
select select "**********"
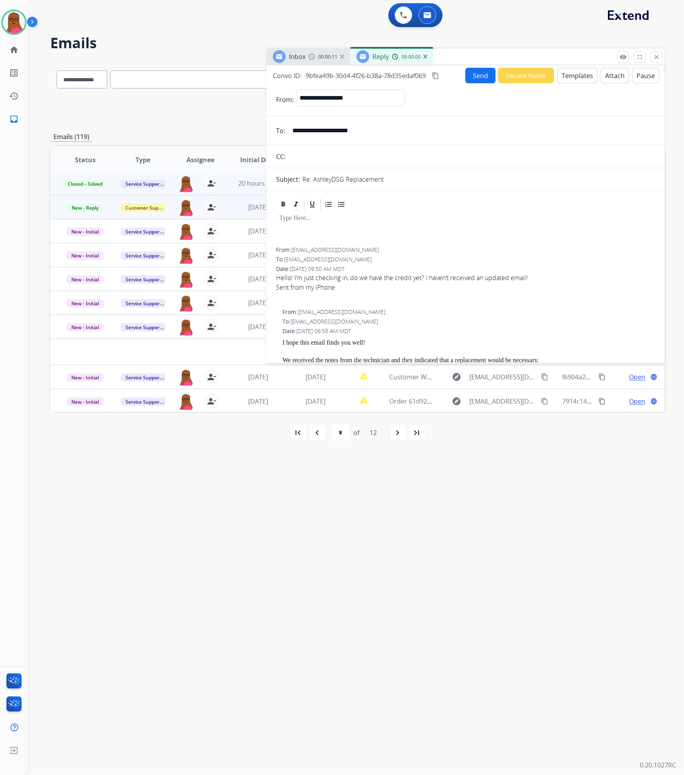
click at [376, 218] on p at bounding box center [465, 218] width 373 height 7
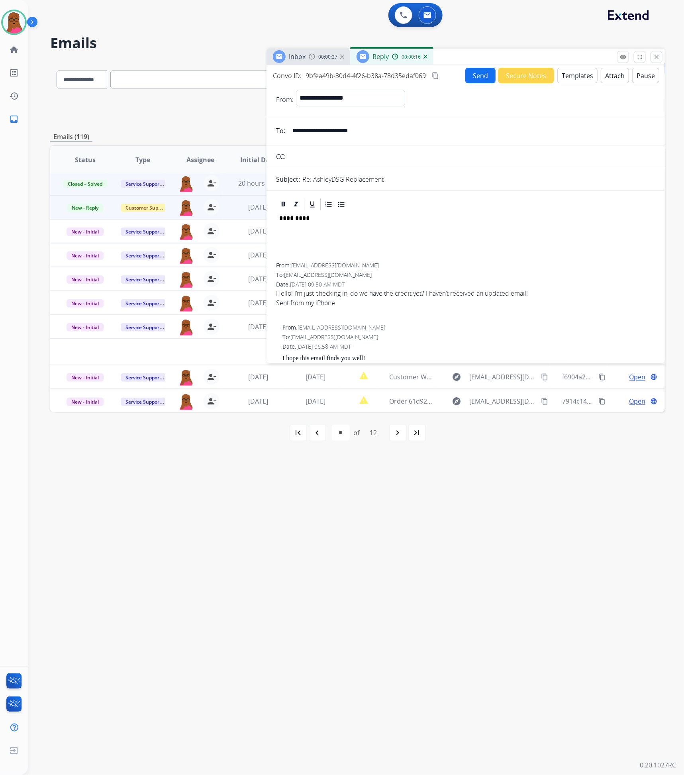
click at [362, 129] on input "**********" at bounding box center [472, 131] width 368 height 16
click at [378, 244] on div "*********" at bounding box center [465, 237] width 379 height 51
click at [525, 241] on div "**********" at bounding box center [465, 237] width 379 height 51
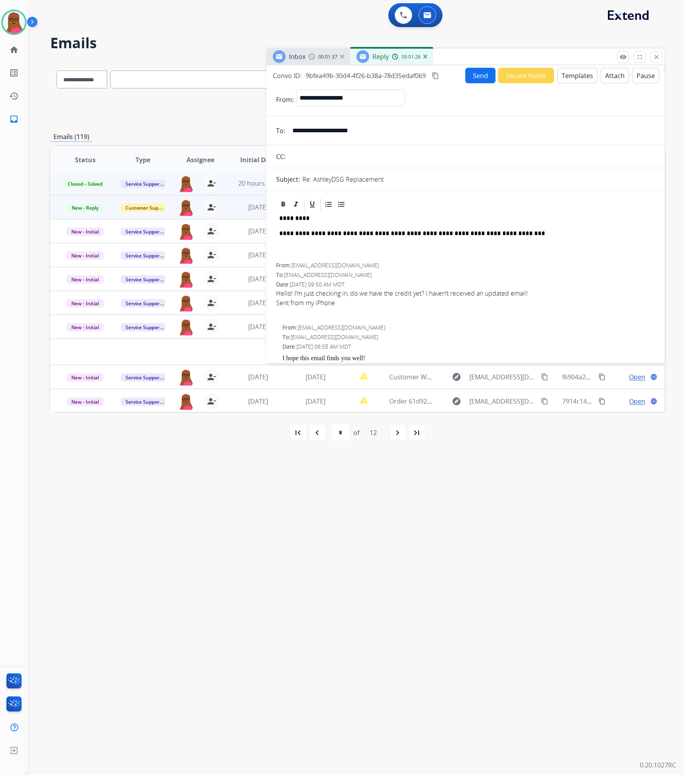
click at [530, 241] on div "**********" at bounding box center [465, 237] width 379 height 51
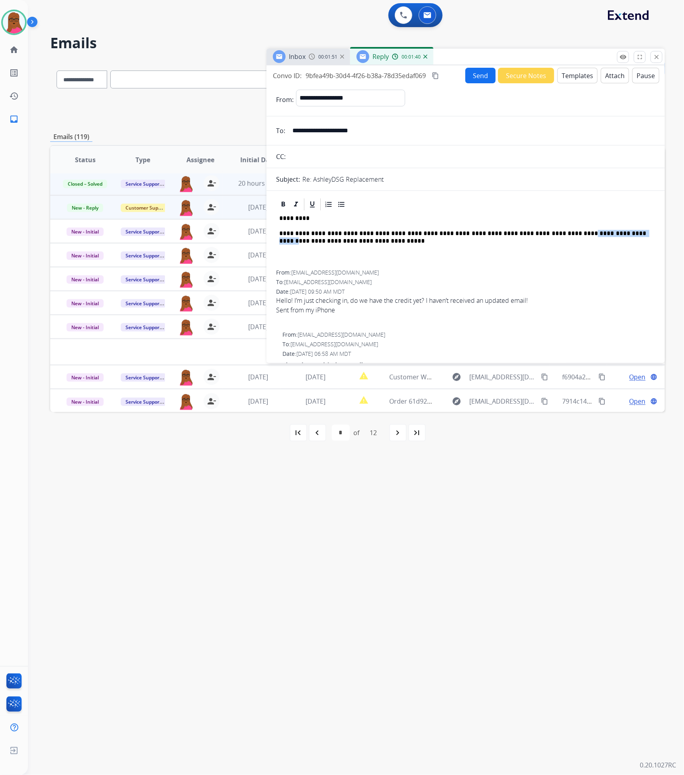
drag, startPoint x: 550, startPoint y: 235, endPoint x: 605, endPoint y: 234, distance: 55.4
click at [605, 234] on p "**********" at bounding box center [462, 237] width 367 height 15
click at [477, 247] on div "**********" at bounding box center [465, 241] width 379 height 59
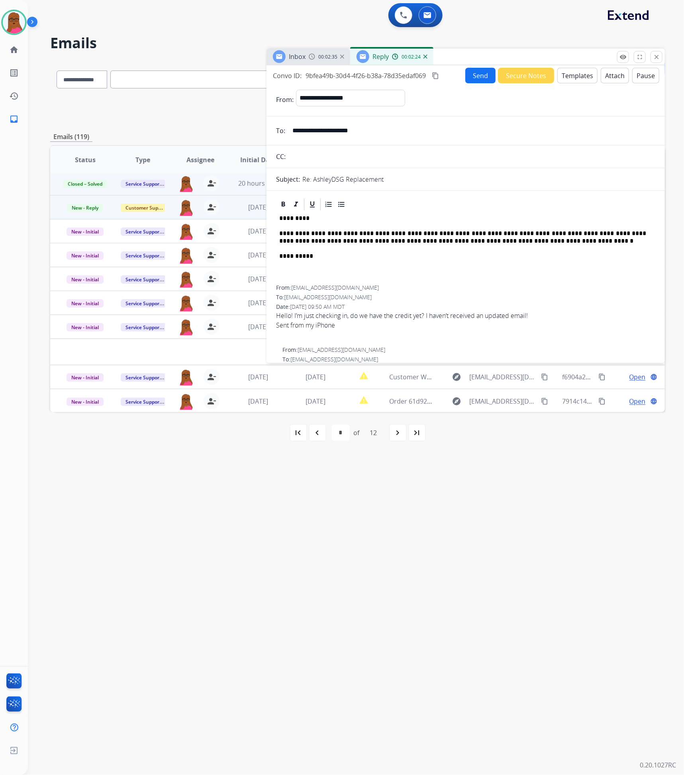
click at [415, 243] on p "**********" at bounding box center [462, 237] width 367 height 15
click at [414, 243] on p "**********" at bounding box center [462, 237] width 367 height 15
click at [530, 269] on div "**********" at bounding box center [465, 249] width 379 height 74
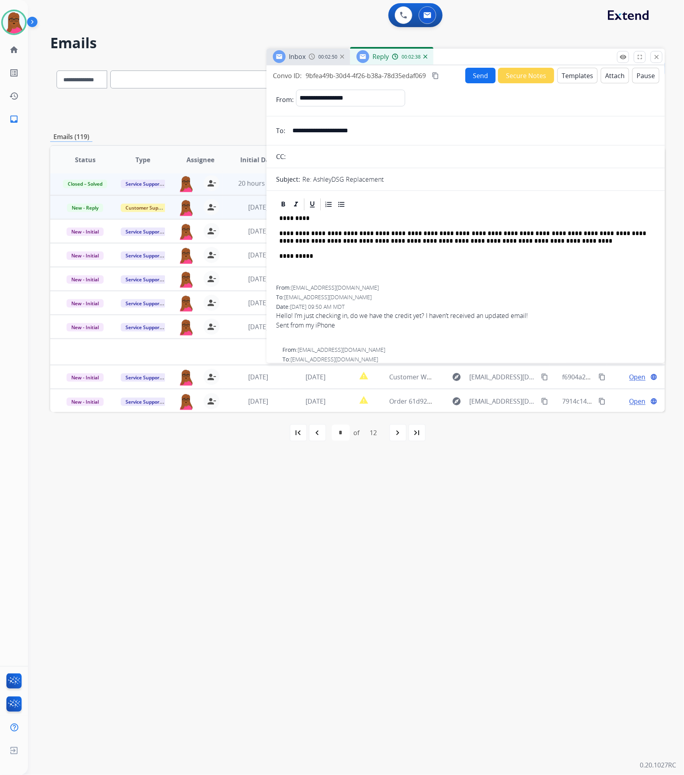
click at [481, 71] on button "Send" at bounding box center [480, 76] width 30 height 16
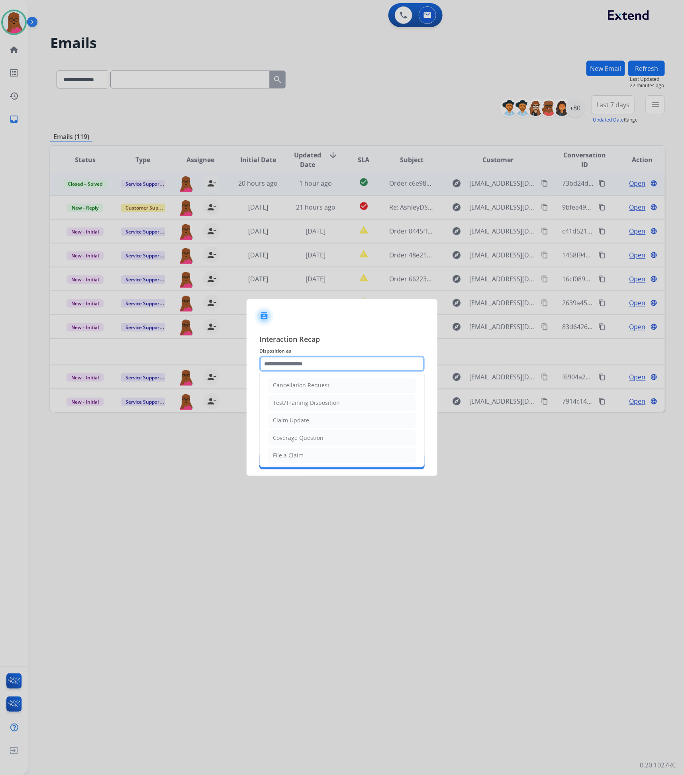
click at [339, 361] on input "text" at bounding box center [341, 364] width 165 height 16
click at [332, 420] on li "Claim Update" at bounding box center [342, 420] width 149 height 15
type input "**********"
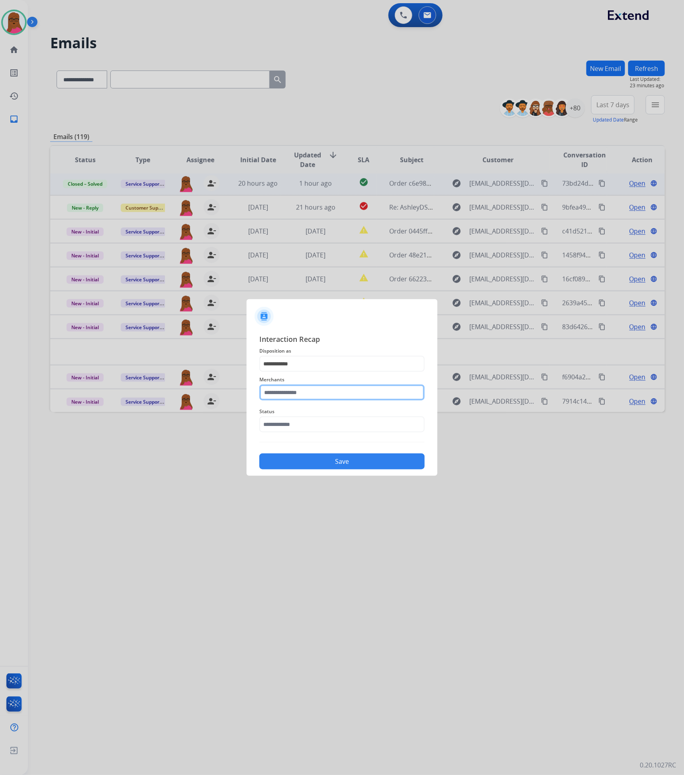
click at [341, 394] on input "text" at bounding box center [341, 392] width 165 height 16
click at [341, 429] on li "Ashley furniture" at bounding box center [344, 432] width 152 height 15
type input "**********"
click at [333, 409] on span "Status" at bounding box center [341, 412] width 165 height 10
click at [330, 418] on input "text" at bounding box center [341, 424] width 165 height 16
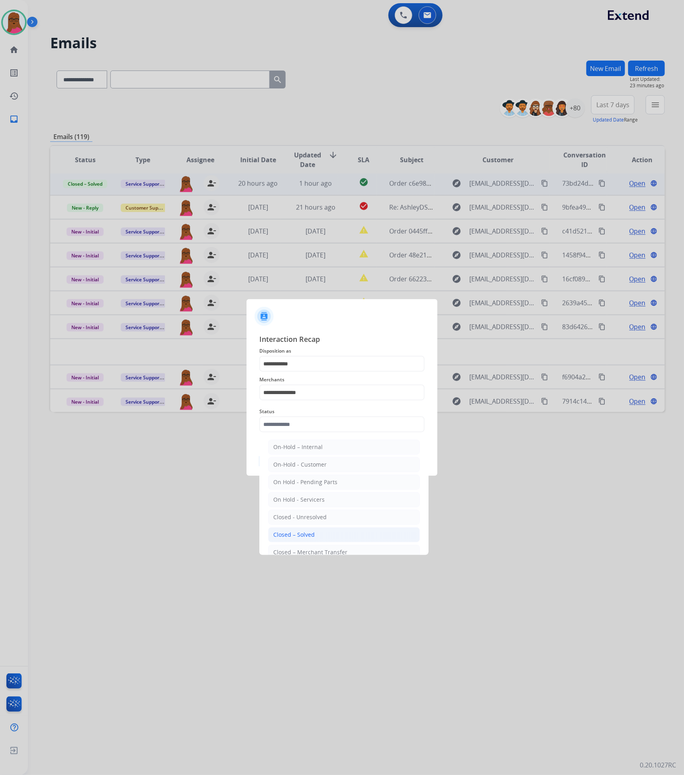
click at [317, 534] on li "Closed – Solved" at bounding box center [344, 534] width 152 height 15
type input "**********"
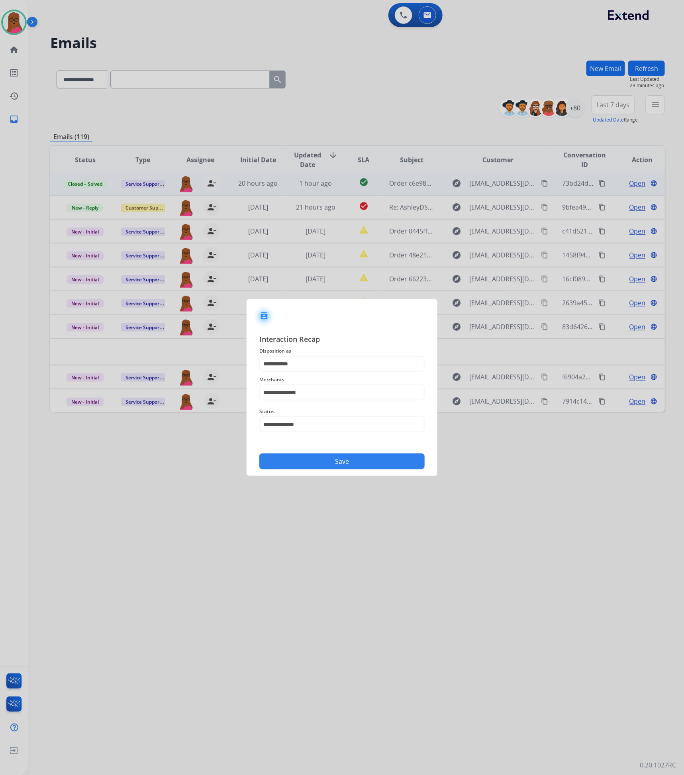
click at [345, 458] on button "Save" at bounding box center [341, 461] width 165 height 16
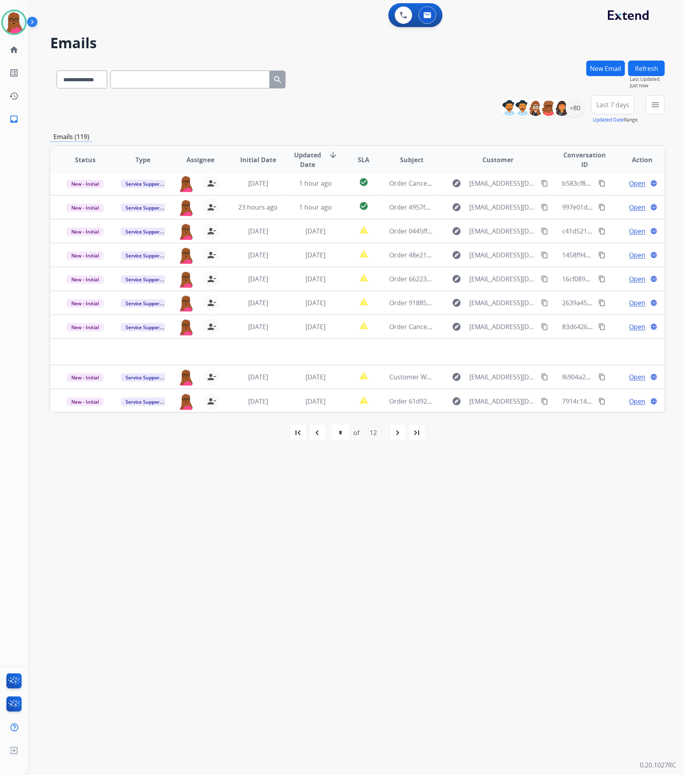
click at [621, 66] on button "New Email" at bounding box center [605, 69] width 39 height 16
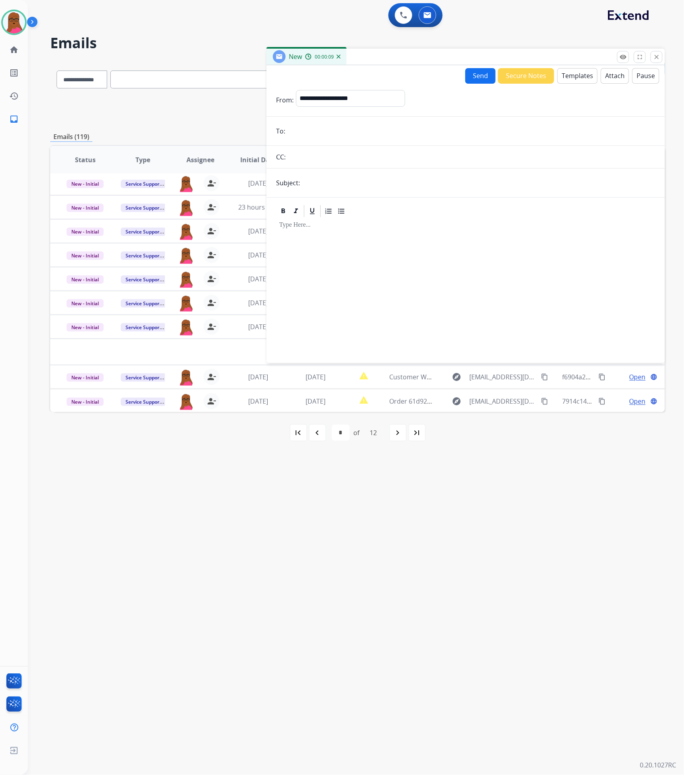
click at [442, 140] on form "**********" at bounding box center [466, 222] width 398 height 276
click at [404, 104] on select "**********" at bounding box center [350, 98] width 108 height 16
select select "**********"
click at [296, 90] on select "**********" at bounding box center [350, 98] width 108 height 16
click at [359, 129] on input "email" at bounding box center [472, 131] width 368 height 16
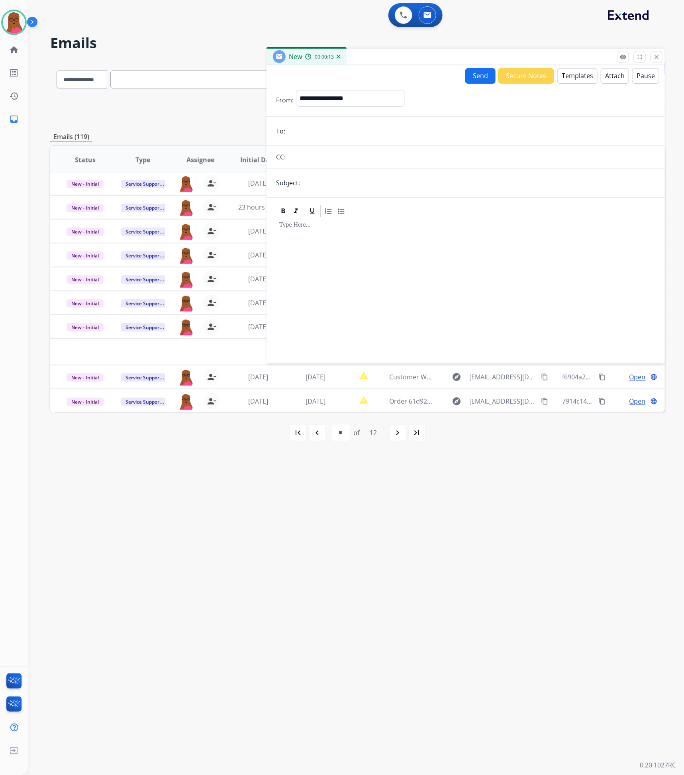
paste input "**********"
type input "**********"
drag, startPoint x: 365, startPoint y: 178, endPoint x: 383, endPoint y: 186, distance: 19.5
click at [365, 179] on input "text" at bounding box center [478, 183] width 353 height 16
type input "**********"
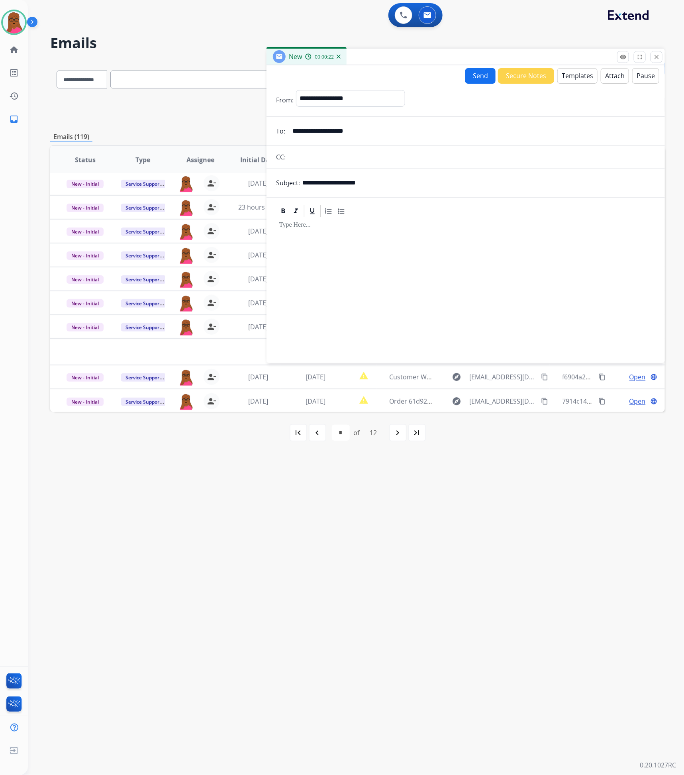
click at [341, 285] on div at bounding box center [465, 286] width 379 height 137
click at [420, 256] on div at bounding box center [465, 286] width 379 height 137
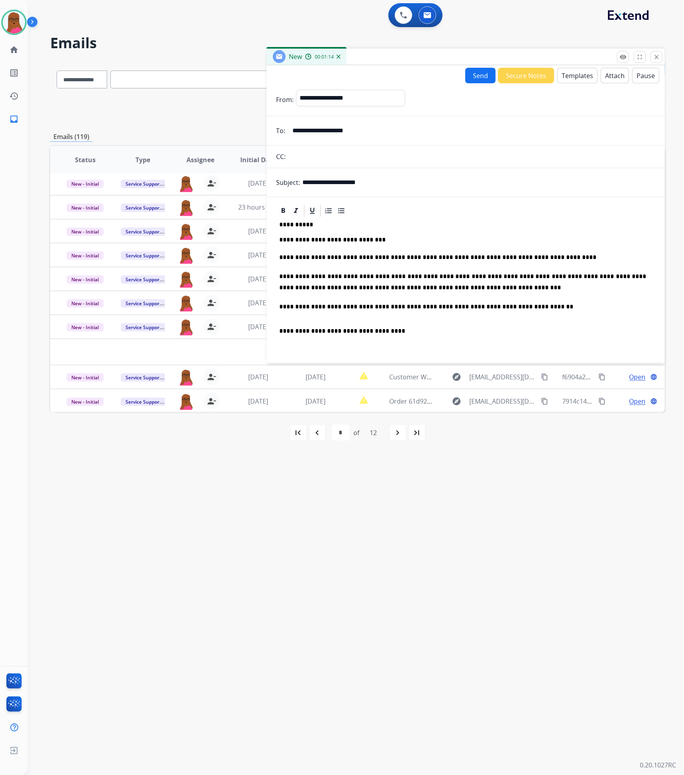
click at [472, 70] on button "Send" at bounding box center [480, 76] width 30 height 16
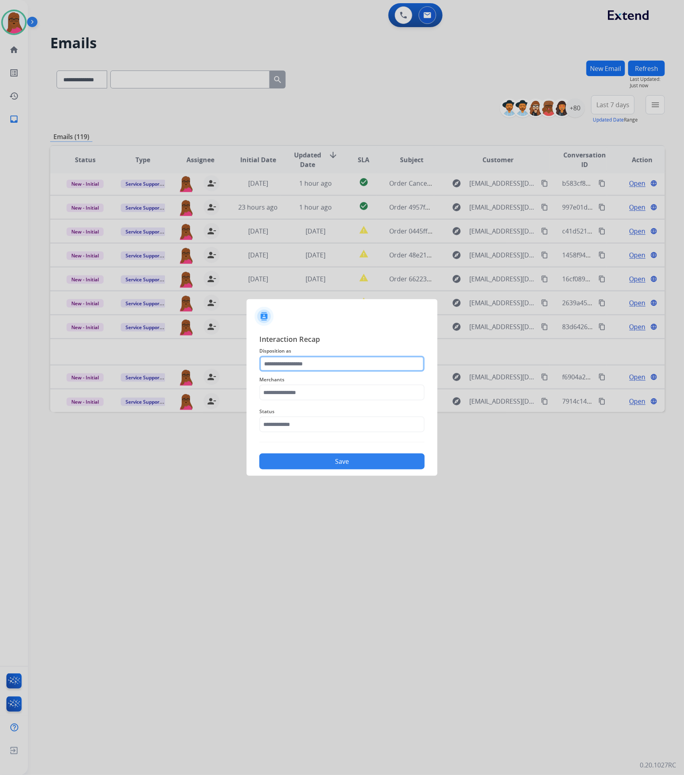
click at [299, 365] on input "text" at bounding box center [341, 364] width 165 height 16
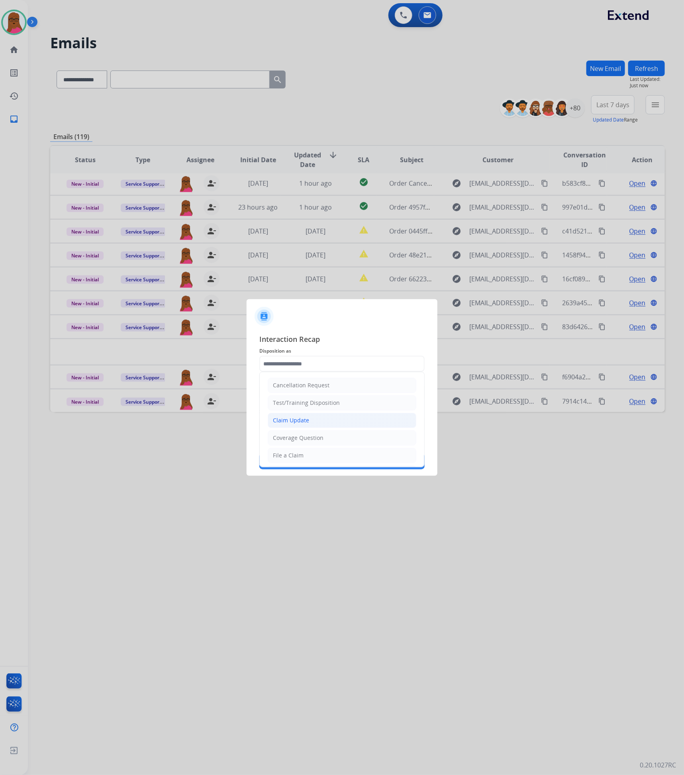
click at [316, 424] on li "Claim Update" at bounding box center [342, 420] width 149 height 15
type input "**********"
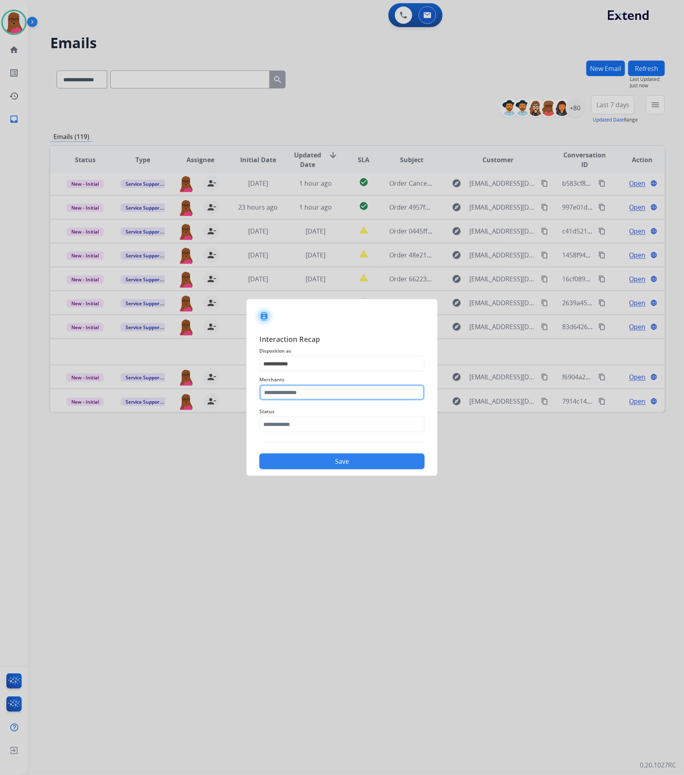
click at [323, 392] on input "text" at bounding box center [341, 392] width 165 height 16
click at [312, 434] on div "Ashley furniture" at bounding box center [294, 433] width 43 height 8
type input "**********"
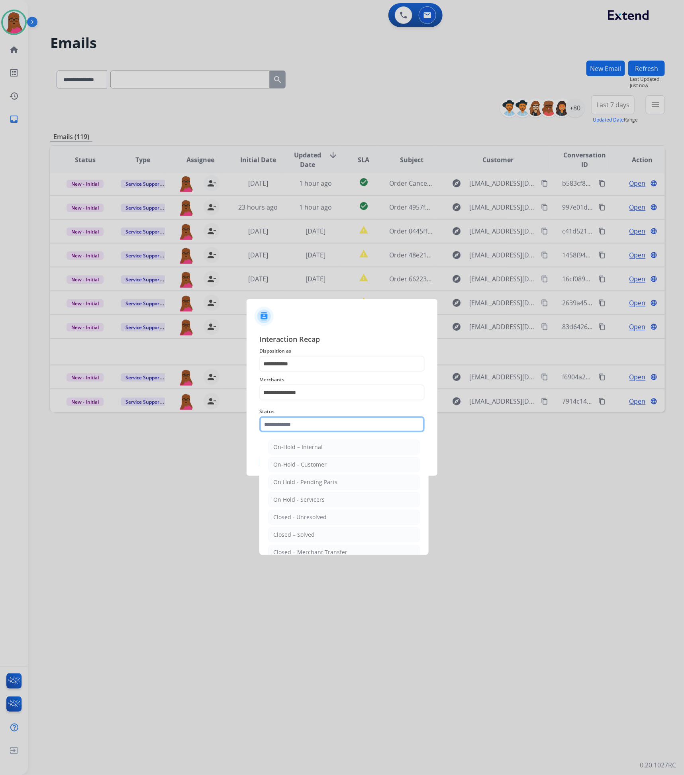
click at [324, 425] on input "text" at bounding box center [341, 424] width 165 height 16
click at [316, 536] on li "Closed – Solved" at bounding box center [344, 534] width 152 height 15
type input "**********"
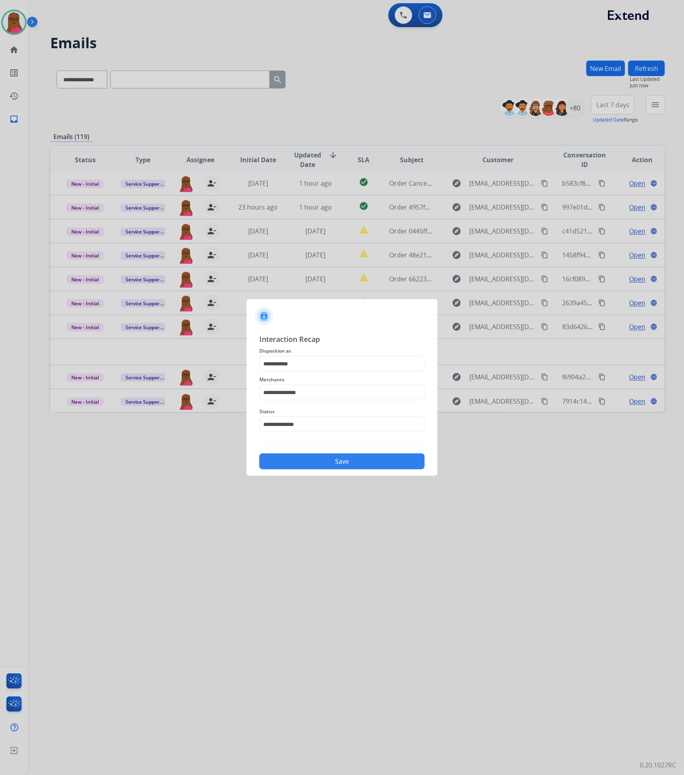
click at [369, 461] on button "Save" at bounding box center [341, 461] width 165 height 16
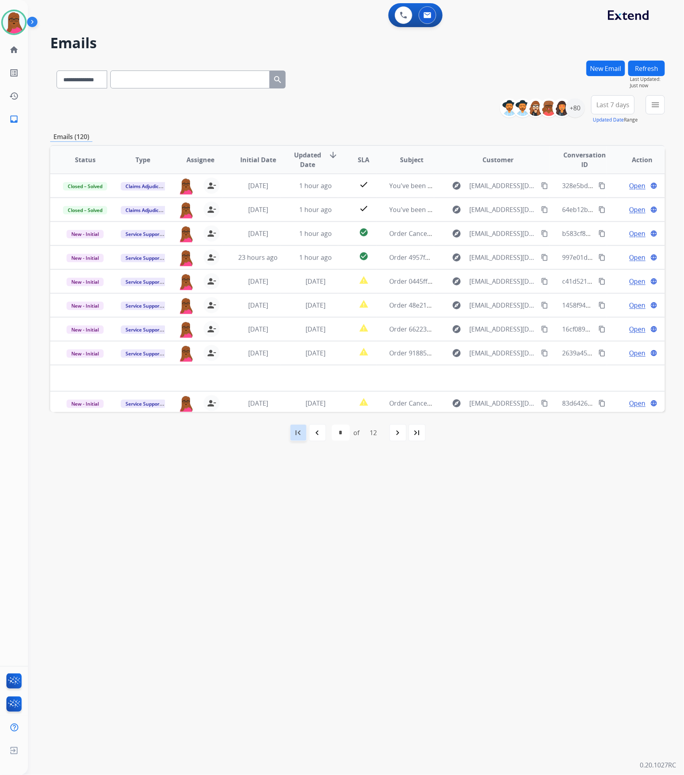
click at [296, 433] on mat-icon "first_page" at bounding box center [299, 433] width 10 height 10
select select "*"
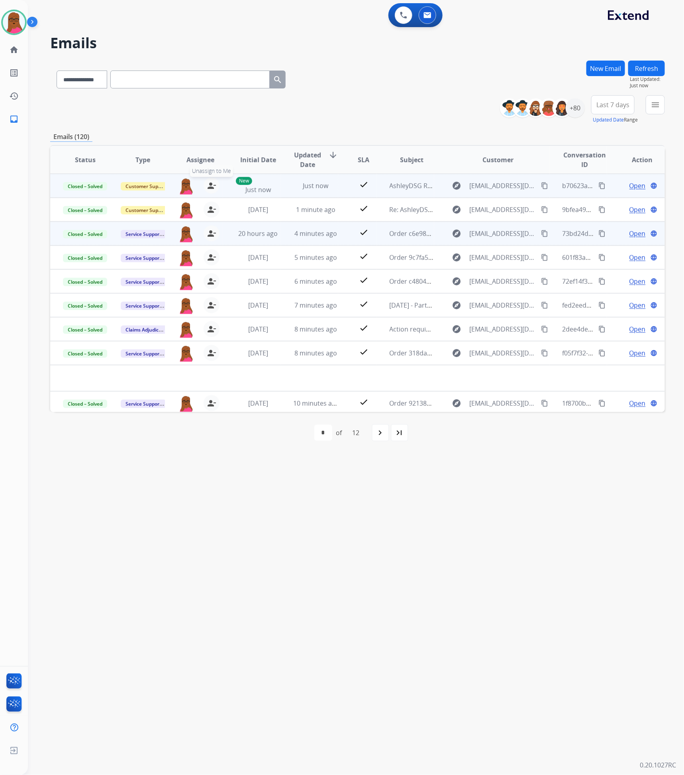
click at [210, 191] on button "person_remove [PERSON_NAME] to Me" at bounding box center [212, 186] width 16 height 16
click at [189, 187] on button "+ Select agent" at bounding box center [186, 186] width 16 height 16
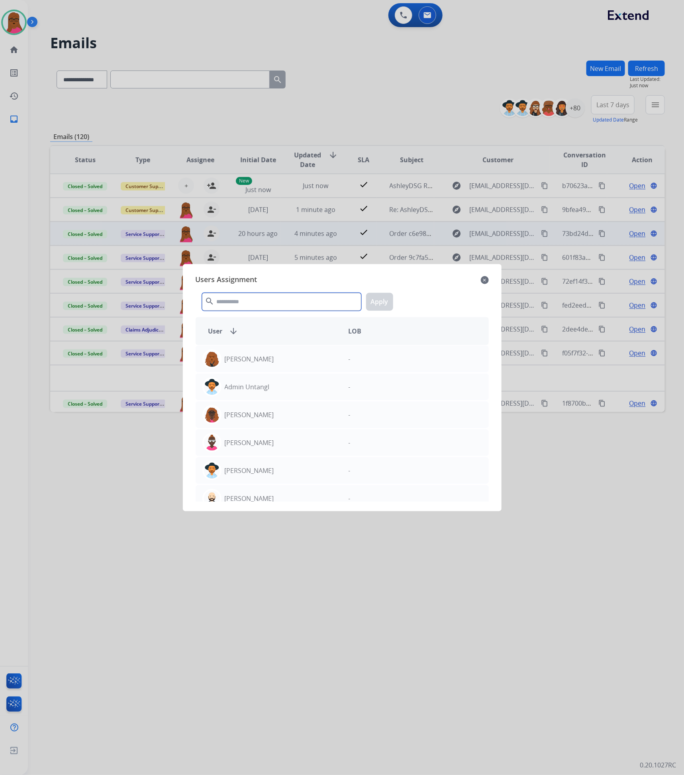
click at [263, 295] on input "text" at bounding box center [281, 302] width 159 height 18
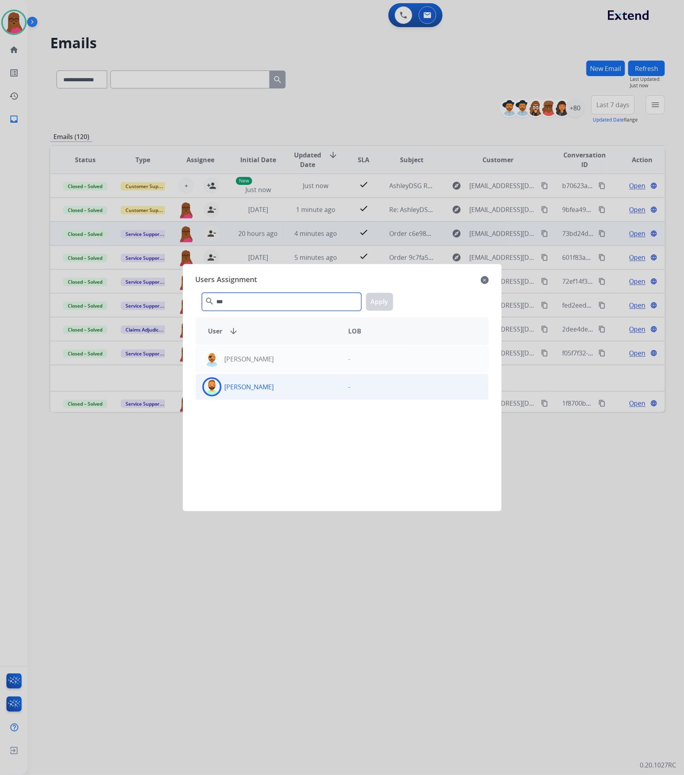
type input "***"
click at [317, 384] on div "[PERSON_NAME]" at bounding box center [269, 386] width 146 height 19
click at [375, 302] on button "Apply" at bounding box center [379, 302] width 27 height 18
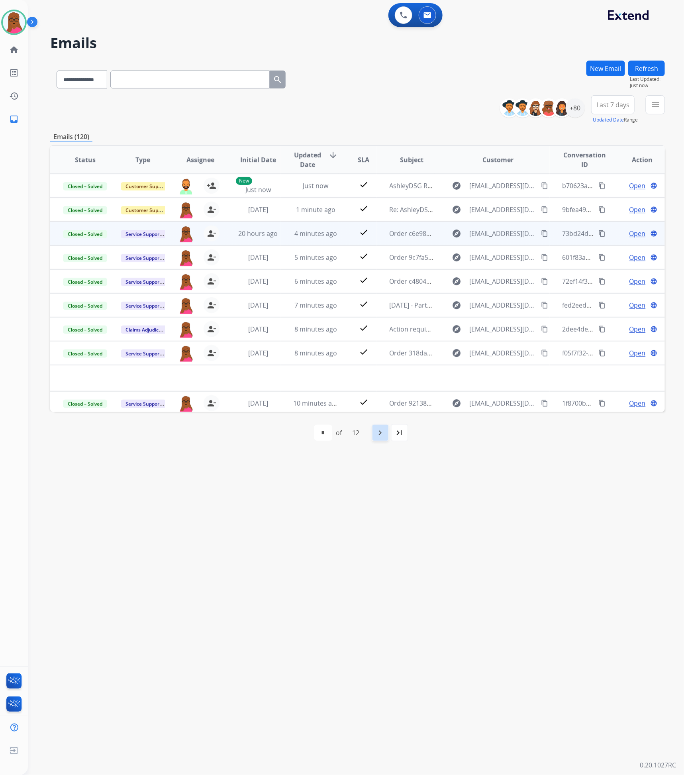
click at [385, 434] on mat-icon "navigate_next" at bounding box center [381, 433] width 10 height 10
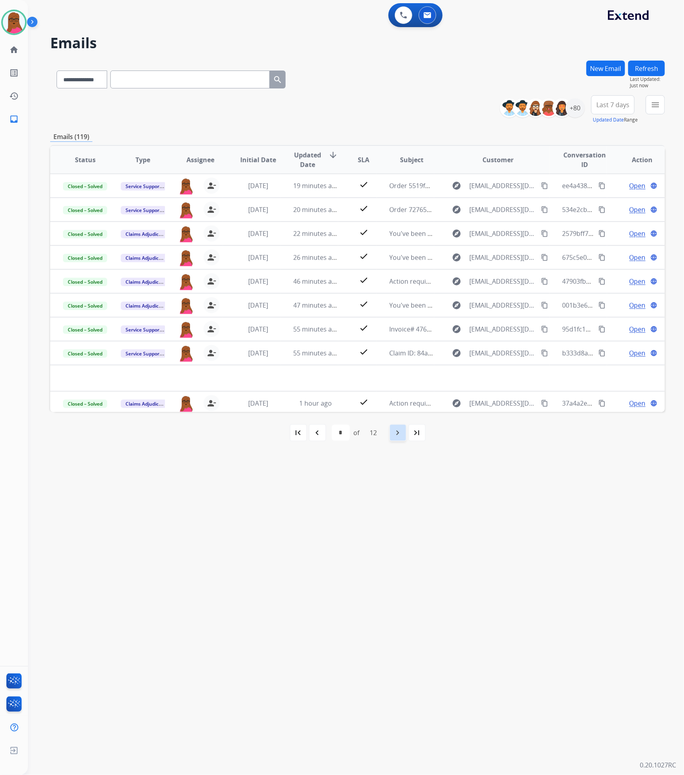
click at [384, 434] on div "12" at bounding box center [374, 433] width 20 height 16
click at [394, 433] on mat-icon "navigate_next" at bounding box center [398, 433] width 10 height 10
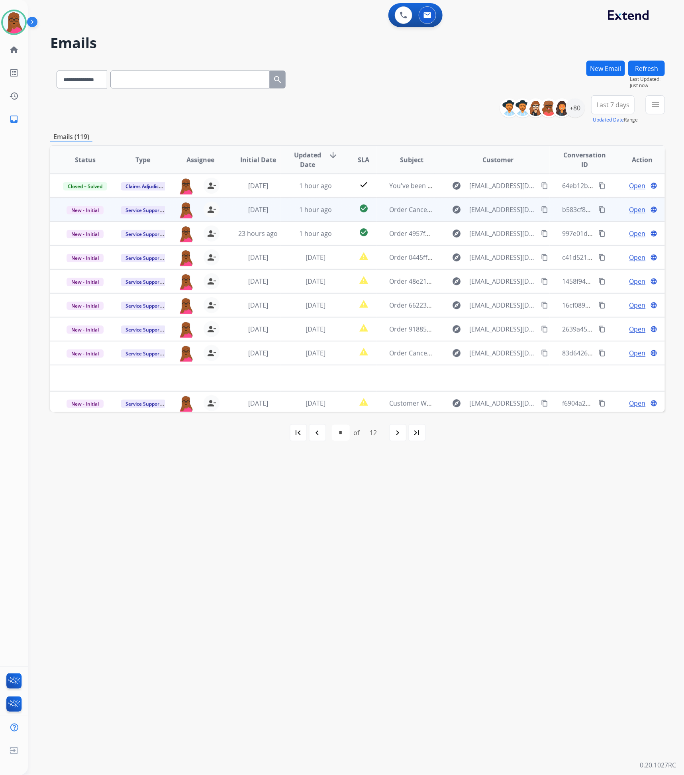
click at [634, 210] on span "Open" at bounding box center [638, 210] width 16 height 10
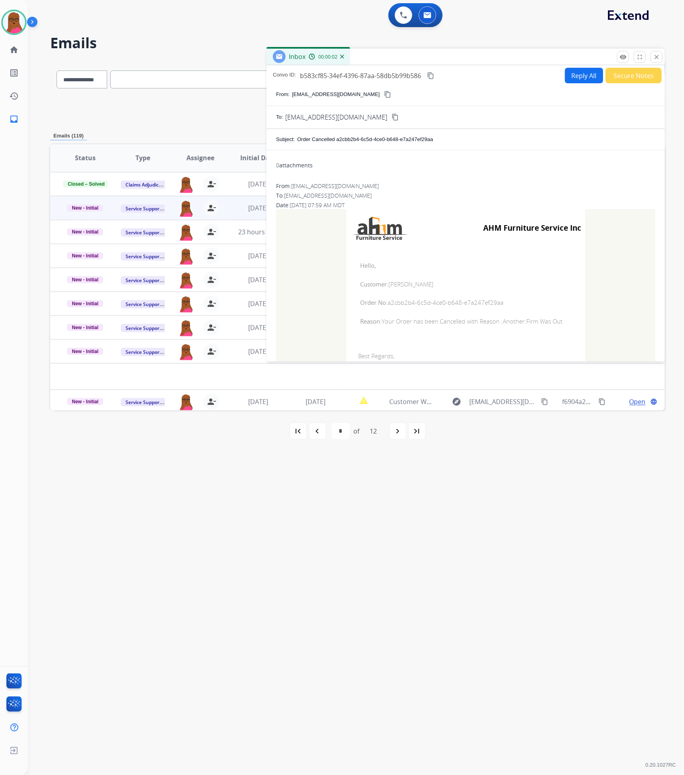
click at [481, 305] on span "Order No: a2cbb2b4-6c5d-4ce0-b648-e7a247ef29aa" at bounding box center [465, 302] width 211 height 9
click at [510, 305] on span "Order No: a2cbb2b4-6c5d-4ce0-b648-e7a247ef29aa" at bounding box center [465, 302] width 211 height 9
click at [503, 305] on span "Order No: a2cbb2b4-6c5d-4ce0-b648-e7a247ef29aa" at bounding box center [465, 302] width 211 height 9
click at [516, 304] on span "Order No: a2cbb2b4-6c5d-4ce0-b648-e7a247ef29aa" at bounding box center [465, 302] width 211 height 9
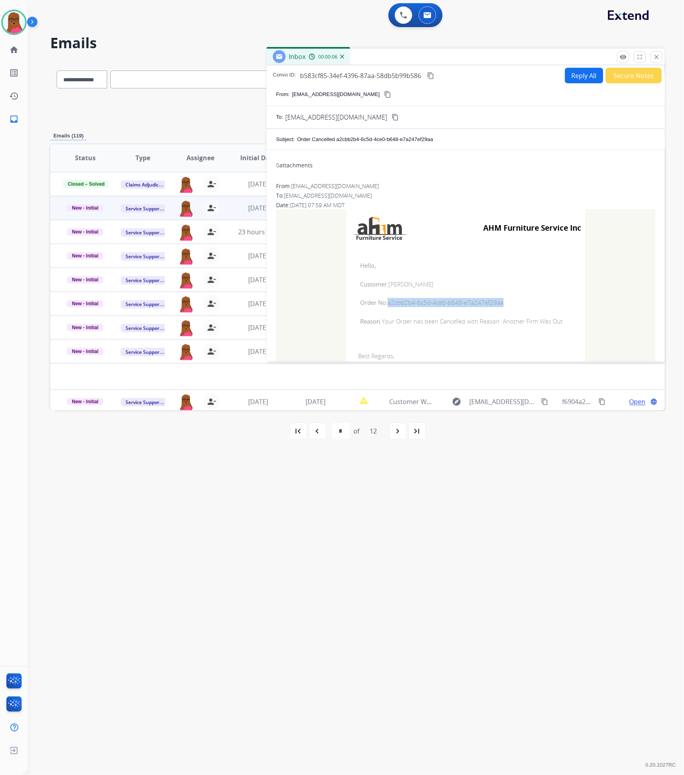
drag, startPoint x: 507, startPoint y: 302, endPoint x: 386, endPoint y: 302, distance: 120.3
click at [386, 302] on span "Order No: a2cbb2b4-6c5d-4ce0-b648-e7a247ef29aa" at bounding box center [465, 302] width 211 height 9
drag, startPoint x: 359, startPoint y: 264, endPoint x: 563, endPoint y: 326, distance: 213.8
click at [563, 326] on td "Hello, Customer: [PERSON_NAME] Order No: a2cbb2b4-6c5d-4ce0-b648-e7a247ef29aa R…" at bounding box center [465, 293] width 239 height 92
click at [654, 60] on button "close Close" at bounding box center [657, 57] width 12 height 12
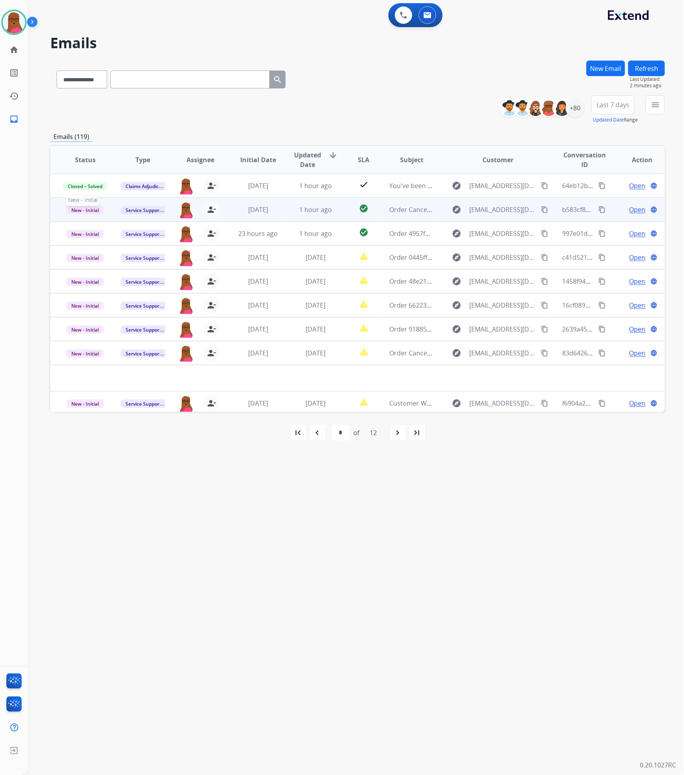
click at [82, 212] on span "New - Initial" at bounding box center [85, 210] width 37 height 8
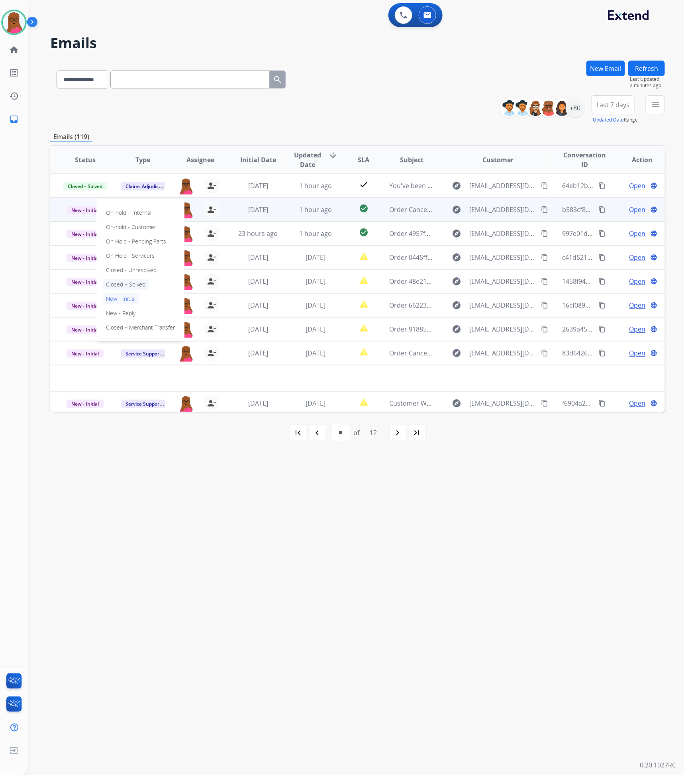
click at [134, 287] on p "Closed – Solved" at bounding box center [126, 284] width 46 height 11
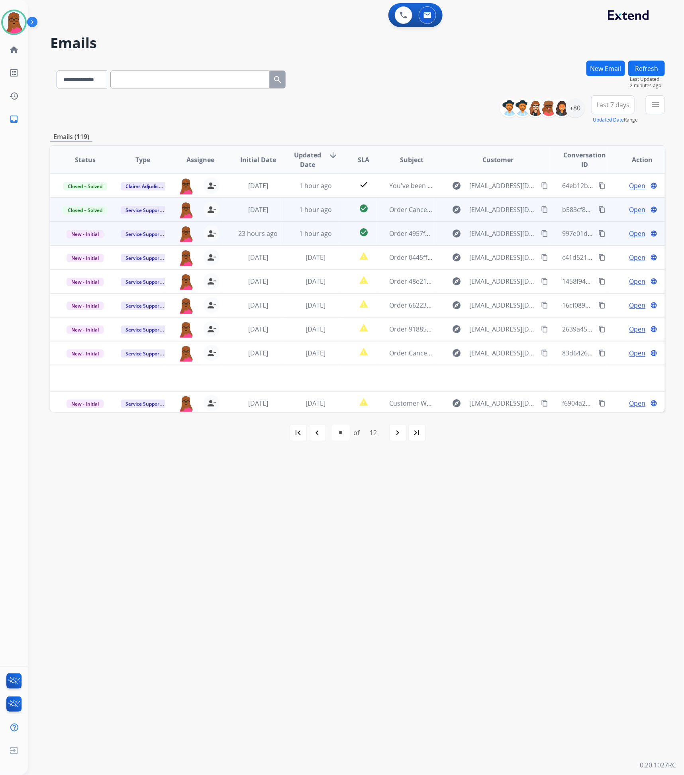
click at [630, 233] on span "Open" at bounding box center [638, 234] width 16 height 10
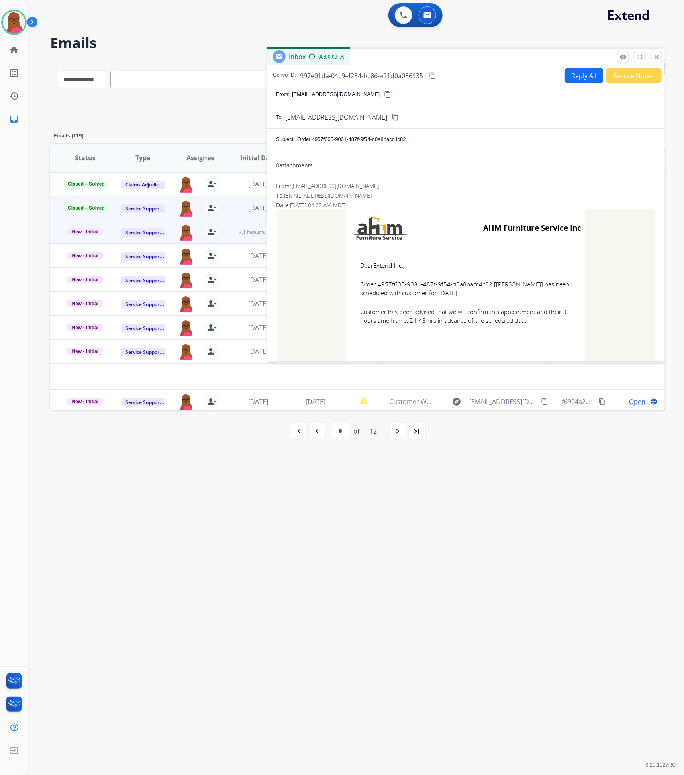
click at [482, 284] on span "Order 4957f605-9031-487f-9f54-d0a8bacc4c82 [[PERSON_NAME]] has been scheduled w…" at bounding box center [465, 289] width 211 height 18
drag, startPoint x: 484, startPoint y: 284, endPoint x: 375, endPoint y: 284, distance: 109.6
click at [375, 284] on span "Order 4957f605-9031-487f-9f54-d0a8bacc4c82 [[PERSON_NAME]] has been scheduled w…" at bounding box center [465, 289] width 211 height 18
drag, startPoint x: 349, startPoint y: 260, endPoint x: 538, endPoint y: 324, distance: 199.5
click at [538, 324] on td "Dear Extend Inc., Order 4957f605-9031-487f-9f54-d0a8bacc4c82 [[PERSON_NAME]] ha…" at bounding box center [465, 298] width 239 height 102
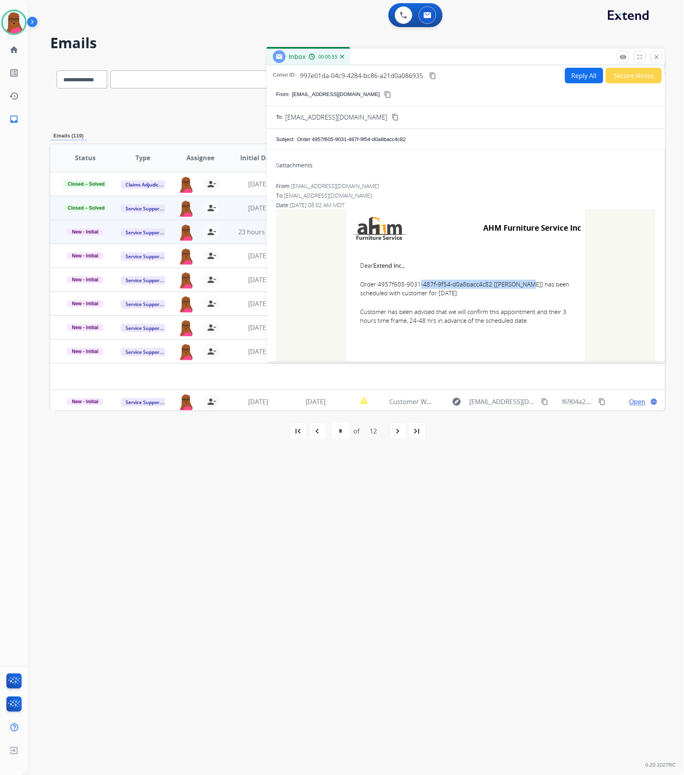
click at [659, 51] on p "Close" at bounding box center [656, 45] width 18 height 12
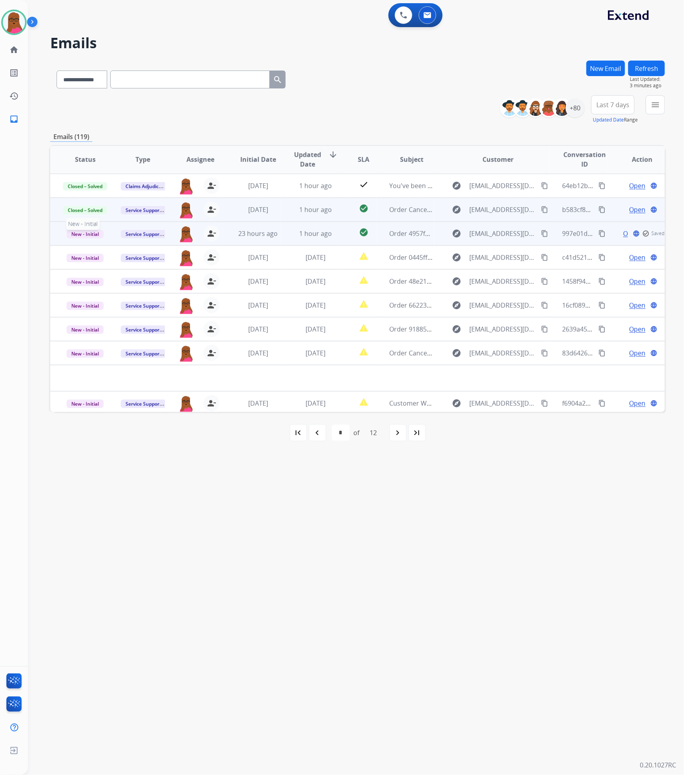
click at [82, 236] on span "New - Initial" at bounding box center [85, 234] width 37 height 8
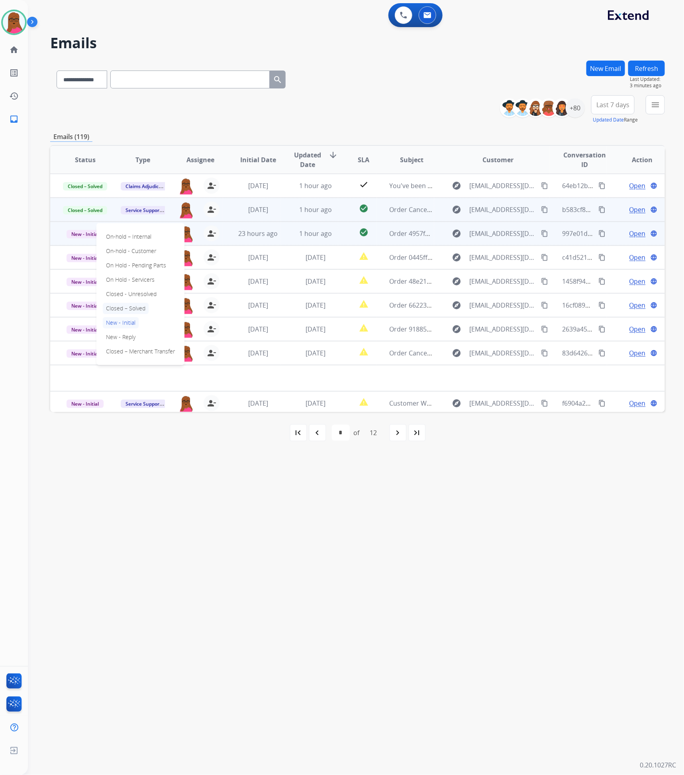
click at [132, 304] on p "Closed – Solved" at bounding box center [126, 308] width 46 height 11
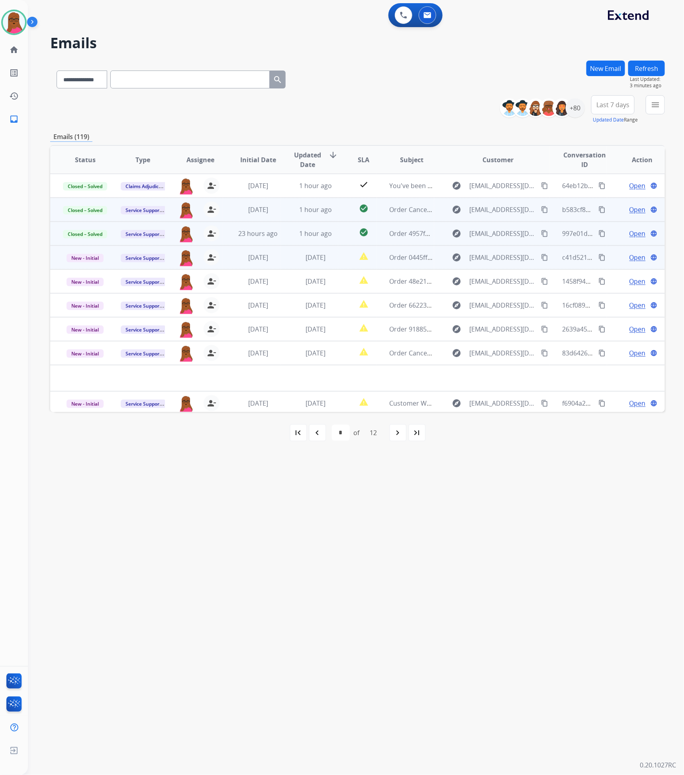
click at [641, 256] on div "Open language" at bounding box center [642, 258] width 45 height 10
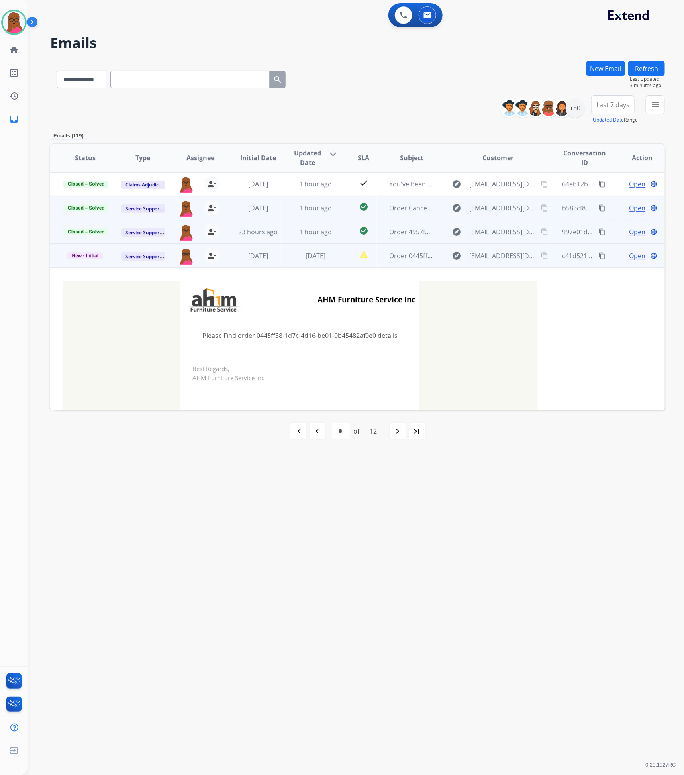
scroll to position [176, 0]
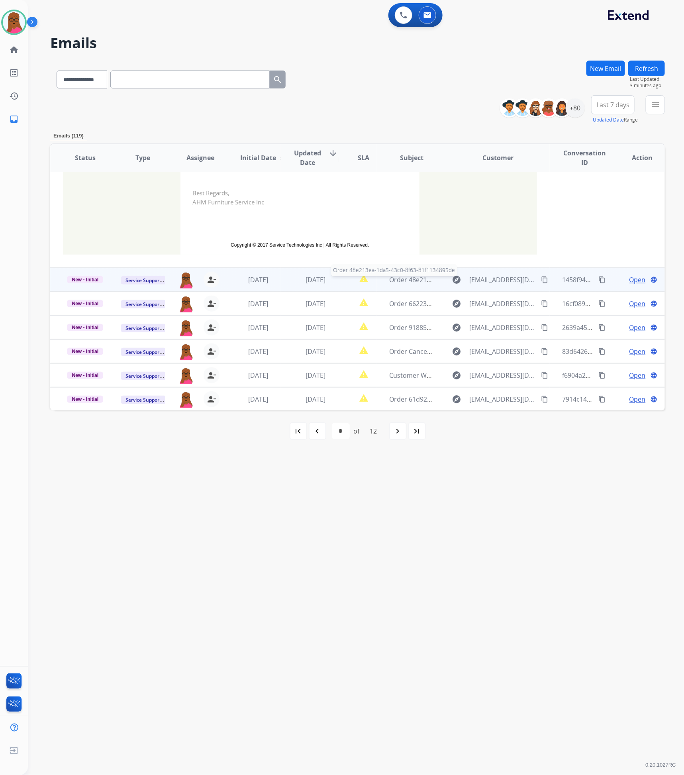
click at [396, 277] on span "Order 48e213ea-1da5-43c0-8f63-81f1134895de" at bounding box center [459, 279] width 139 height 9
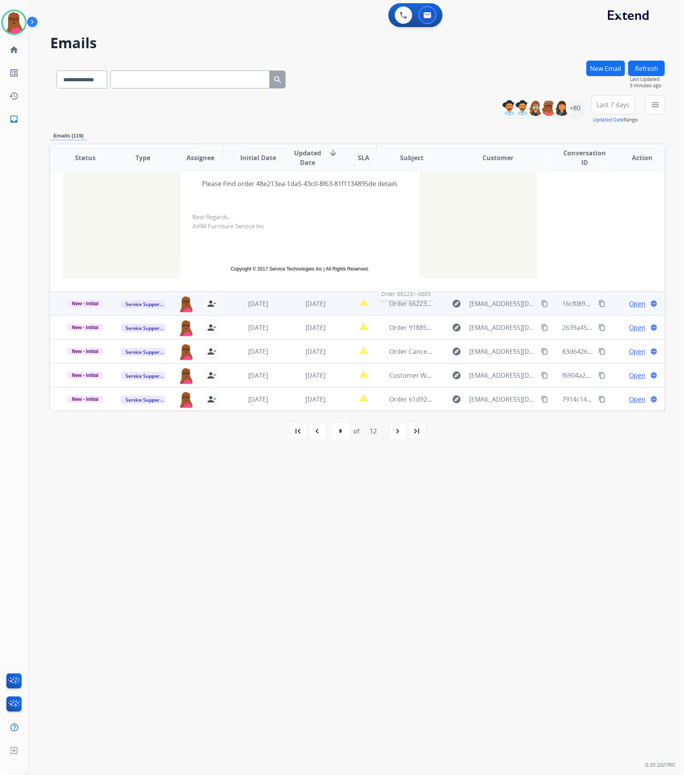
click at [403, 304] on span "Order 662231-0683" at bounding box center [418, 303] width 57 height 9
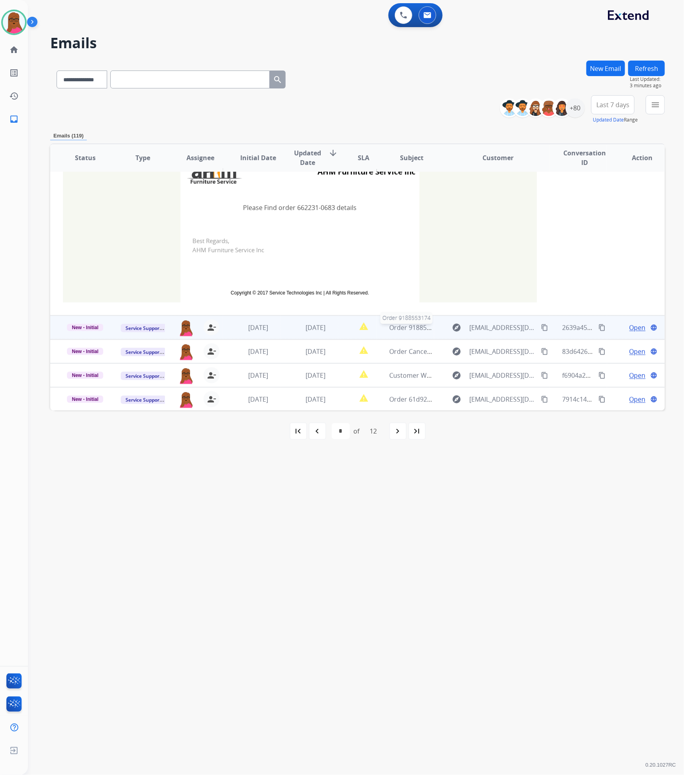
click at [403, 328] on span "Order 9188553174" at bounding box center [417, 327] width 55 height 9
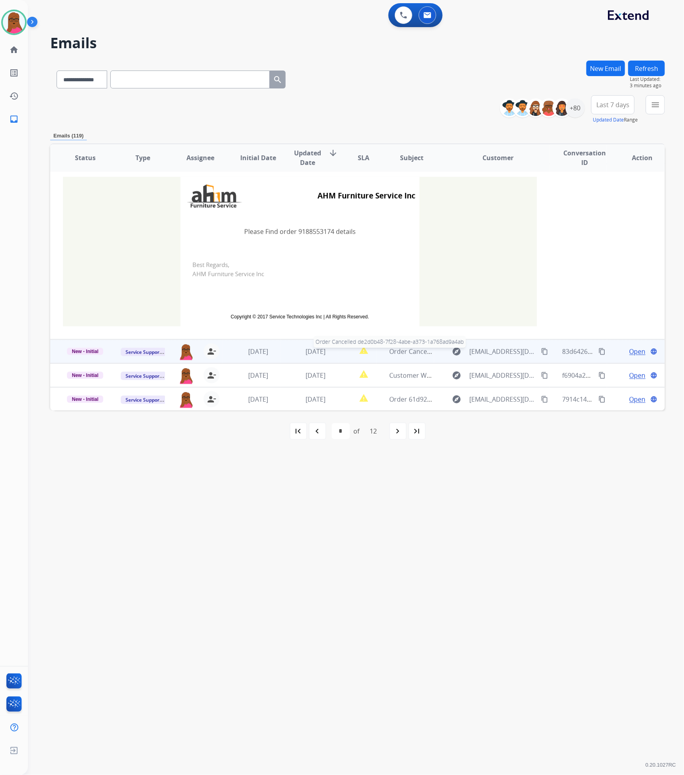
click at [406, 350] on span "Order Cancelled de2d0b48-7f28-4abe-a373-1a768ad9a4ab" at bounding box center [477, 351] width 174 height 9
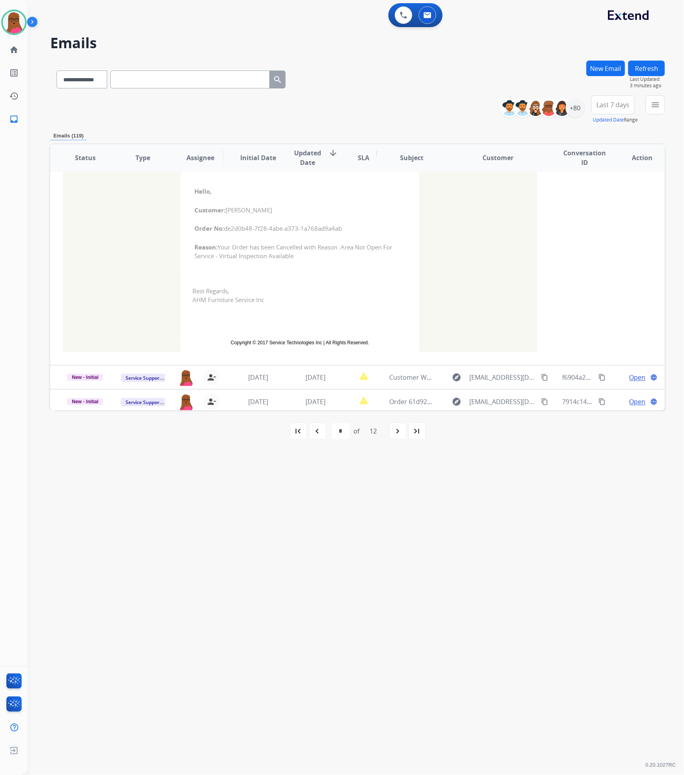
scroll to position [244, 0]
drag, startPoint x: 339, startPoint y: 221, endPoint x: 281, endPoint y: 229, distance: 59.1
click at [281, 229] on span "Order No: de2d0b48-7f28-4abe-a373-1a768ad9a4ab" at bounding box center [299, 226] width 211 height 9
click at [353, 241] on span "Reason: Your Order has been Cancelled with Reason :Area Not Open For Service - …" at bounding box center [299, 249] width 211 height 18
drag, startPoint x: 343, startPoint y: 224, endPoint x: 222, endPoint y: 226, distance: 121.5
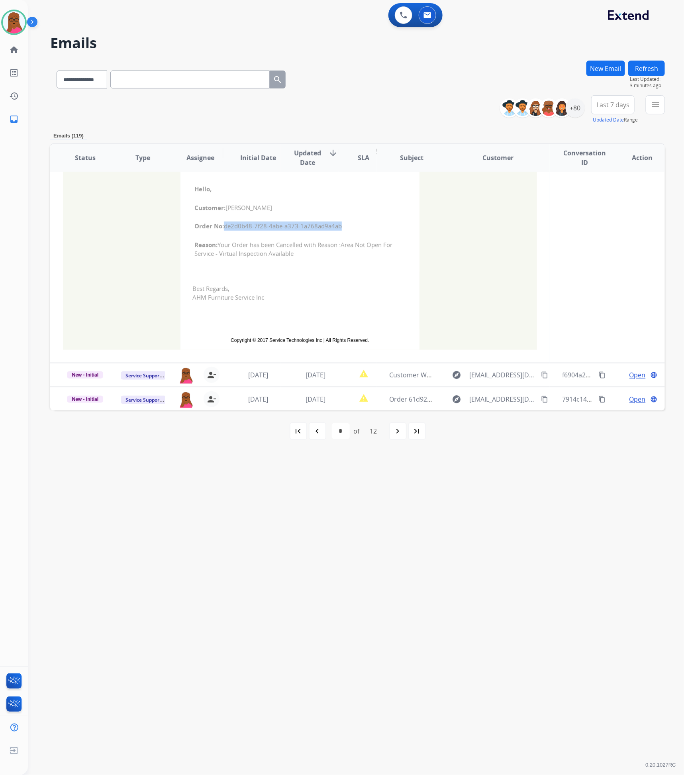
click at [222, 226] on span "Order No: de2d0b48-7f28-4abe-a373-1a768ad9a4ab" at bounding box center [299, 226] width 211 height 9
drag, startPoint x: 192, startPoint y: 189, endPoint x: 311, endPoint y: 263, distance: 139.8
click at [311, 263] on td "Hello, Customer: [PERSON_NAME] Order No: de2d0b48-7f28-4abe-a373-1a768ad9a4ab R…" at bounding box center [299, 222] width 239 height 102
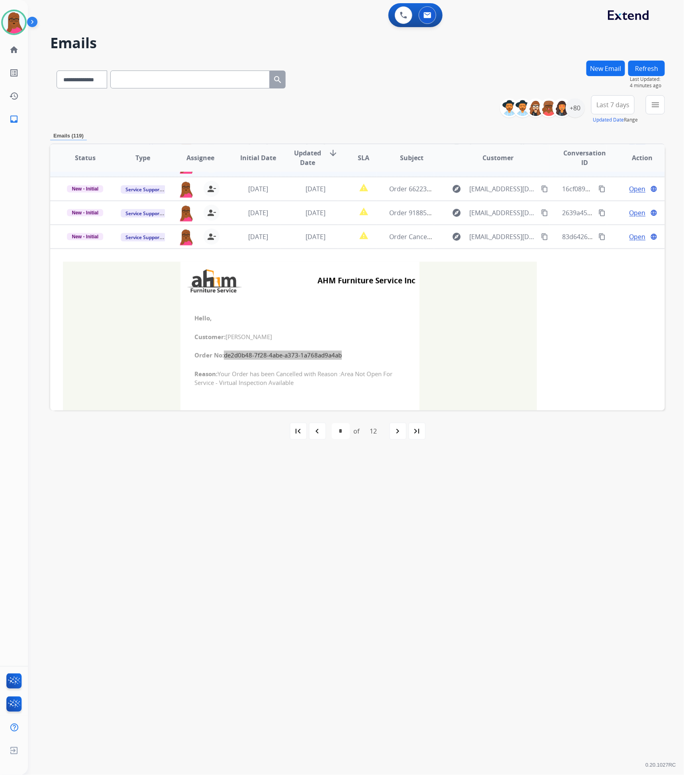
scroll to position [5, 0]
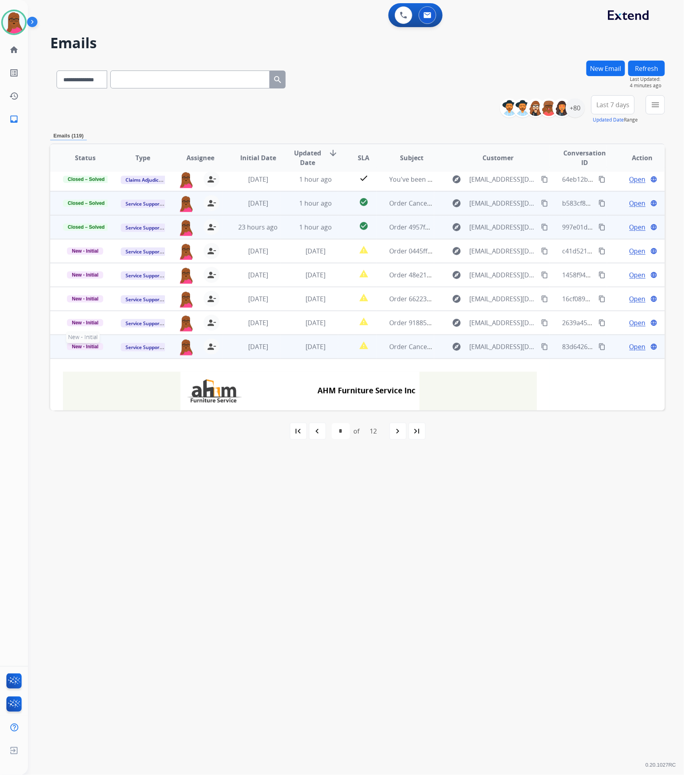
click at [78, 347] on span "New - Initial" at bounding box center [85, 346] width 36 height 7
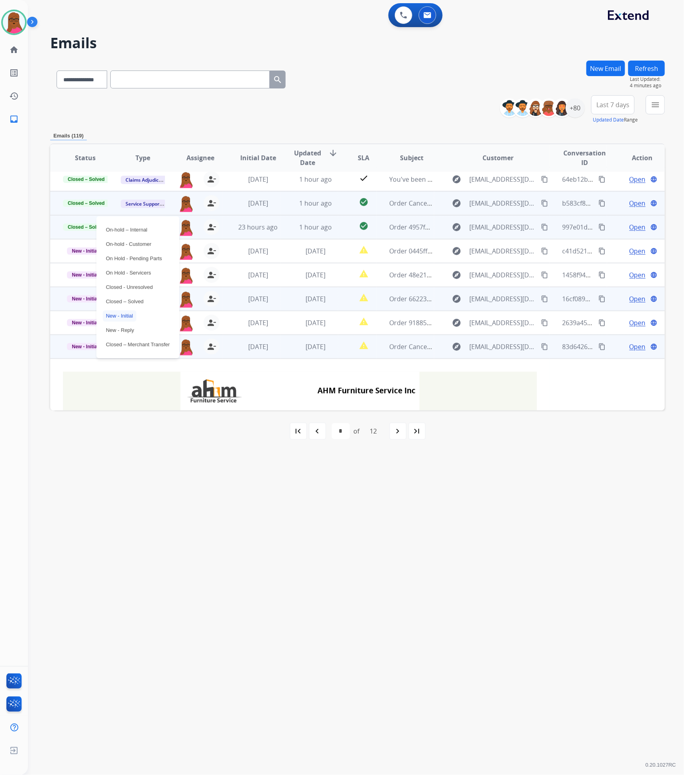
click at [137, 301] on p "Closed – Solved" at bounding box center [125, 301] width 44 height 11
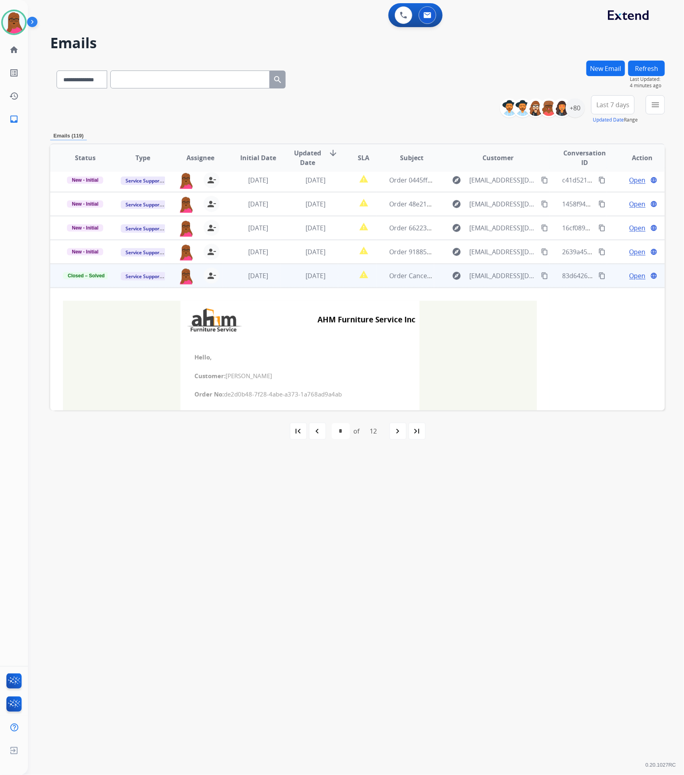
scroll to position [244, 0]
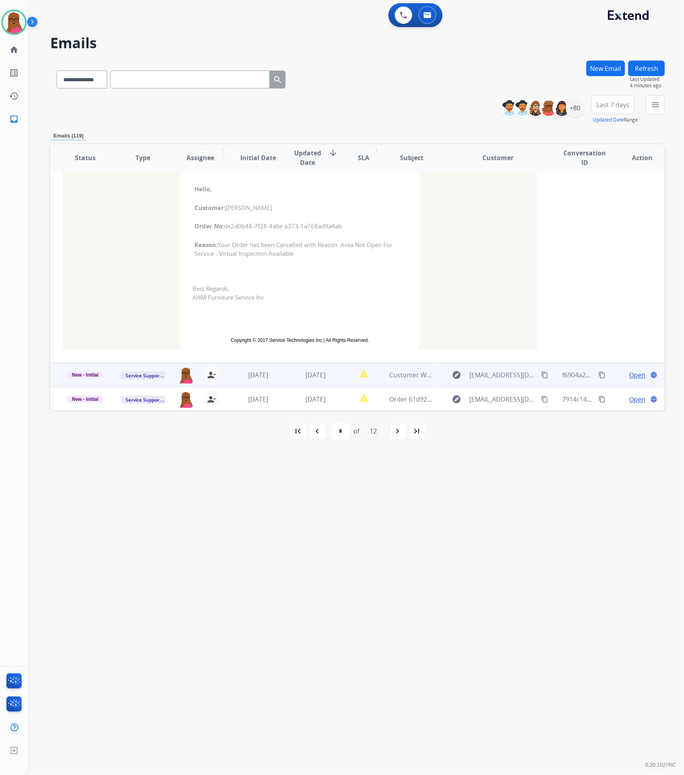
click at [632, 377] on span "Open" at bounding box center [638, 375] width 16 height 10
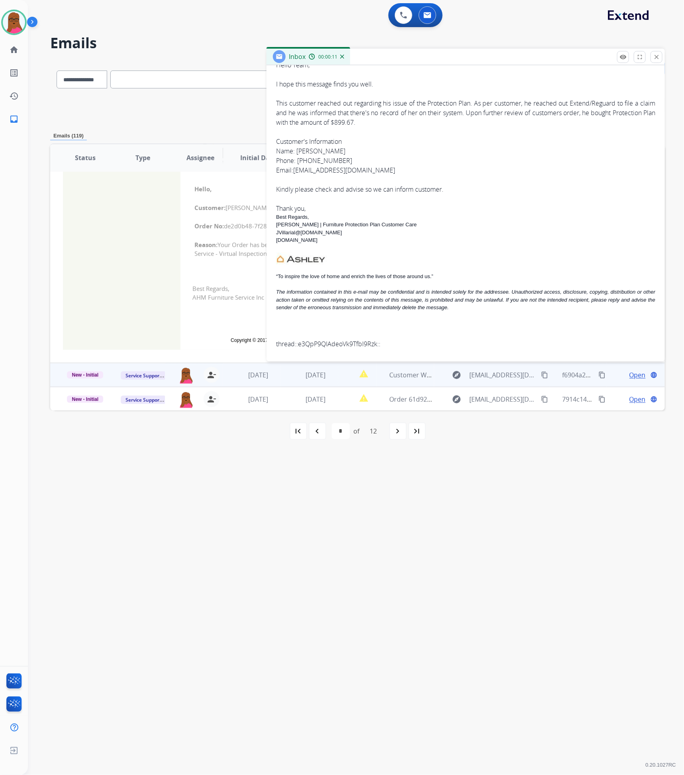
scroll to position [30, 0]
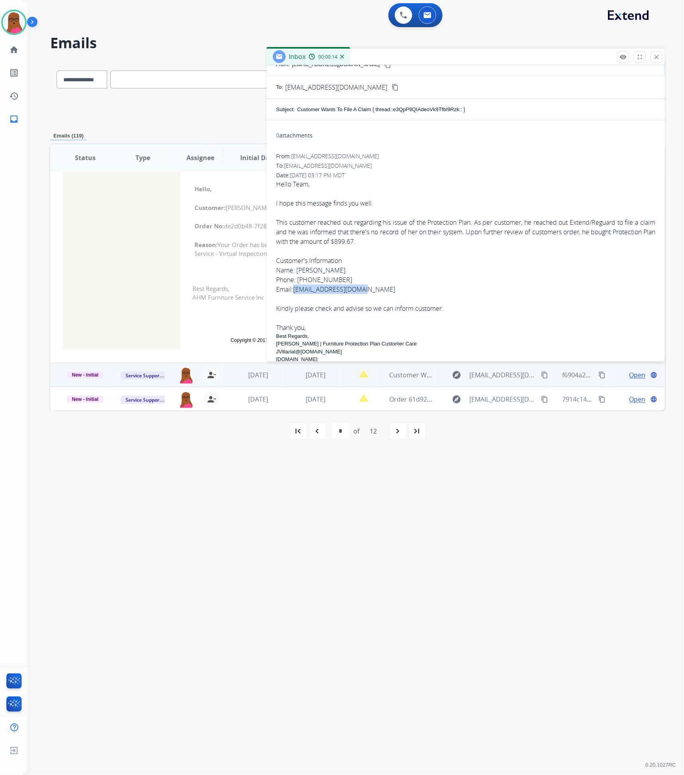
drag, startPoint x: 359, startPoint y: 290, endPoint x: 296, endPoint y: 292, distance: 63.0
click at [296, 292] on span "Hello Team, I hope this message finds you well. This customer reached out regar…" at bounding box center [465, 323] width 379 height 288
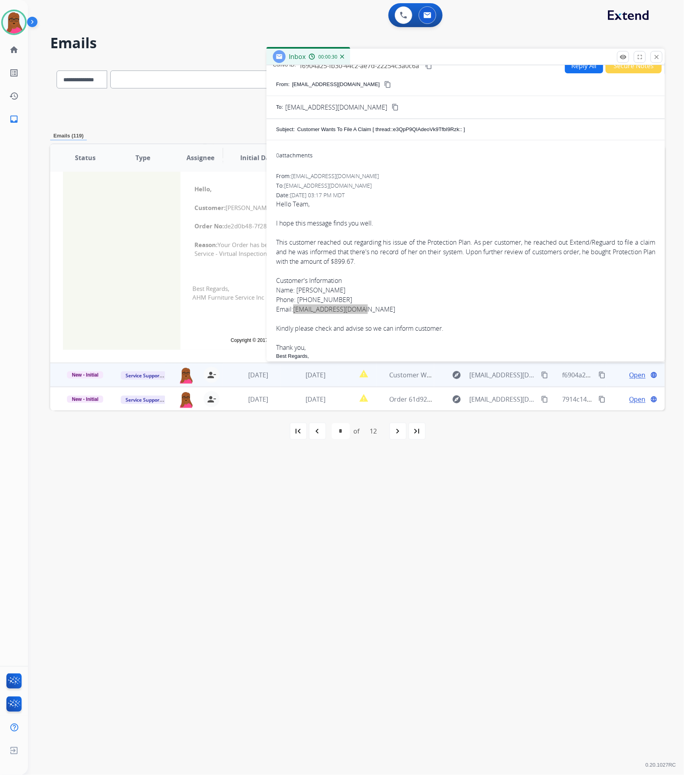
scroll to position [0, 0]
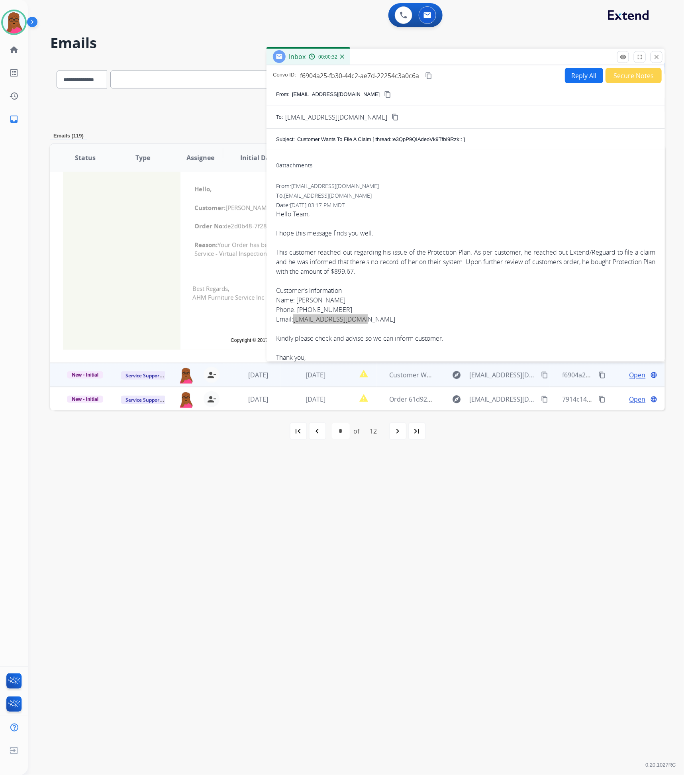
click at [655, 63] on button "close Close" at bounding box center [657, 57] width 12 height 12
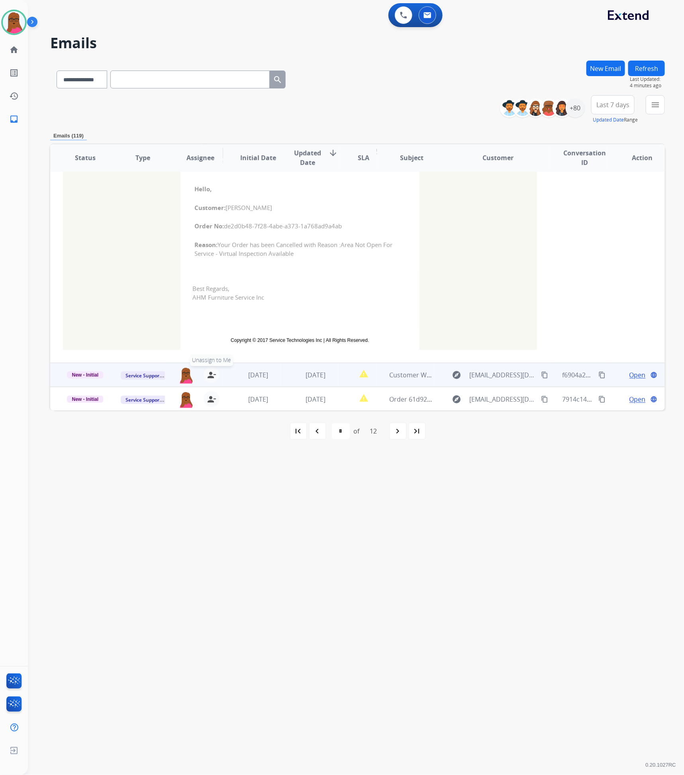
click at [208, 377] on mat-icon "person_remove" at bounding box center [212, 375] width 10 height 10
click at [137, 375] on span "Service Support" at bounding box center [143, 375] width 45 height 8
click at [190, 328] on p "Warranty Ops" at bounding box center [179, 329] width 38 height 11
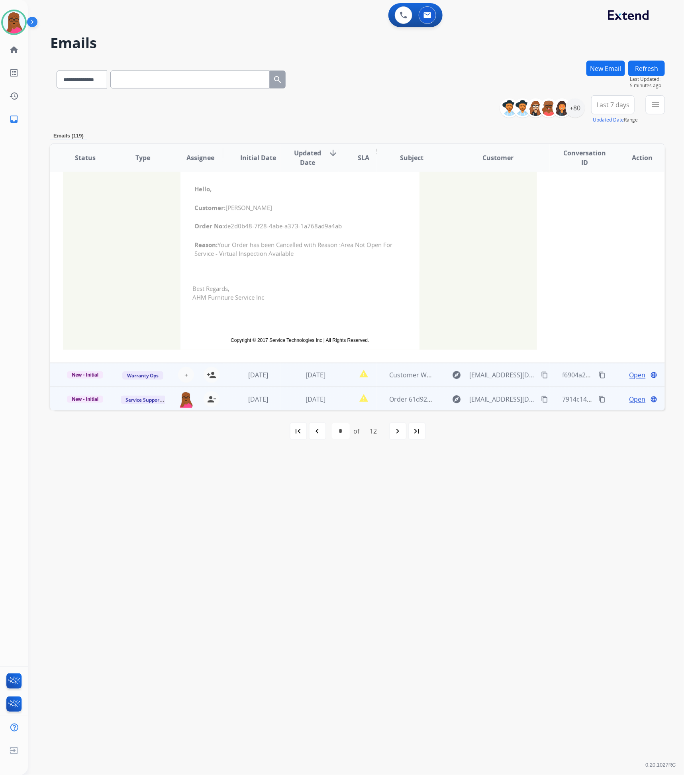
click at [635, 397] on span "Open" at bounding box center [638, 399] width 16 height 10
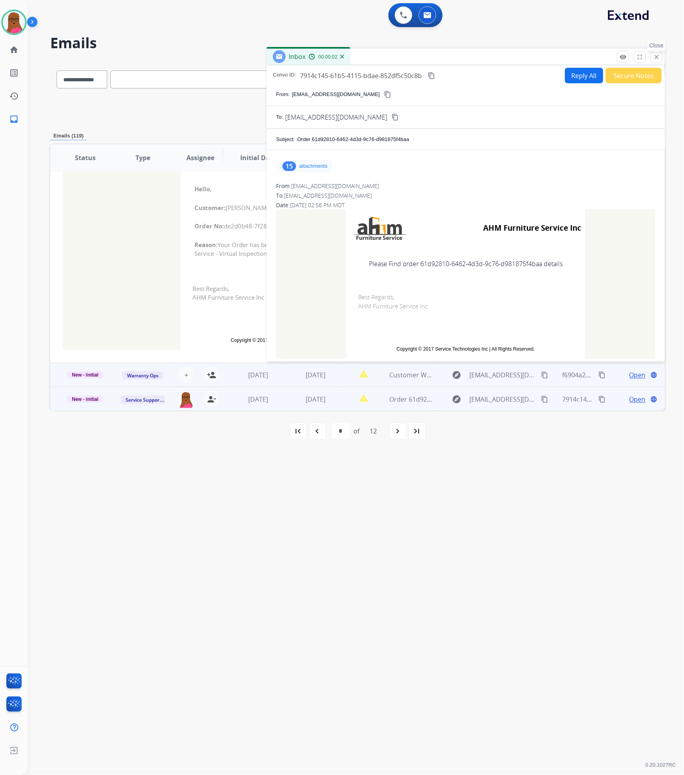
click at [659, 60] on mat-icon "close" at bounding box center [656, 56] width 7 height 7
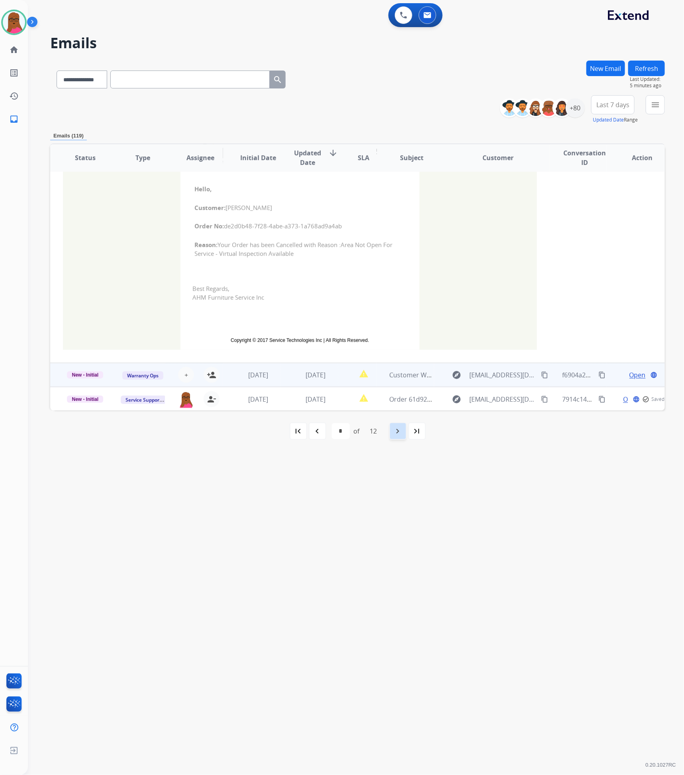
click at [399, 432] on mat-icon "navigate_next" at bounding box center [398, 431] width 10 height 10
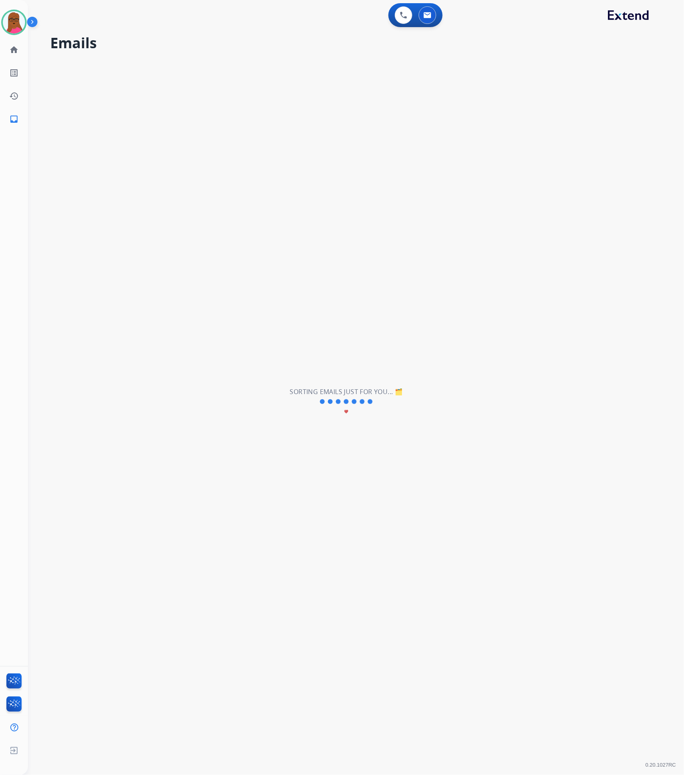
scroll to position [26, 0]
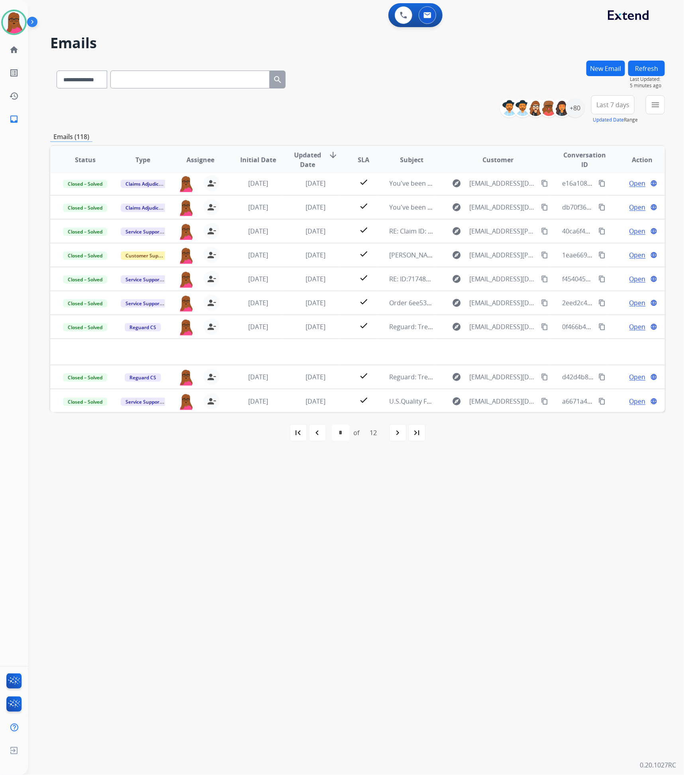
click at [316, 435] on mat-icon "navigate_before" at bounding box center [318, 433] width 10 height 10
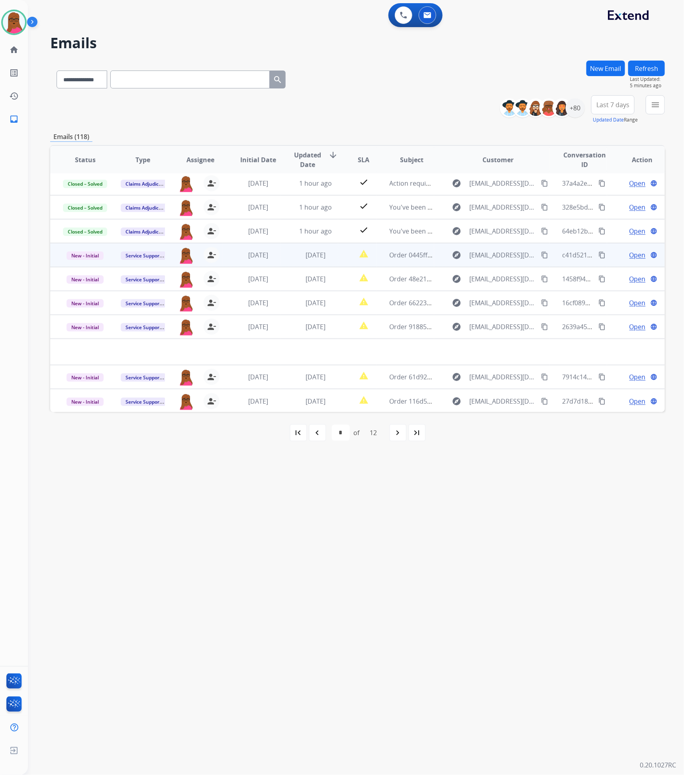
click at [630, 253] on span "Open" at bounding box center [638, 255] width 16 height 10
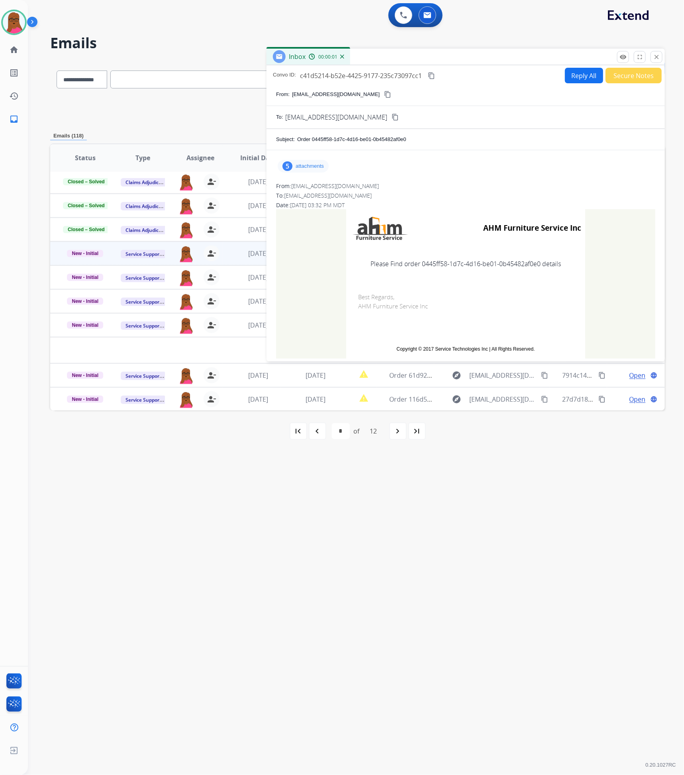
click at [310, 167] on p "attachments" at bounding box center [310, 166] width 28 height 6
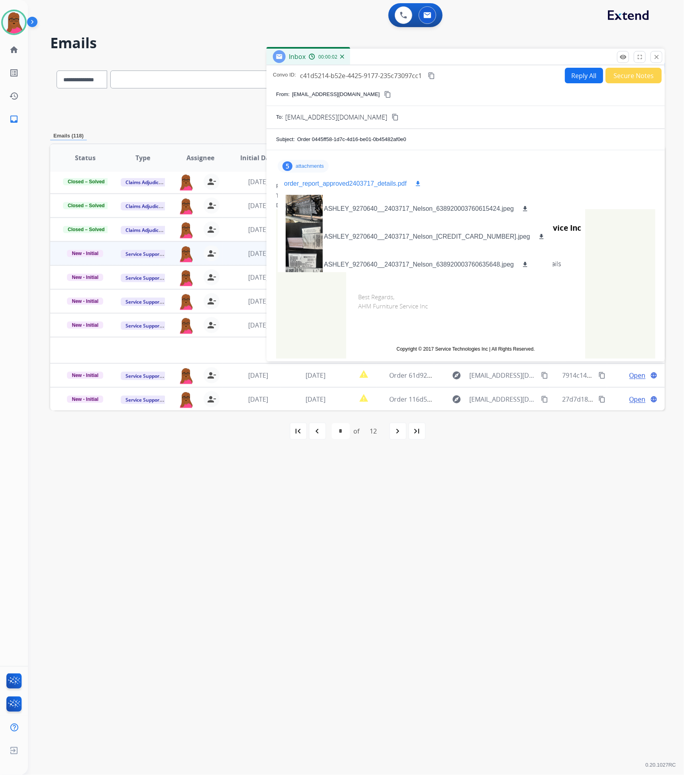
click at [333, 184] on p "order_report_approved2403717_details.pdf" at bounding box center [345, 184] width 123 height 10
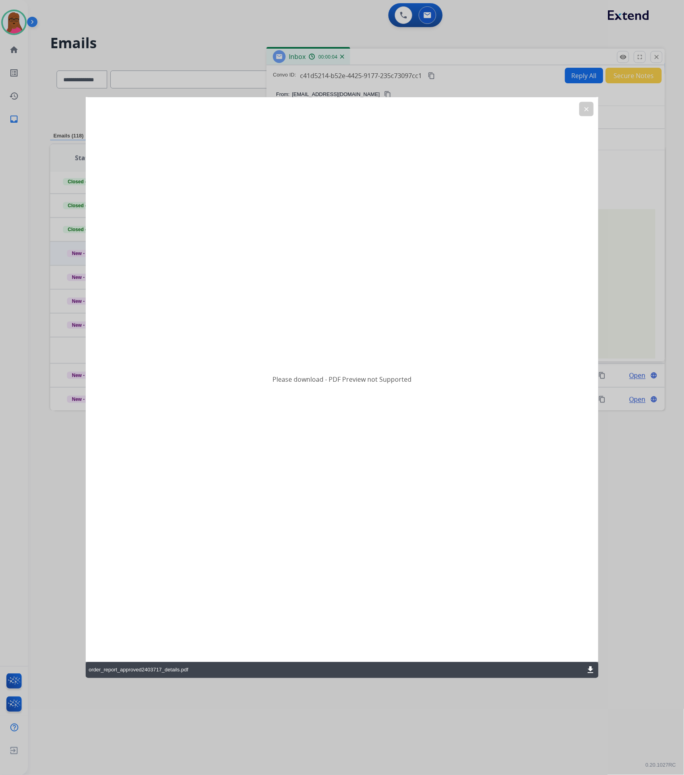
click at [589, 669] on mat-icon "download" at bounding box center [591, 670] width 10 height 10
click at [587, 106] on mat-icon "clear" at bounding box center [586, 108] width 7 height 7
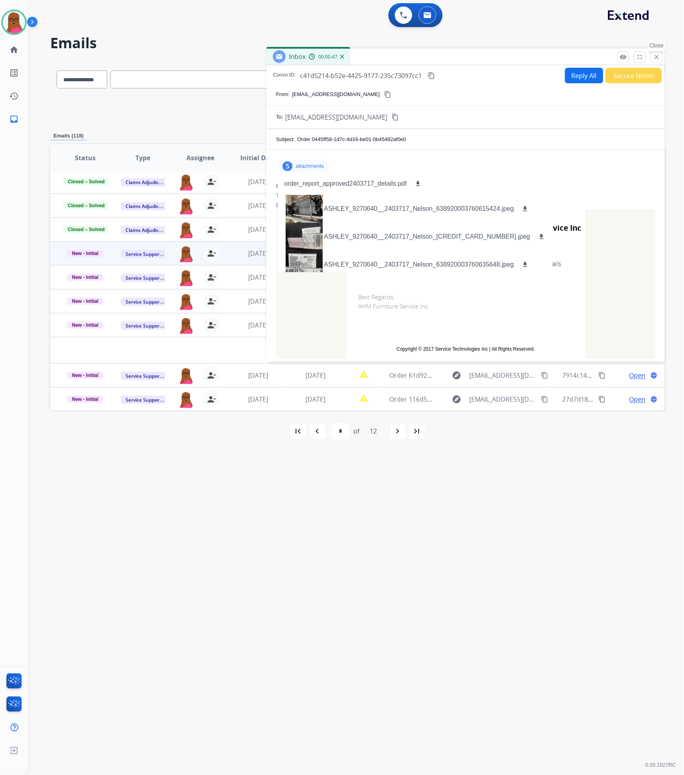
click at [655, 62] on button "close Close" at bounding box center [657, 57] width 12 height 12
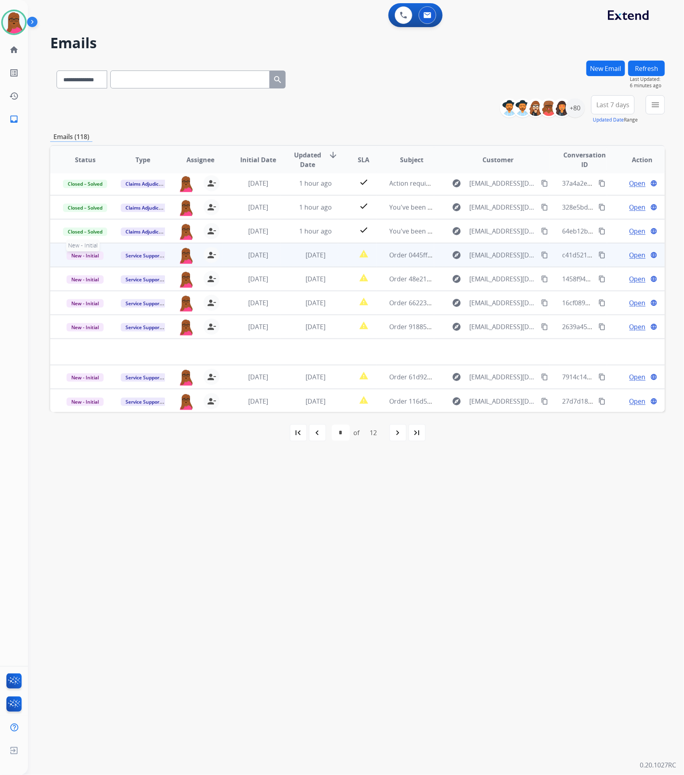
click at [95, 255] on span "New - Initial" at bounding box center [85, 255] width 37 height 8
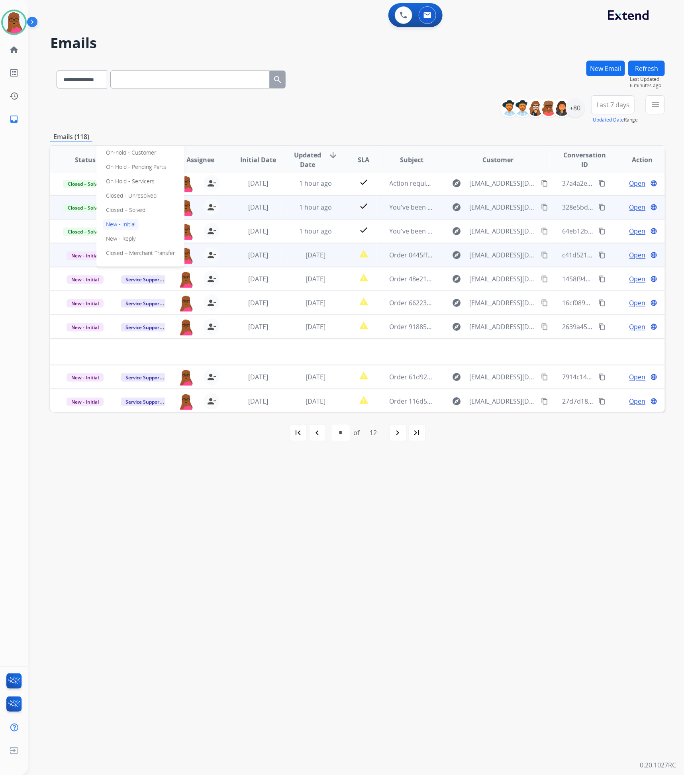
click at [135, 209] on p "Closed – Solved" at bounding box center [126, 209] width 46 height 11
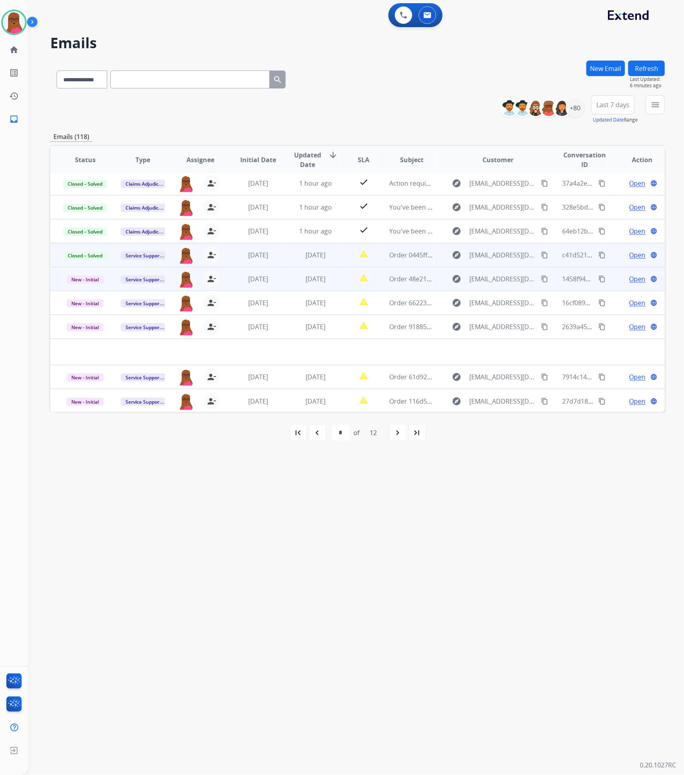
click at [634, 282] on span "Open" at bounding box center [638, 279] width 16 height 10
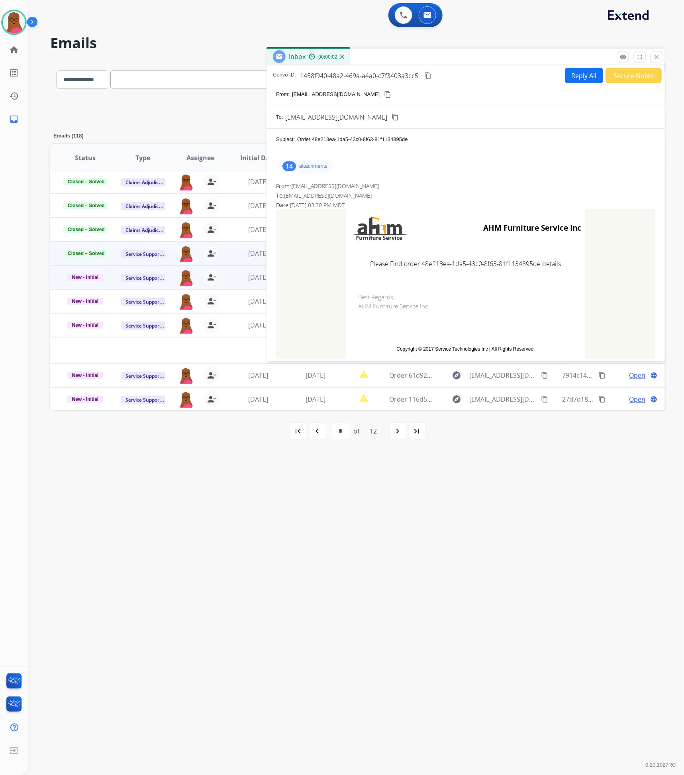
click at [307, 169] on p "attachments" at bounding box center [313, 166] width 28 height 6
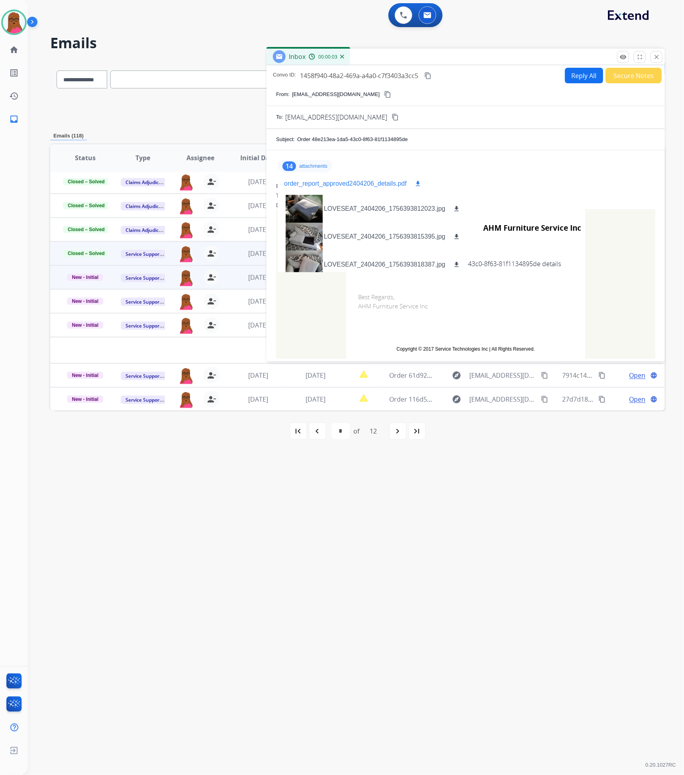
click at [418, 183] on mat-icon "download" at bounding box center [417, 183] width 7 height 7
click at [655, 55] on mat-icon "close" at bounding box center [656, 56] width 7 height 7
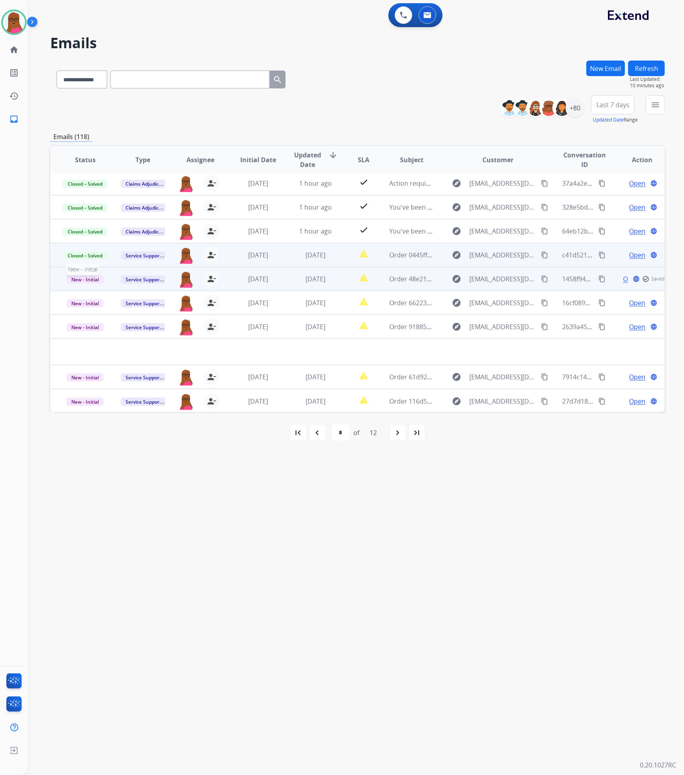
click at [90, 279] on span "New - Initial" at bounding box center [85, 279] width 37 height 8
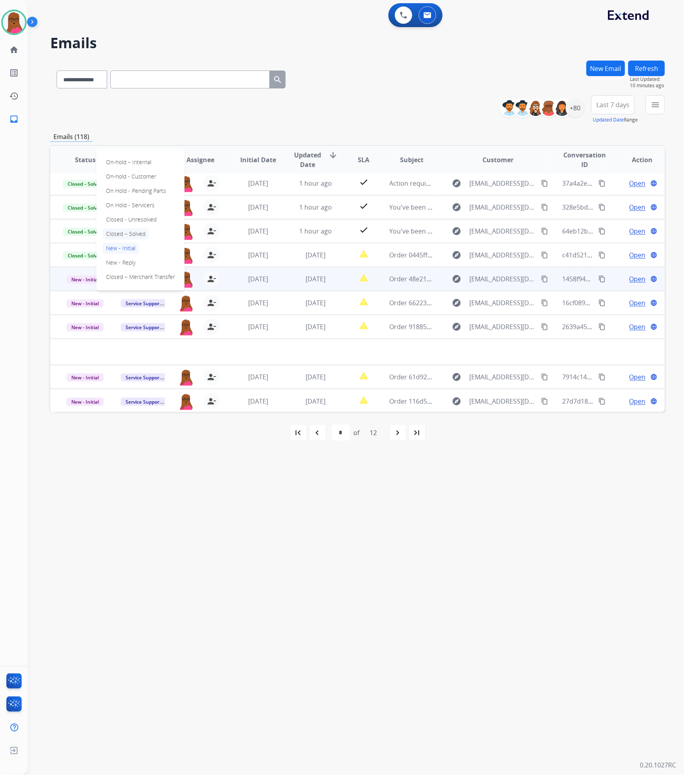
click at [135, 233] on p "Closed – Solved" at bounding box center [126, 233] width 46 height 11
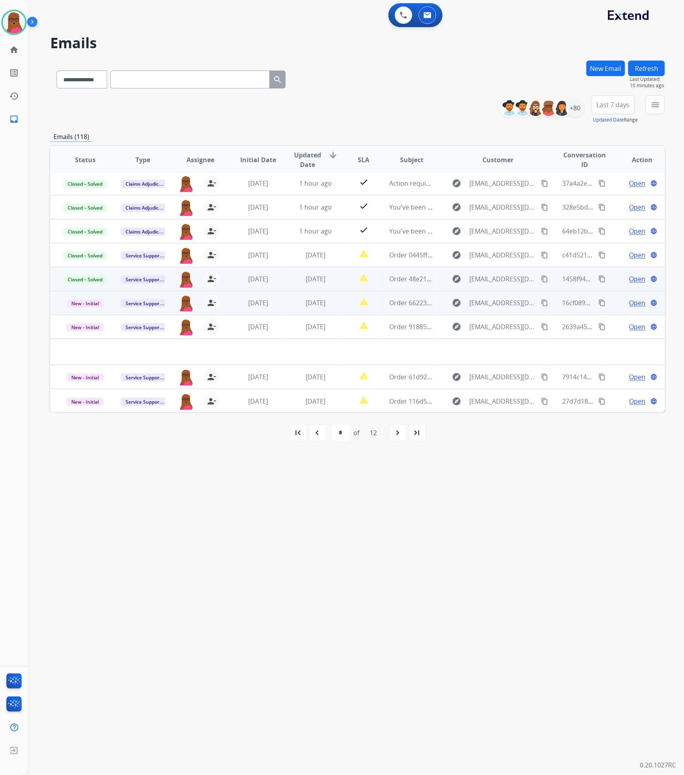
click at [636, 302] on span "Open" at bounding box center [638, 303] width 16 height 10
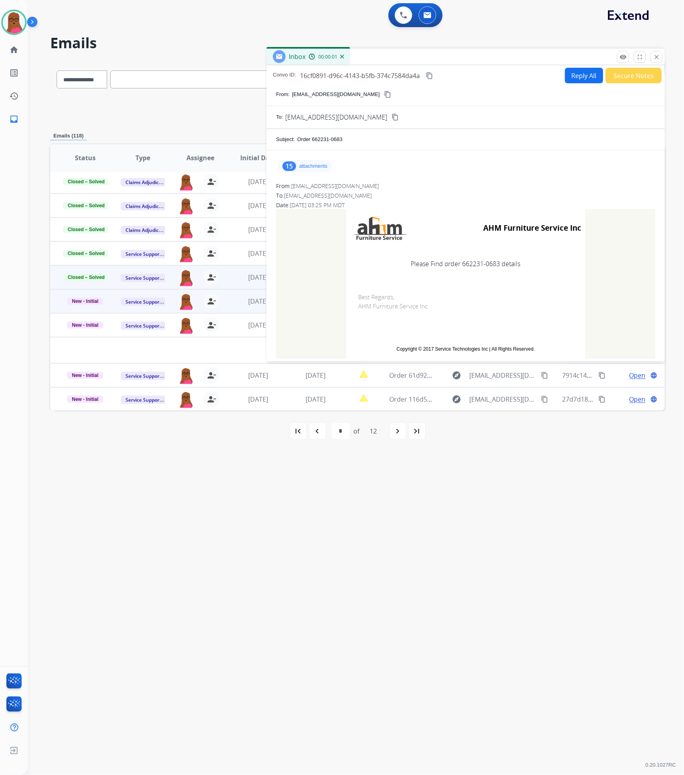
click at [314, 170] on div "15 attachments" at bounding box center [305, 166] width 55 height 13
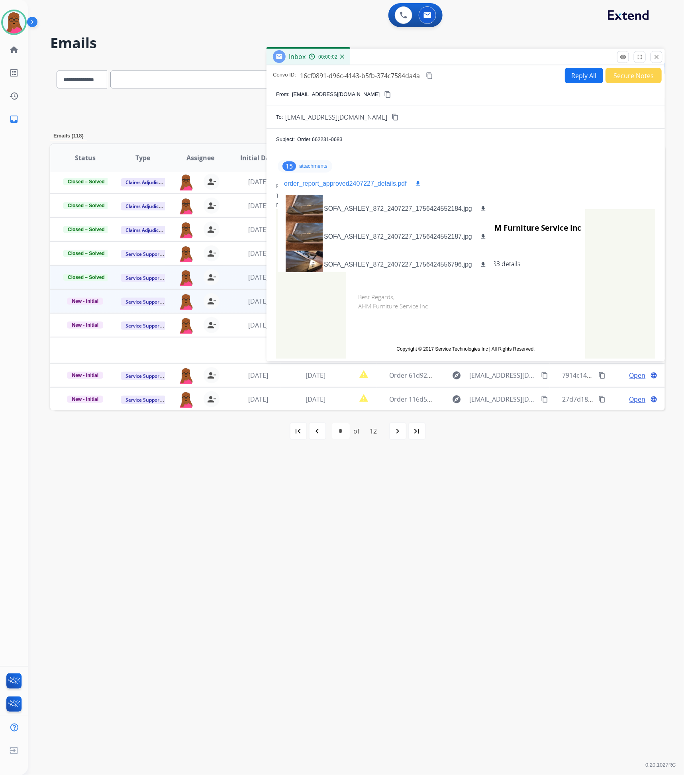
click at [415, 186] on mat-icon "download" at bounding box center [417, 183] width 7 height 7
click at [656, 55] on mat-icon "close" at bounding box center [656, 56] width 7 height 7
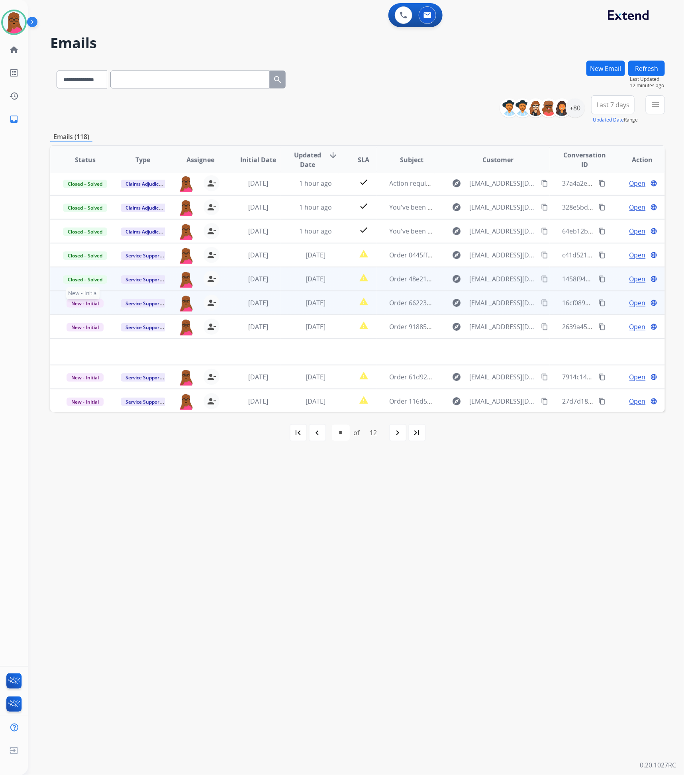
click at [86, 302] on span "New - Initial" at bounding box center [85, 303] width 37 height 8
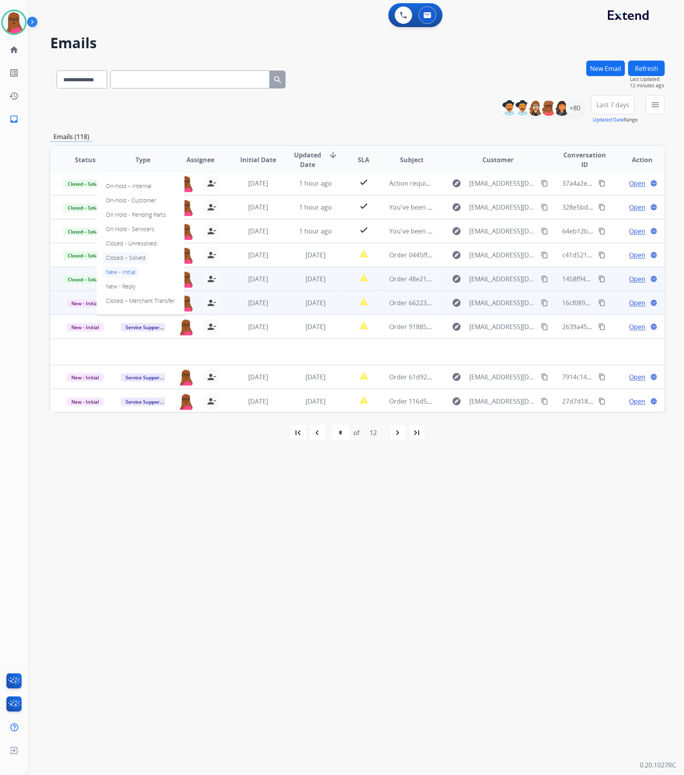
click at [137, 255] on p "Closed – Solved" at bounding box center [126, 257] width 46 height 11
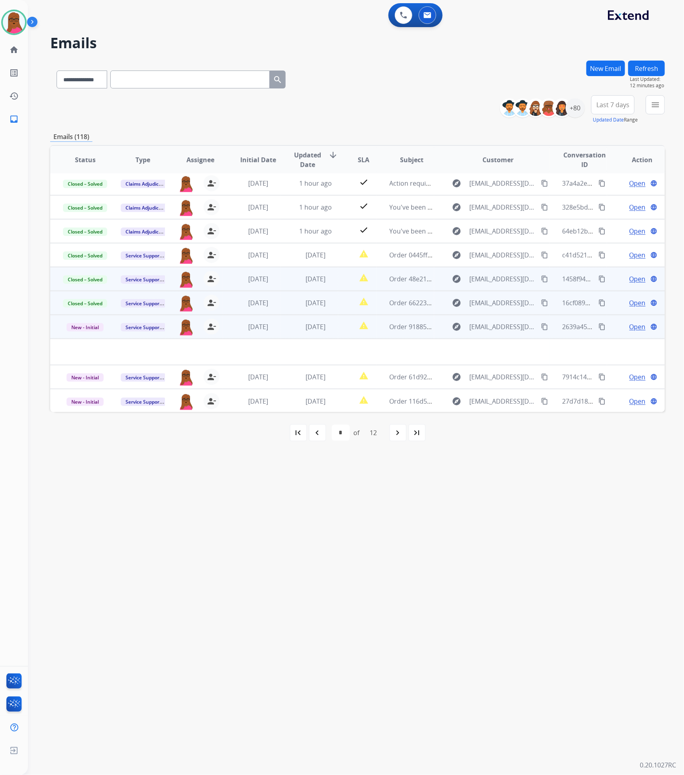
click at [635, 326] on span "Open" at bounding box center [638, 327] width 16 height 10
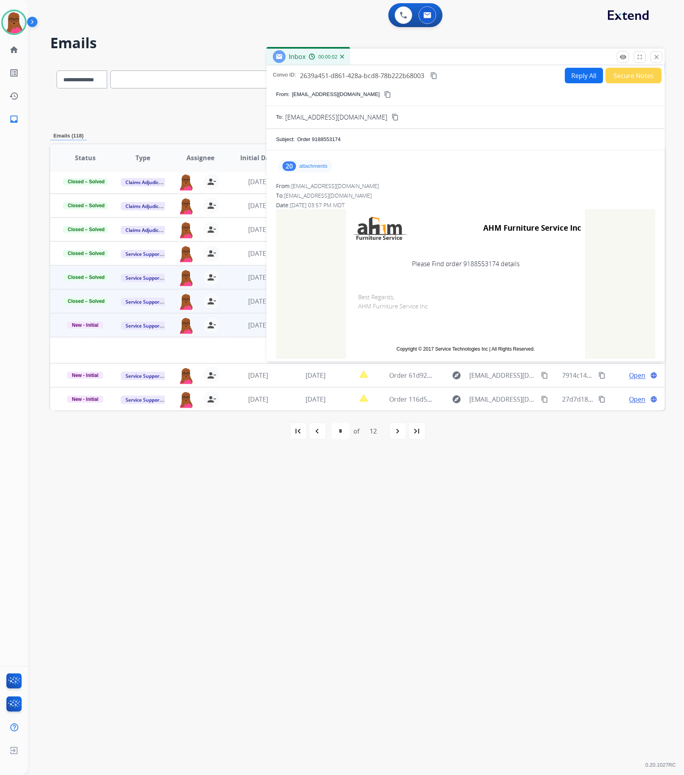
click at [315, 167] on p "attachments" at bounding box center [313, 166] width 28 height 6
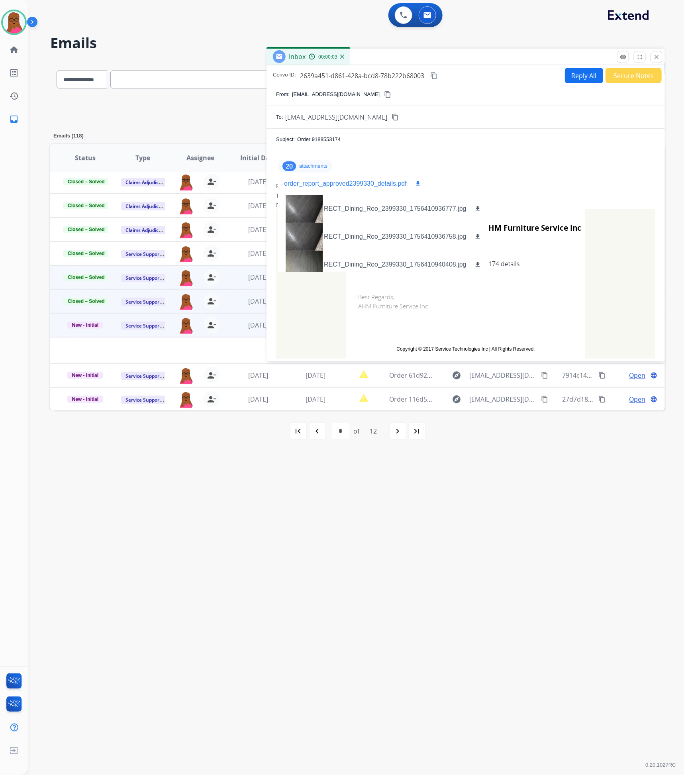
click at [418, 183] on mat-icon "download" at bounding box center [417, 183] width 7 height 7
drag, startPoint x: 660, startPoint y: 57, endPoint x: 586, endPoint y: 80, distance: 77.1
click at [660, 57] on button "close Close" at bounding box center [657, 57] width 12 height 12
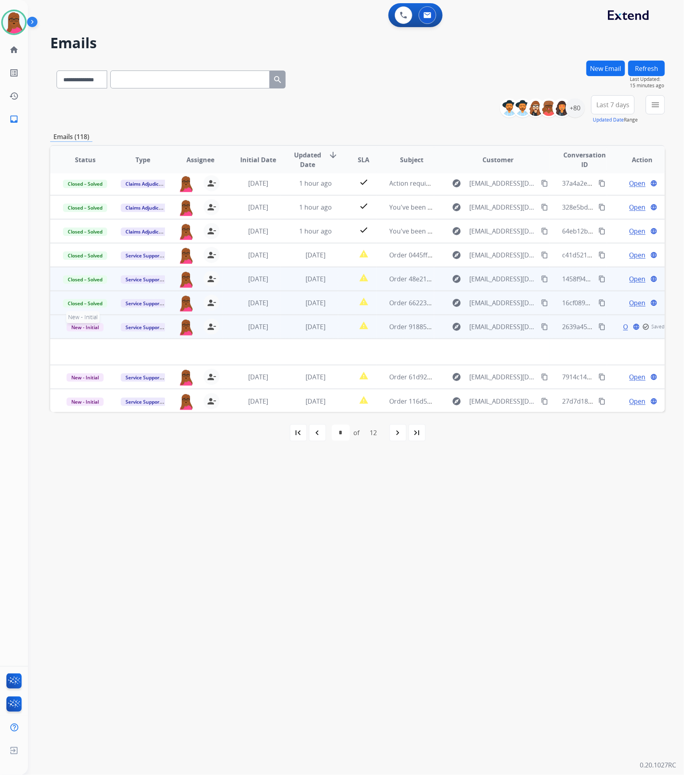
click at [90, 328] on span "New - Initial" at bounding box center [85, 327] width 37 height 8
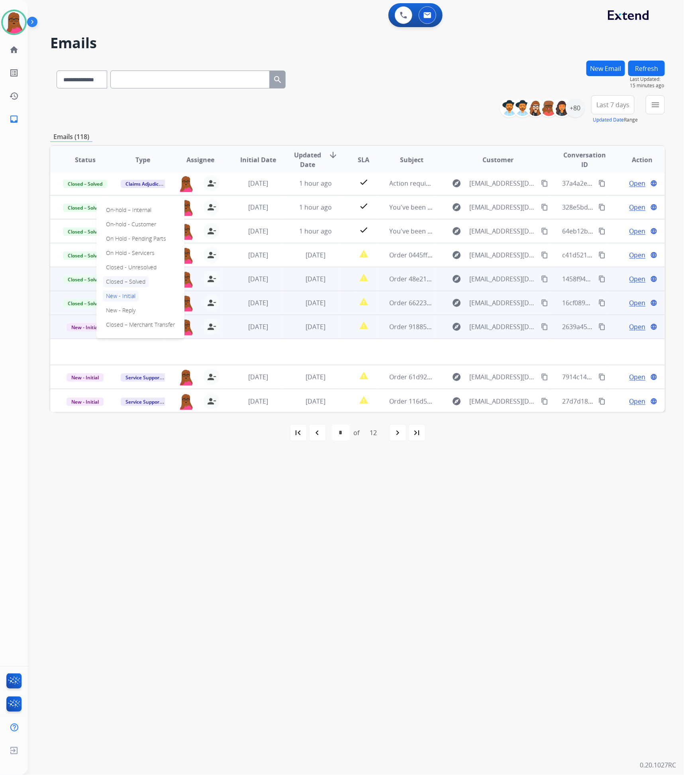
click at [134, 283] on p "Closed – Solved" at bounding box center [126, 281] width 46 height 11
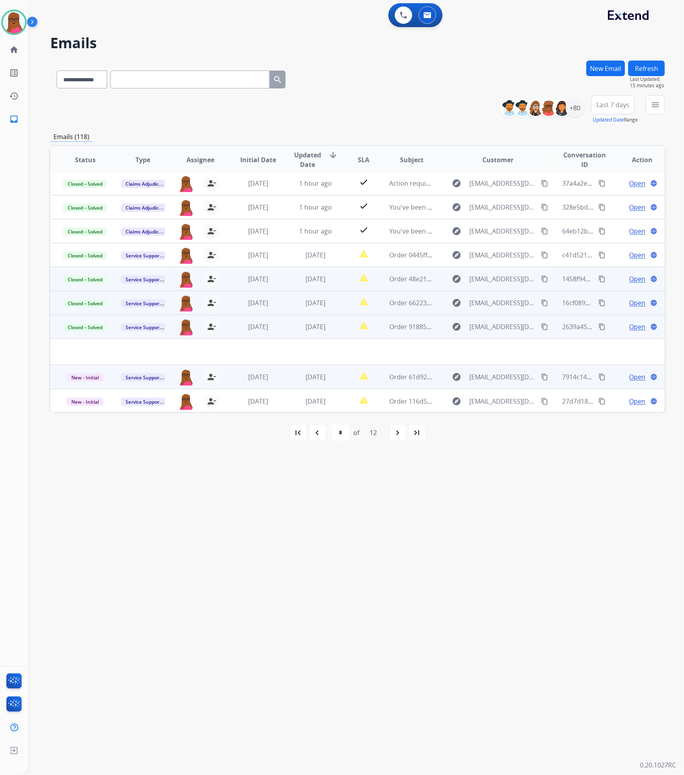
click at [631, 378] on span "Open" at bounding box center [638, 377] width 16 height 10
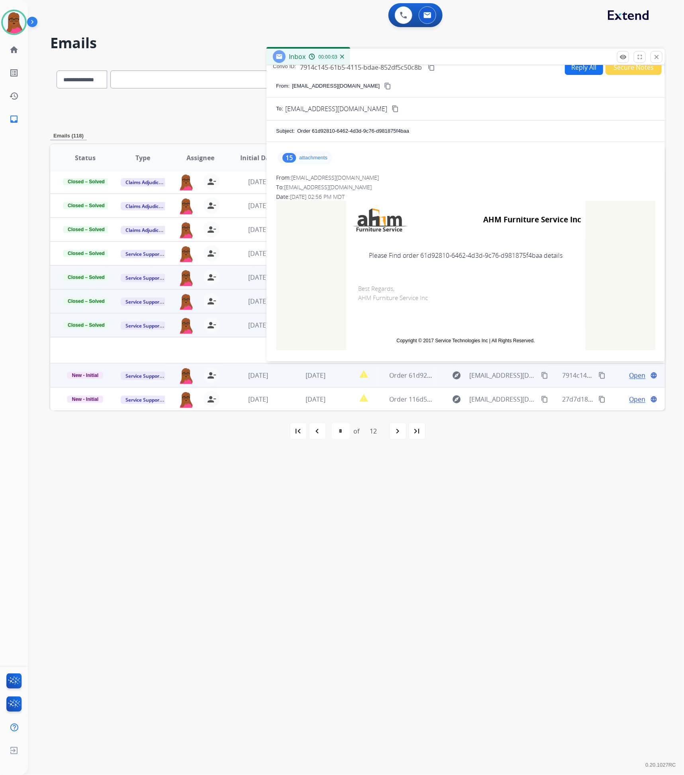
scroll to position [10, 0]
click at [311, 156] on p "attachments" at bounding box center [313, 156] width 28 height 6
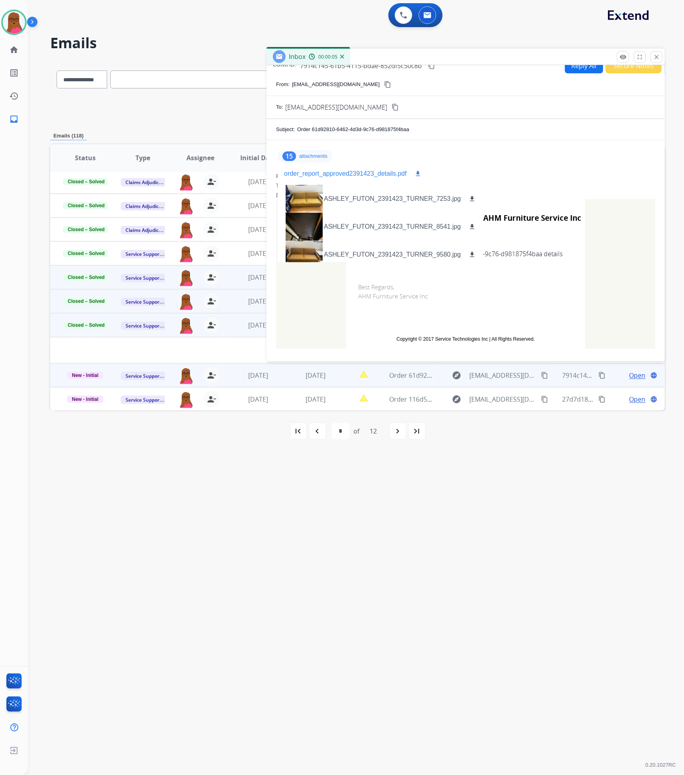
click at [419, 175] on mat-icon "download" at bounding box center [417, 173] width 7 height 7
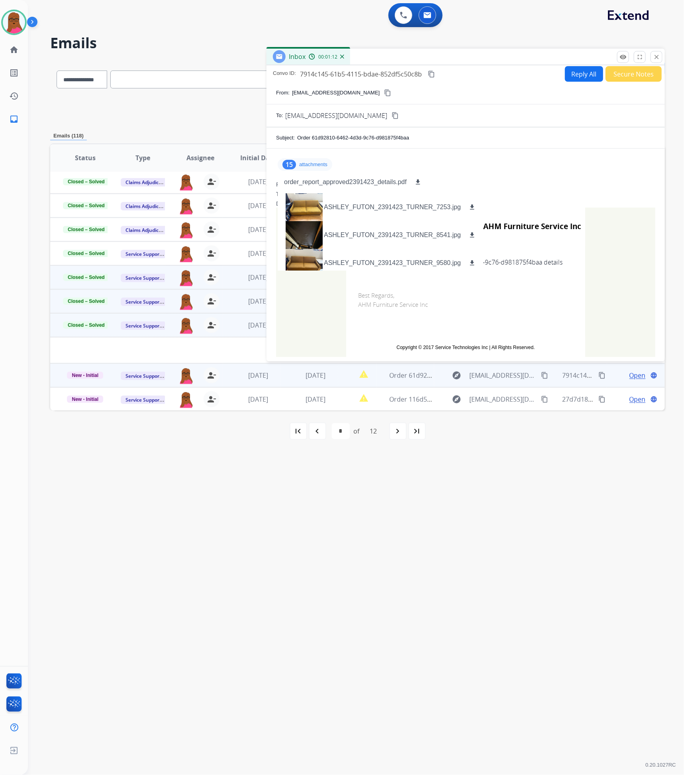
scroll to position [0, 0]
click at [654, 55] on mat-icon "close" at bounding box center [656, 56] width 7 height 7
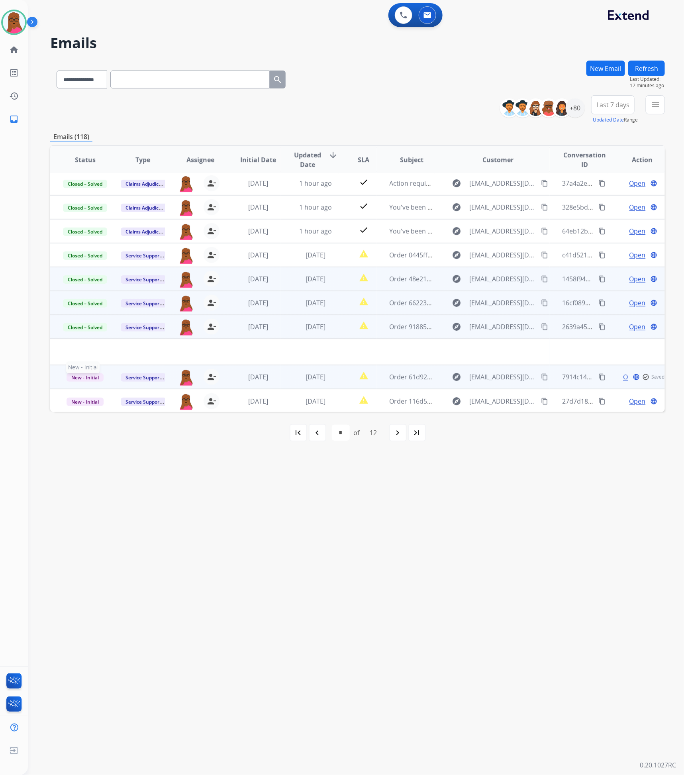
click at [91, 377] on span "New - Initial" at bounding box center [85, 377] width 37 height 8
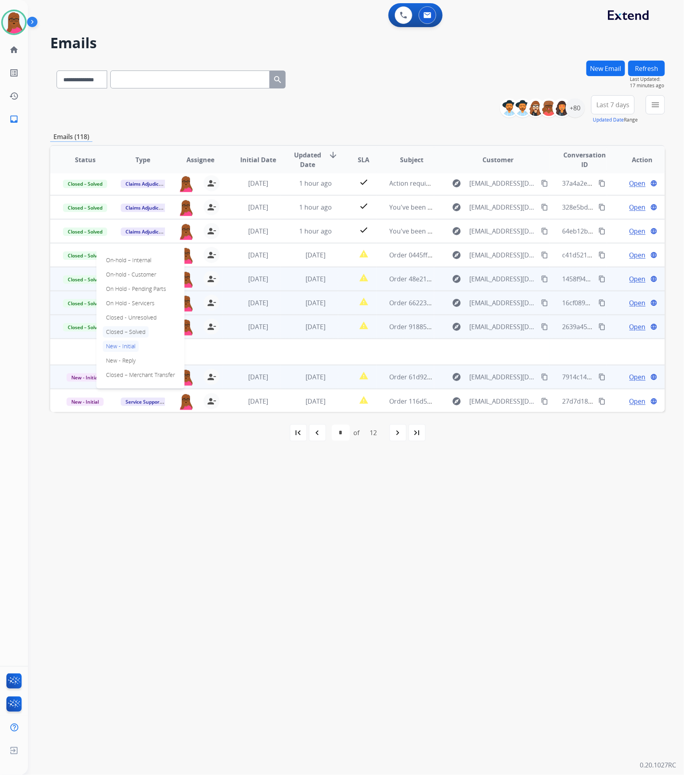
click at [134, 333] on p "Closed – Solved" at bounding box center [126, 331] width 46 height 11
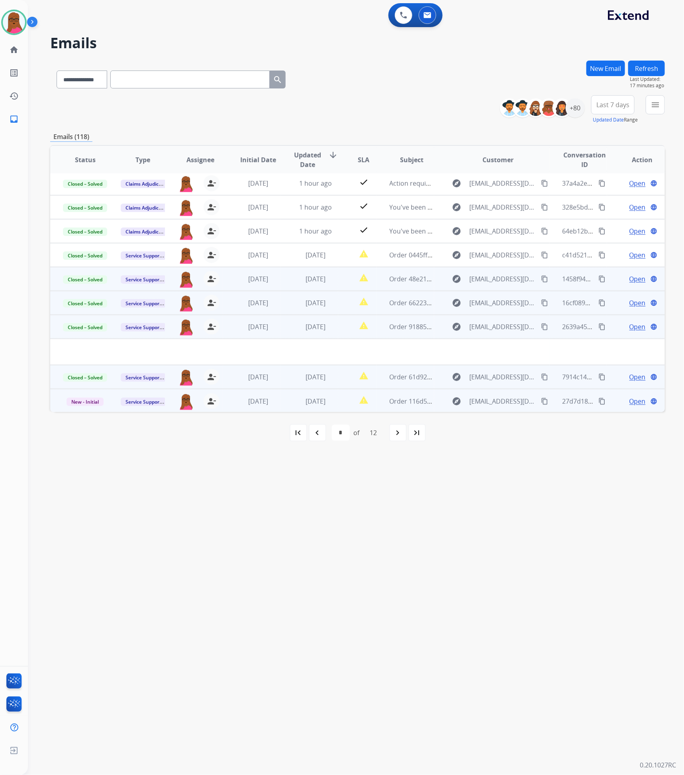
click at [640, 397] on span "Open" at bounding box center [638, 401] width 16 height 10
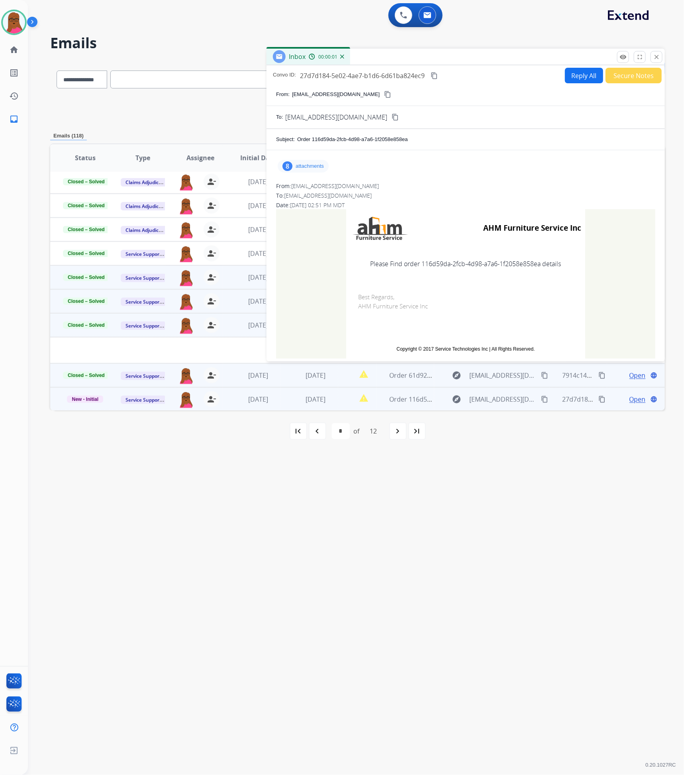
click at [303, 167] on p "attachments" at bounding box center [310, 166] width 28 height 6
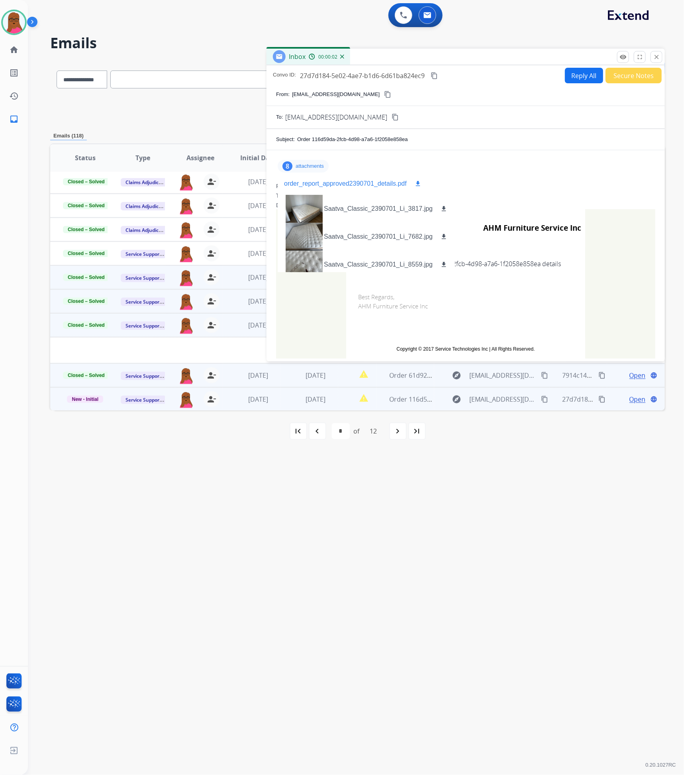
click at [347, 186] on p "order_report_approved2390701_details.pdf" at bounding box center [345, 184] width 123 height 10
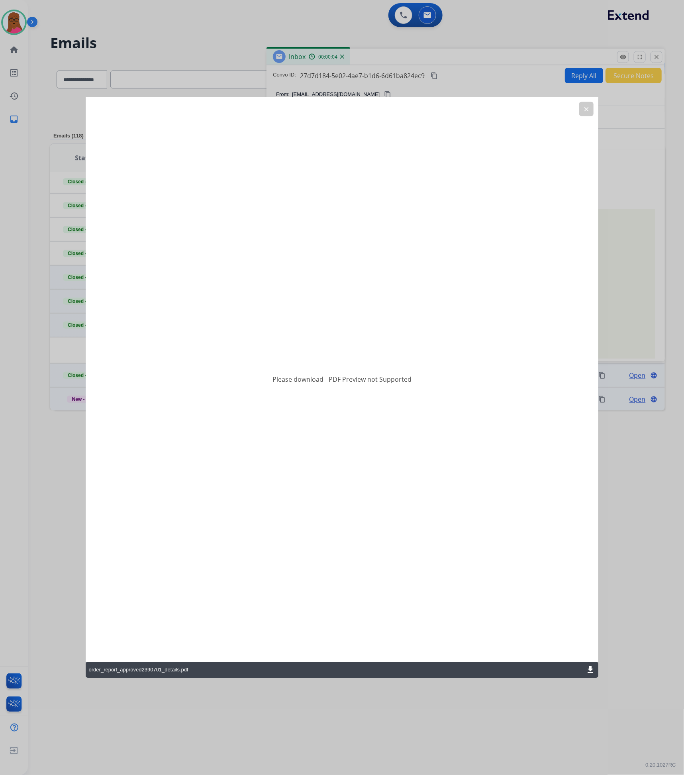
click at [593, 667] on mat-icon "download" at bounding box center [591, 670] width 10 height 10
click at [586, 112] on mat-icon "clear" at bounding box center [586, 108] width 7 height 7
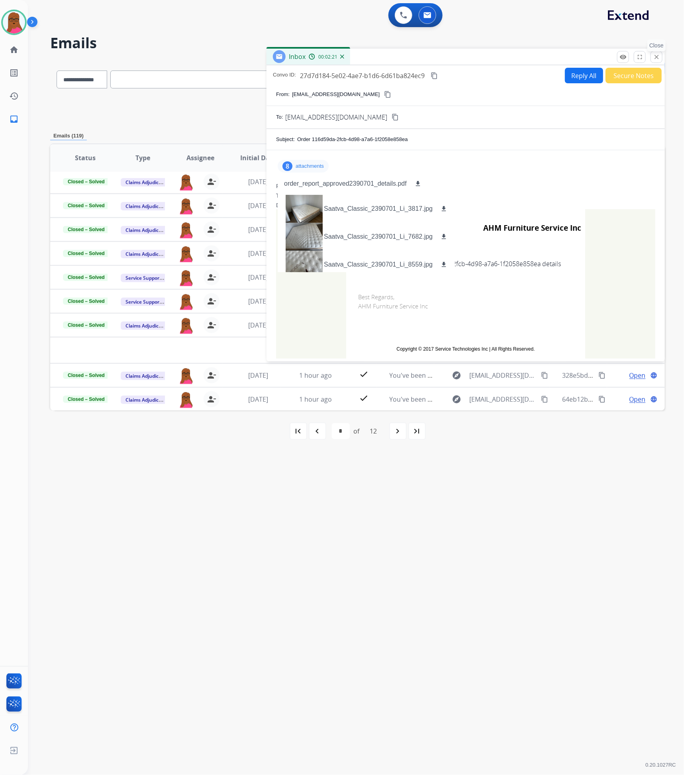
click at [656, 57] on mat-icon "close" at bounding box center [656, 56] width 7 height 7
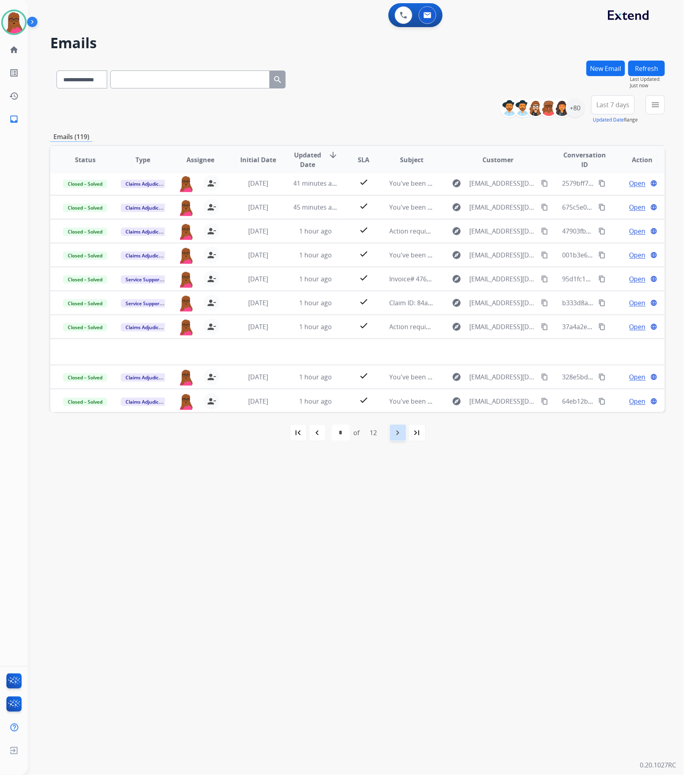
click at [402, 429] on mat-icon "navigate_next" at bounding box center [398, 433] width 10 height 10
click at [402, 440] on div "navigate_next" at bounding box center [398, 433] width 18 height 18
click at [300, 435] on mat-icon "first_page" at bounding box center [299, 433] width 10 height 10
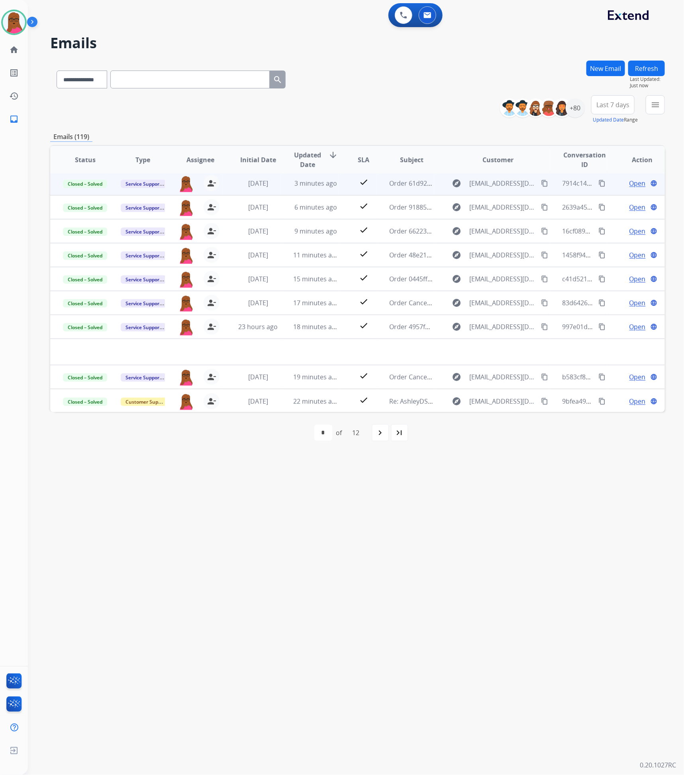
click at [660, 65] on button "Refresh" at bounding box center [646, 69] width 37 height 16
click at [574, 116] on div "+80" at bounding box center [575, 107] width 19 height 19
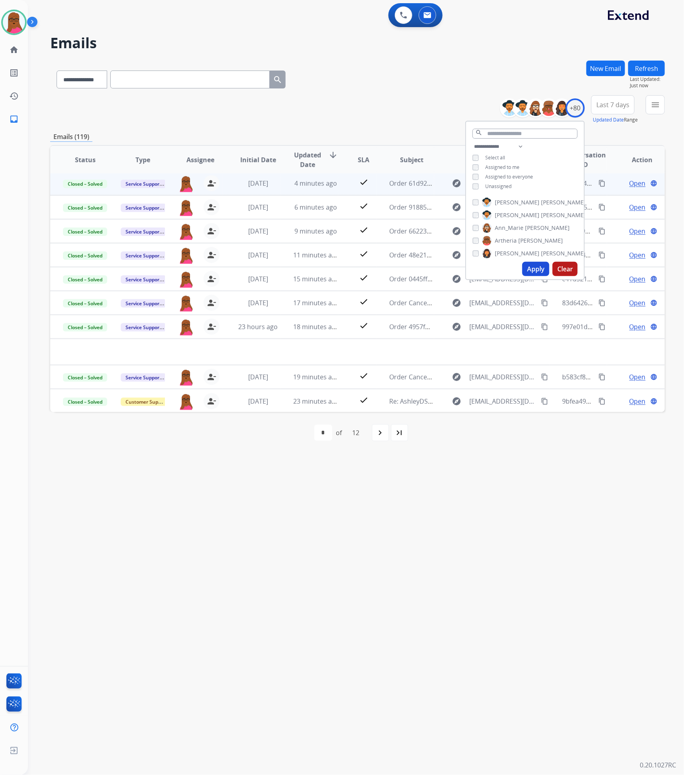
click at [536, 267] on button "Apply" at bounding box center [535, 269] width 27 height 14
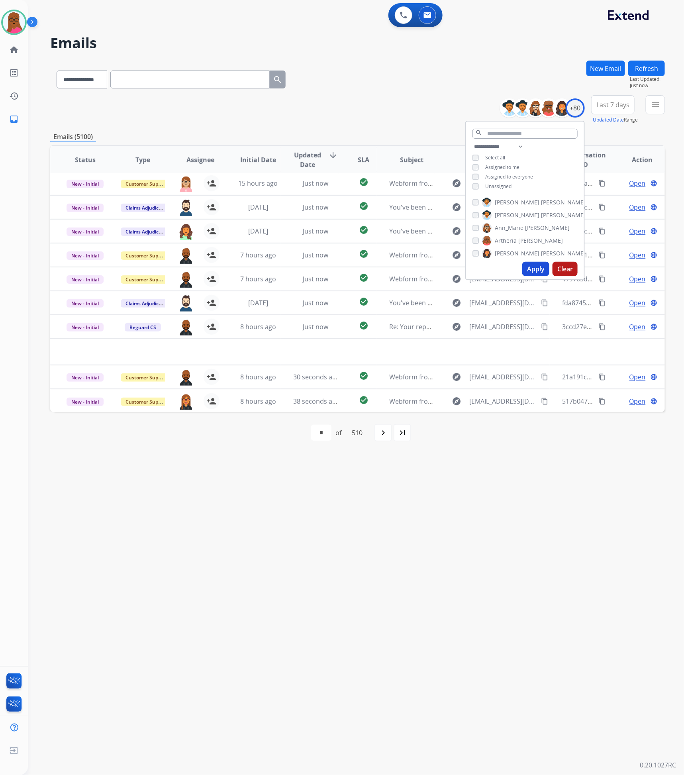
click at [479, 516] on div "**********" at bounding box center [346, 402] width 637 height 746
click at [577, 108] on div "+80" at bounding box center [575, 107] width 19 height 19
click at [510, 168] on span "Assigned to me" at bounding box center [502, 167] width 34 height 7
click at [524, 272] on button "Apply" at bounding box center [535, 269] width 27 height 14
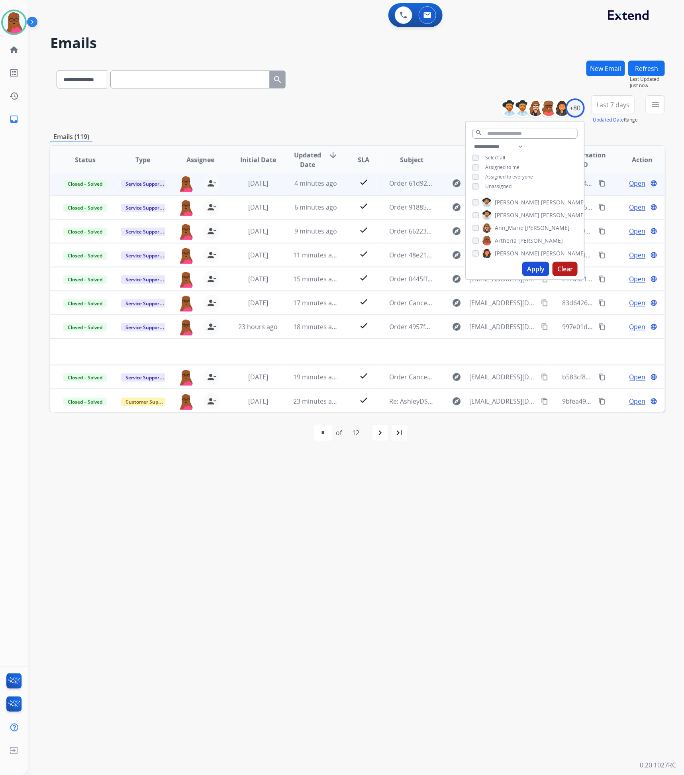
click at [460, 496] on div "**********" at bounding box center [346, 402] width 637 height 746
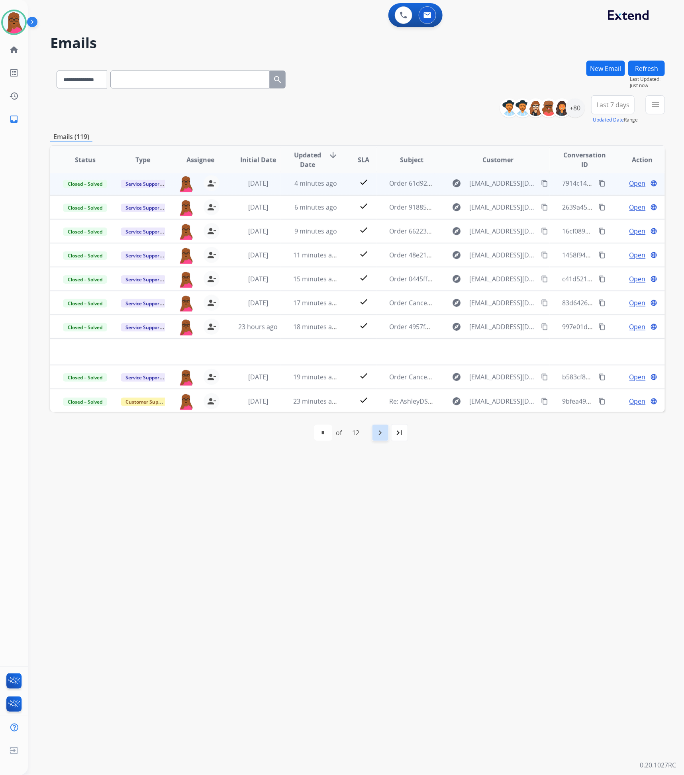
click at [382, 441] on div "navigate_next" at bounding box center [381, 433] width 18 height 18
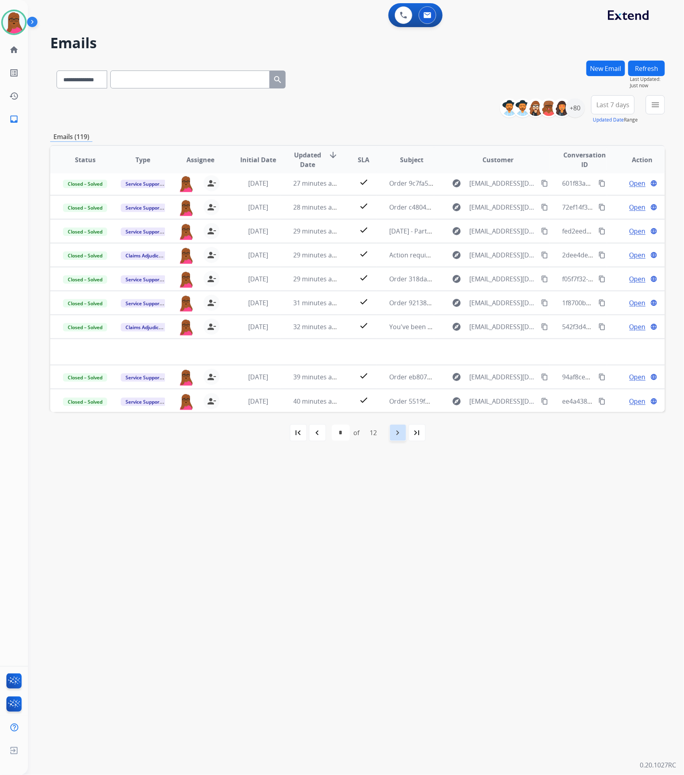
click at [382, 441] on div "first_page navigate_before * * * * * * * * * ** ** ** of 12 navigate_next last_…" at bounding box center [357, 432] width 615 height 41
click at [394, 434] on mat-icon "navigate_next" at bounding box center [398, 433] width 10 height 10
click at [396, 434] on mat-icon "navigate_next" at bounding box center [398, 433] width 10 height 10
select select "*"
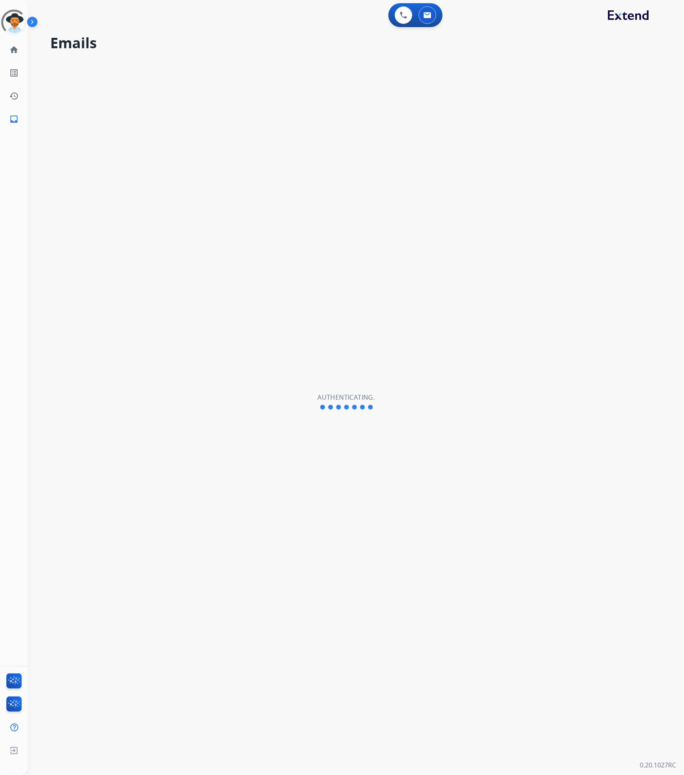
select select "**********"
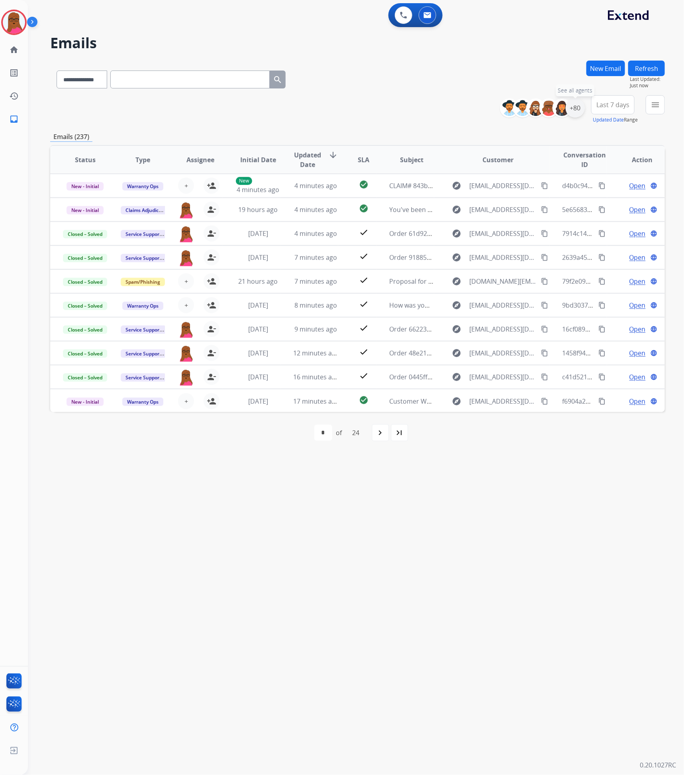
click at [569, 103] on div "+80" at bounding box center [575, 107] width 19 height 19
click at [522, 264] on button "Apply" at bounding box center [535, 269] width 27 height 14
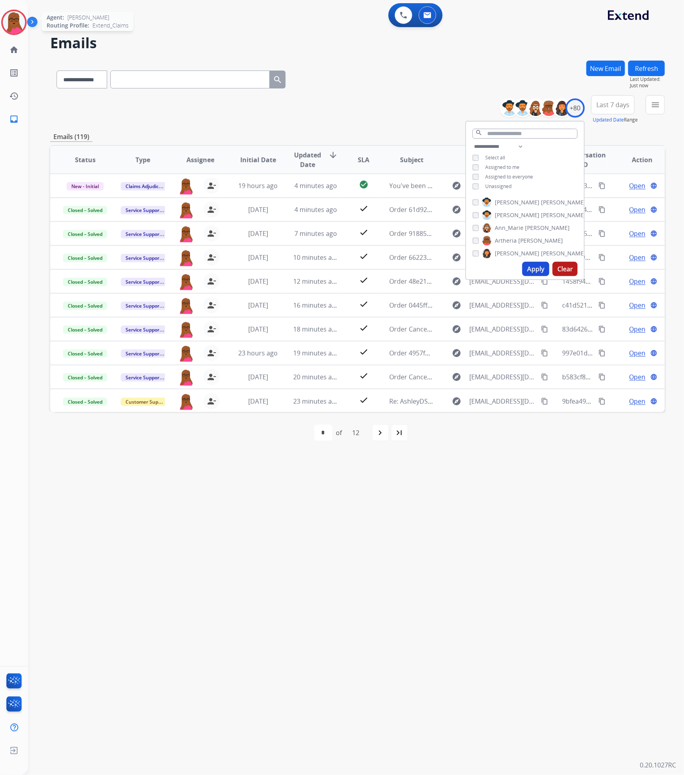
click at [16, 23] on img at bounding box center [14, 22] width 22 height 22
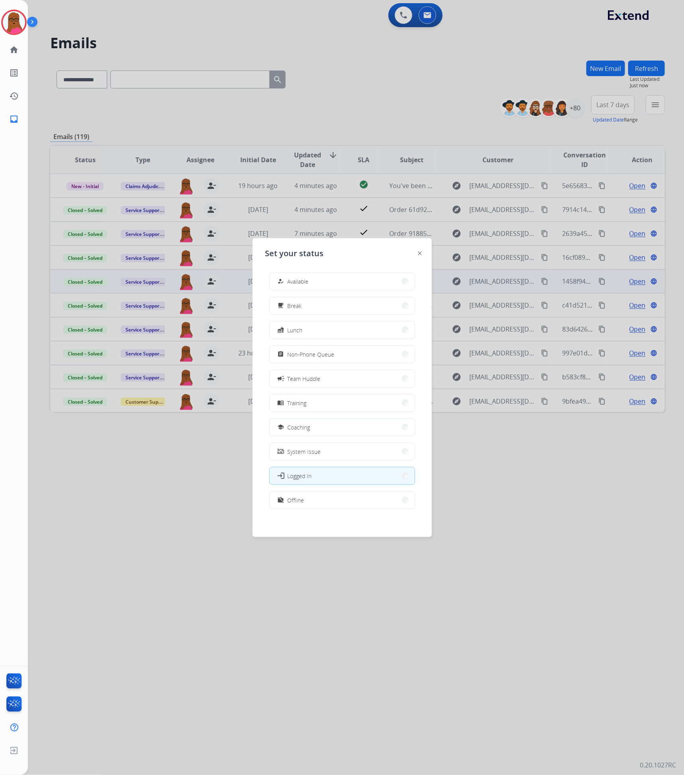
click at [327, 285] on button "how_to_reg Available" at bounding box center [342, 281] width 145 height 17
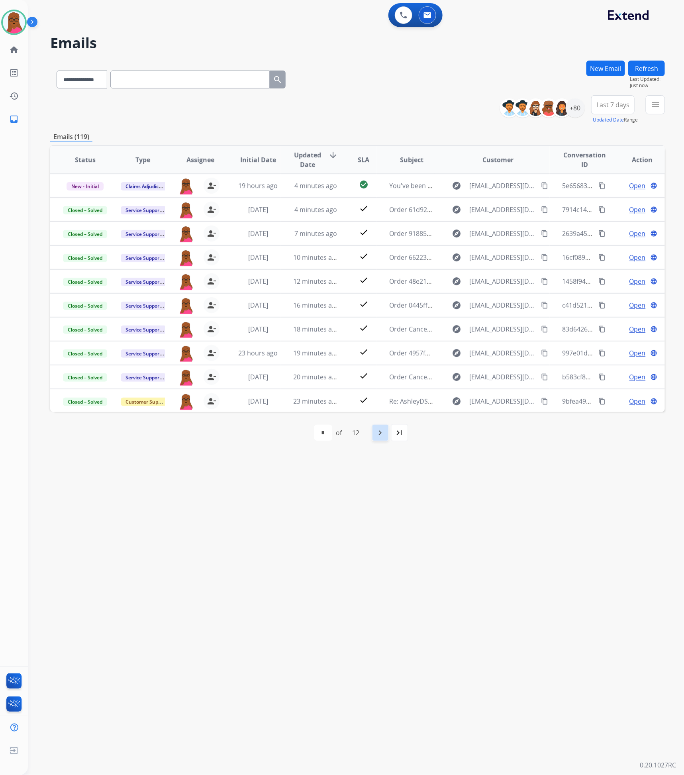
click at [385, 435] on mat-icon "navigate_next" at bounding box center [381, 433] width 10 height 10
click at [391, 428] on div "navigate_next" at bounding box center [398, 433] width 18 height 18
click at [401, 436] on mat-icon "navigate_next" at bounding box center [398, 433] width 10 height 10
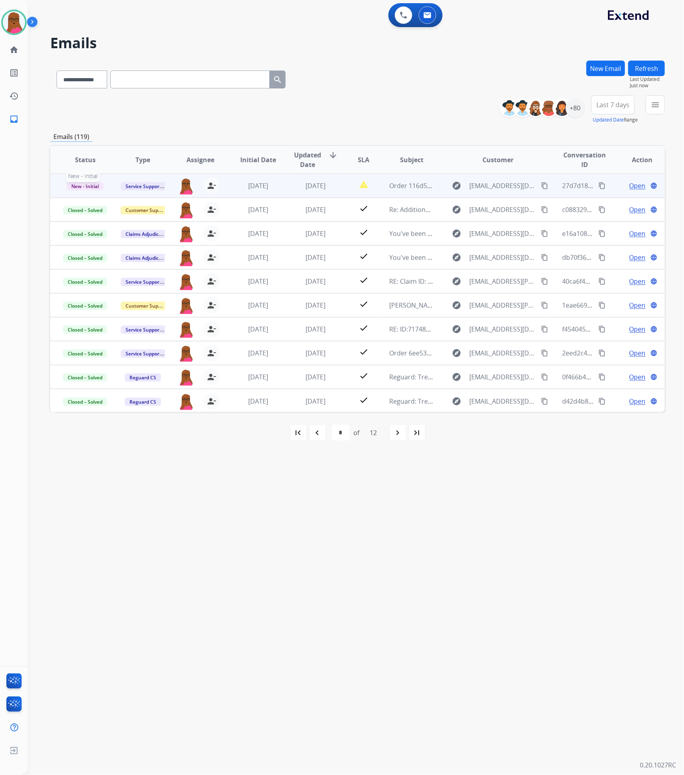
click at [88, 185] on span "New - Initial" at bounding box center [85, 186] width 37 height 8
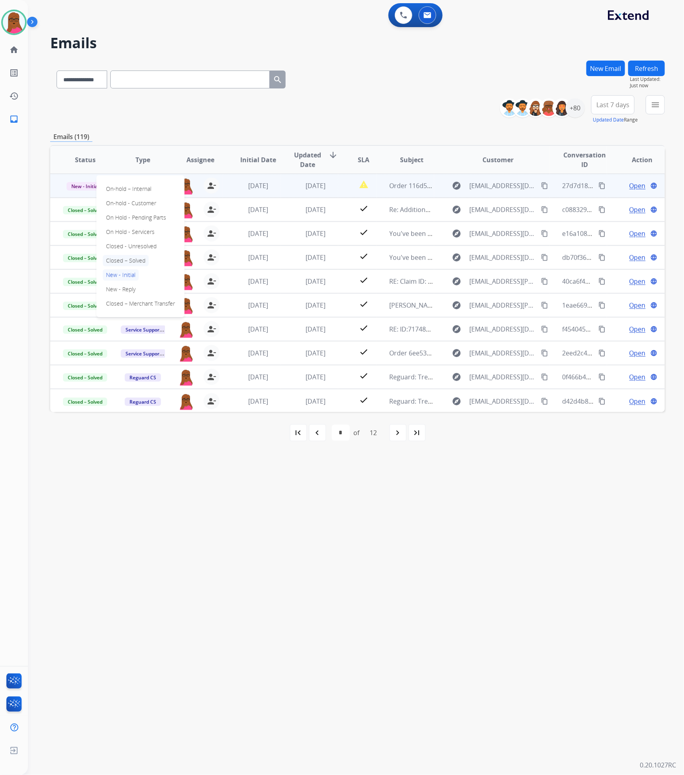
click at [122, 260] on p "Closed – Solved" at bounding box center [126, 260] width 46 height 11
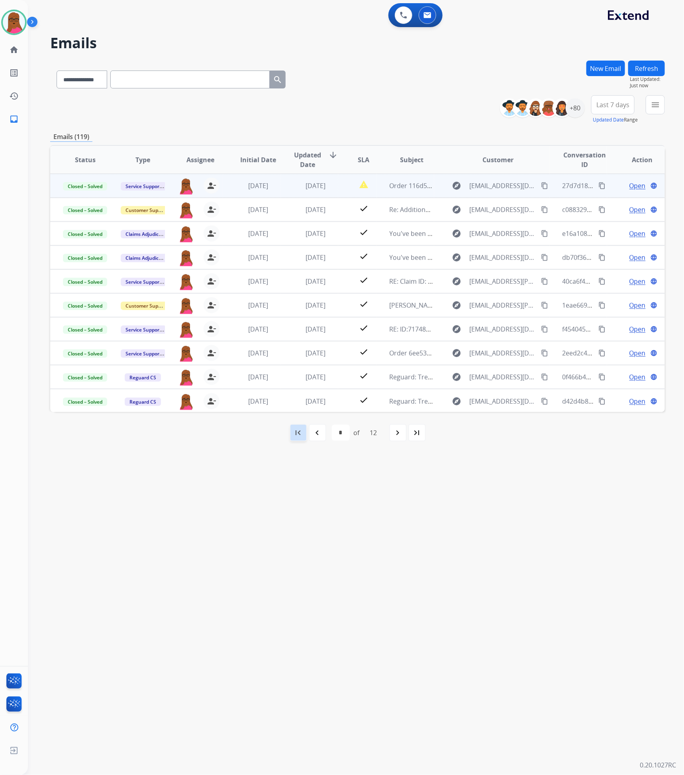
click at [300, 434] on mat-icon "first_page" at bounding box center [299, 433] width 10 height 10
select select "*"
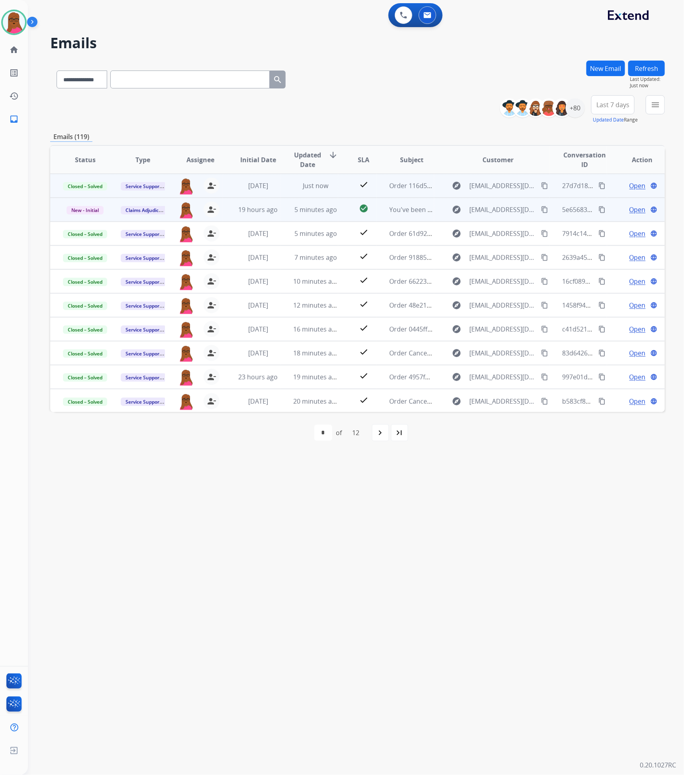
click at [630, 212] on span "Open" at bounding box center [638, 210] width 16 height 10
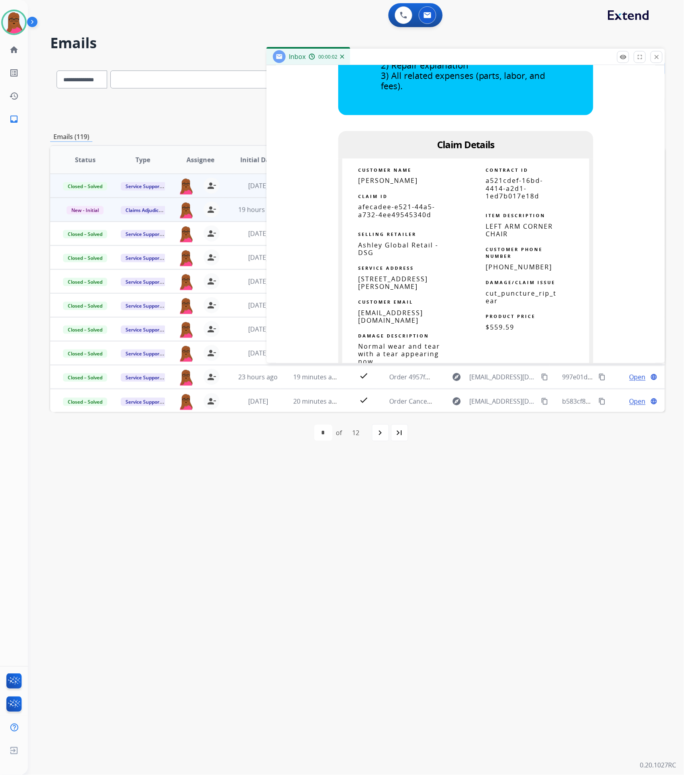
scroll to position [478, 0]
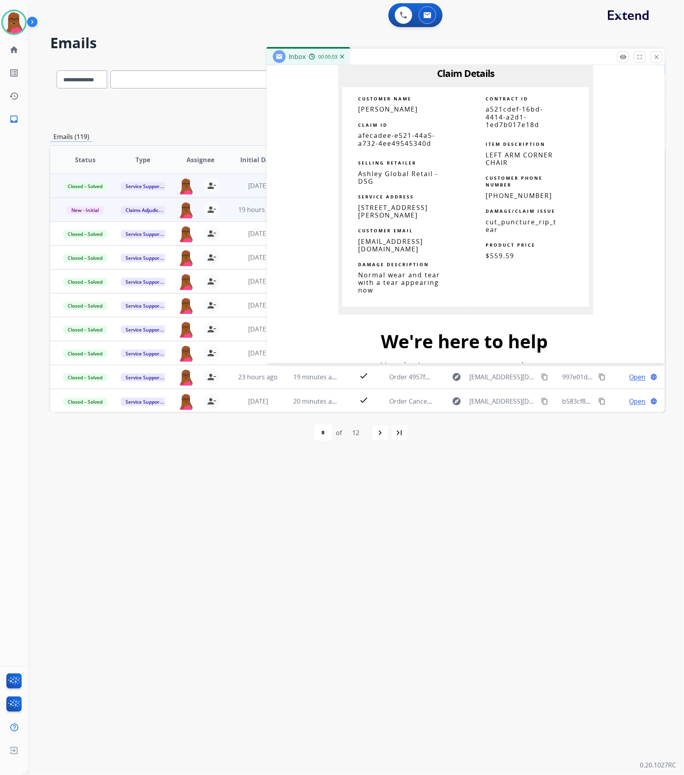
click at [410, 140] on span "afecadee-e521-44a5-a732-4ee49545340d" at bounding box center [396, 139] width 77 height 16
copy tbody
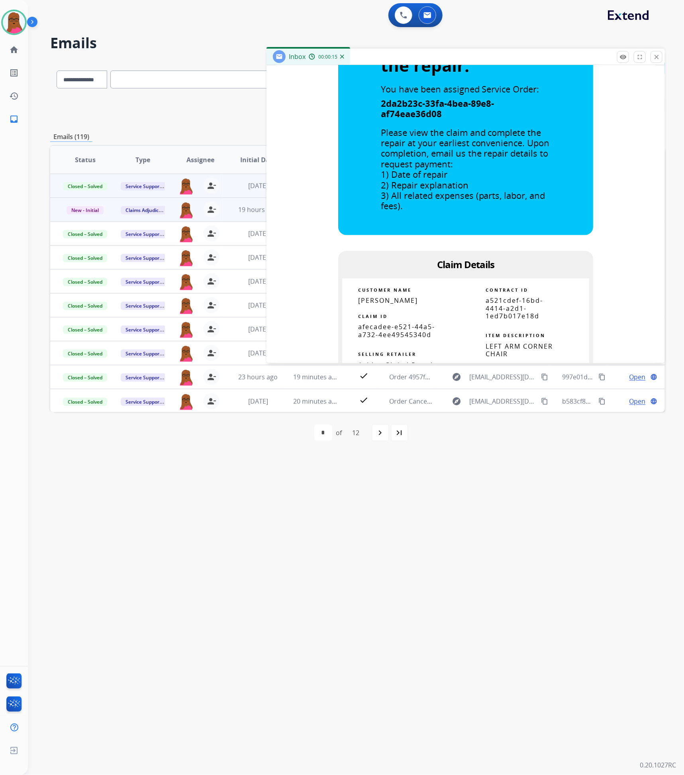
scroll to position [179, 0]
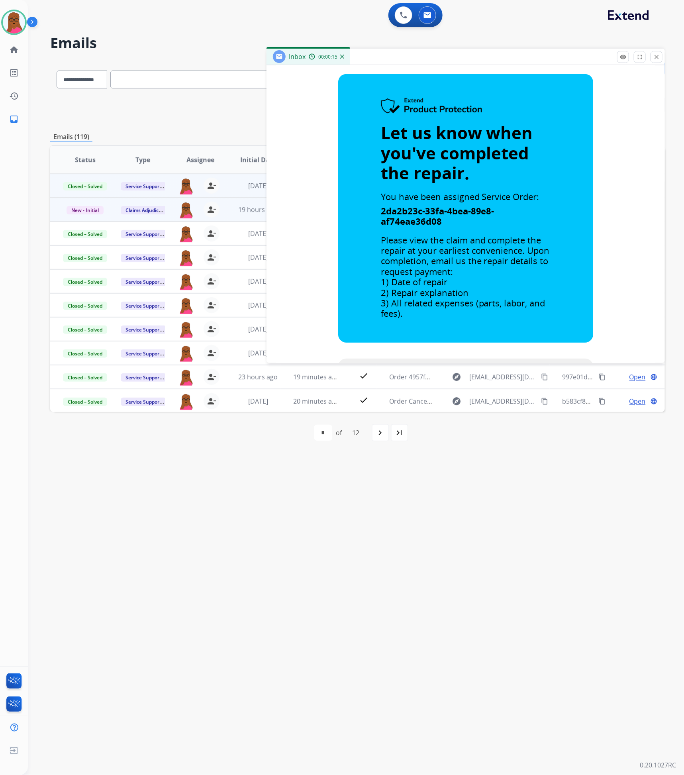
drag, startPoint x: 659, startPoint y: 55, endPoint x: 524, endPoint y: 122, distance: 150.4
click at [659, 55] on mat-icon "close" at bounding box center [656, 56] width 7 height 7
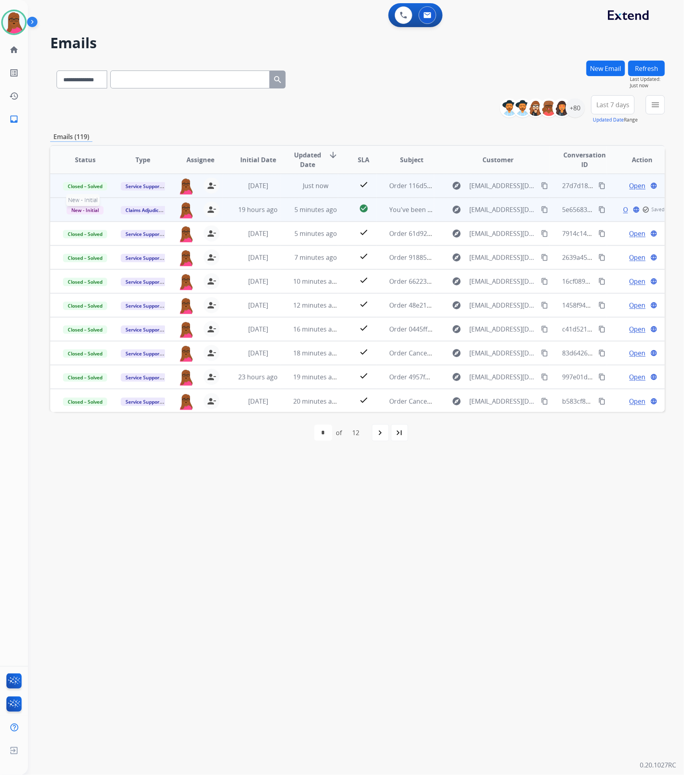
click at [85, 213] on span "New - Initial" at bounding box center [85, 210] width 37 height 8
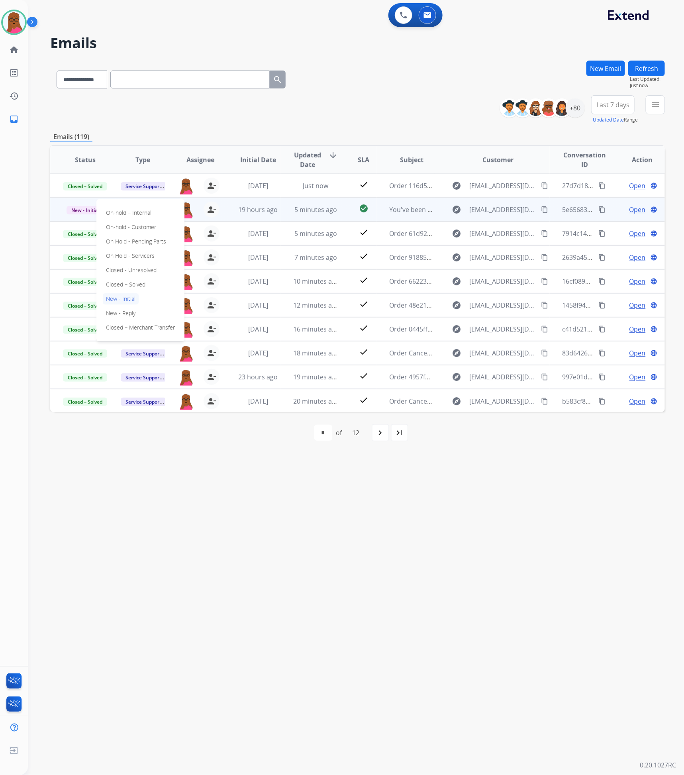
click at [153, 284] on div "On-hold – Internal On-hold - Customer On Hold - Pending Parts On Hold - Service…" at bounding box center [140, 270] width 88 height 142
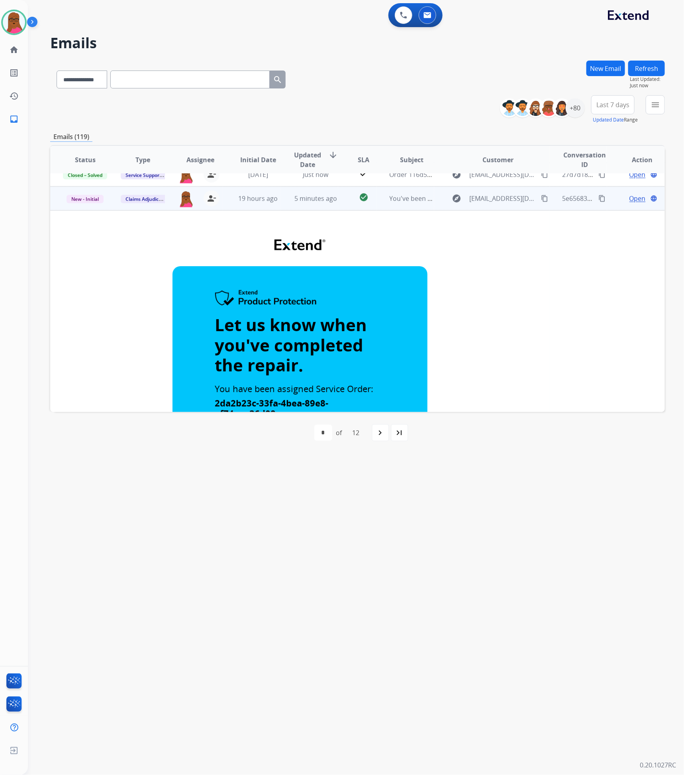
scroll to position [0, 0]
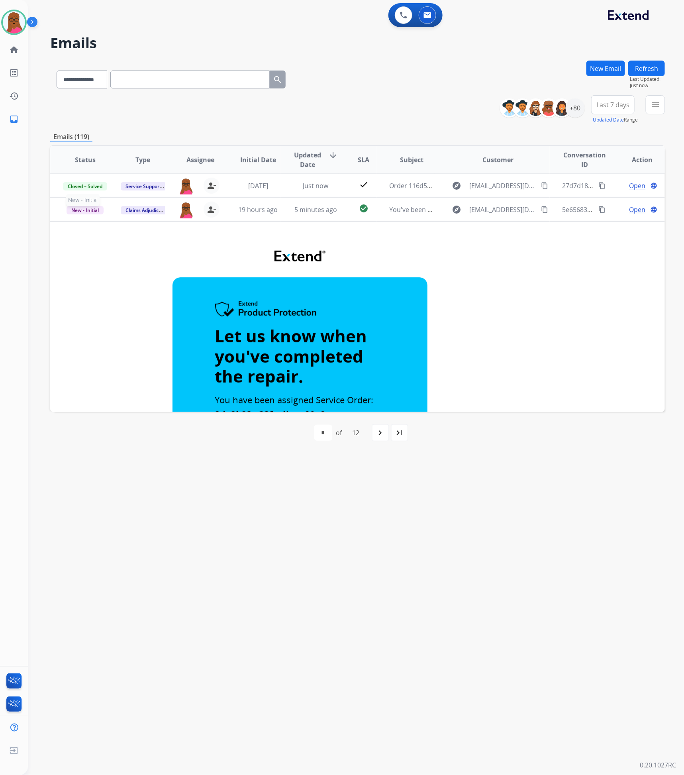
drag, startPoint x: 88, startPoint y: 210, endPoint x: 90, endPoint y: 214, distance: 4.8
click at [88, 210] on span "New - Initial" at bounding box center [85, 210] width 37 height 8
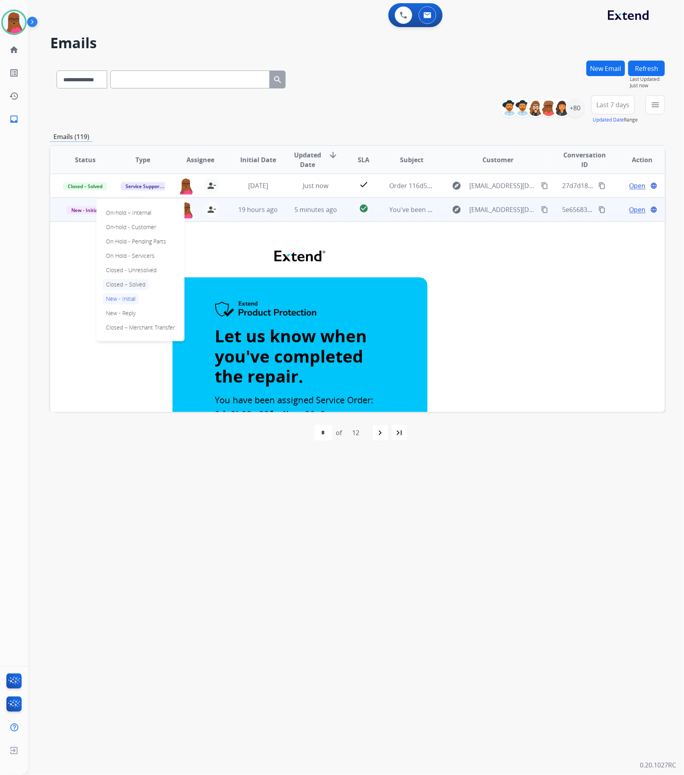
click at [137, 280] on p "Closed – Solved" at bounding box center [126, 284] width 46 height 11
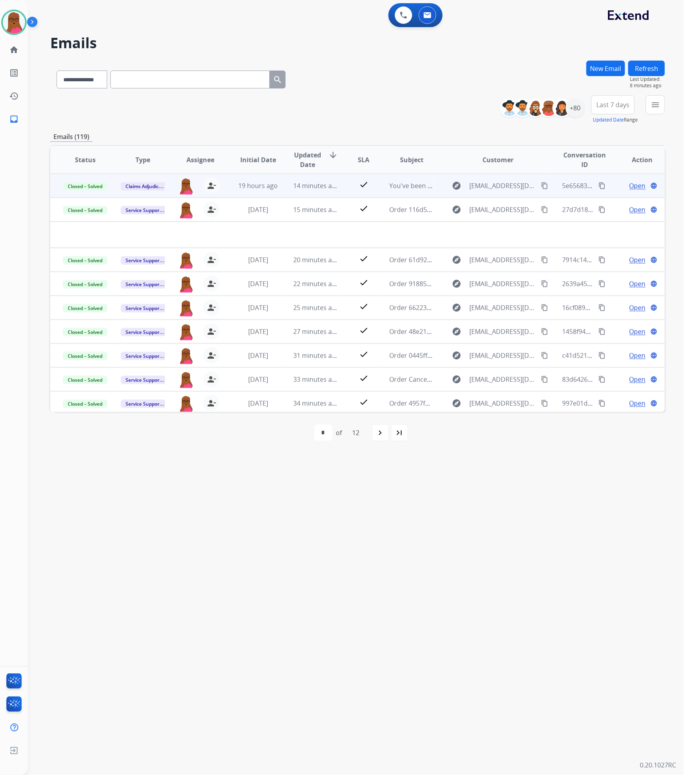
click at [612, 71] on button "New Email" at bounding box center [605, 69] width 39 height 16
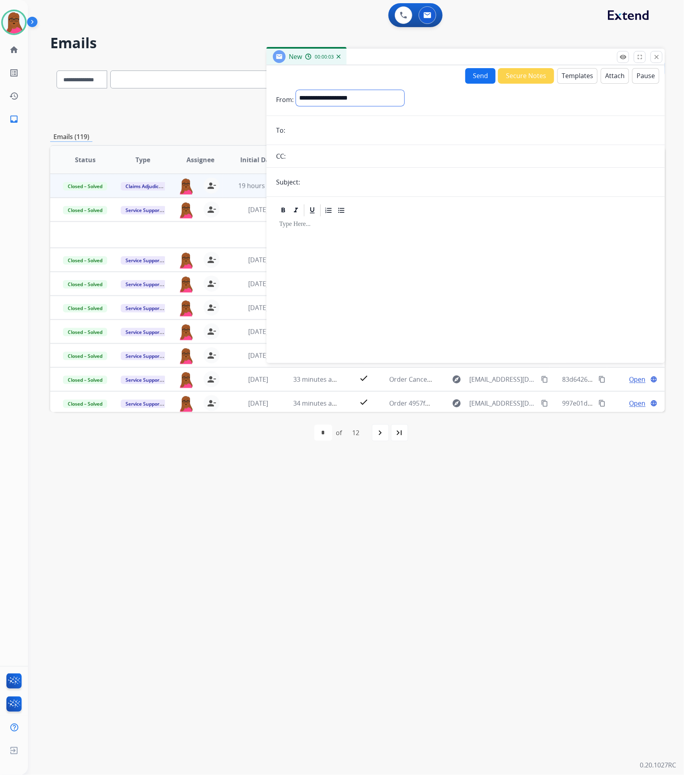
click at [356, 105] on select "**********" at bounding box center [350, 98] width 108 height 16
select select "**********"
click at [296, 90] on select "**********" at bounding box center [350, 98] width 108 height 16
click at [334, 129] on input "email" at bounding box center [472, 131] width 368 height 16
paste input "**********"
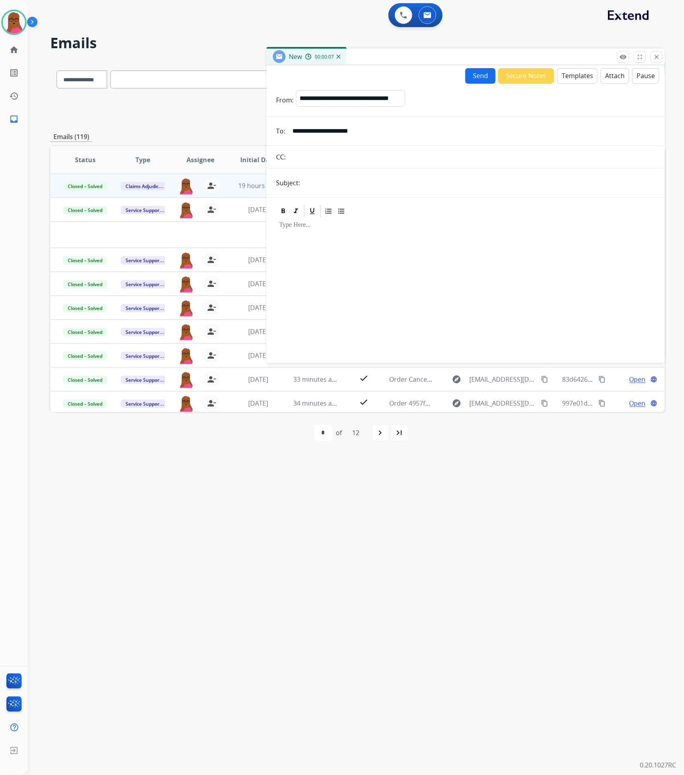
type input "**********"
click at [329, 183] on input "text" at bounding box center [478, 183] width 353 height 16
type input "**********"
click at [322, 262] on div at bounding box center [465, 286] width 379 height 137
click at [580, 80] on button "Templates" at bounding box center [577, 76] width 40 height 16
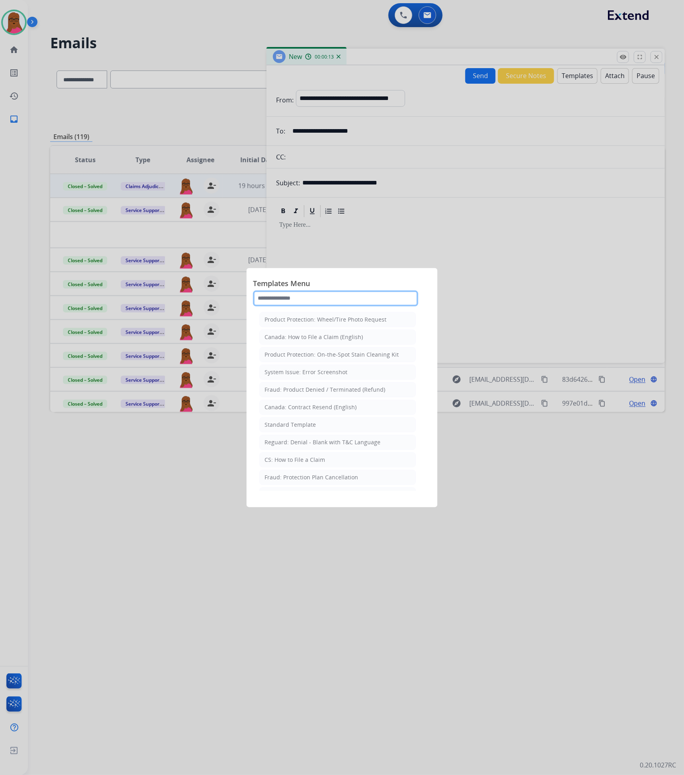
click at [299, 296] on input "text" at bounding box center [335, 298] width 165 height 16
type input "*"
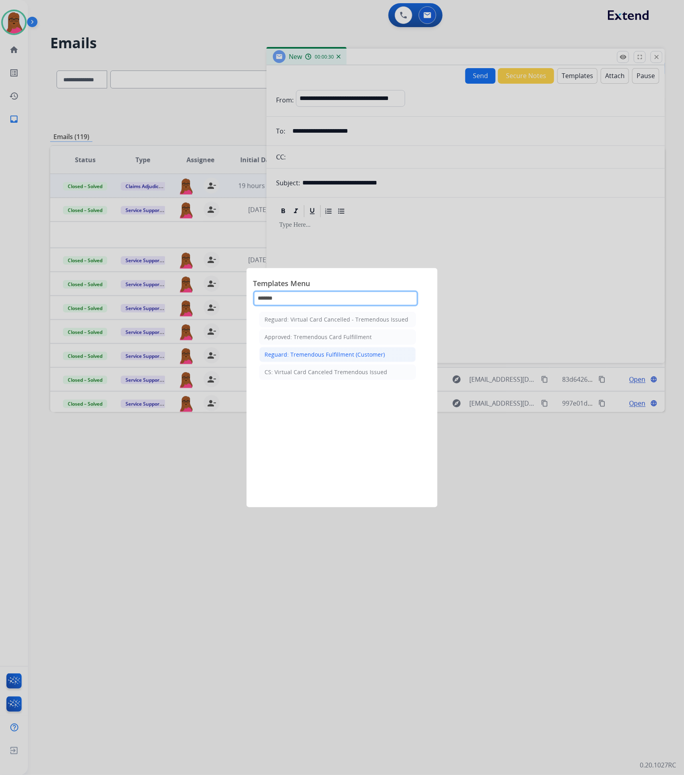
type input "*******"
click at [322, 354] on div "Reguard: Tremendous Fulfillment (Customer)" at bounding box center [325, 355] width 120 height 8
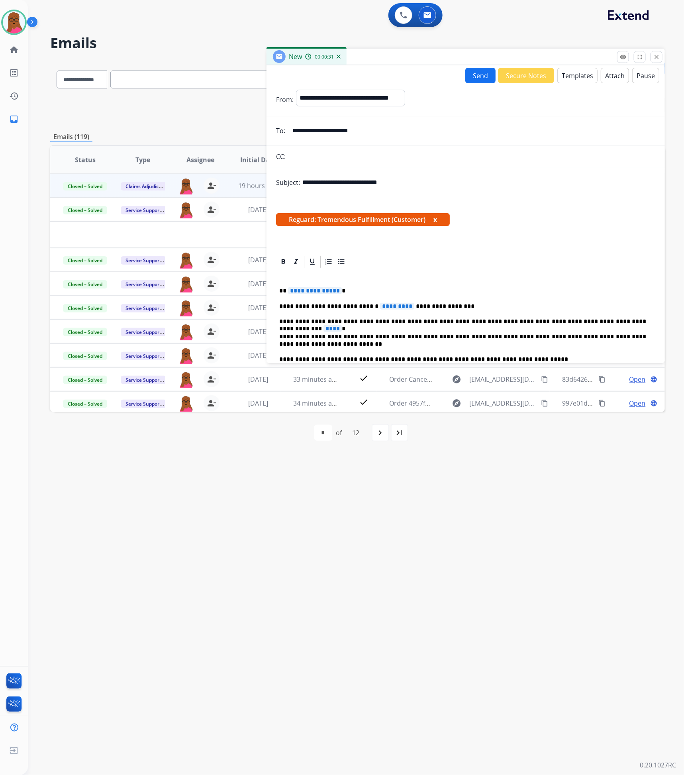
click at [299, 293] on span "**********" at bounding box center [315, 290] width 54 height 7
click at [379, 302] on div "**********" at bounding box center [465, 366] width 379 height 195
click at [625, 318] on p "**********" at bounding box center [462, 321] width 367 height 7
click at [342, 325] on span "****" at bounding box center [333, 328] width 18 height 7
click at [469, 70] on button "Send" at bounding box center [480, 76] width 30 height 16
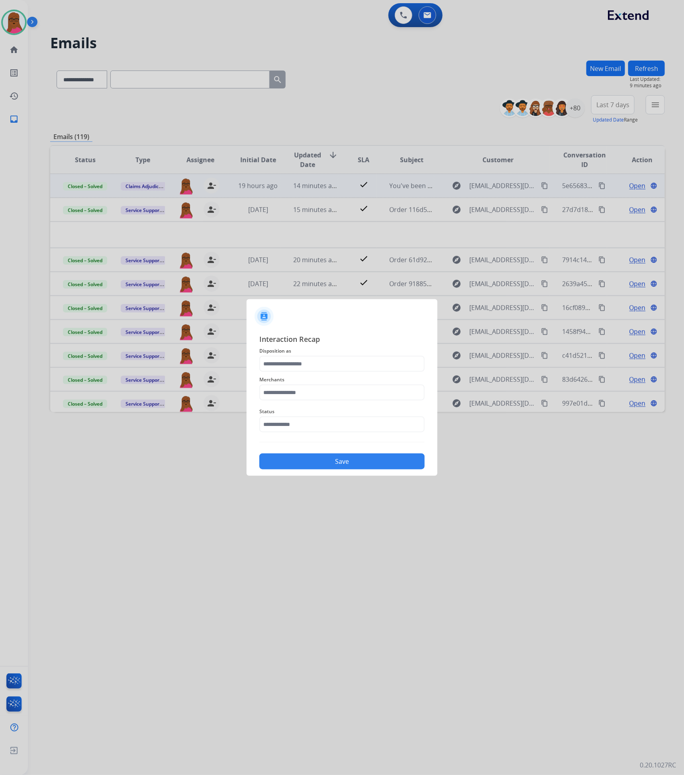
click at [357, 354] on span "Disposition as" at bounding box center [341, 351] width 165 height 10
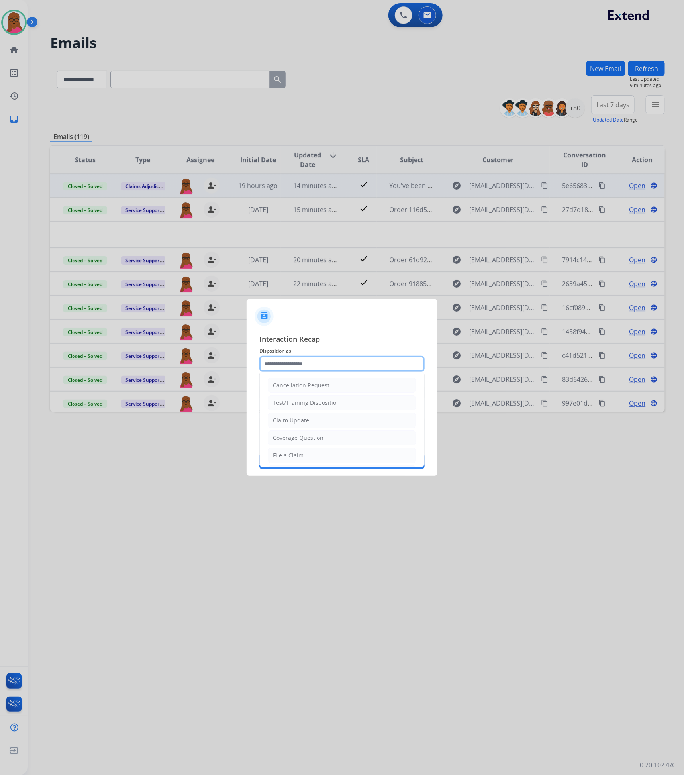
click at [357, 357] on input "text" at bounding box center [341, 364] width 165 height 16
click at [321, 422] on li "Claim Update" at bounding box center [342, 420] width 149 height 15
type input "**********"
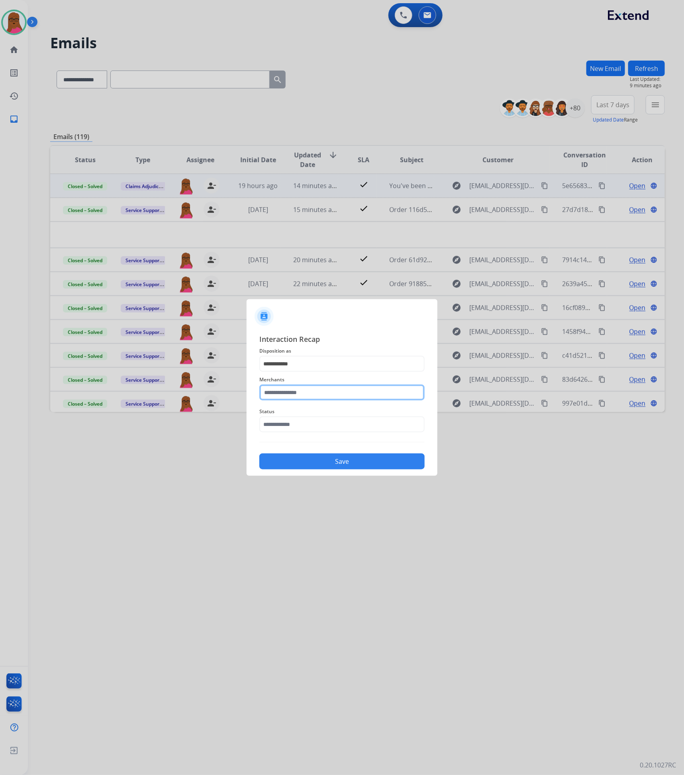
click at [332, 391] on input "text" at bounding box center [341, 392] width 165 height 16
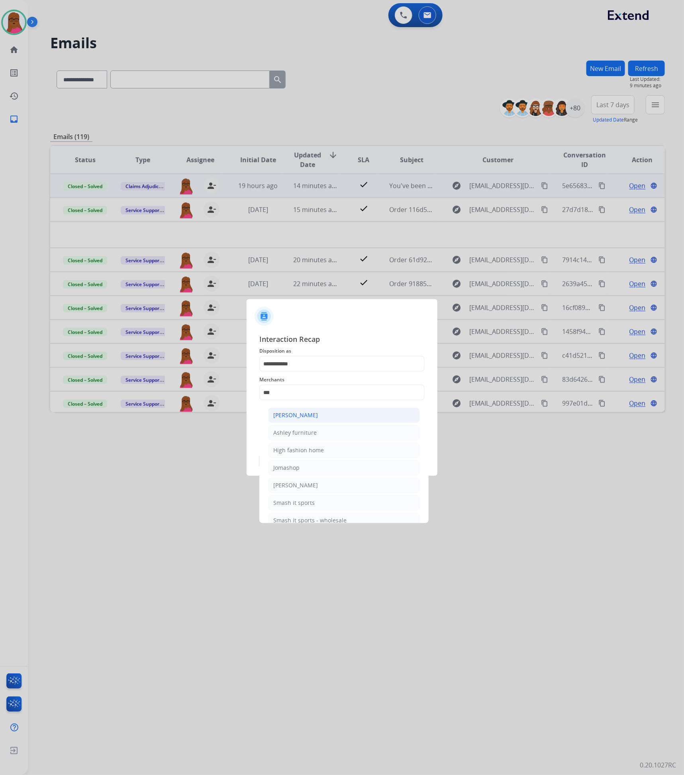
click at [332, 417] on li "[PERSON_NAME]" at bounding box center [344, 415] width 152 height 15
type input "**********"
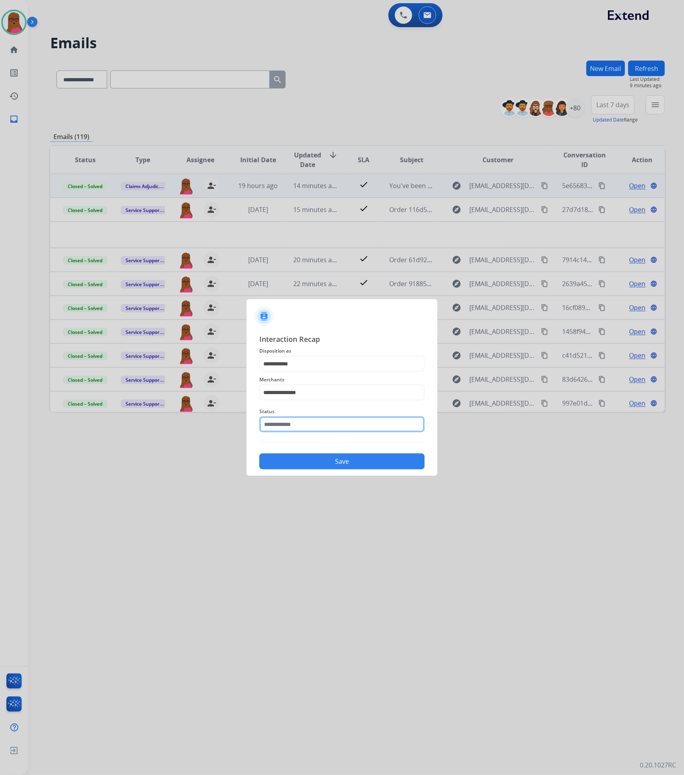
click at [339, 418] on input "text" at bounding box center [341, 424] width 165 height 16
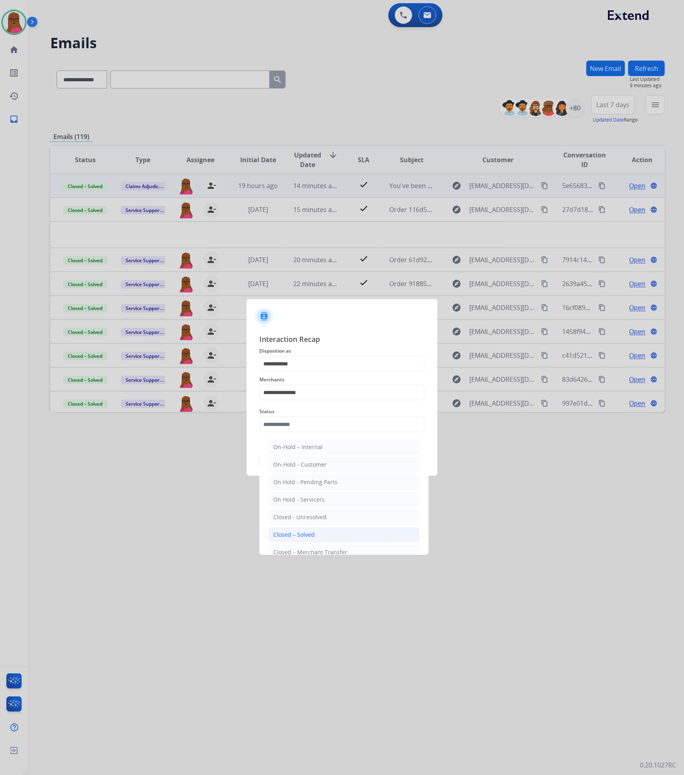
click at [322, 535] on li "Closed – Solved" at bounding box center [344, 534] width 152 height 15
type input "**********"
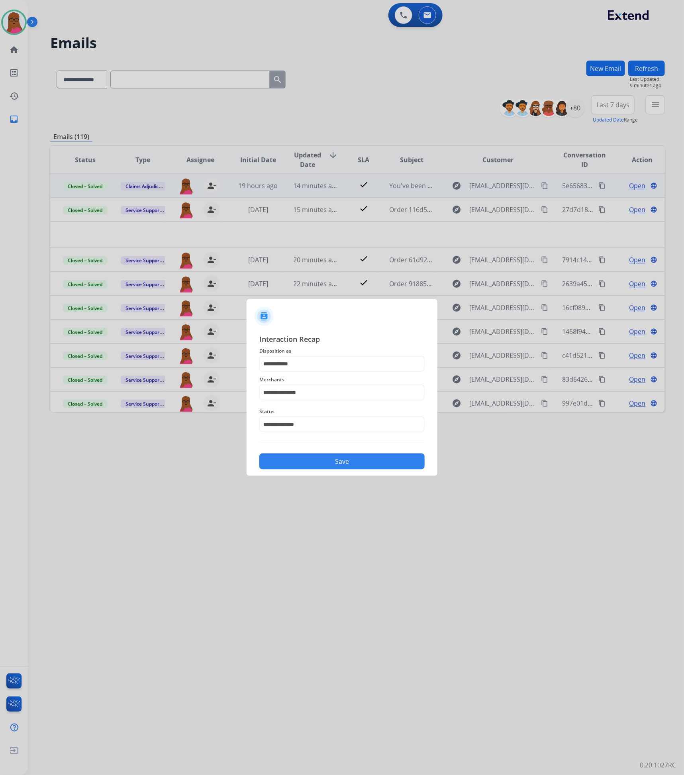
click at [375, 465] on button "Save" at bounding box center [341, 461] width 165 height 16
